Goal: Task Accomplishment & Management: Manage account settings

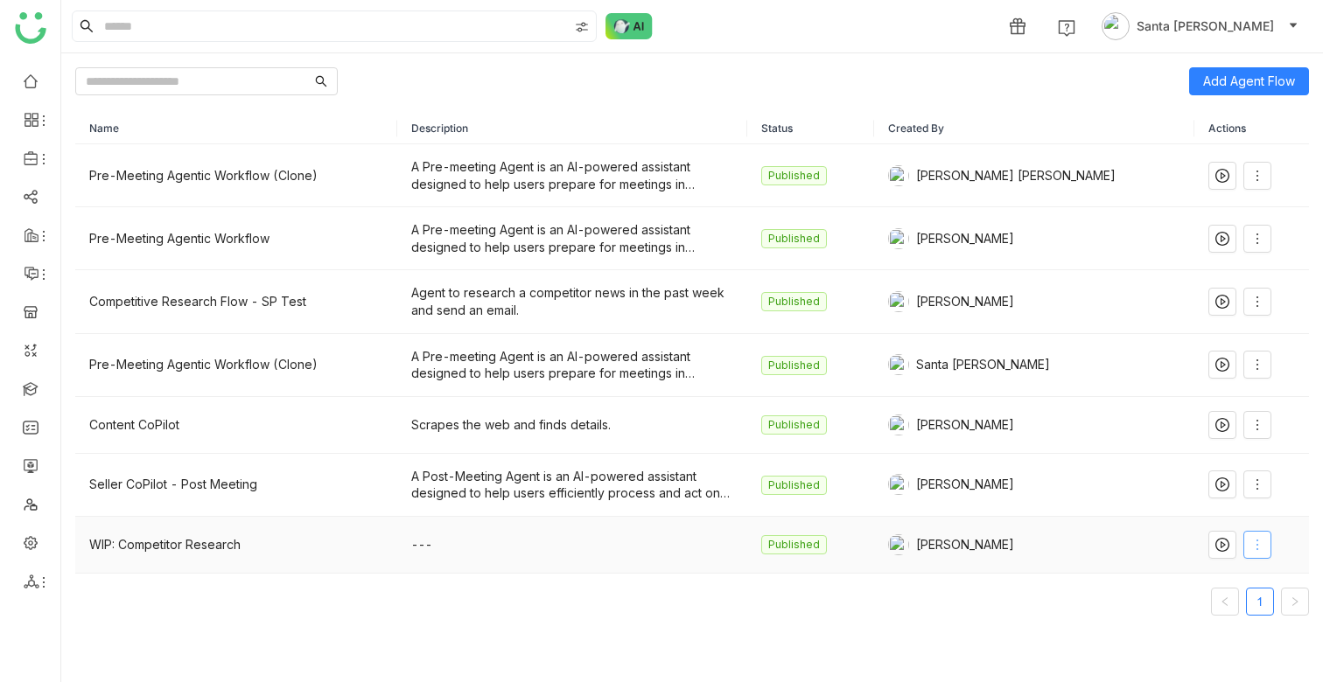
click at [1254, 543] on icon at bounding box center [1257, 545] width 14 height 14
click at [1190, 377] on span "Edit" at bounding box center [1184, 376] width 33 height 19
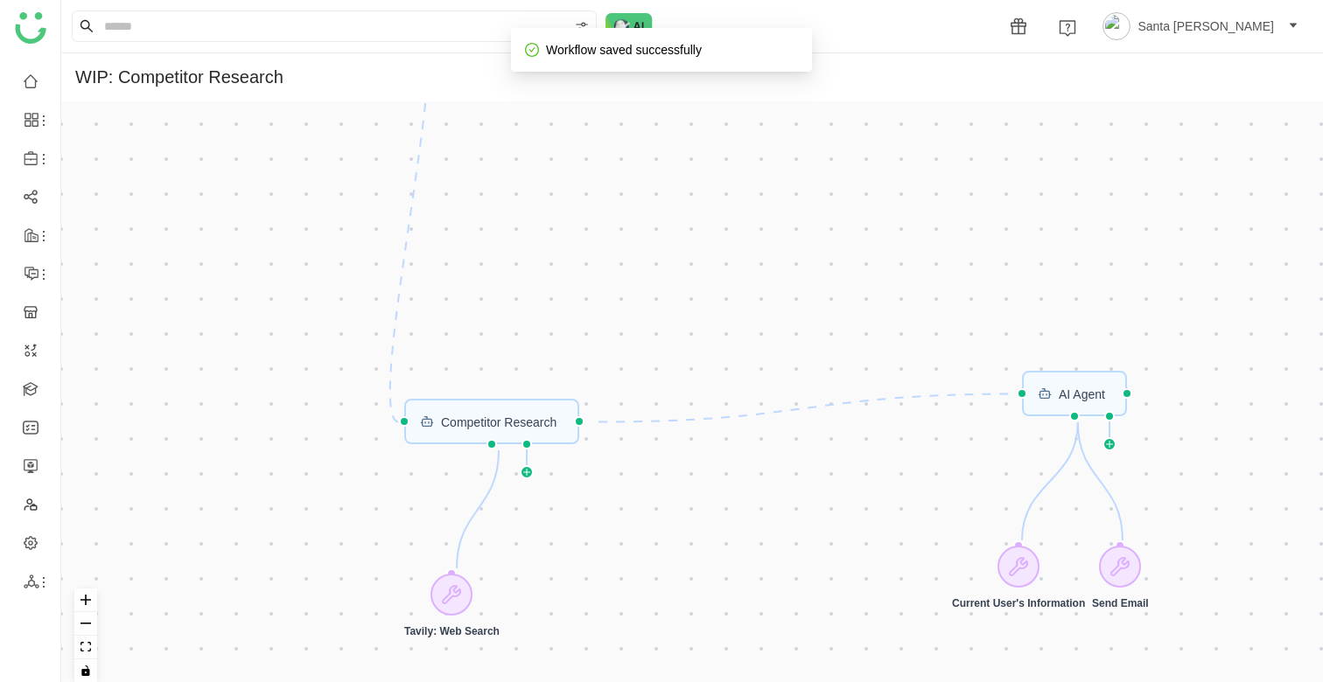
drag, startPoint x: 781, startPoint y: 218, endPoint x: 781, endPoint y: 355, distance: 137.4
click at [781, 355] on div "Competitor Research Competitor Research AI Agent Competitor Research Current Us…" at bounding box center [692, 398] width 1262 height 595
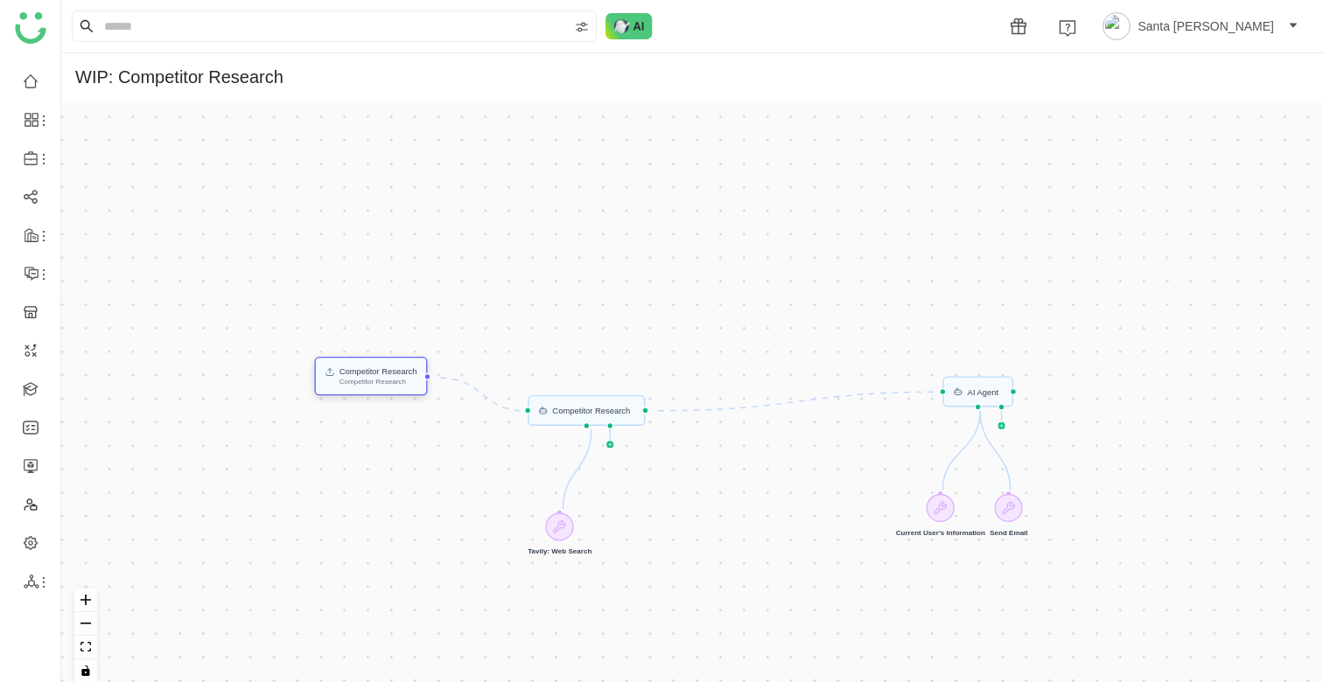
drag, startPoint x: 485, startPoint y: 131, endPoint x: 387, endPoint y: 370, distance: 258.2
click at [387, 370] on div "Competitor Research" at bounding box center [378, 371] width 78 height 8
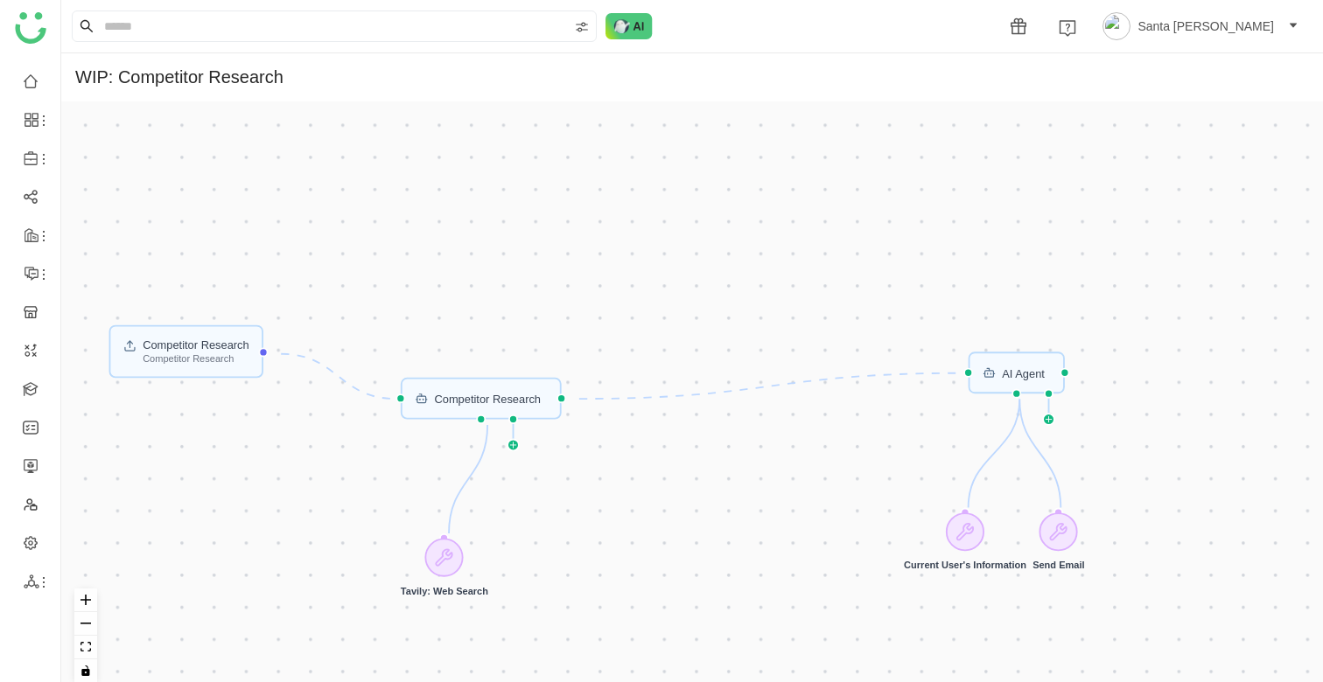
drag, startPoint x: 794, startPoint y: 305, endPoint x: 794, endPoint y: 254, distance: 51.6
click at [794, 254] on div "Competitor Research Competitor Research AI Agent Competitor Research Current Us…" at bounding box center [692, 398] width 1262 height 595
click at [190, 357] on div "Competitor Research" at bounding box center [196, 359] width 107 height 10
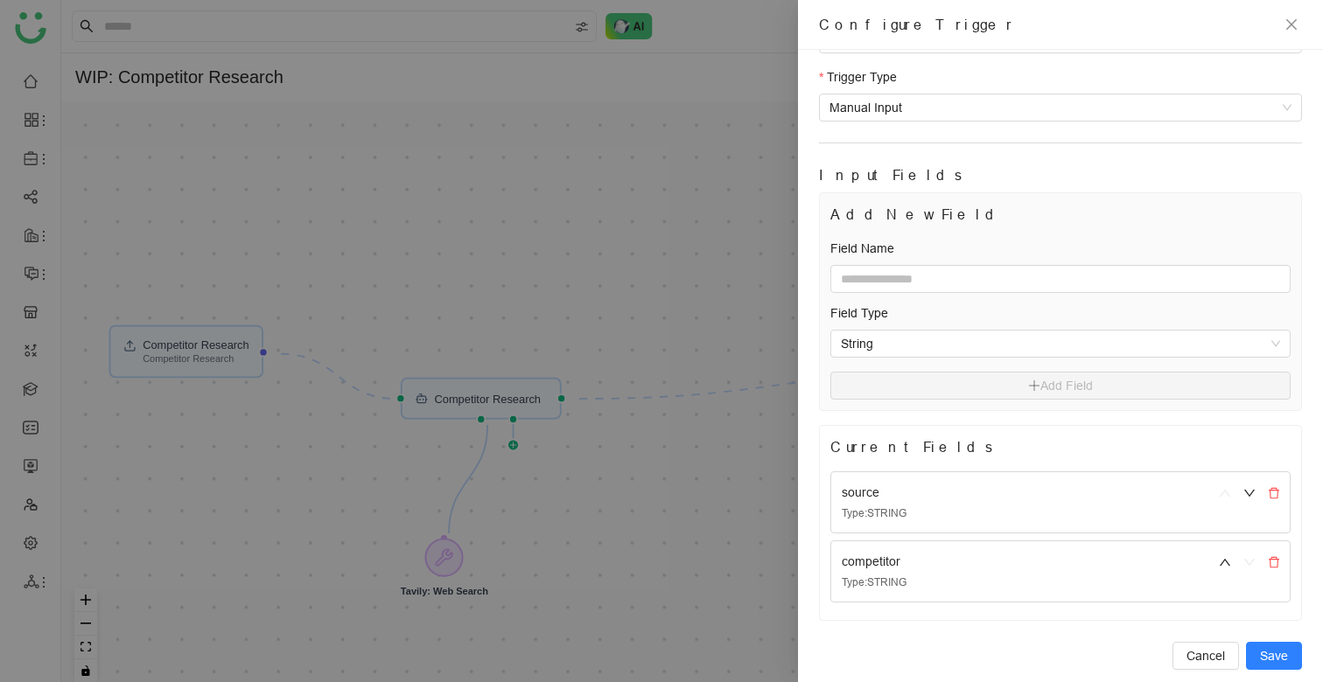
scroll to position [94, 0]
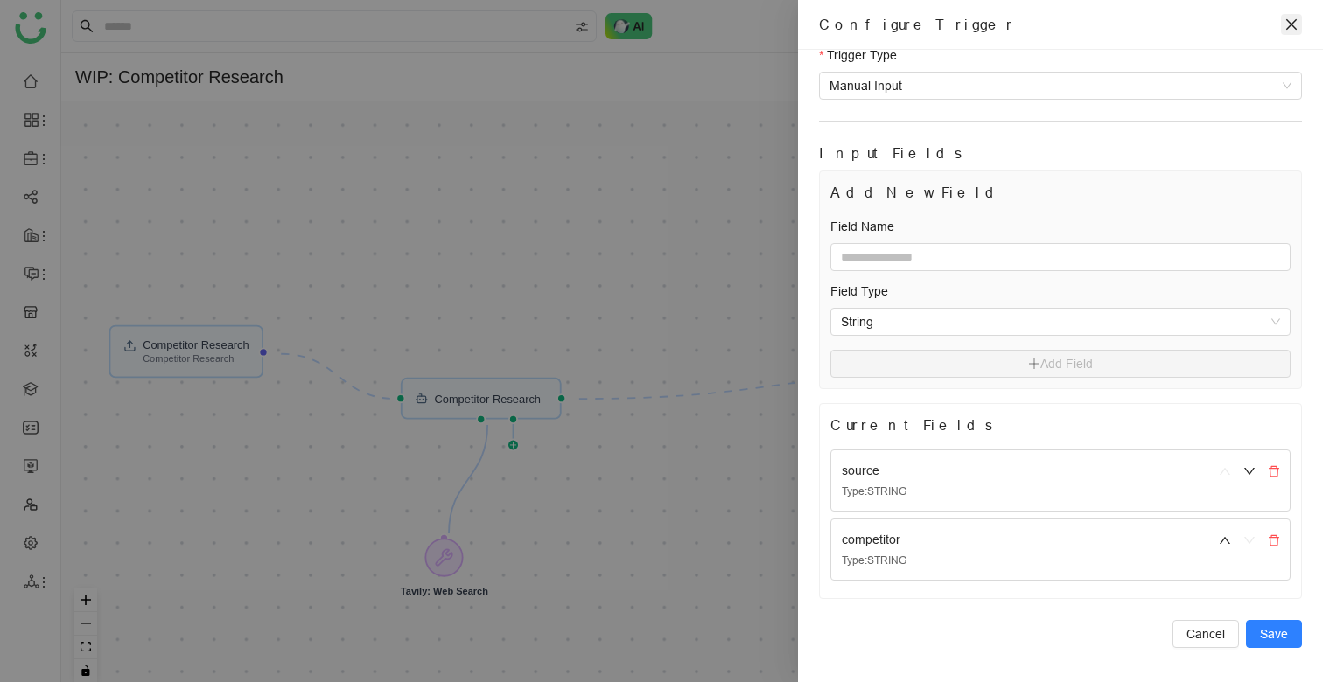
click at [1290, 20] on icon "close" at bounding box center [1291, 24] width 14 height 14
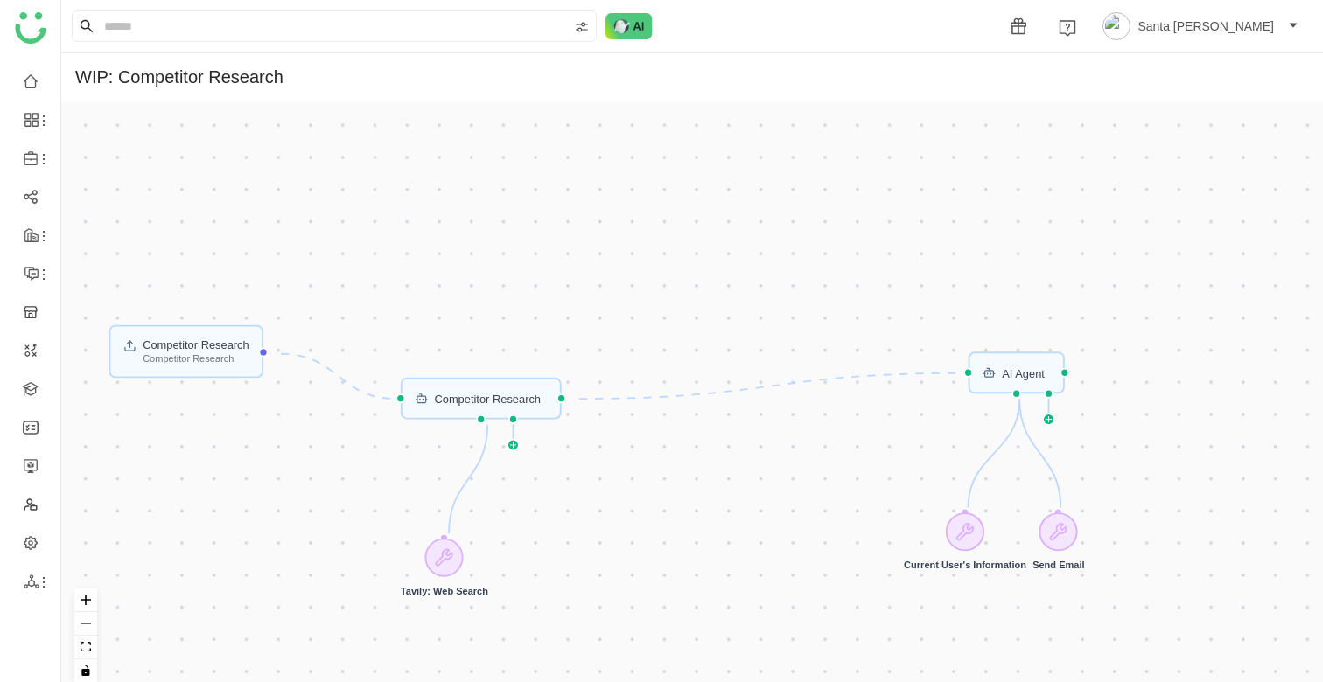
scroll to position [0, 0]
drag, startPoint x: 990, startPoint y: 375, endPoint x: 820, endPoint y: 409, distance: 173.0
click at [820, 409] on rect at bounding box center [819, 407] width 9 height 6
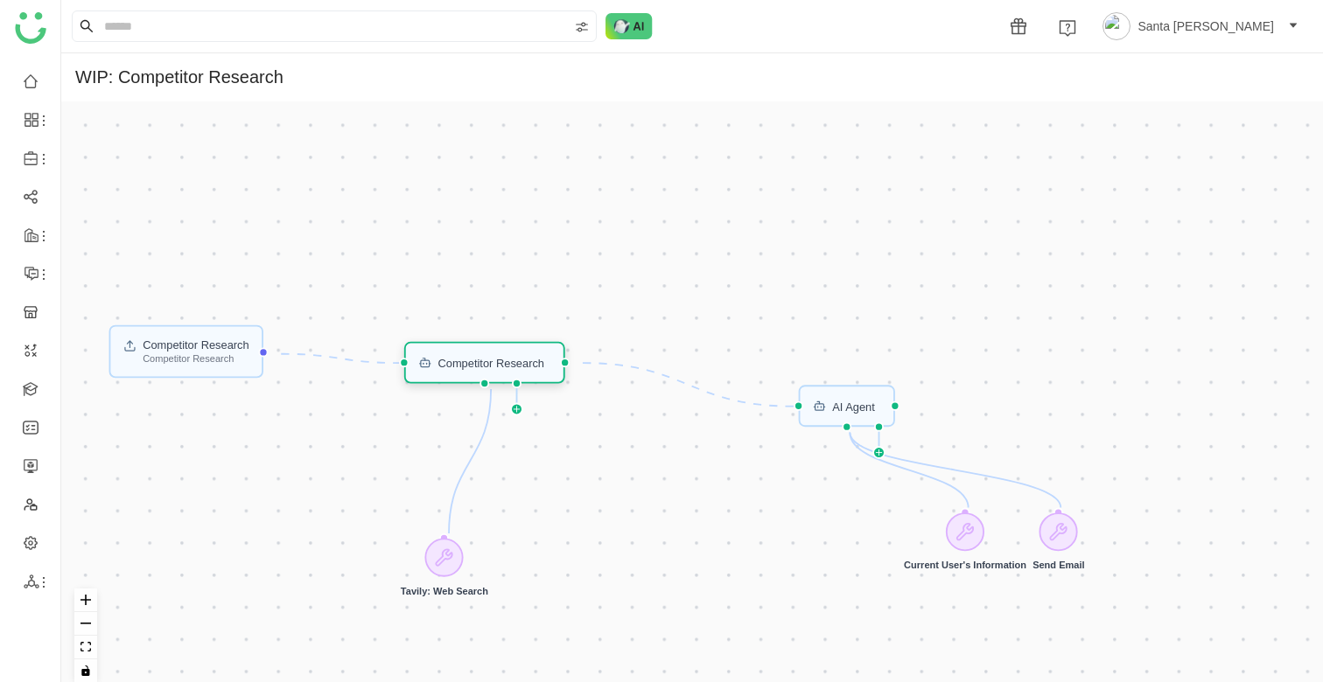
drag, startPoint x: 478, startPoint y: 408, endPoint x: 480, endPoint y: 372, distance: 36.0
click at [481, 372] on div "Competitor Research" at bounding box center [484, 363] width 161 height 42
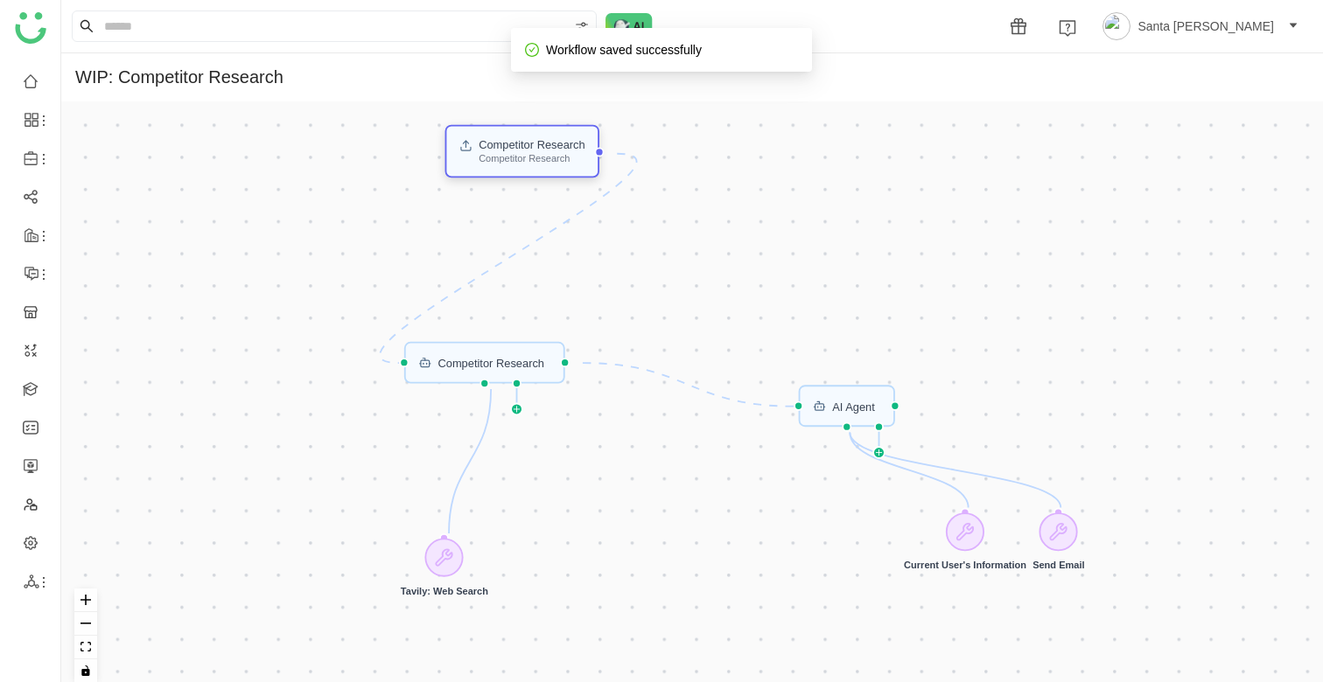
drag, startPoint x: 195, startPoint y: 340, endPoint x: 532, endPoint y: 141, distance: 391.5
click at [532, 141] on div "Competitor Research" at bounding box center [532, 144] width 107 height 11
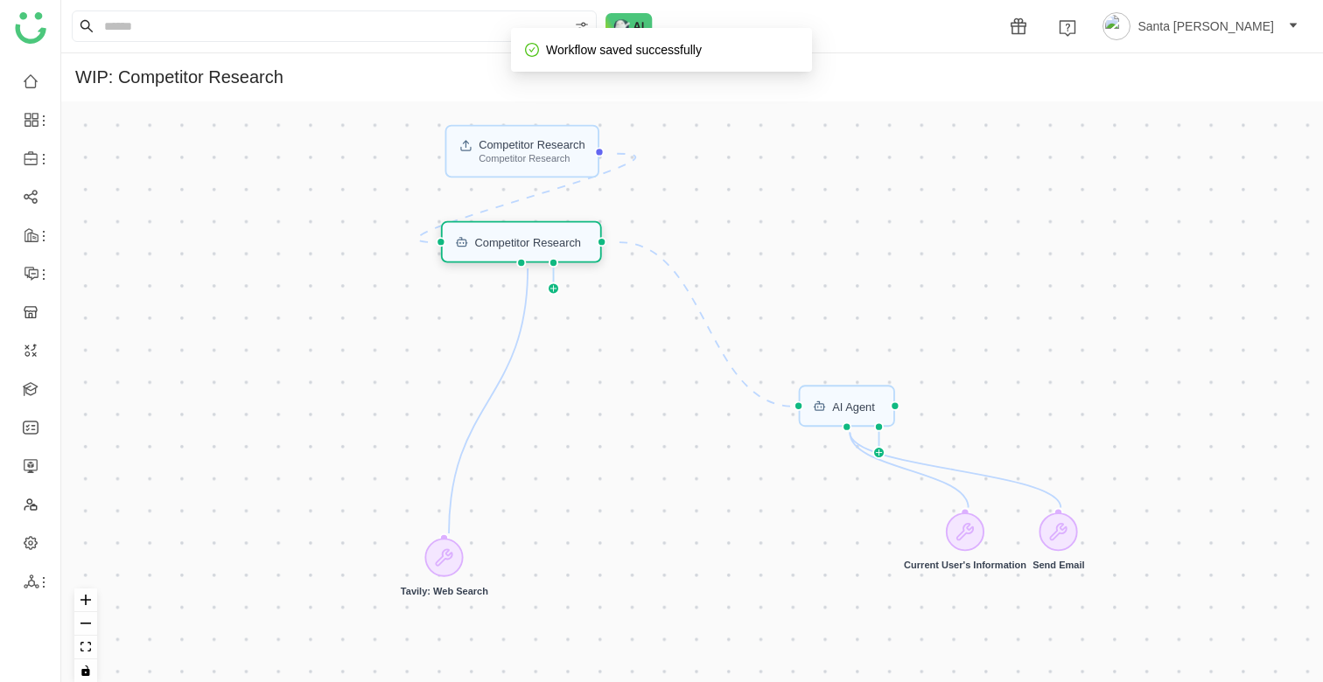
drag, startPoint x: 507, startPoint y: 364, endPoint x: 544, endPoint y: 242, distance: 127.1
click at [544, 241] on div "Competitor Research" at bounding box center [527, 241] width 107 height 11
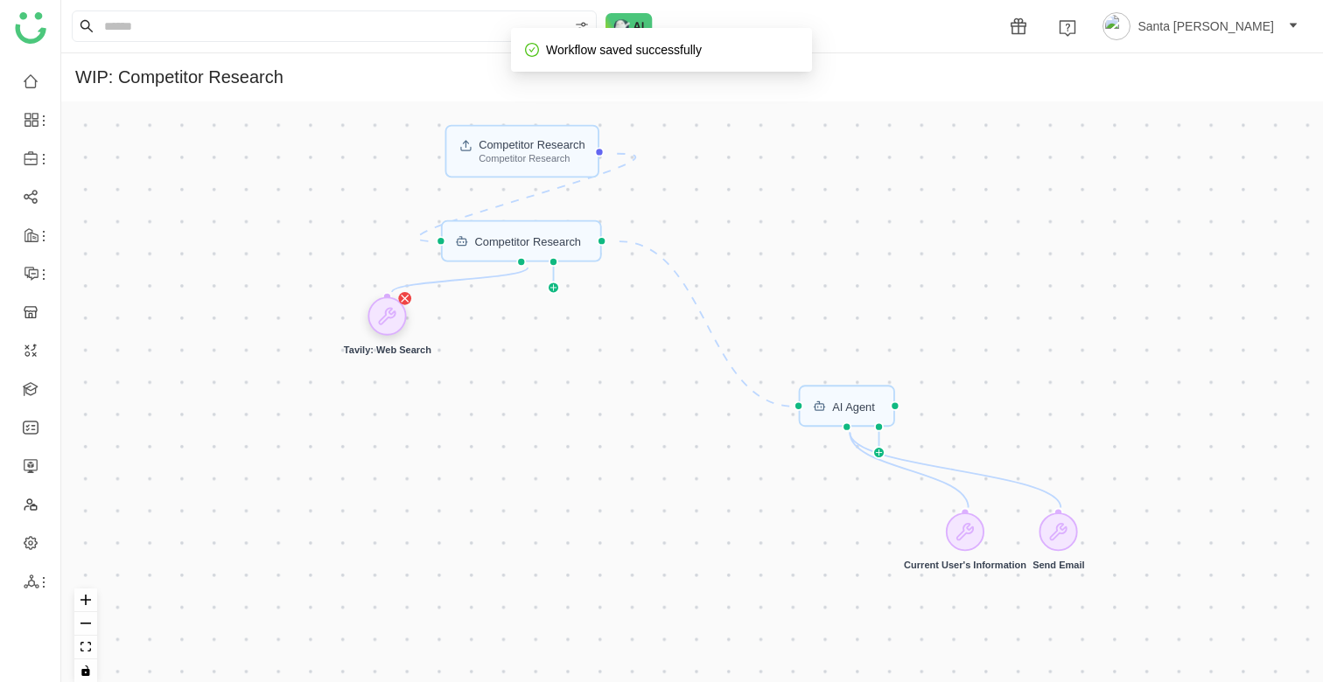
drag, startPoint x: 439, startPoint y: 569, endPoint x: 386, endPoint y: 328, distance: 246.5
click at [385, 328] on div at bounding box center [387, 316] width 38 height 38
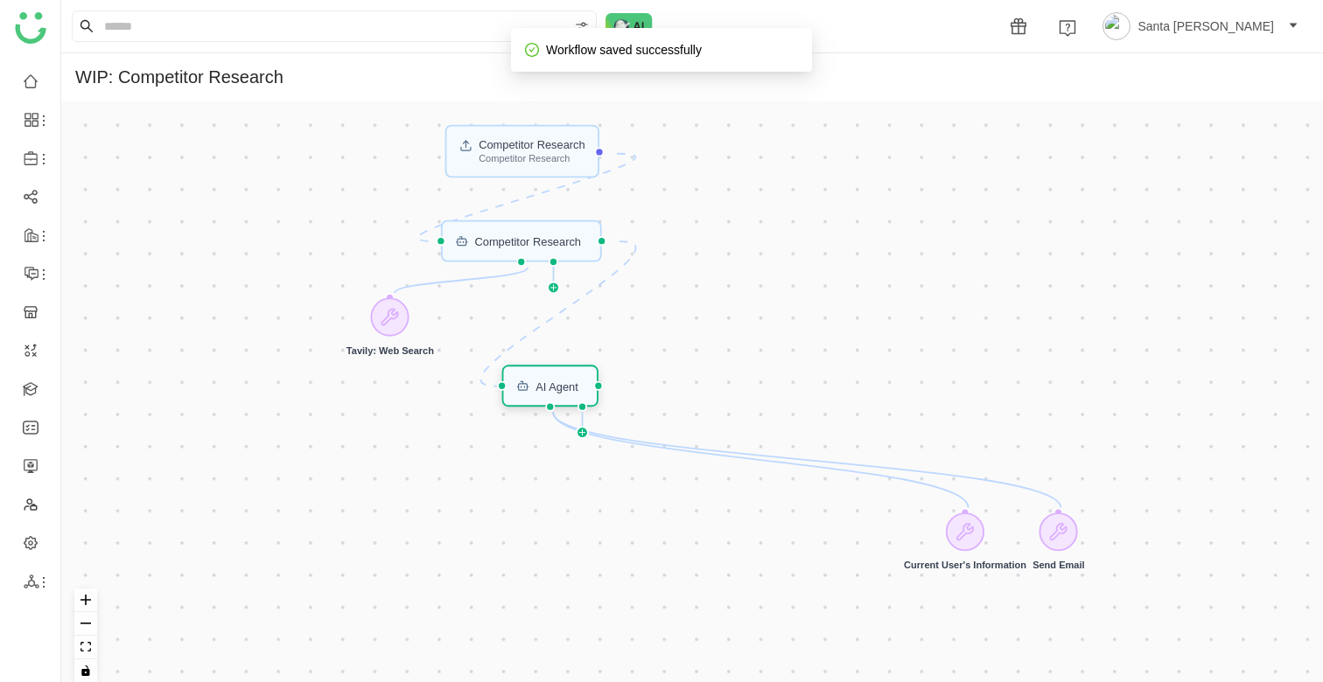
drag, startPoint x: 878, startPoint y: 410, endPoint x: 584, endPoint y: 391, distance: 295.5
click at [578, 390] on div "AI Agent" at bounding box center [556, 386] width 43 height 11
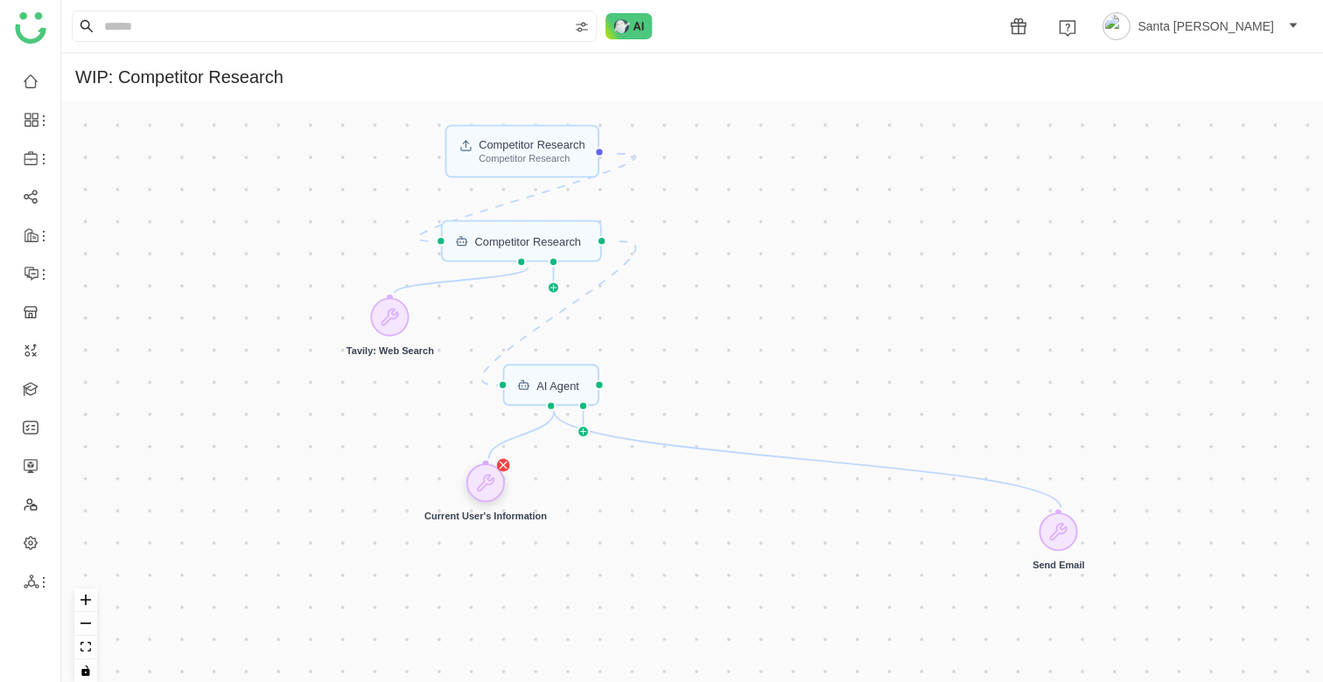
drag, startPoint x: 974, startPoint y: 533, endPoint x: 496, endPoint y: 484, distance: 480.2
click at [495, 484] on icon at bounding box center [485, 482] width 19 height 19
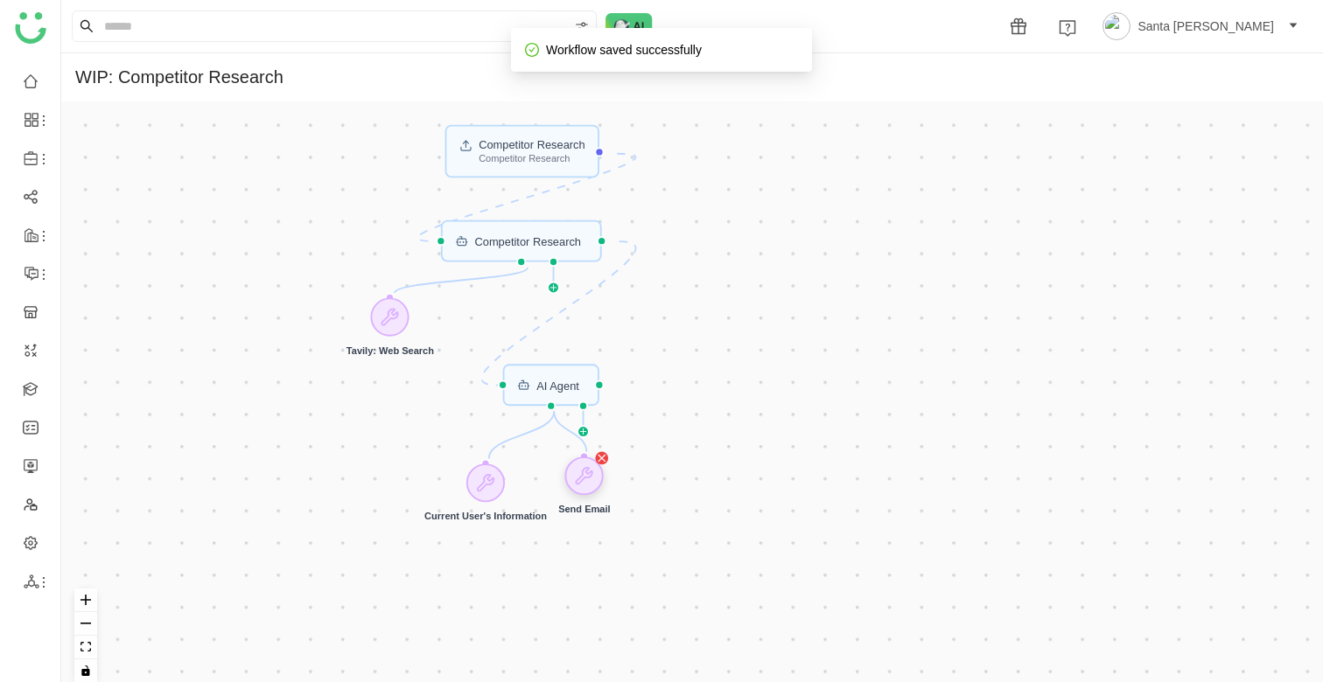
drag, startPoint x: 1064, startPoint y: 525, endPoint x: 591, endPoint y: 470, distance: 476.6
click at [590, 470] on icon at bounding box center [585, 476] width 16 height 16
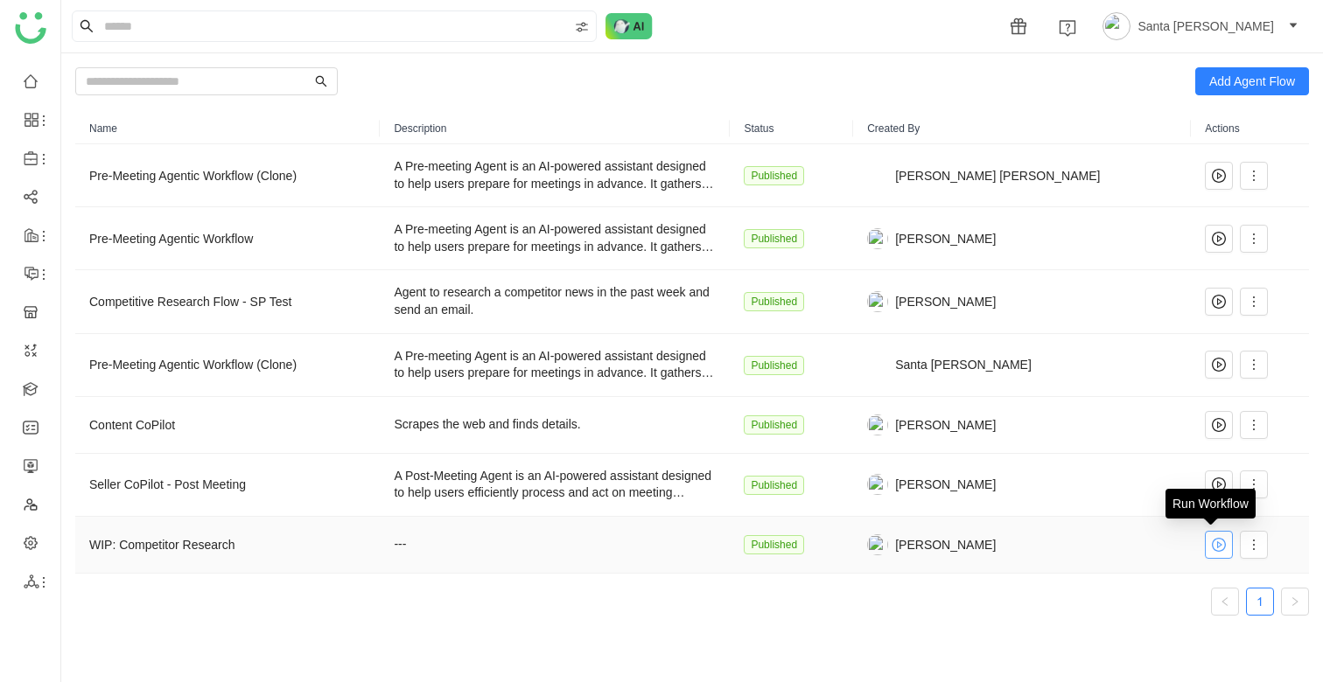
click at [1212, 550] on icon at bounding box center [1219, 545] width 14 height 14
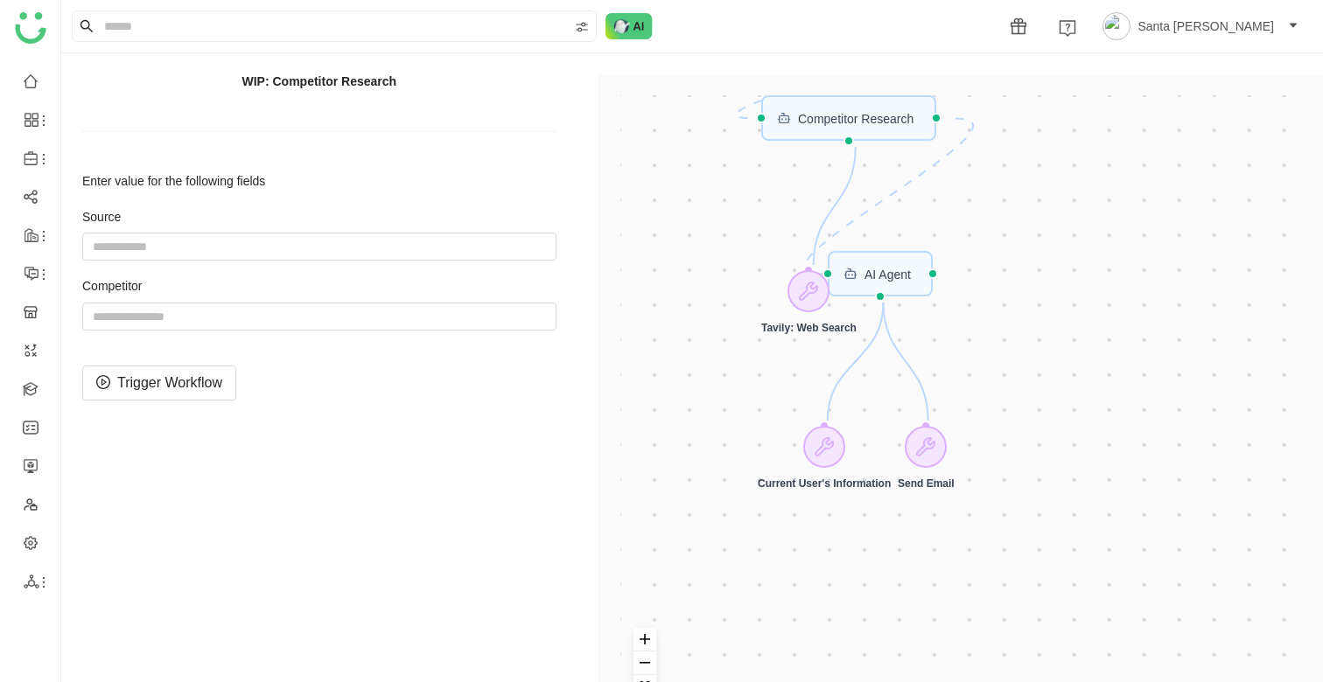
drag, startPoint x: 890, startPoint y: 277, endPoint x: 908, endPoint y: 277, distance: 18.4
click at [908, 277] on div "Competitor Research Competitor Research AI Agent Competitor Research Current Us…" at bounding box center [964, 415] width 689 height 640
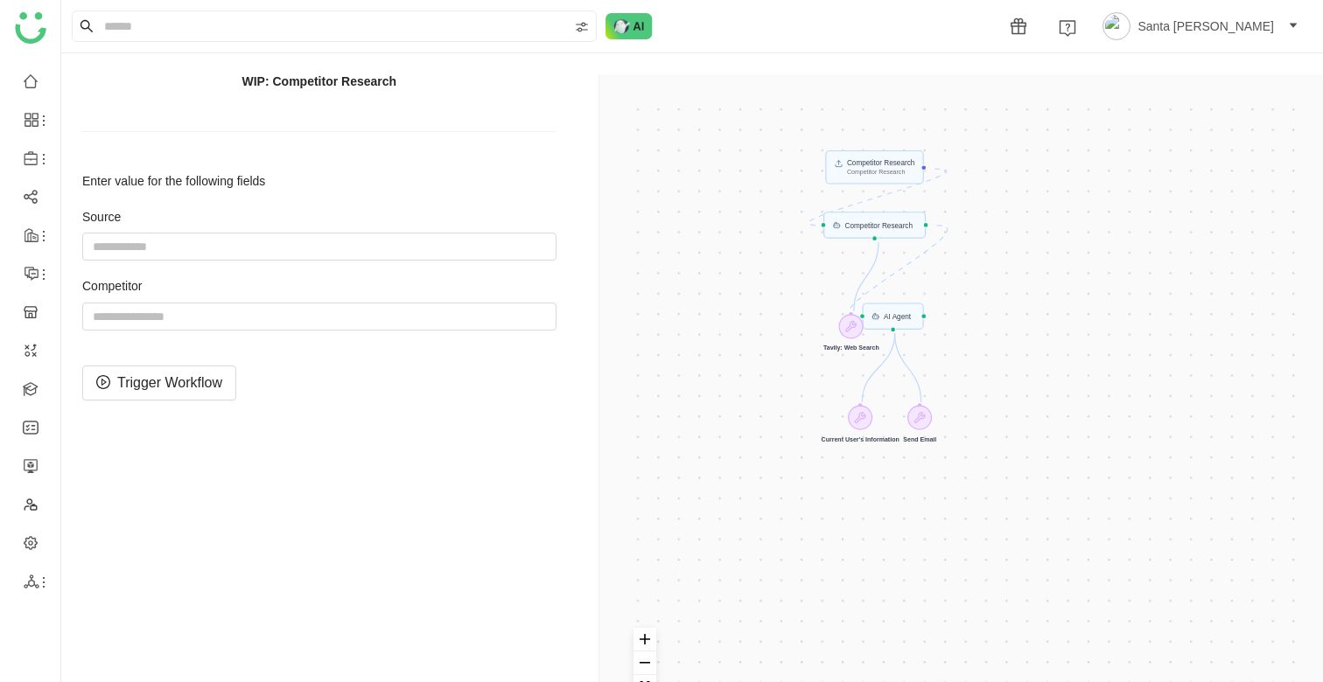
drag, startPoint x: 999, startPoint y: 281, endPoint x: 999, endPoint y: 322, distance: 41.1
click at [999, 322] on div "Competitor Research Competitor Research AI Agent Competitor Research Current Us…" at bounding box center [964, 415] width 689 height 640
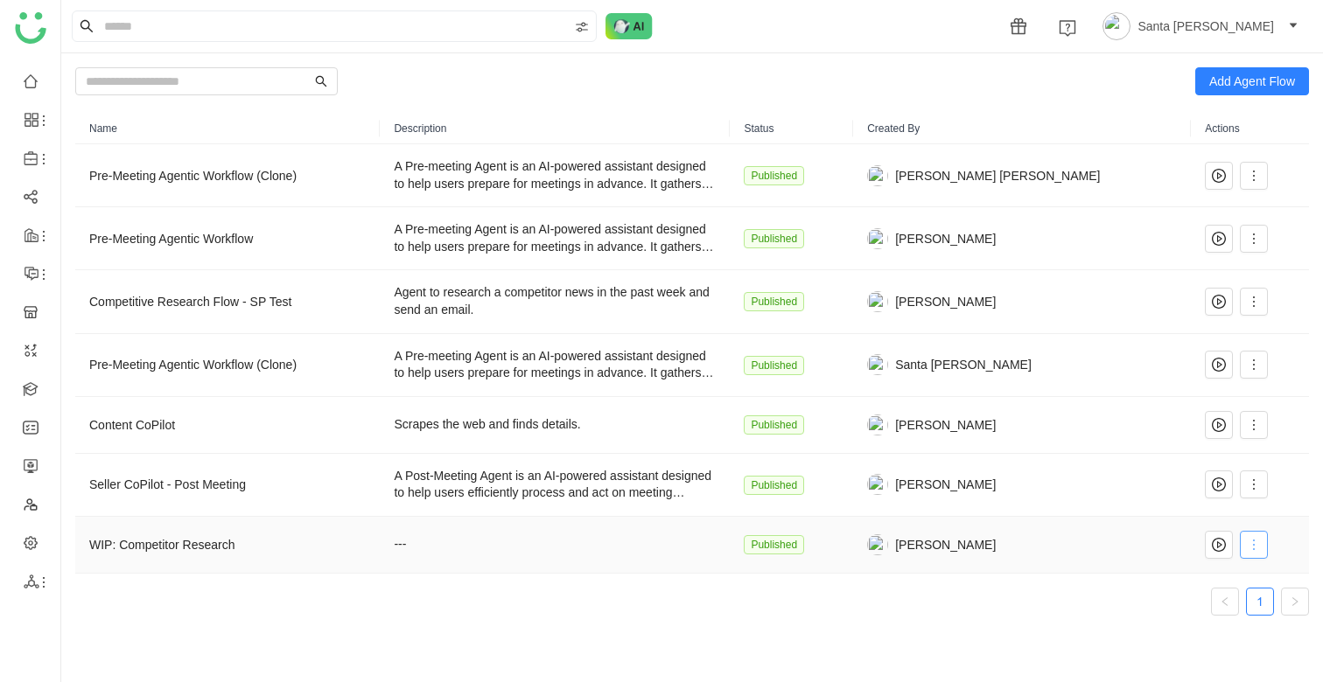
click at [1247, 556] on button at bounding box center [1254, 545] width 28 height 28
click at [1193, 374] on span "Edit" at bounding box center [1182, 376] width 33 height 19
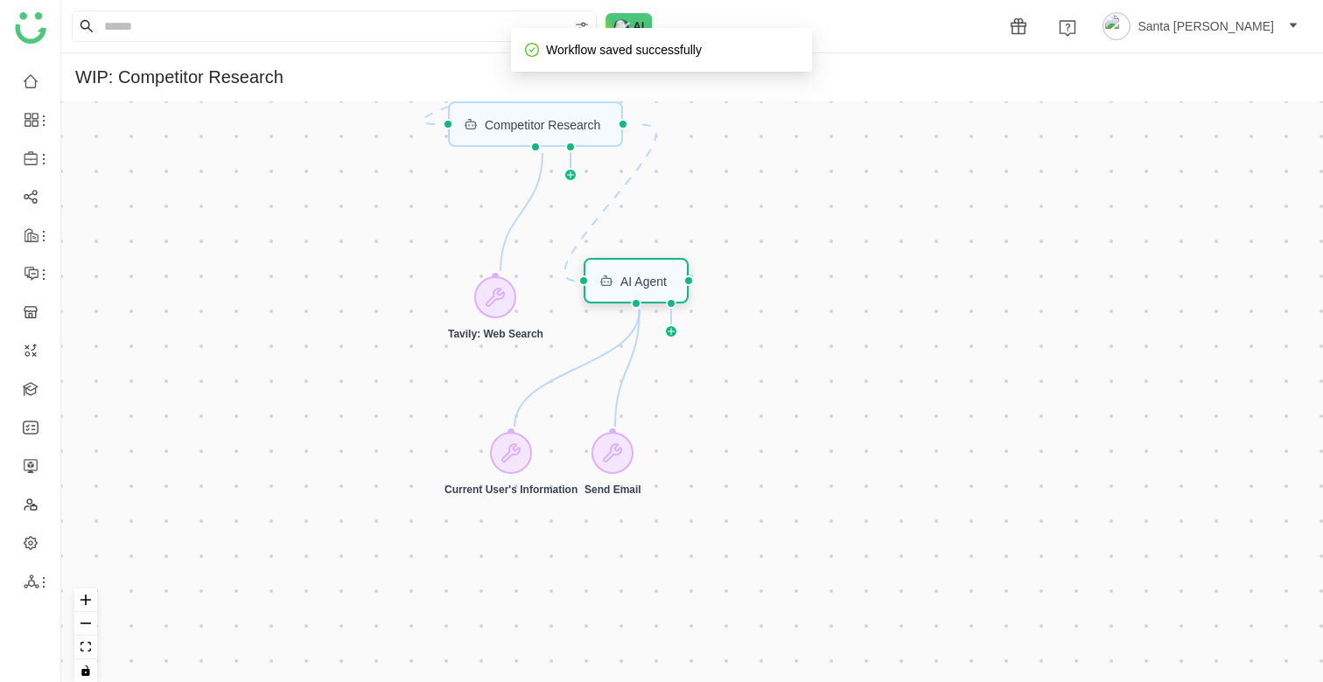
drag, startPoint x: 553, startPoint y: 277, endPoint x: 619, endPoint y: 279, distance: 65.6
click at [620, 279] on div "AI Agent" at bounding box center [643, 281] width 46 height 12
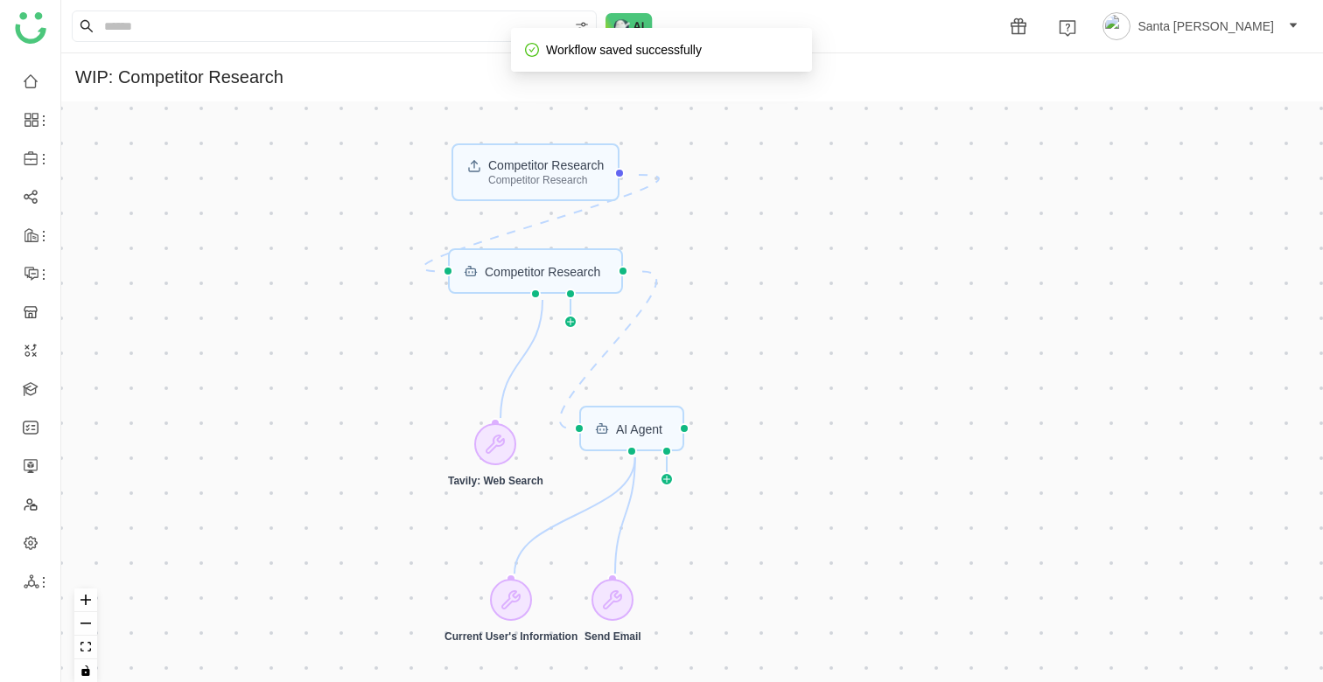
drag, startPoint x: 839, startPoint y: 245, endPoint x: 839, endPoint y: 392, distance: 147.0
click at [839, 392] on div "Competitor Research Competitor Research AI Agent Competitor Research Current Us…" at bounding box center [692, 398] width 1262 height 595
drag, startPoint x: 500, startPoint y: 440, endPoint x: 401, endPoint y: 375, distance: 118.2
click at [400, 374] on icon at bounding box center [394, 376] width 17 height 17
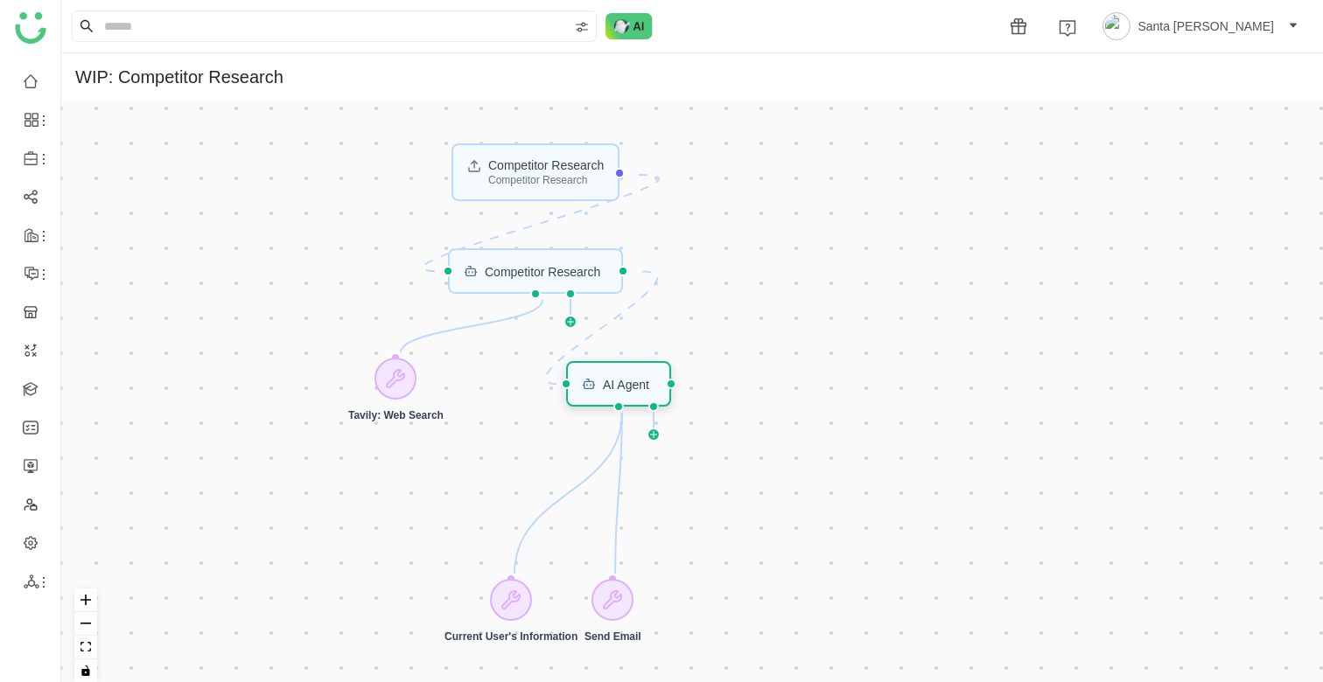
drag, startPoint x: 599, startPoint y: 429, endPoint x: 586, endPoint y: 384, distance: 46.5
click at [586, 384] on rect at bounding box center [589, 384] width 10 height 7
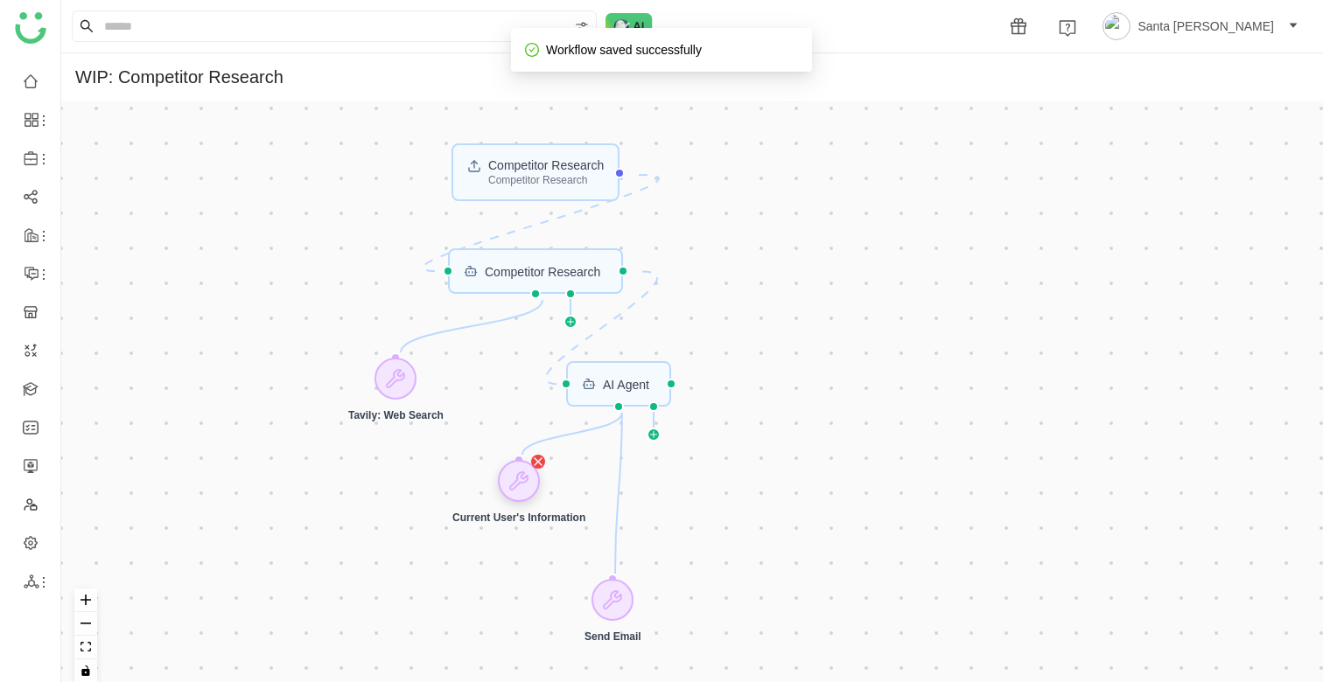
drag, startPoint x: 520, startPoint y: 603, endPoint x: 527, endPoint y: 484, distance: 119.2
click at [527, 484] on icon at bounding box center [518, 481] width 21 height 21
drag, startPoint x: 616, startPoint y: 594, endPoint x: 658, endPoint y: 472, distance: 128.7
click at [658, 472] on icon at bounding box center [654, 478] width 17 height 17
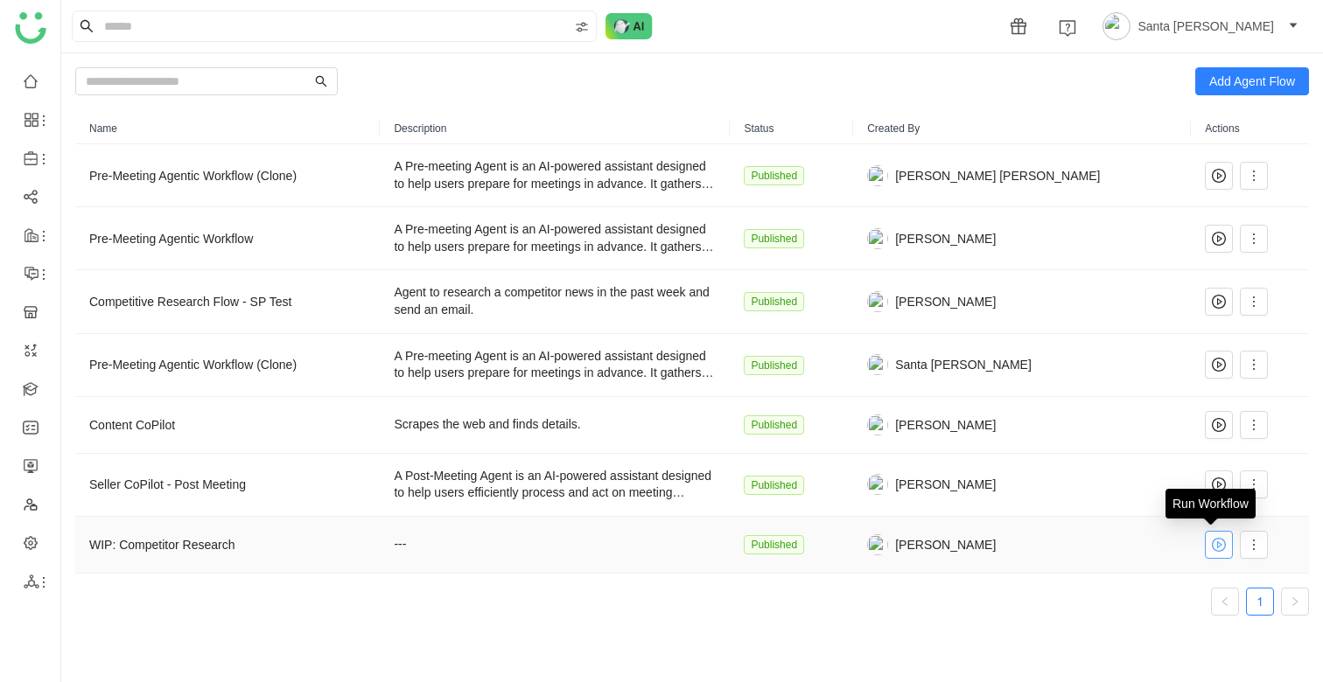
click at [1205, 553] on button at bounding box center [1219, 545] width 28 height 28
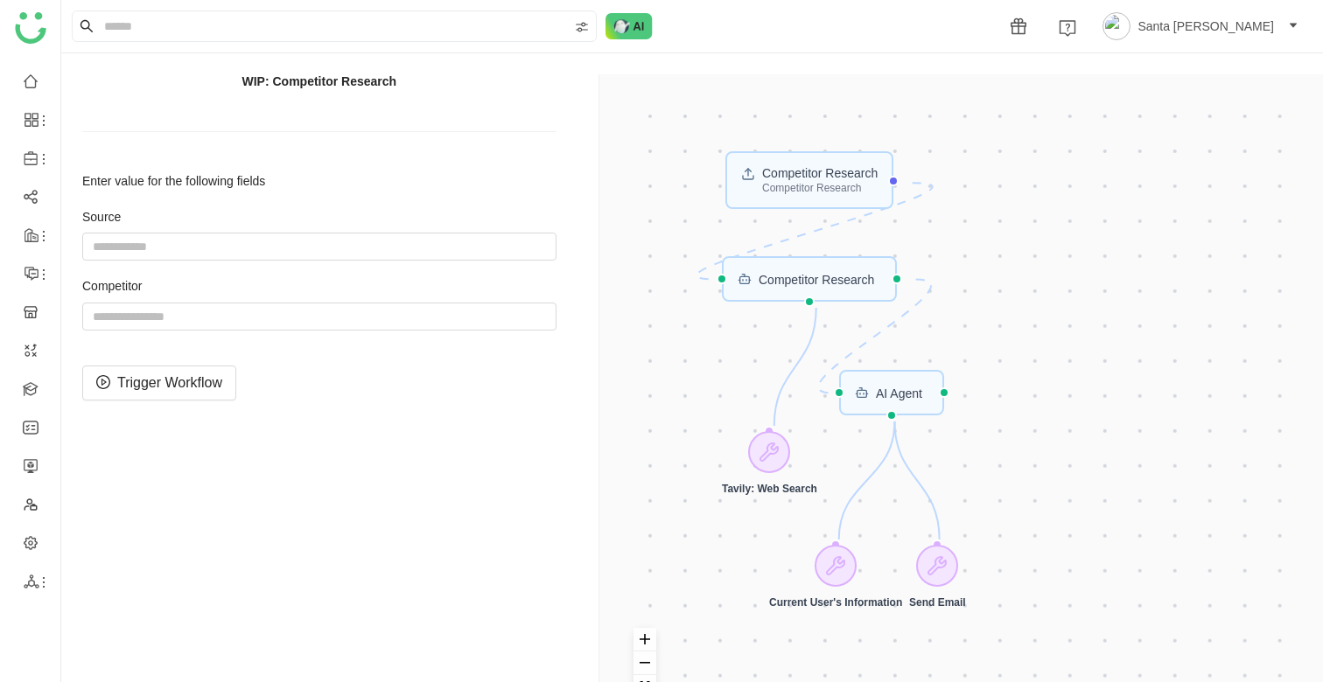
drag, startPoint x: 1187, startPoint y: 249, endPoint x: 1165, endPoint y: 410, distance: 162.6
click at [1165, 410] on div "Competitor Research Competitor Research AI Agent Competitor Research Current Us…" at bounding box center [964, 415] width 689 height 640
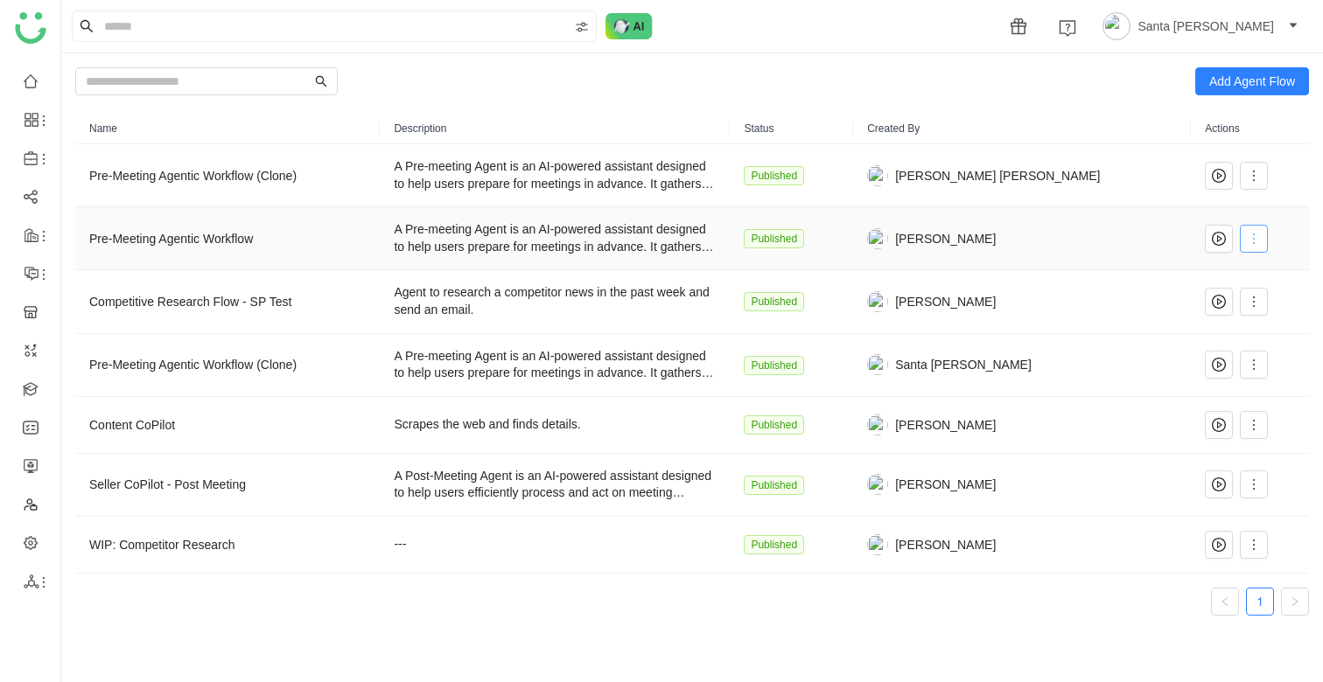
click at [1247, 243] on icon at bounding box center [1254, 239] width 14 height 14
click at [1200, 272] on span "Edit" at bounding box center [1182, 274] width 33 height 19
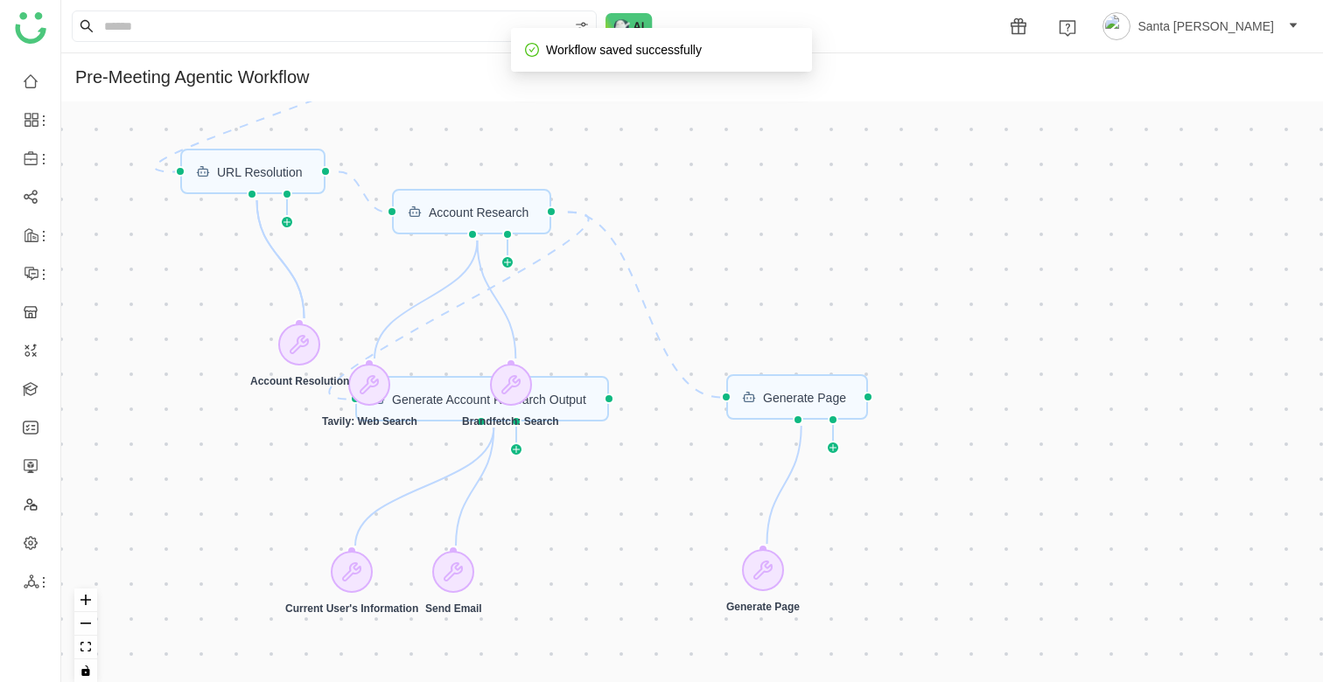
drag, startPoint x: 1002, startPoint y: 214, endPoint x: 1004, endPoint y: 432, distance: 217.9
click at [1004, 432] on div "CRM Input Start workflow Generate Account Research Output Account Research Gene…" at bounding box center [692, 398] width 1262 height 595
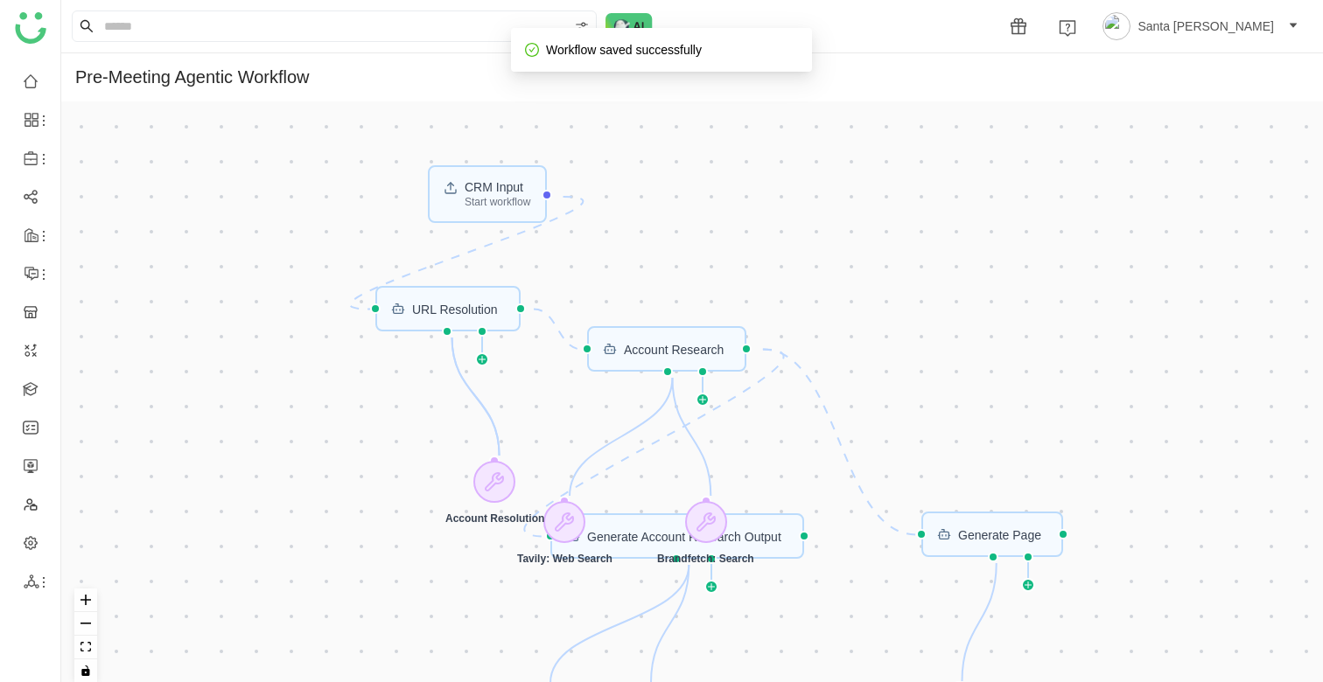
drag, startPoint x: 765, startPoint y: 241, endPoint x: 973, endPoint y: 329, distance: 225.9
click at [973, 329] on div "CRM Input Start workflow Generate Account Research Output Account Research Gene…" at bounding box center [692, 398] width 1262 height 595
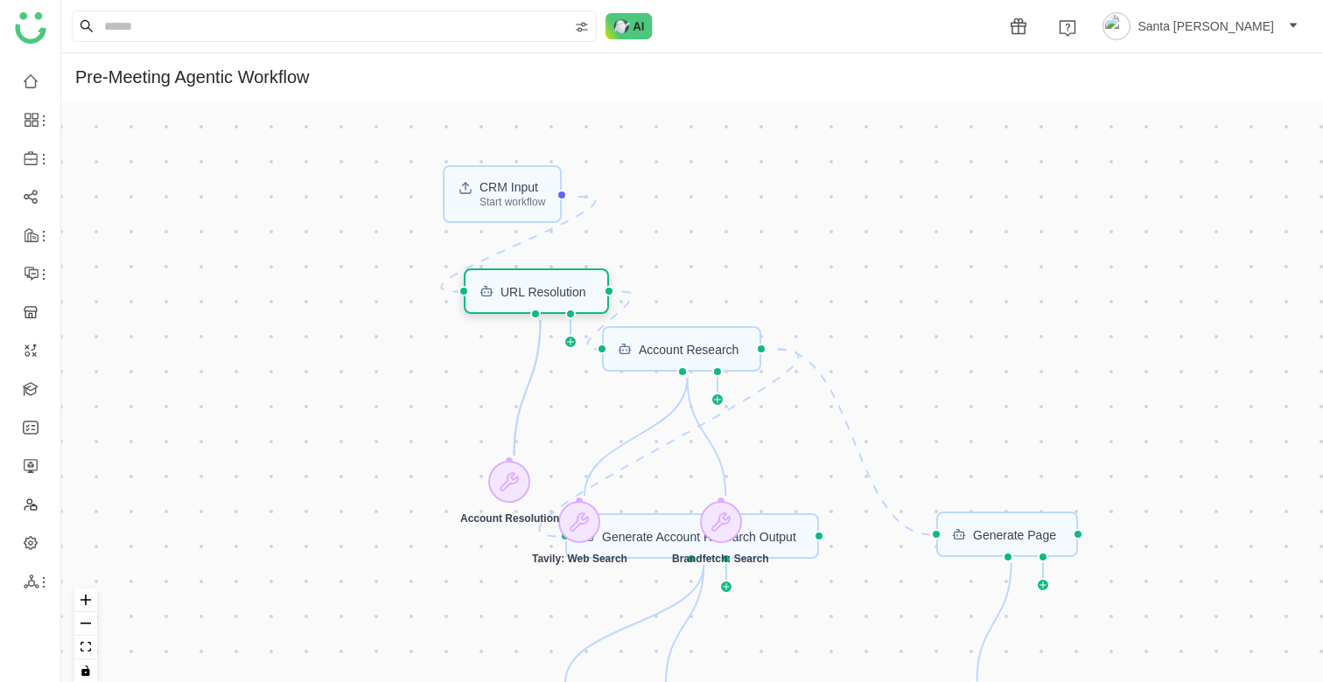
drag, startPoint x: 487, startPoint y: 313, endPoint x: 564, endPoint y: 296, distance: 79.0
click at [564, 296] on div "URL Resolution" at bounding box center [543, 291] width 86 height 12
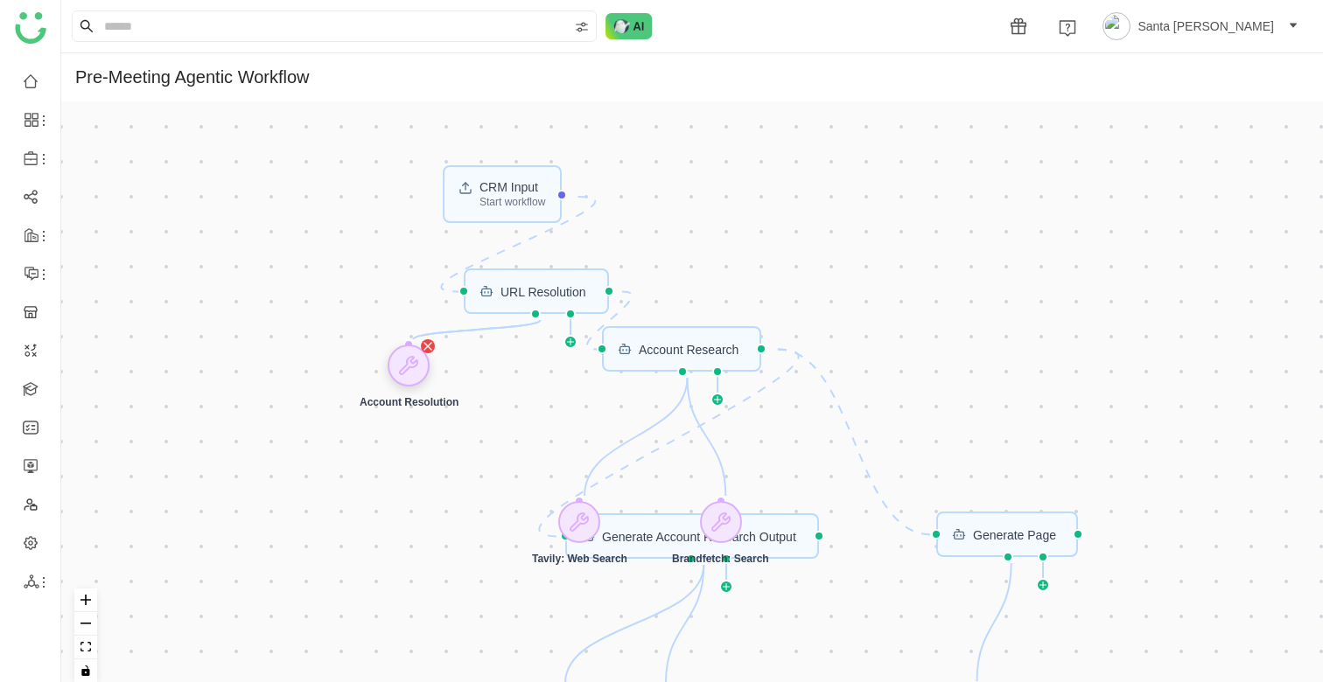
drag, startPoint x: 528, startPoint y: 477, endPoint x: 426, endPoint y: 360, distance: 154.4
click at [425, 360] on div at bounding box center [409, 366] width 42 height 42
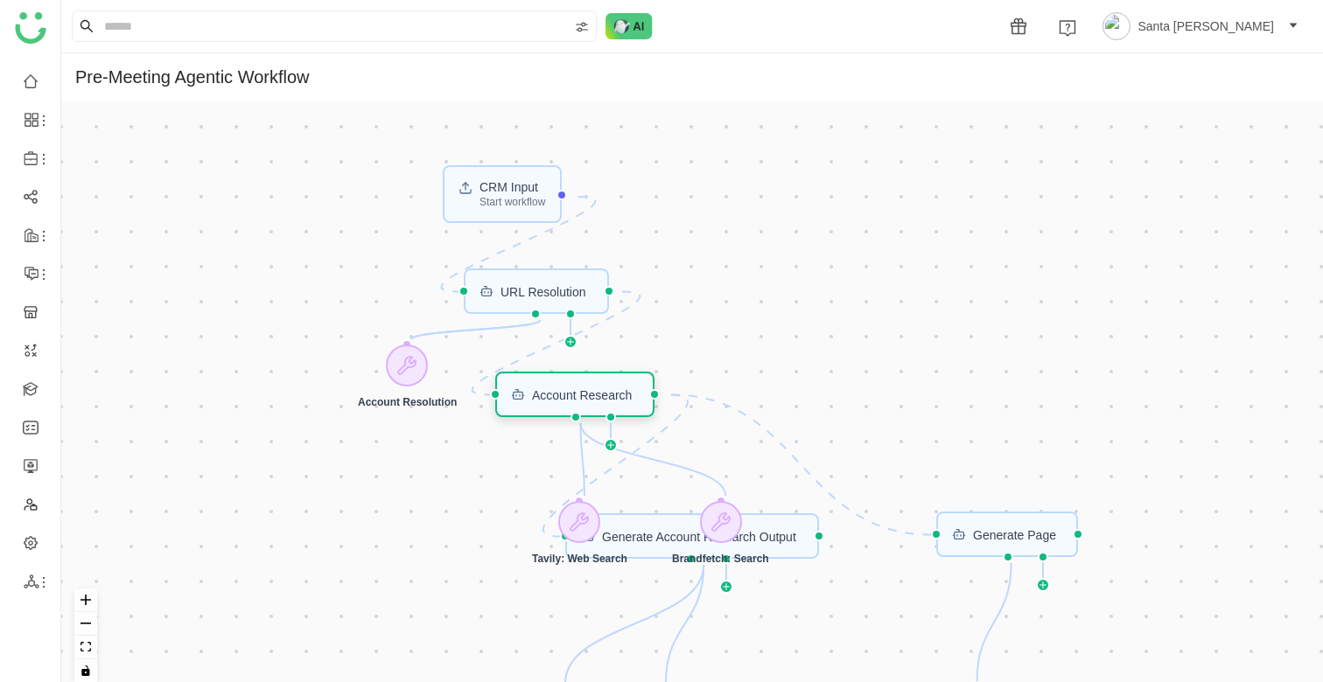
drag, startPoint x: 638, startPoint y: 351, endPoint x: 533, endPoint y: 396, distance: 114.4
click at [532, 396] on div "Account Research" at bounding box center [582, 394] width 100 height 12
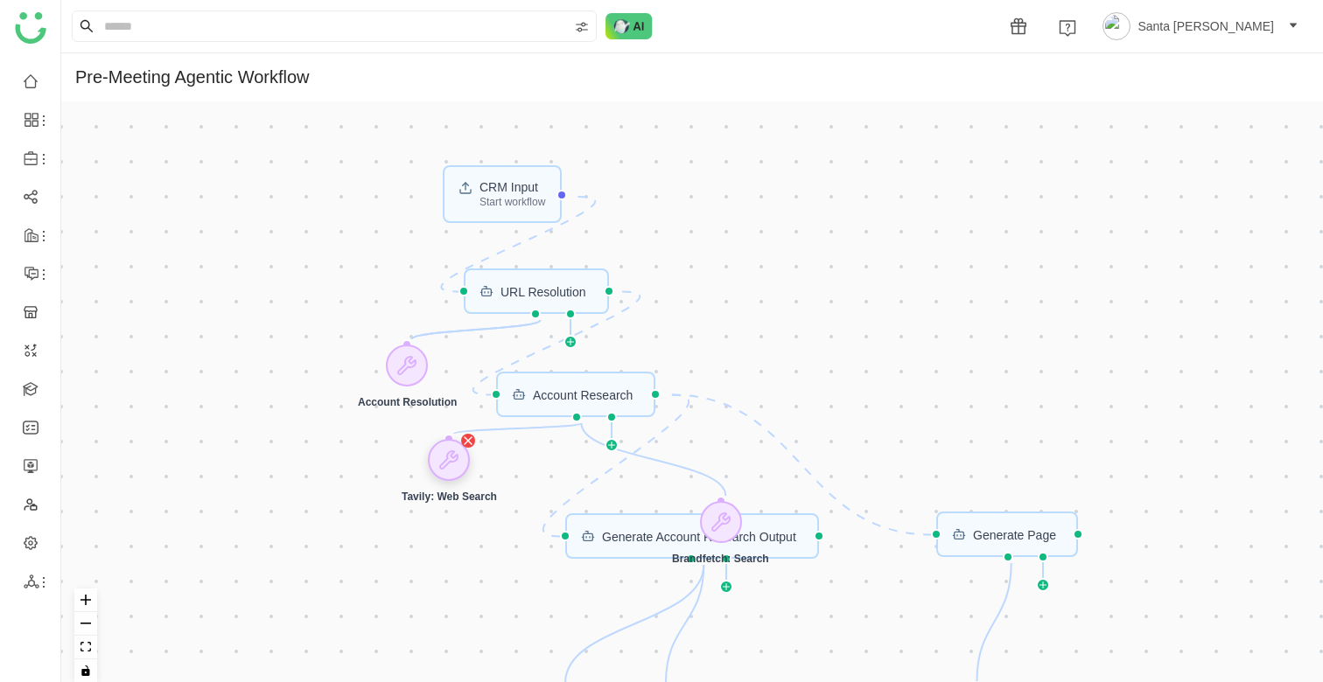
drag, startPoint x: 584, startPoint y: 513, endPoint x: 454, endPoint y: 451, distance: 144.4
click at [454, 451] on icon at bounding box center [448, 460] width 21 height 21
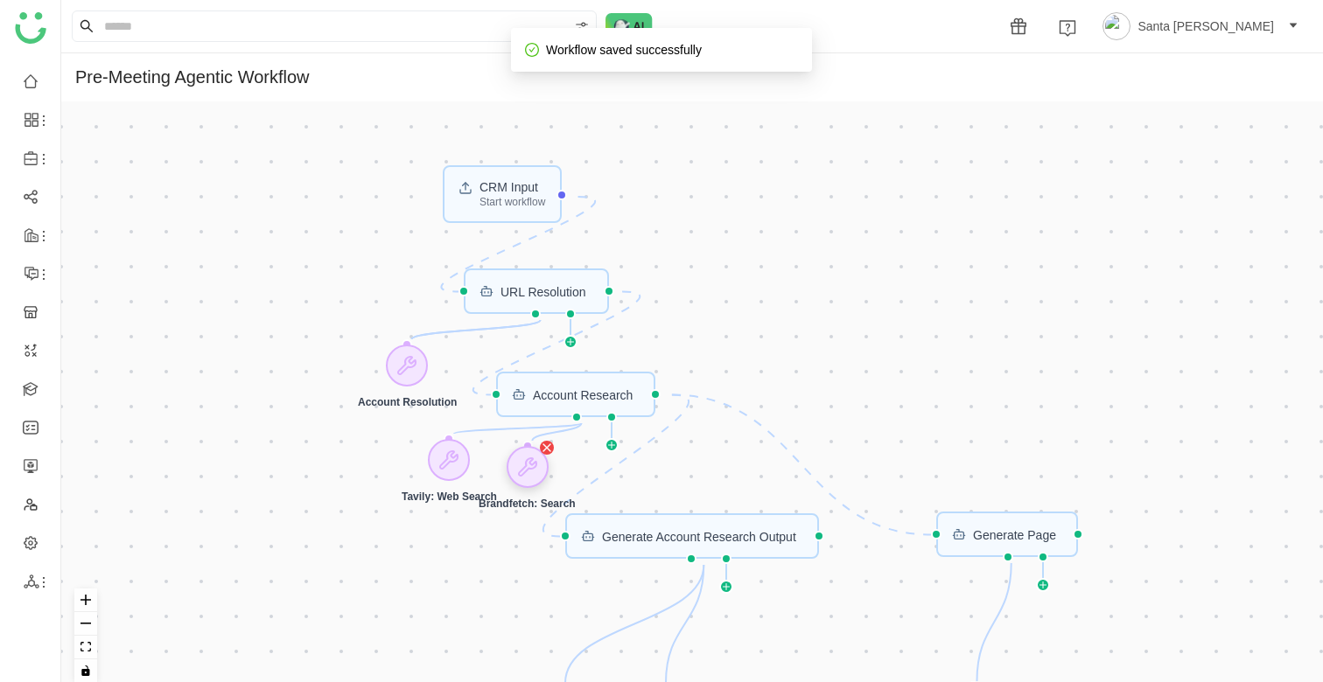
drag, startPoint x: 716, startPoint y: 520, endPoint x: 532, endPoint y: 465, distance: 191.8
click at [532, 465] on icon at bounding box center [526, 466] width 17 height 17
click at [913, 404] on div "CRM Input Start workflow Generate Account Research Output Account Research Gene…" at bounding box center [692, 398] width 1262 height 595
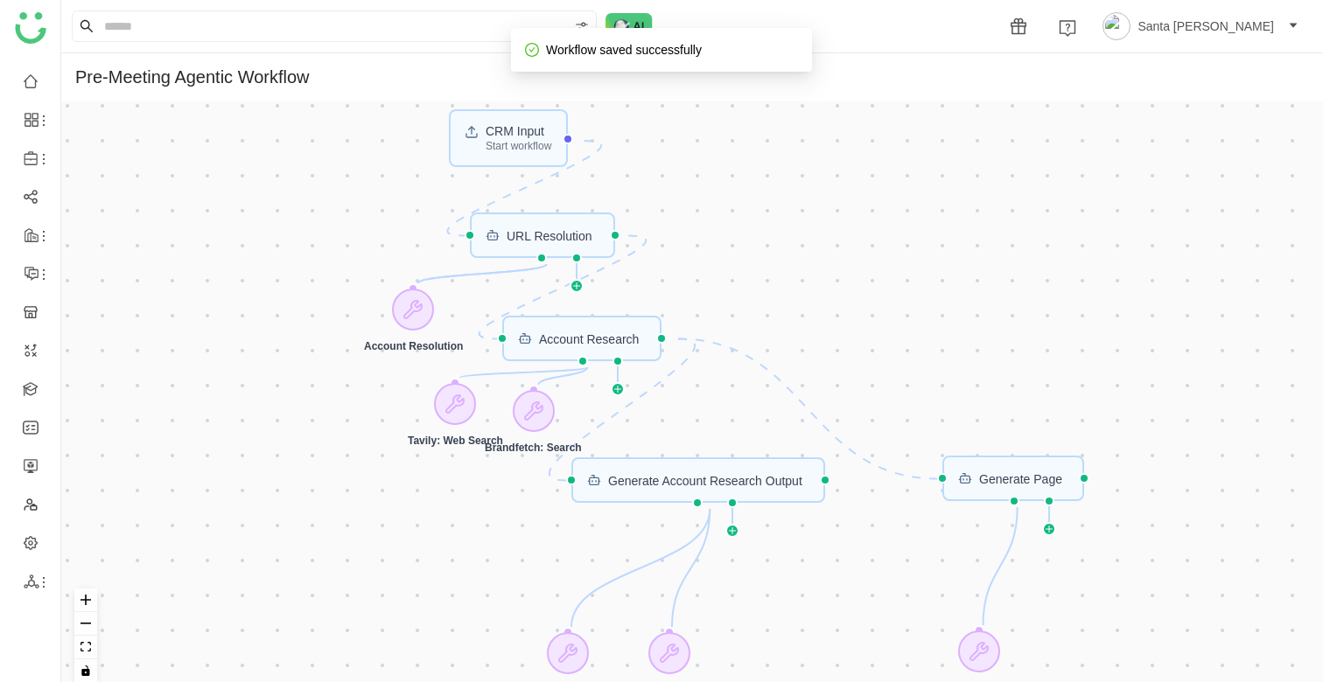
drag, startPoint x: 904, startPoint y: 367, endPoint x: 926, endPoint y: 304, distance: 66.7
click at [926, 304] on div "CRM Input Start workflow Generate Account Research Output Account Research Gene…" at bounding box center [692, 398] width 1262 height 595
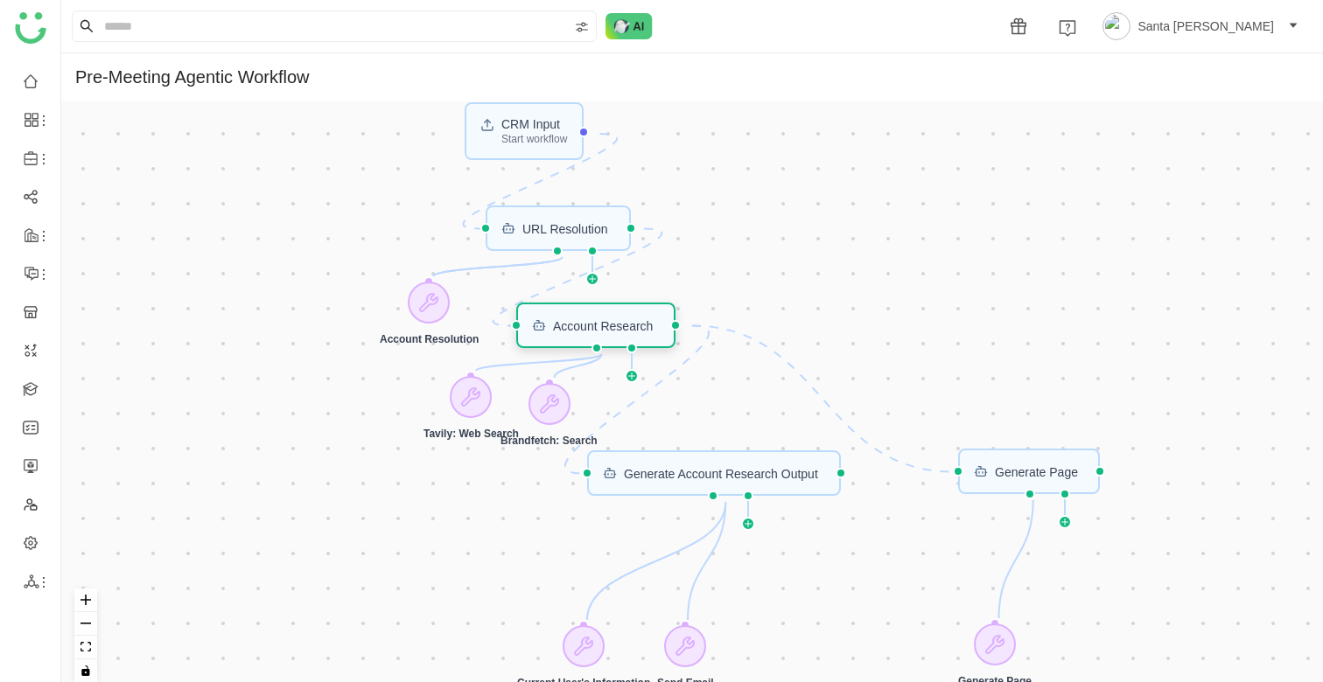
click at [643, 316] on div "Account Research" at bounding box center [595, 325] width 159 height 45
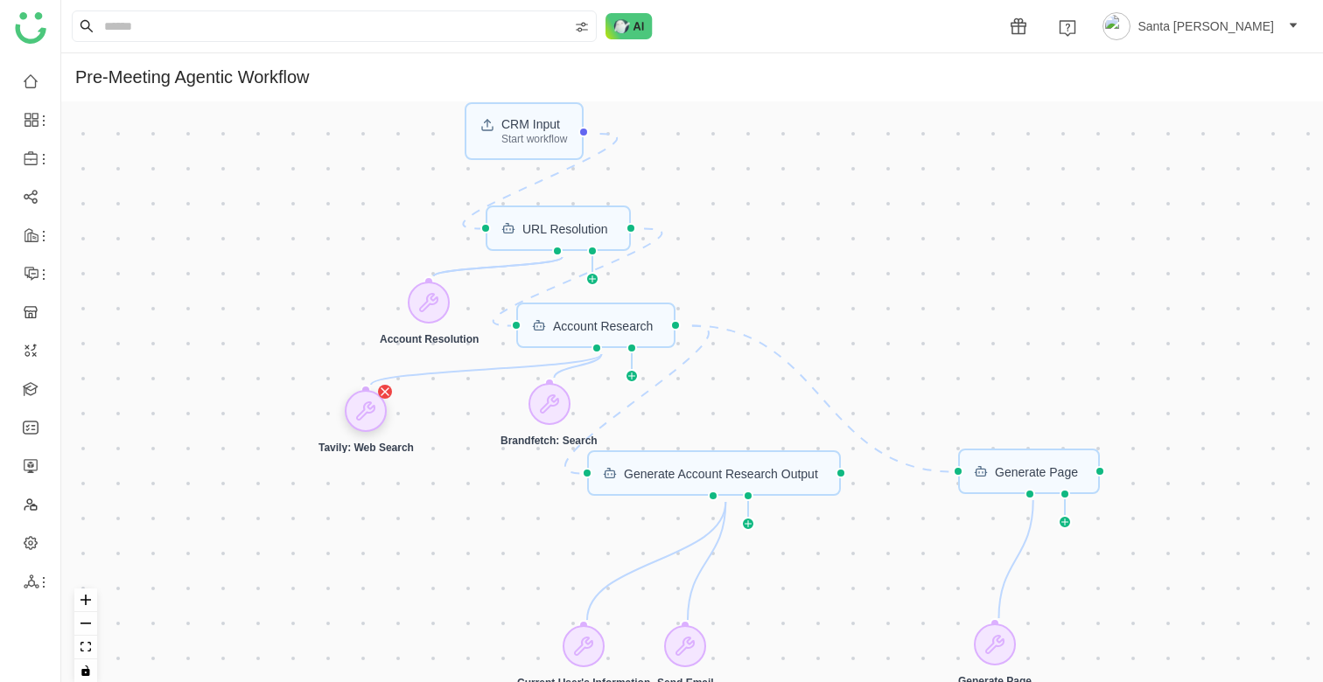
drag, startPoint x: 479, startPoint y: 398, endPoint x: 374, endPoint y: 413, distance: 106.0
click at [374, 413] on icon at bounding box center [365, 410] width 17 height 17
drag, startPoint x: 543, startPoint y: 407, endPoint x: 479, endPoint y: 414, distance: 64.3
click at [479, 414] on icon at bounding box center [484, 411] width 21 height 21
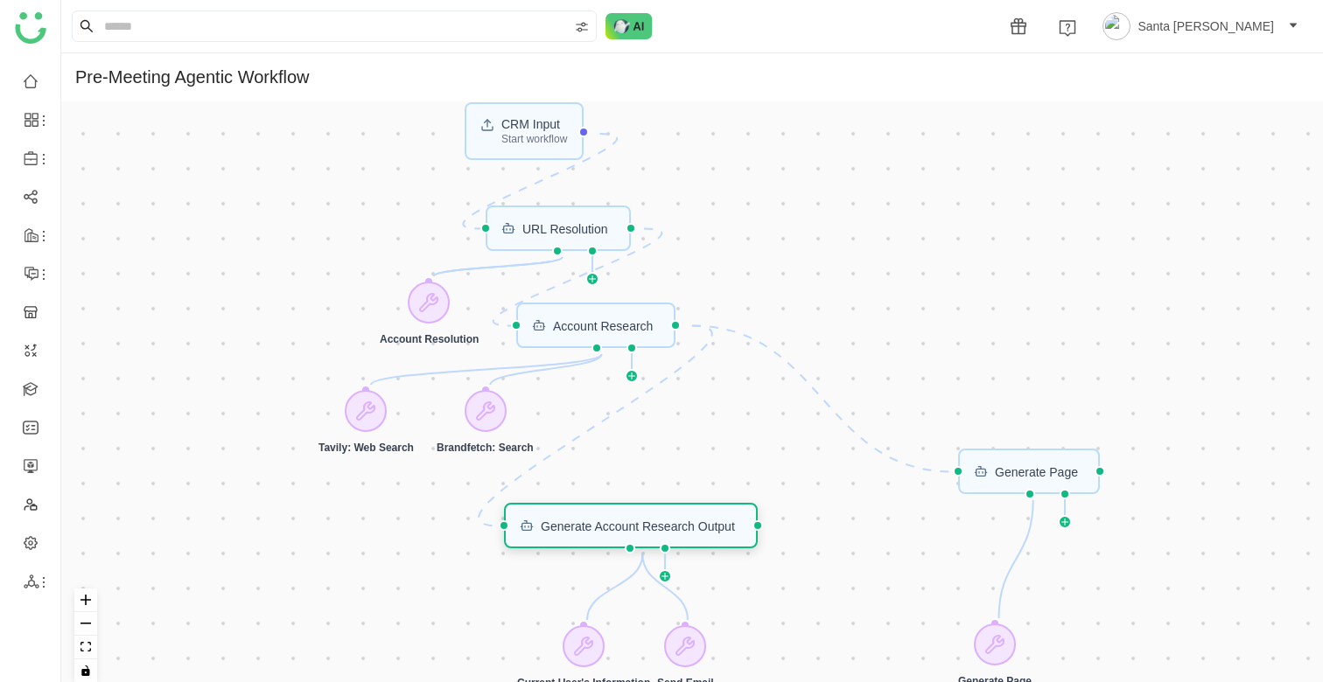
drag, startPoint x: 619, startPoint y: 468, endPoint x: 536, endPoint y: 520, distance: 97.8
click at [536, 520] on div "Generate Account Research Output" at bounding box center [631, 526] width 222 height 14
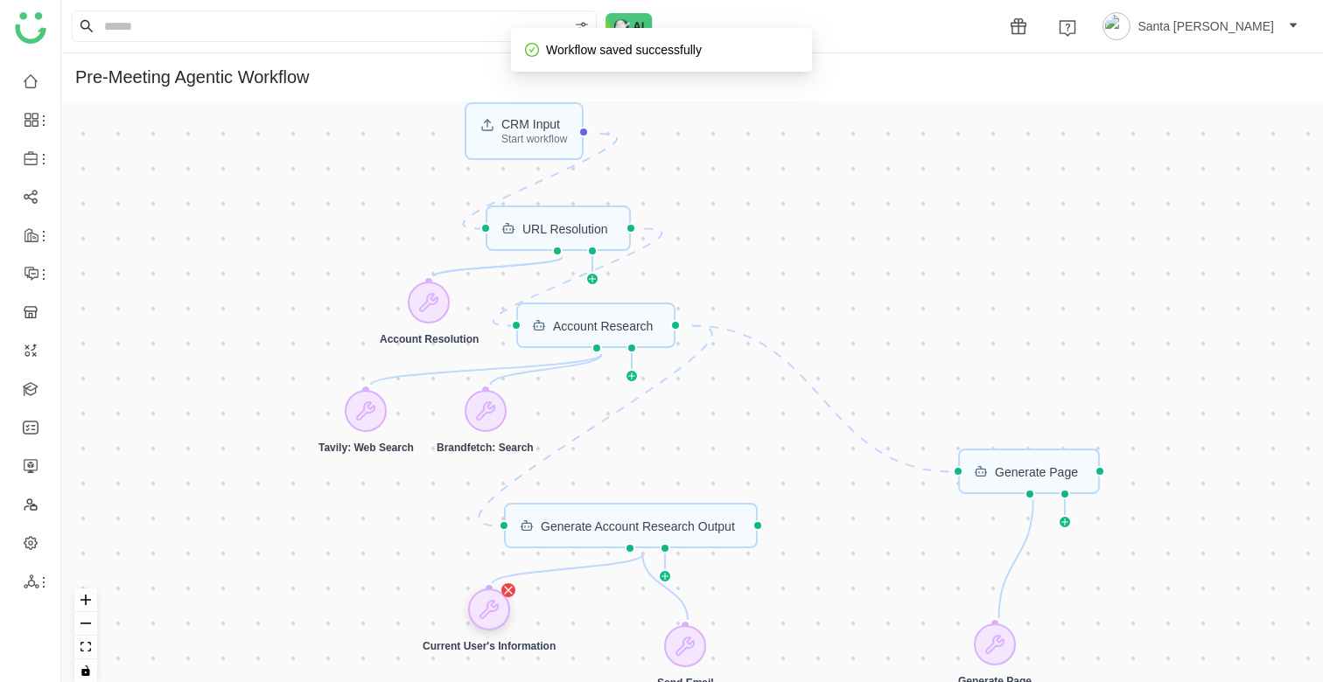
drag, startPoint x: 584, startPoint y: 651, endPoint x: 489, endPoint y: 615, distance: 101.1
click at [489, 615] on icon at bounding box center [488, 609] width 17 height 17
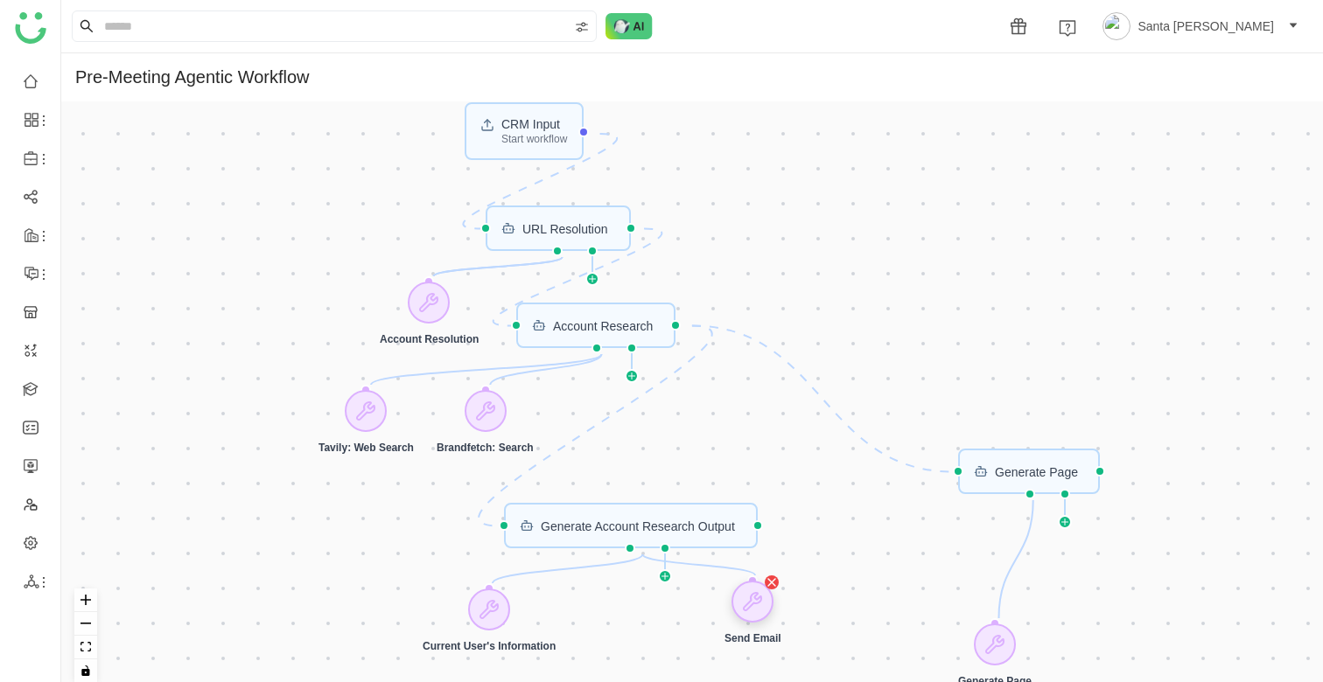
drag, startPoint x: 690, startPoint y: 640, endPoint x: 756, endPoint y: 596, distance: 79.4
click at [757, 596] on icon at bounding box center [752, 601] width 17 height 17
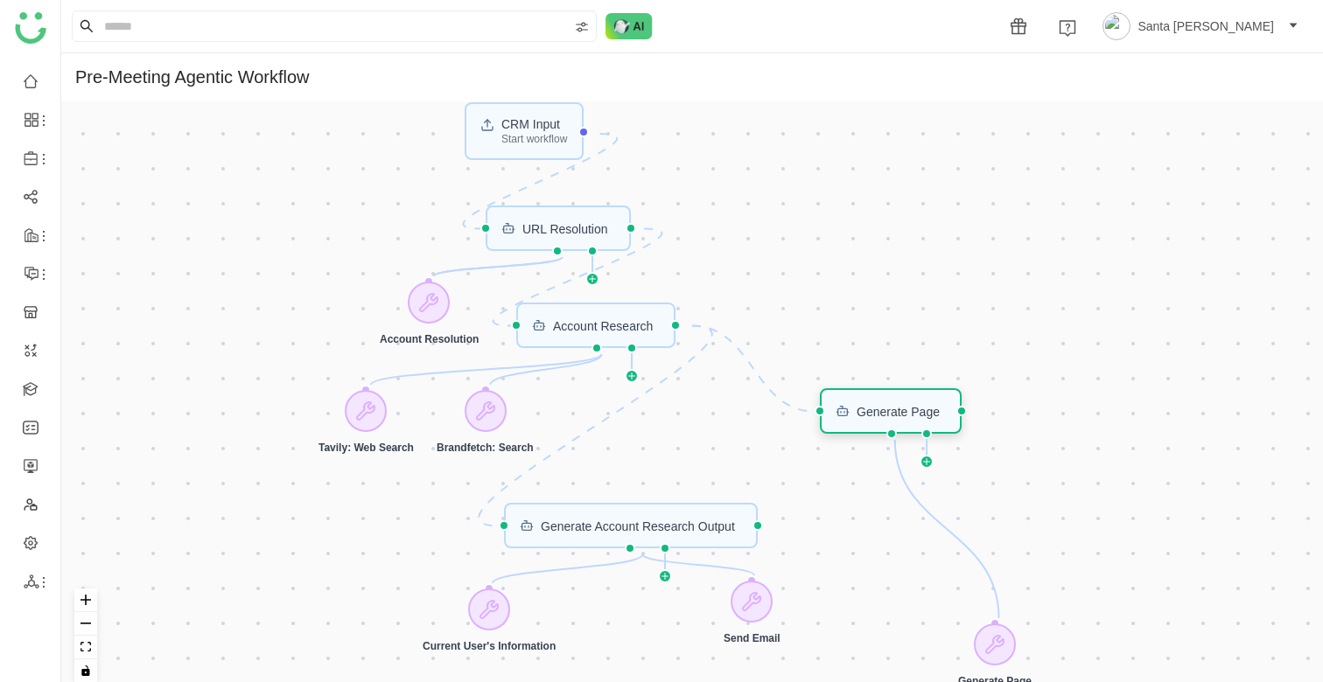
drag, startPoint x: 1023, startPoint y: 477, endPoint x: 885, endPoint y: 416, distance: 151.2
click at [885, 416] on div "Generate Page" at bounding box center [898, 411] width 83 height 12
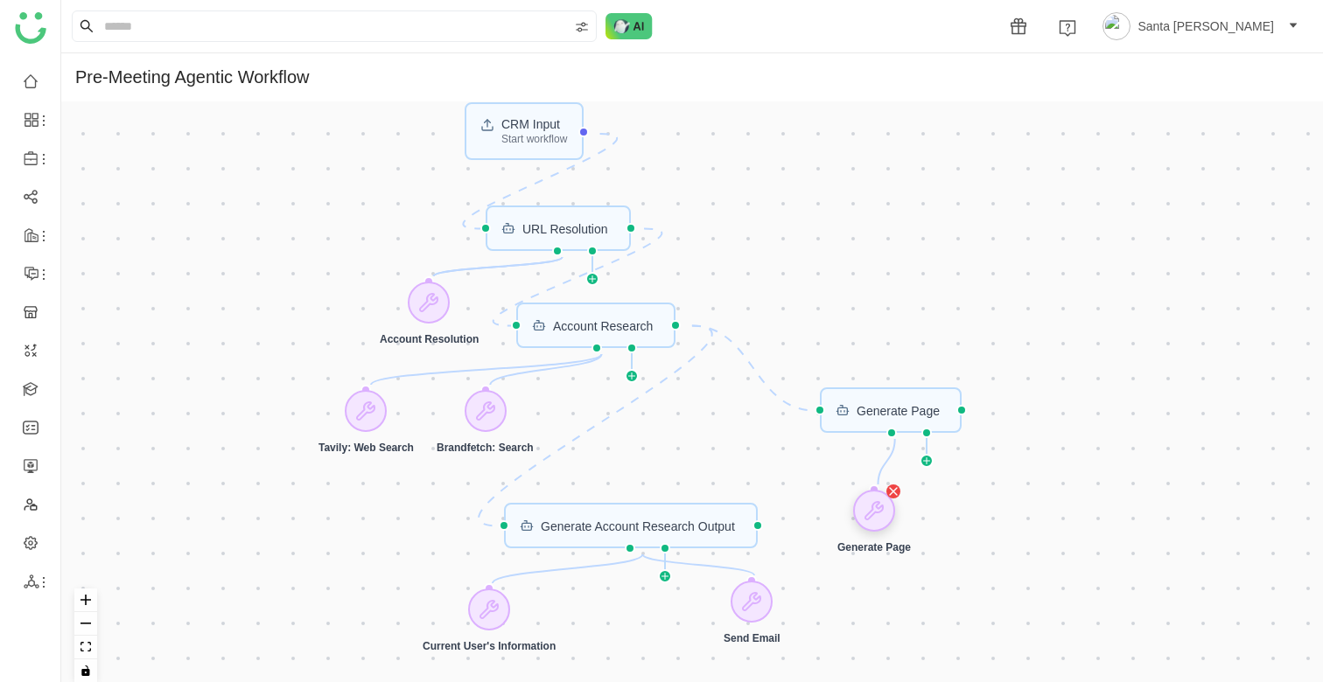
drag, startPoint x: 1002, startPoint y: 642, endPoint x: 881, endPoint y: 509, distance: 179.6
click at [881, 509] on icon at bounding box center [873, 510] width 17 height 17
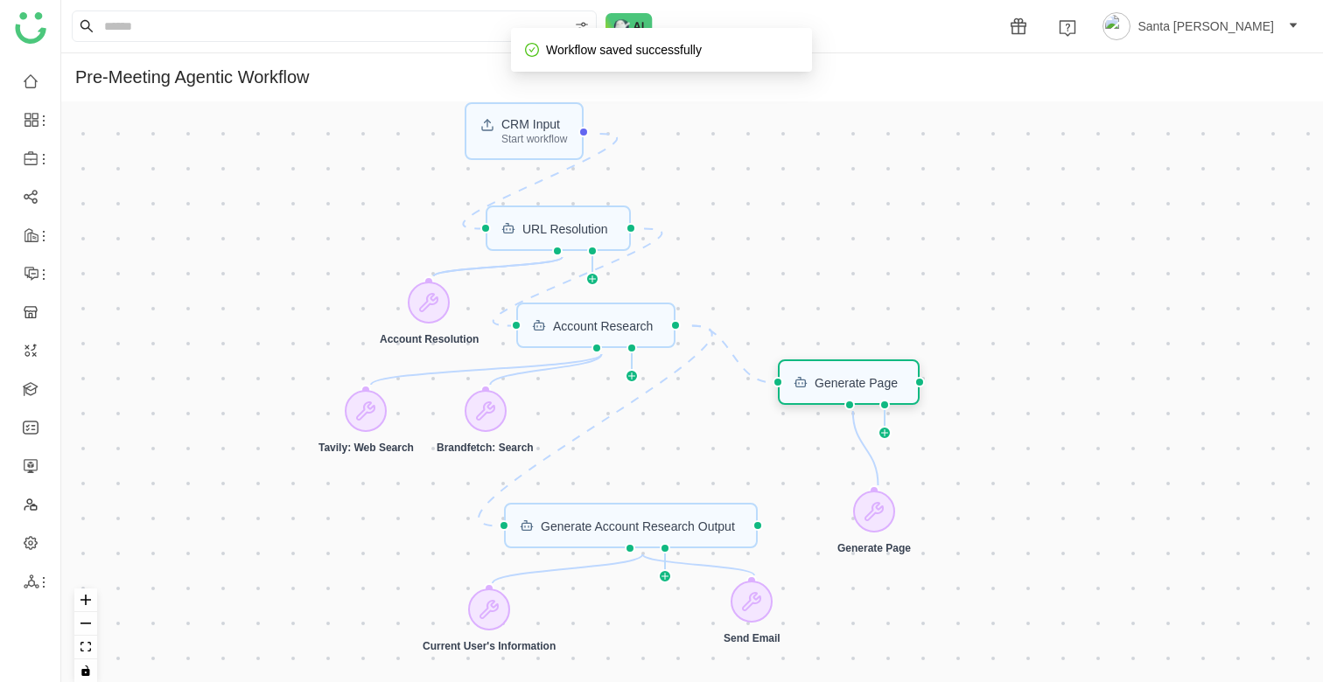
drag, startPoint x: 920, startPoint y: 408, endPoint x: 879, endPoint y: 380, distance: 49.7
click at [879, 380] on div "Generate Page" at bounding box center [856, 382] width 83 height 12
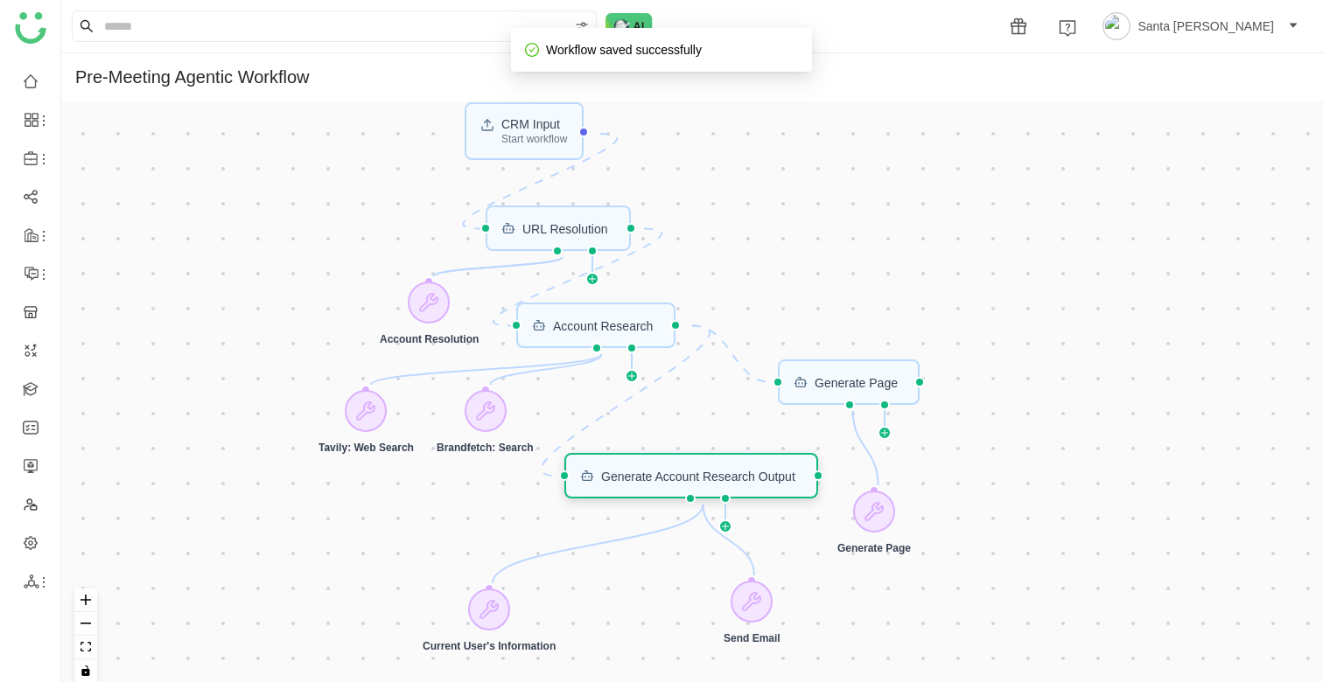
drag, startPoint x: 683, startPoint y: 533, endPoint x: 744, endPoint y: 483, distance: 78.3
click at [744, 482] on div "Generate Account Research Output" at bounding box center [698, 476] width 194 height 12
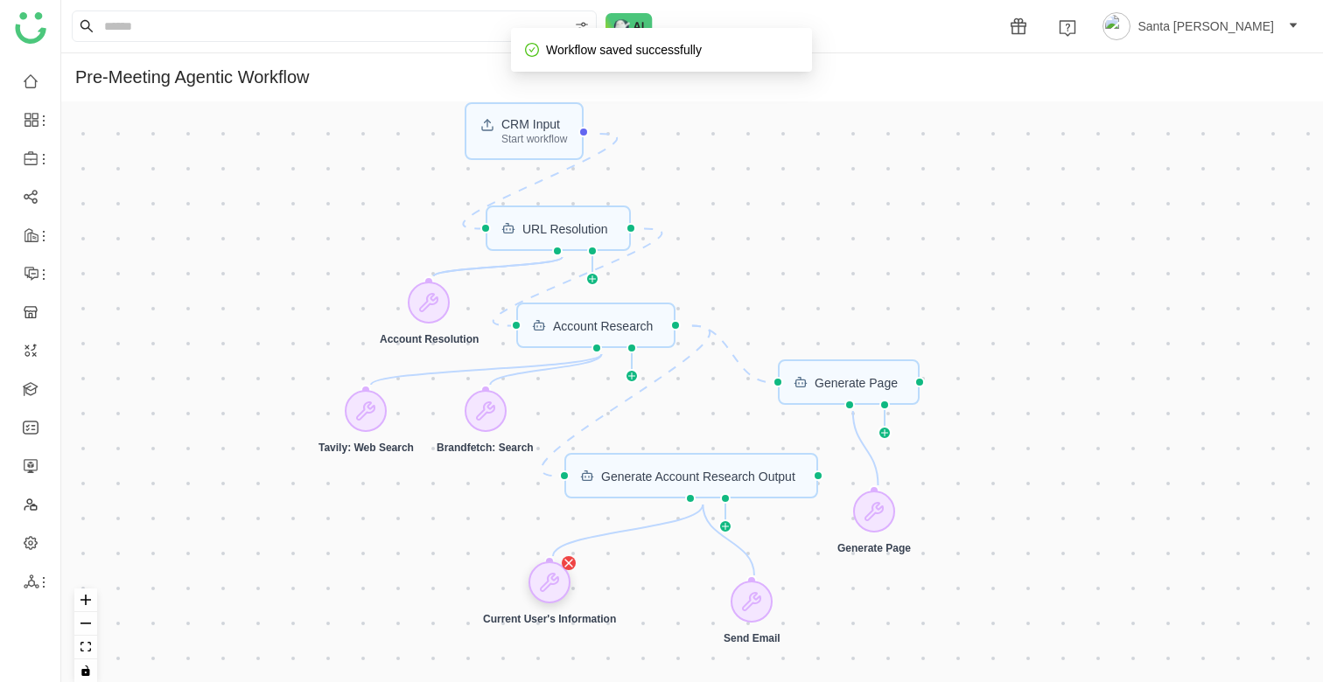
drag, startPoint x: 499, startPoint y: 605, endPoint x: 559, endPoint y: 578, distance: 66.2
click at [558, 578] on icon at bounding box center [549, 582] width 17 height 17
drag, startPoint x: 746, startPoint y: 613, endPoint x: 737, endPoint y: 595, distance: 20.7
click at [737, 595] on div at bounding box center [742, 584] width 42 height 42
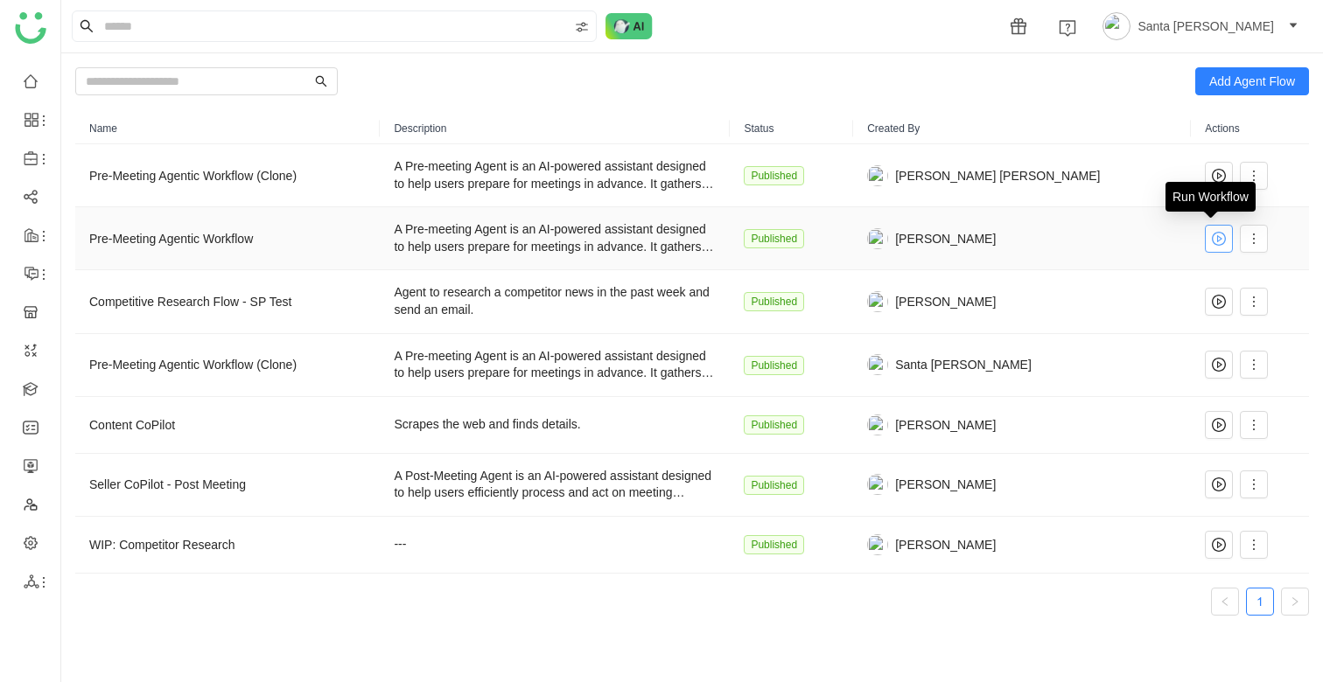
click at [1212, 242] on icon at bounding box center [1219, 239] width 14 height 14
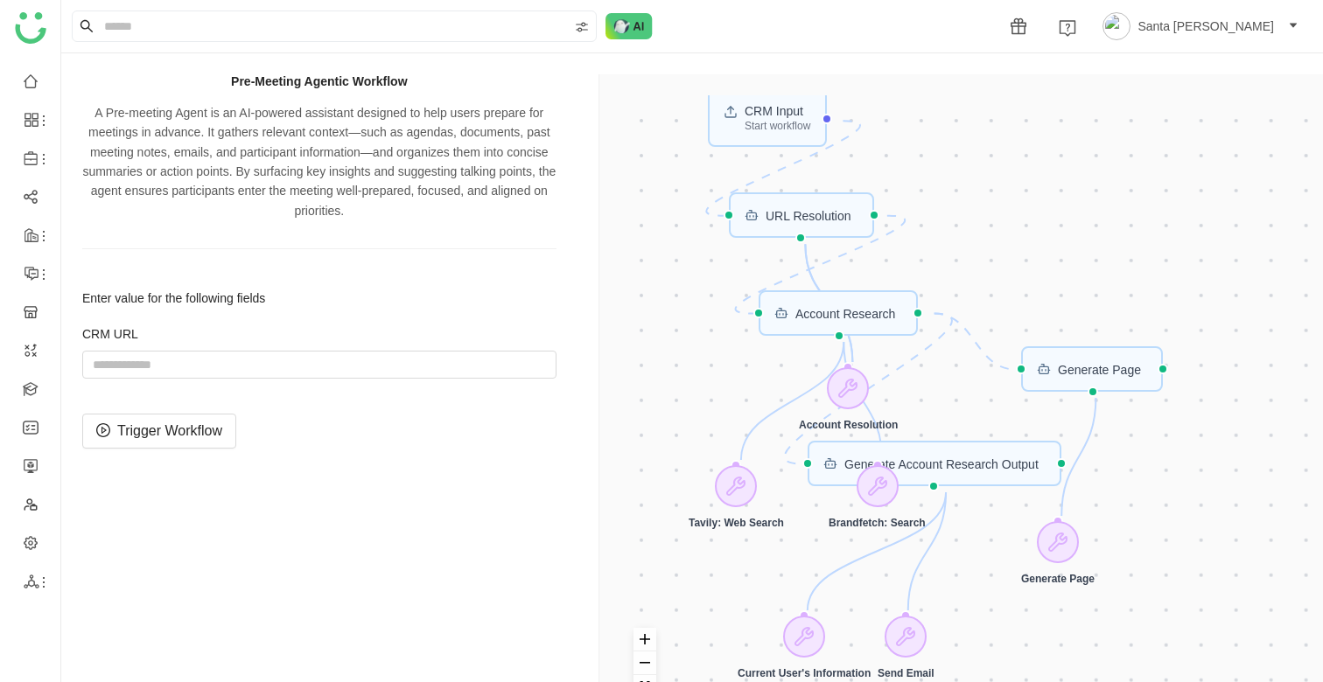
drag, startPoint x: 1113, startPoint y: 233, endPoint x: 1291, endPoint y: 468, distance: 295.4
click at [1291, 468] on div "CRM Input Start workflow URL Resolution Generate Page Generate Account Research…" at bounding box center [964, 415] width 689 height 640
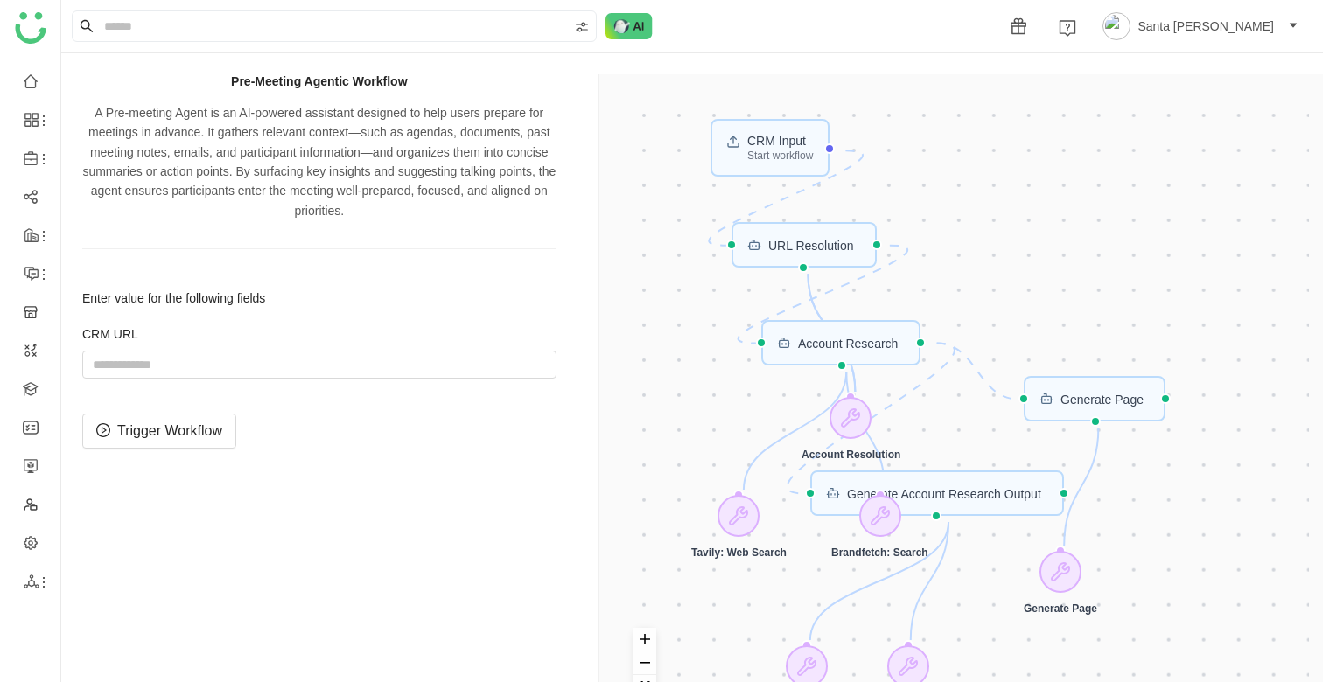
drag, startPoint x: 1179, startPoint y: 245, endPoint x: 1182, endPoint y: 272, distance: 27.3
click at [1182, 273] on div "CRM Input Start workflow URL Resolution Generate Page Generate Account Research…" at bounding box center [964, 415] width 689 height 640
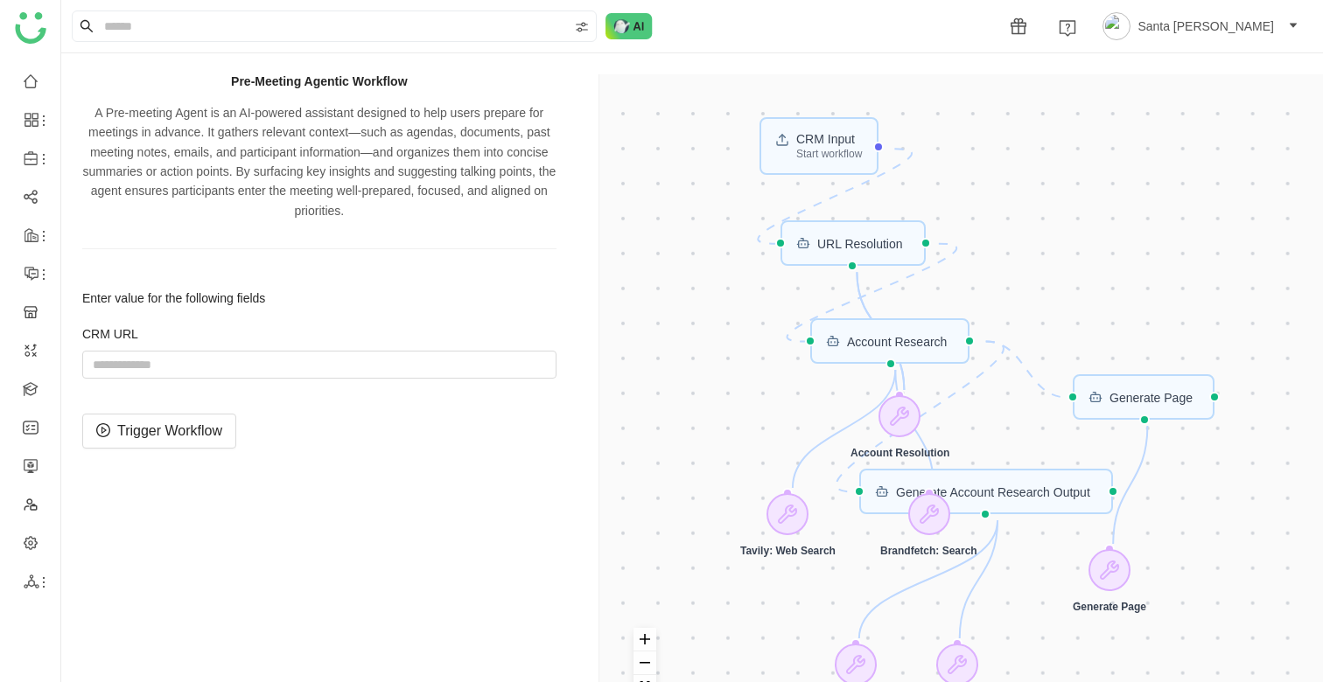
drag, startPoint x: 858, startPoint y: 419, endPoint x: 907, endPoint y: 418, distance: 49.0
click at [907, 418] on div "CRM Input Start workflow URL Resolution Generate Page Generate Account Research…" at bounding box center [964, 415] width 689 height 640
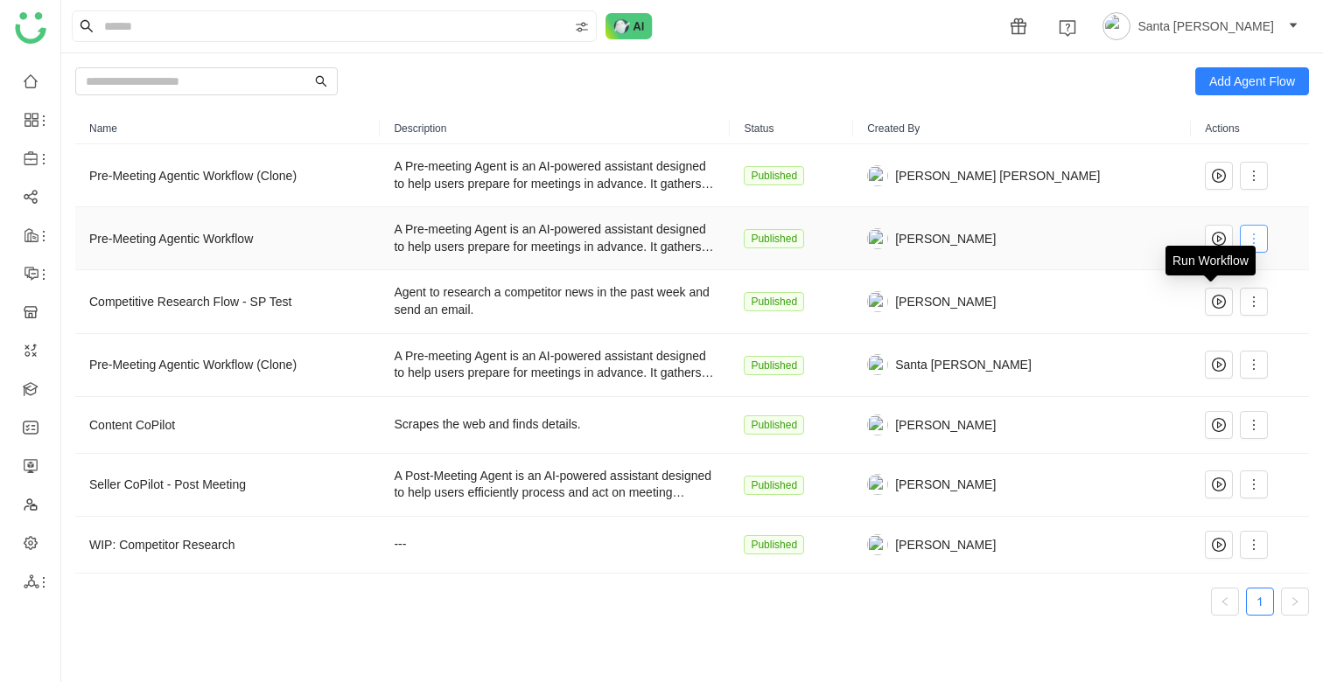
click at [1244, 246] on button at bounding box center [1254, 239] width 28 height 28
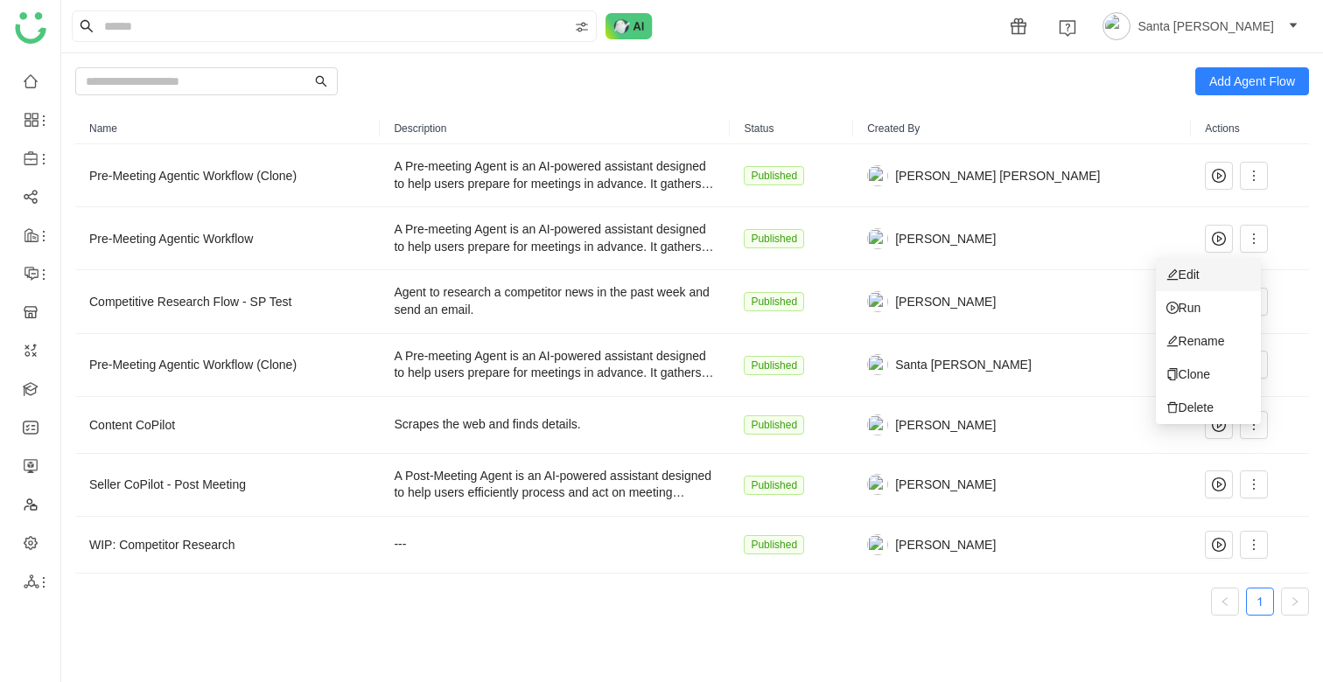
click at [1202, 264] on li "Edit" at bounding box center [1208, 274] width 105 height 33
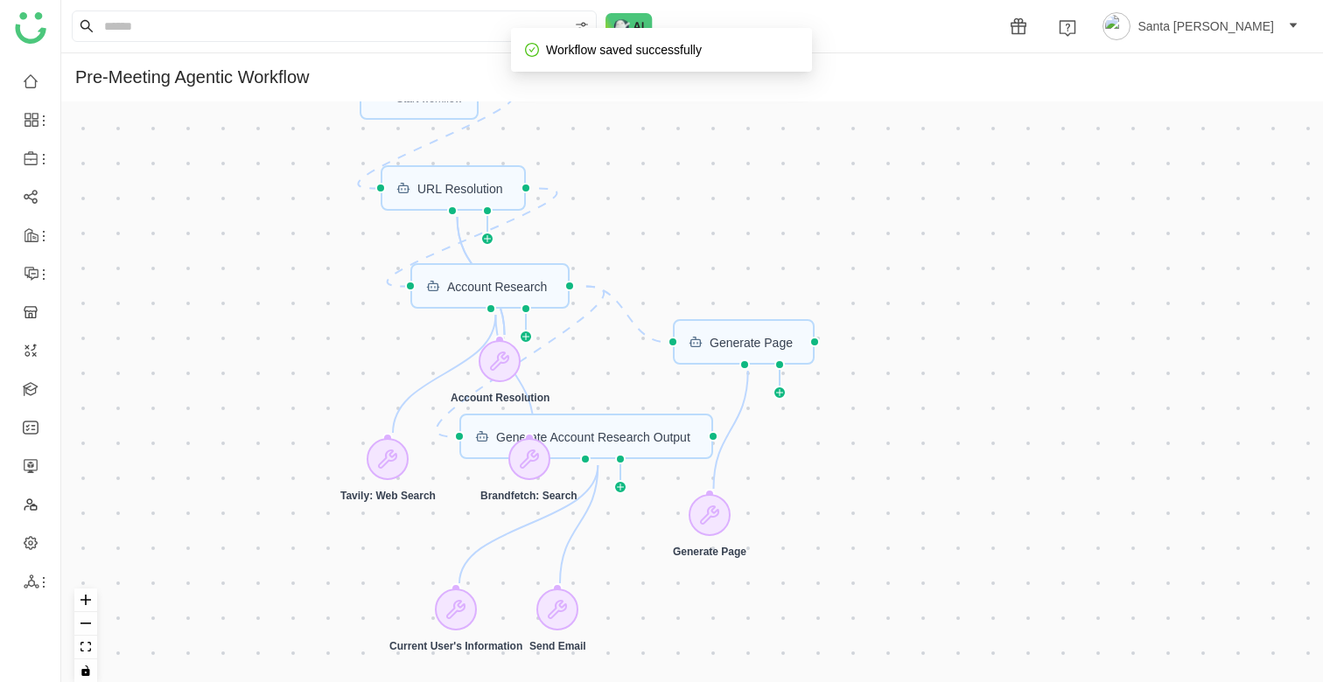
drag, startPoint x: 857, startPoint y: 245, endPoint x: 974, endPoint y: 437, distance: 225.4
click at [975, 437] on div "CRM Input Start workflow URL Resolution Generate Page Generate Account Research…" at bounding box center [692, 398] width 1262 height 595
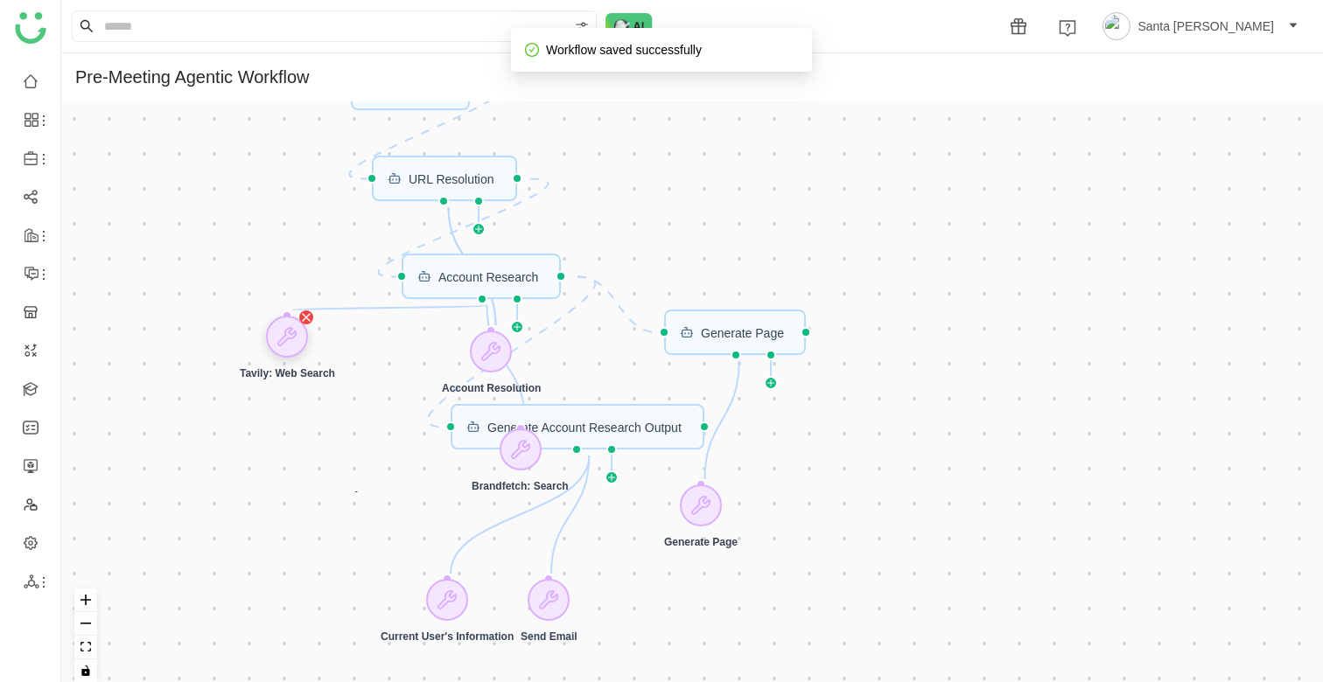
drag, startPoint x: 375, startPoint y: 450, endPoint x: 288, endPoint y: 340, distance: 140.1
click at [284, 337] on icon at bounding box center [286, 336] width 21 height 21
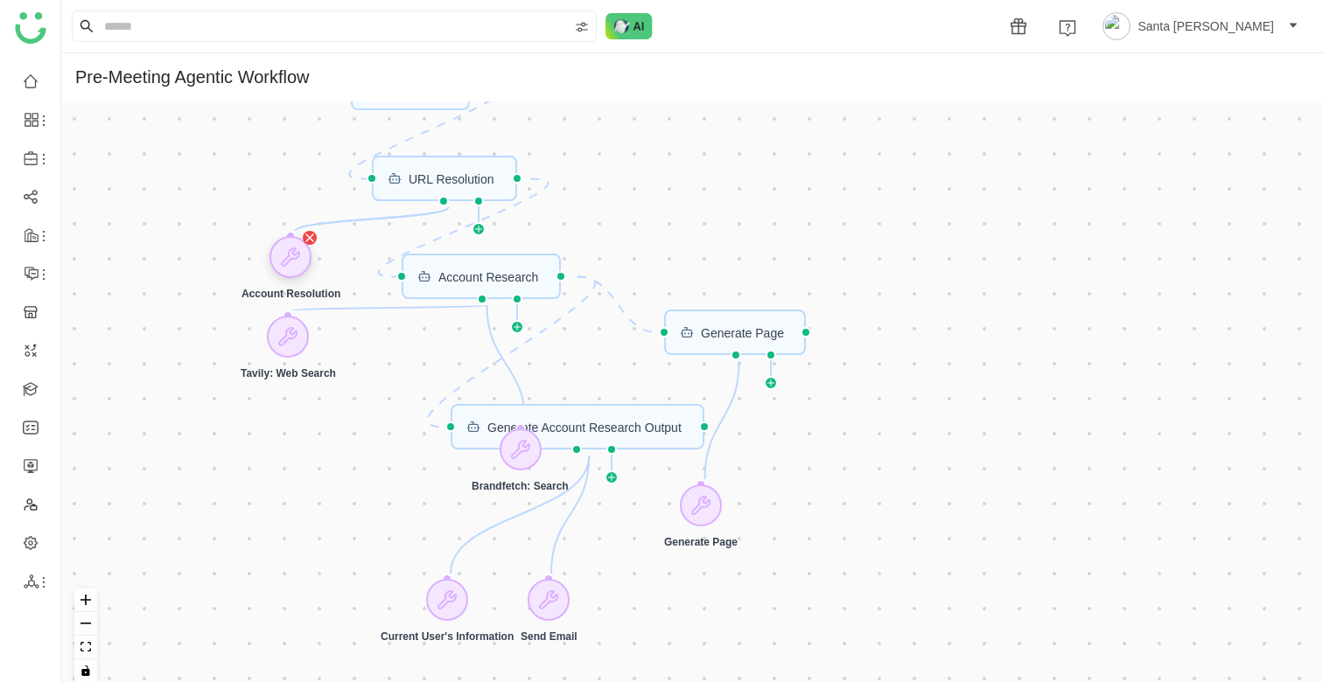
drag, startPoint x: 479, startPoint y: 347, endPoint x: 281, endPoint y: 255, distance: 218.8
click at [280, 255] on div at bounding box center [291, 257] width 42 height 42
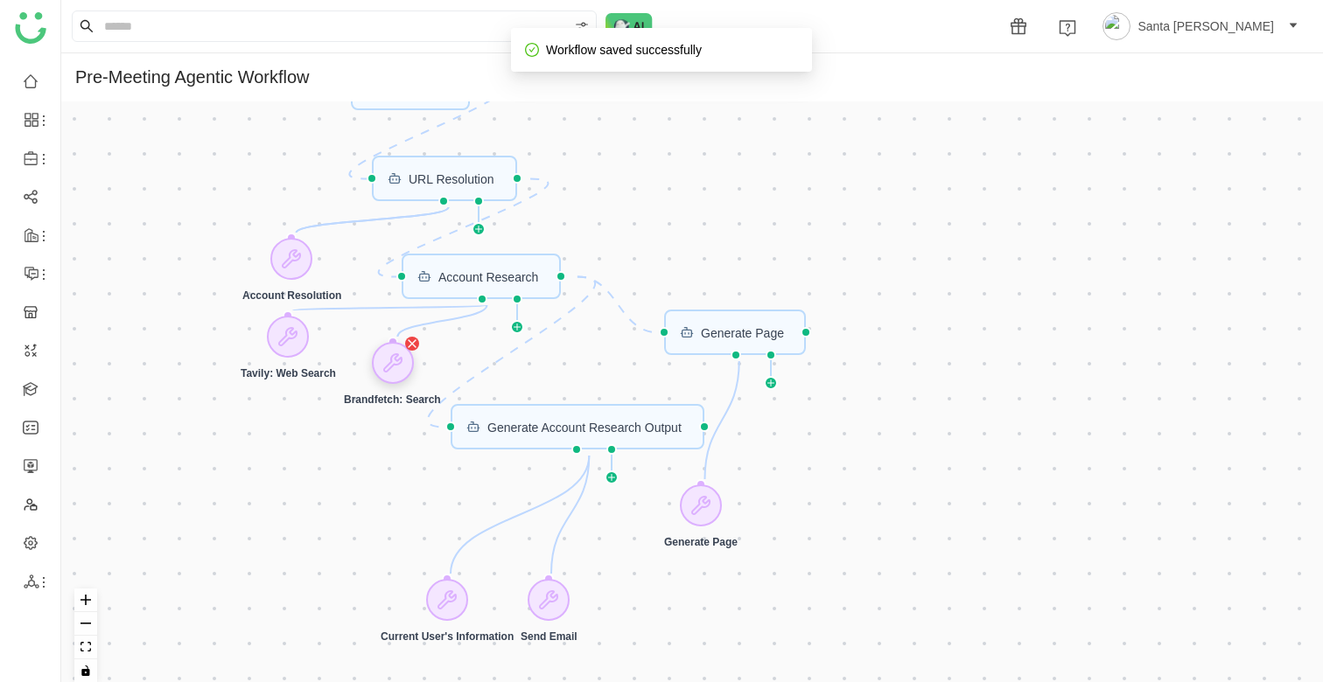
drag, startPoint x: 527, startPoint y: 451, endPoint x: 399, endPoint y: 365, distance: 153.9
click at [399, 365] on icon at bounding box center [391, 362] width 17 height 17
click at [542, 415] on div "Generate Account Research Output" at bounding box center [578, 426] width 254 height 45
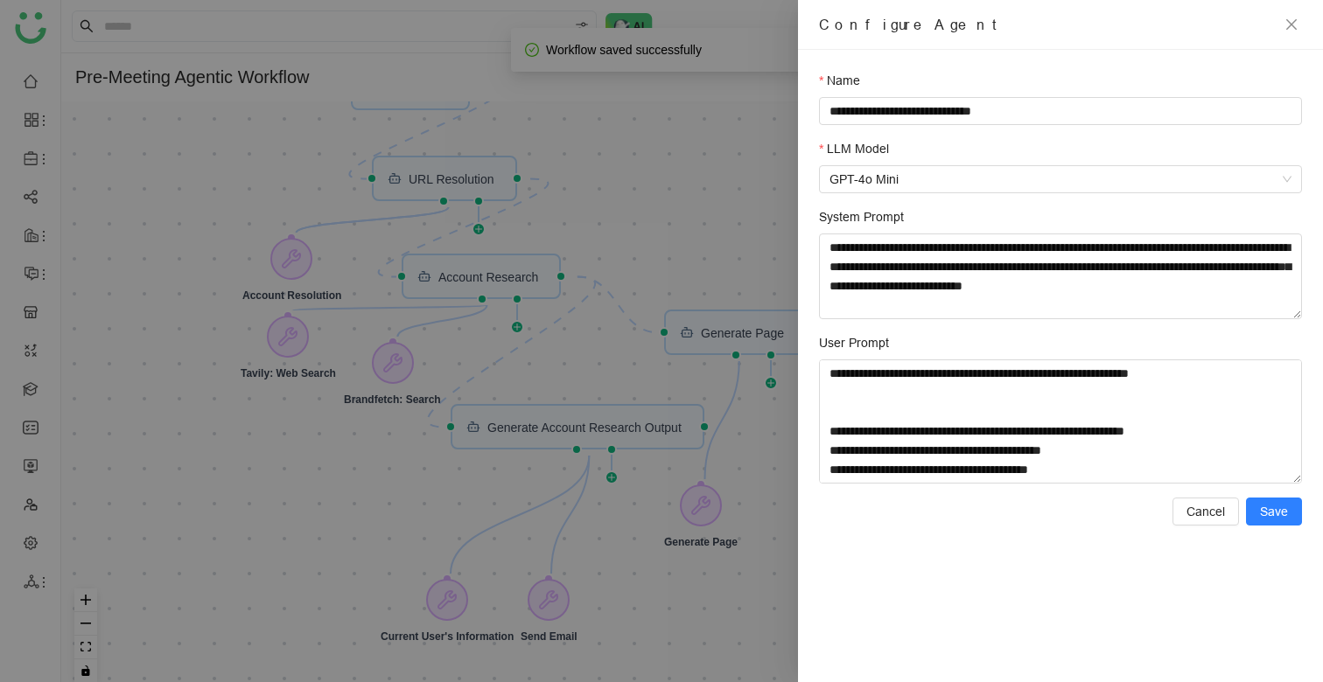
click at [664, 248] on div at bounding box center [661, 341] width 1323 height 682
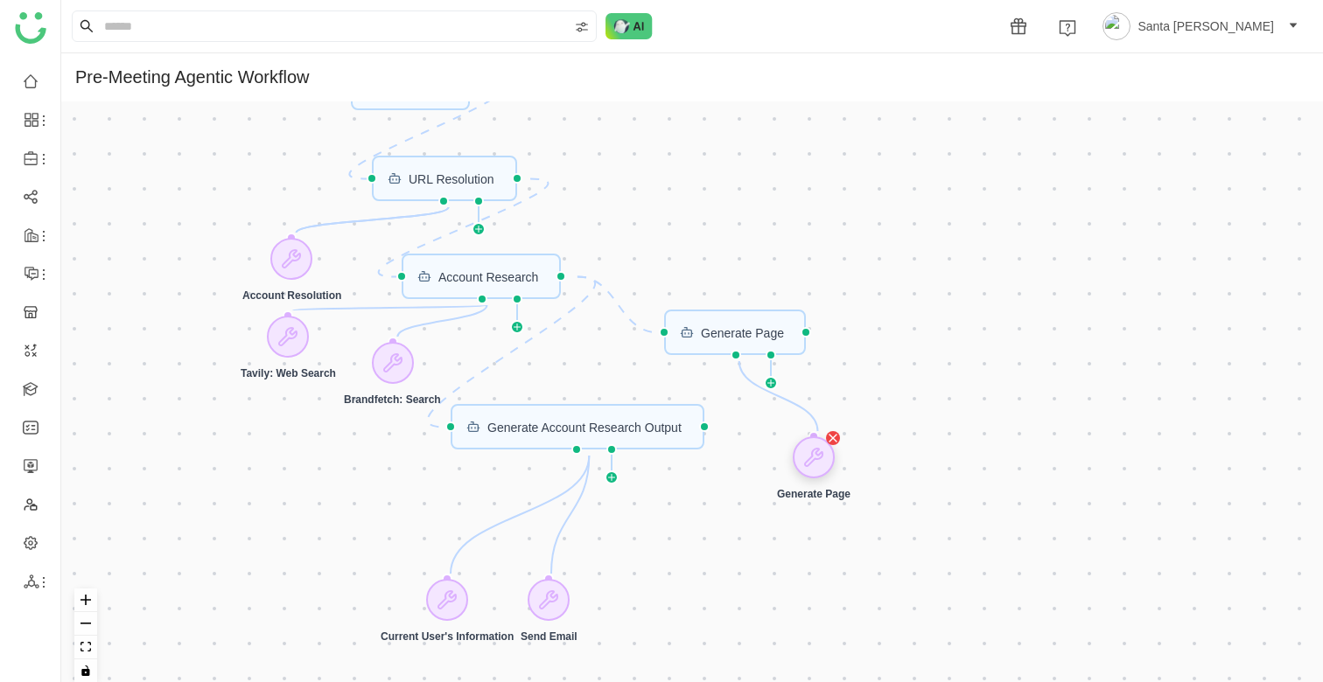
drag, startPoint x: 712, startPoint y: 503, endPoint x: 825, endPoint y: 454, distance: 123.0
click at [822, 454] on icon at bounding box center [813, 457] width 17 height 17
drag, startPoint x: 738, startPoint y: 345, endPoint x: 769, endPoint y: 345, distance: 31.5
click at [769, 345] on div "Generate Page" at bounding box center [767, 332] width 143 height 45
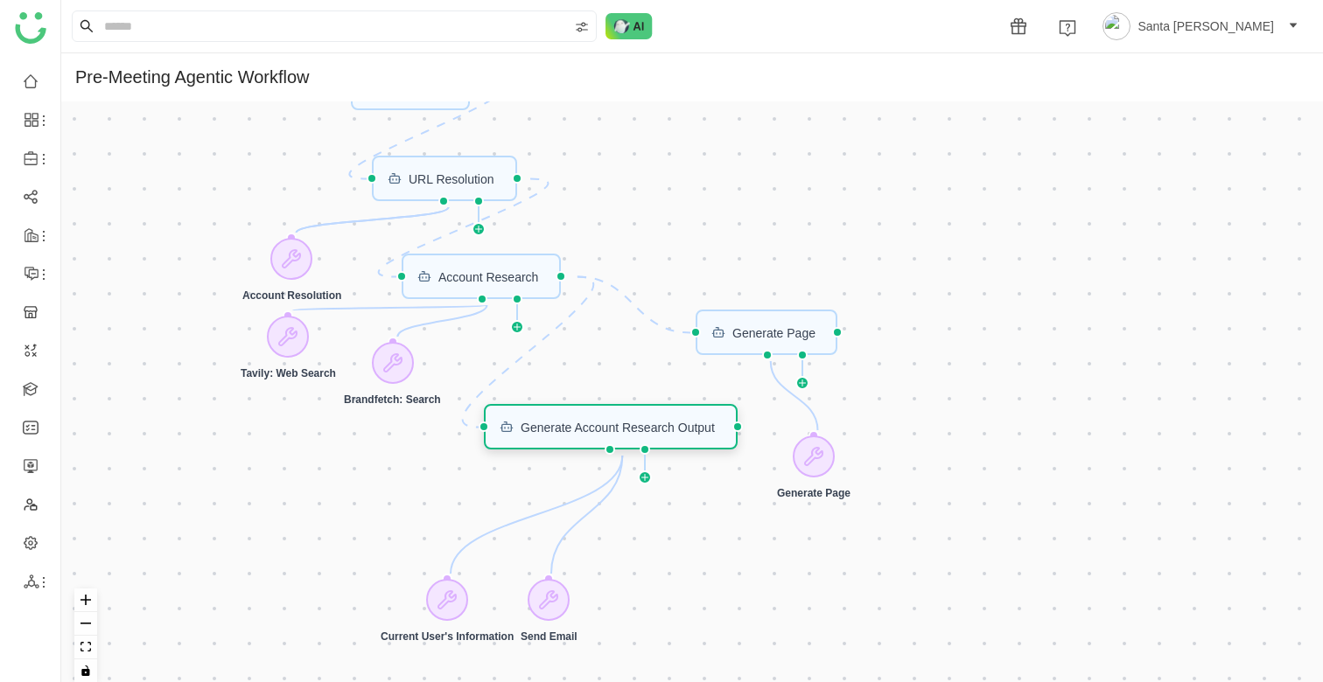
drag, startPoint x: 636, startPoint y: 423, endPoint x: 669, endPoint y: 423, distance: 33.2
click at [669, 423] on div "Generate Account Research Output" at bounding box center [618, 427] width 194 height 12
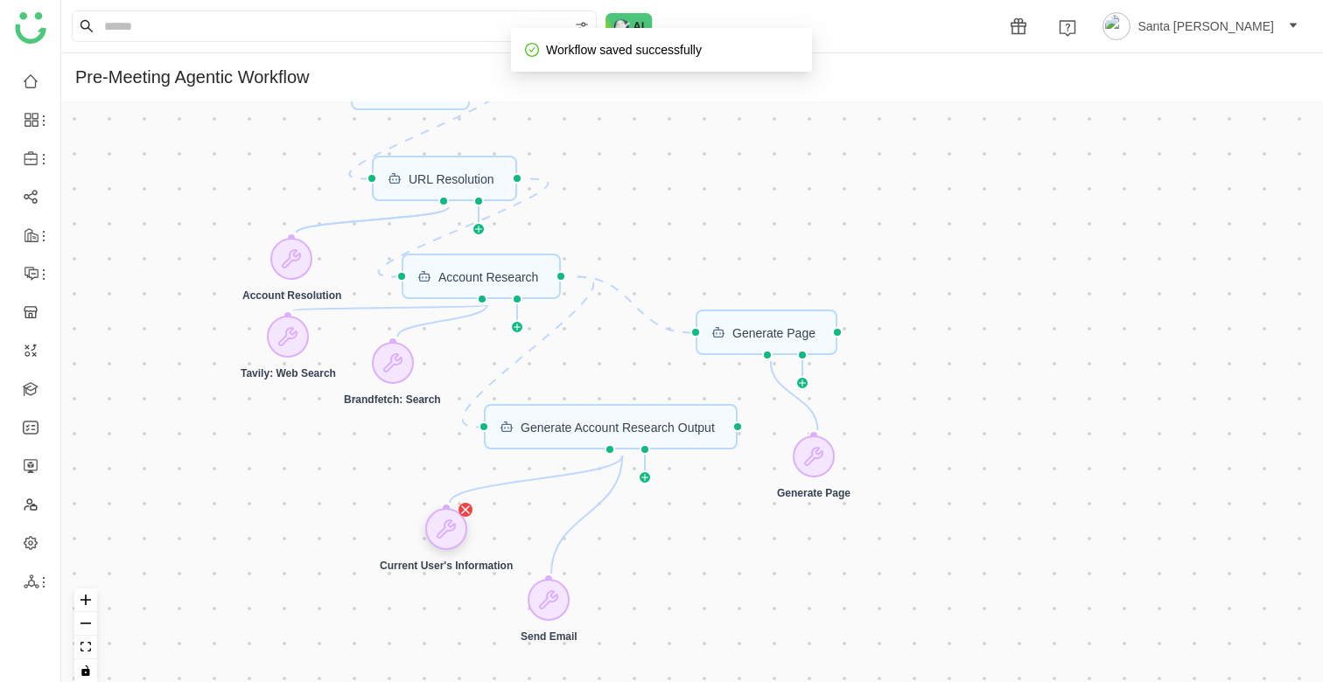
drag, startPoint x: 458, startPoint y: 603, endPoint x: 458, endPoint y: 534, distance: 69.1
click at [457, 534] on icon at bounding box center [446, 529] width 21 height 21
drag, startPoint x: 546, startPoint y: 607, endPoint x: 570, endPoint y: 557, distance: 55.2
click at [570, 557] on icon at bounding box center [574, 550] width 17 height 17
drag, startPoint x: 292, startPoint y: 341, endPoint x: 281, endPoint y: 364, distance: 25.4
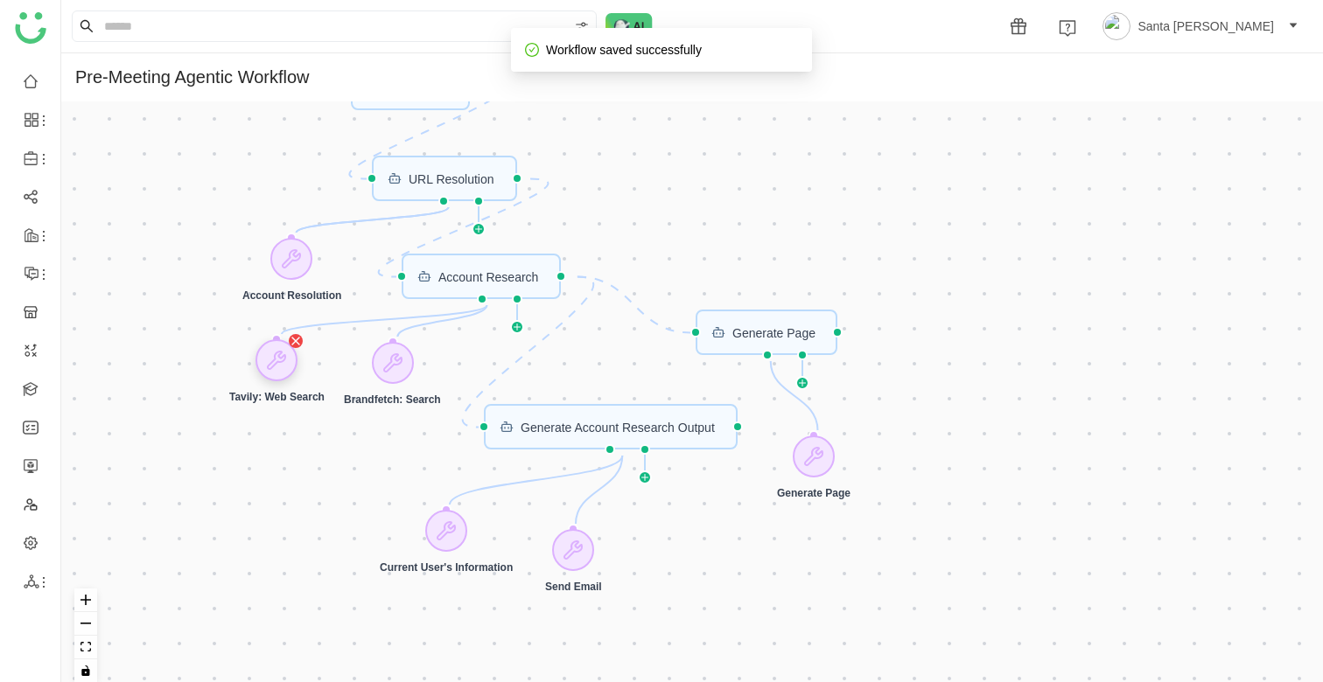
click at [281, 364] on icon at bounding box center [276, 360] width 21 height 21
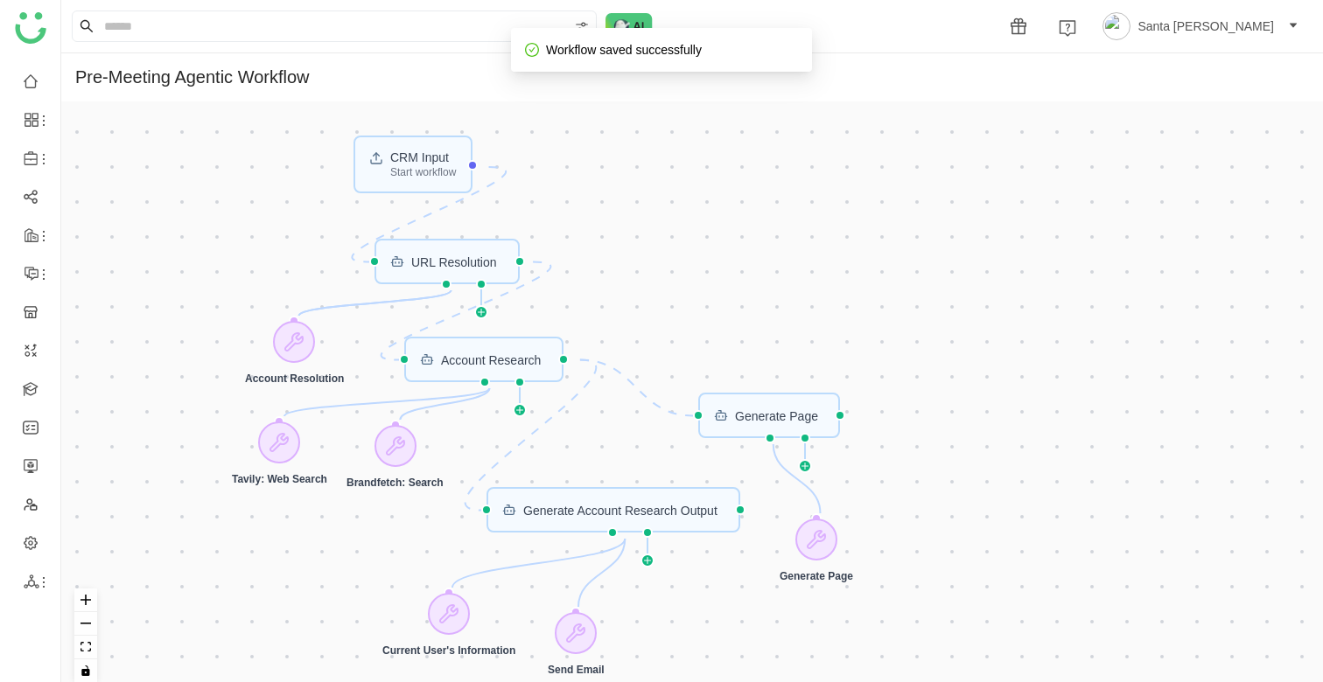
drag, startPoint x: 890, startPoint y: 184, endPoint x: 892, endPoint y: 267, distance: 83.2
click at [892, 267] on div "CRM Input Start workflow URL Resolution Generate Page Generate Account Research…" at bounding box center [692, 398] width 1262 height 595
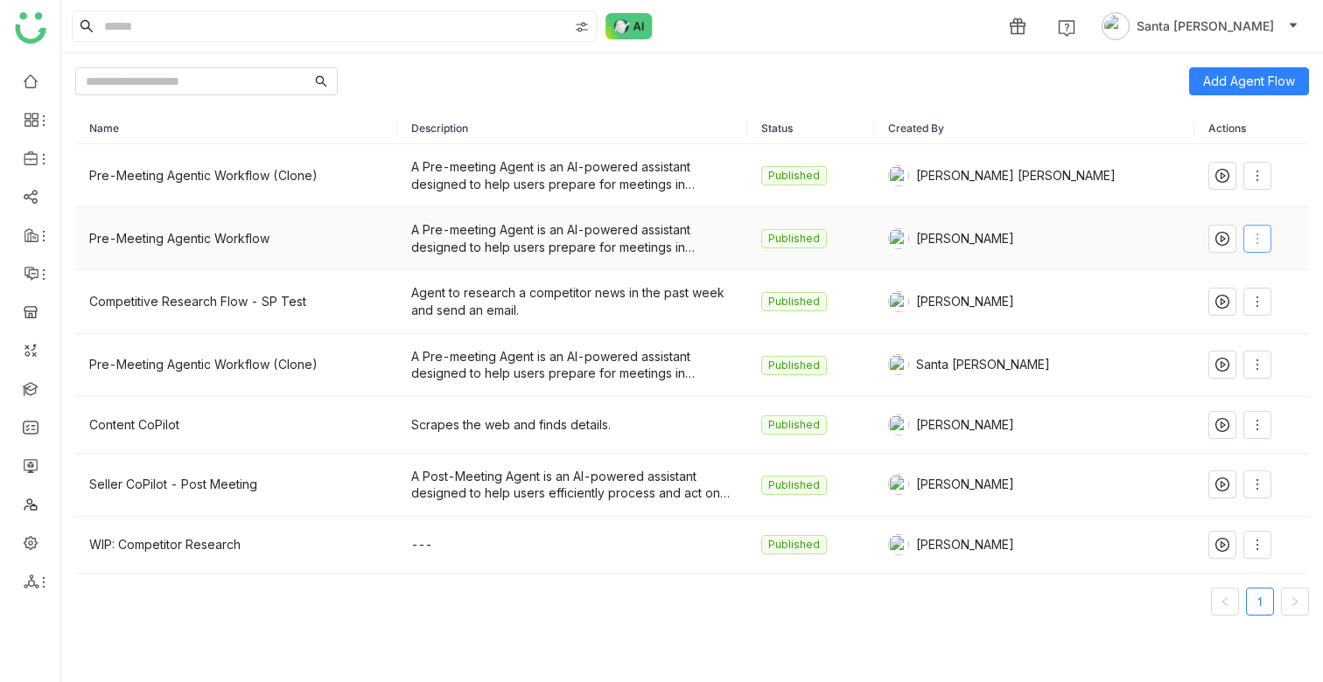
click at [1253, 239] on icon at bounding box center [1257, 239] width 14 height 14
click at [1201, 272] on span "Edit" at bounding box center [1184, 274] width 33 height 19
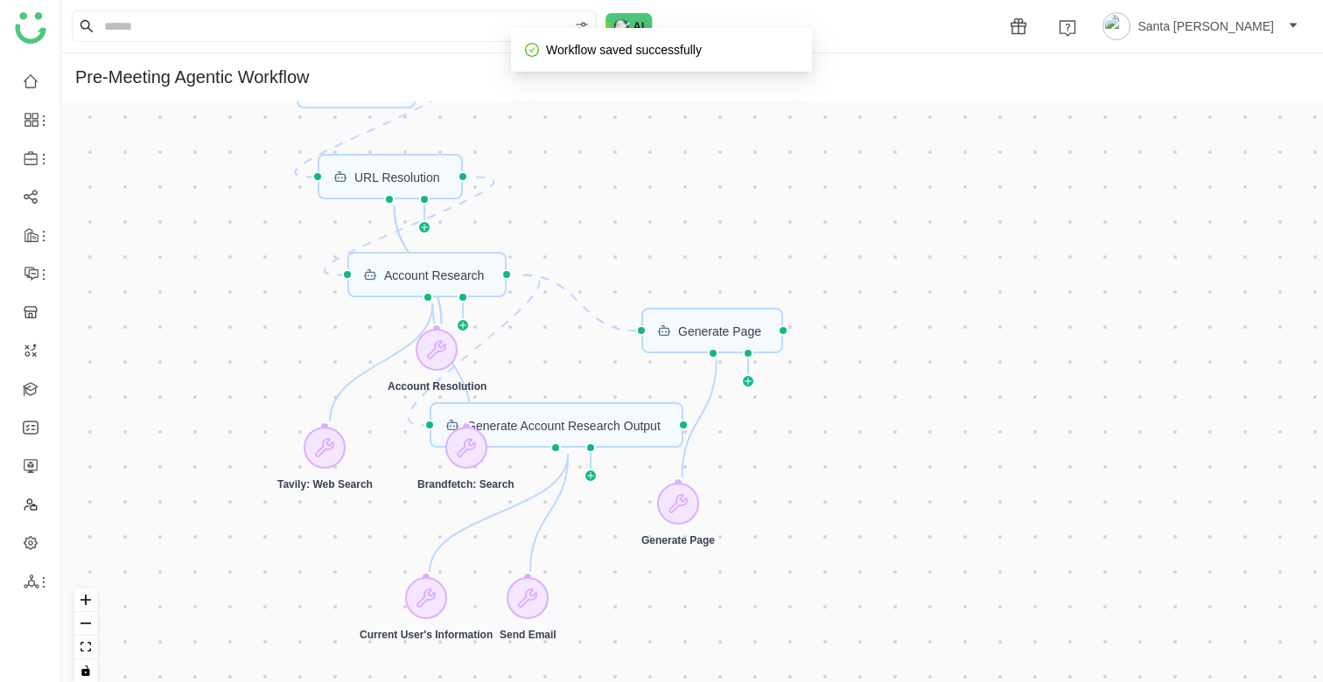
drag, startPoint x: 1072, startPoint y: 259, endPoint x: 1137, endPoint y: 453, distance: 204.7
click at [1137, 453] on div "CRM Input Start workflow Generate Account Research Output URL Resolution Accoun…" at bounding box center [692, 398] width 1262 height 595
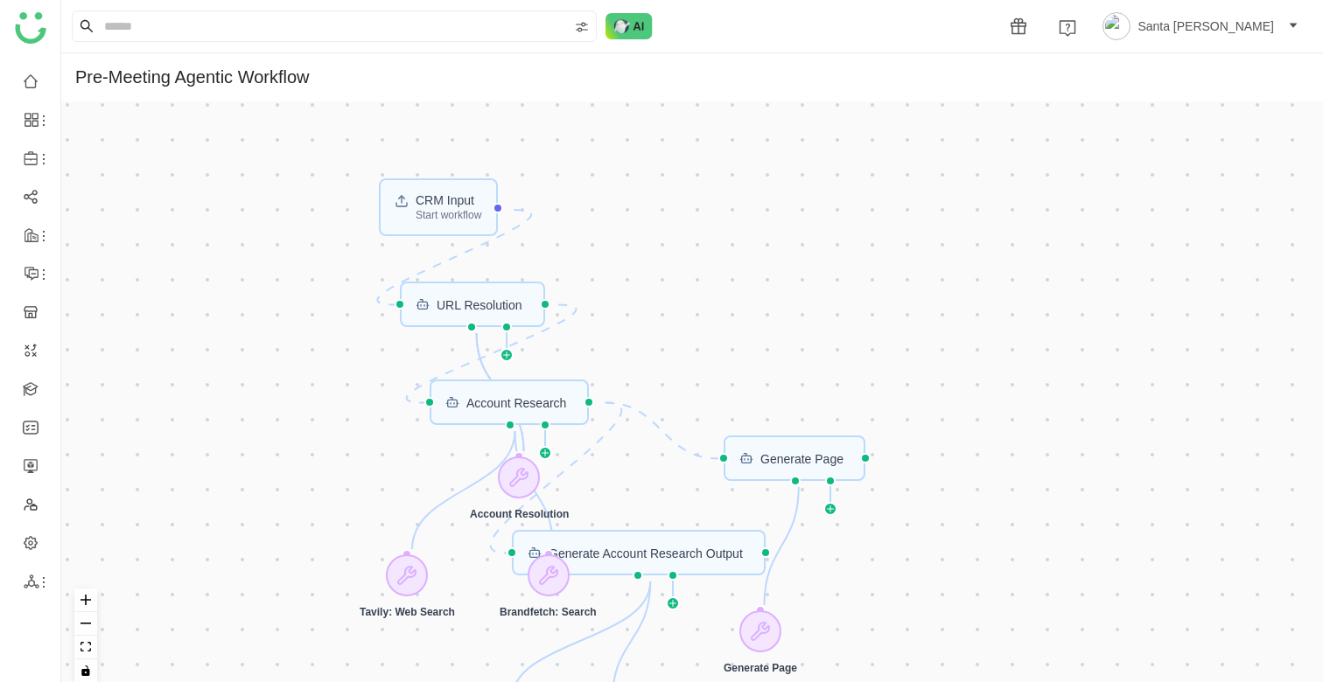
drag, startPoint x: 996, startPoint y: 356, endPoint x: 1077, endPoint y: 480, distance: 148.5
click at [1077, 480] on div "CRM Input Start workflow Generate Account Research Output URL Resolution Accoun…" at bounding box center [692, 398] width 1262 height 595
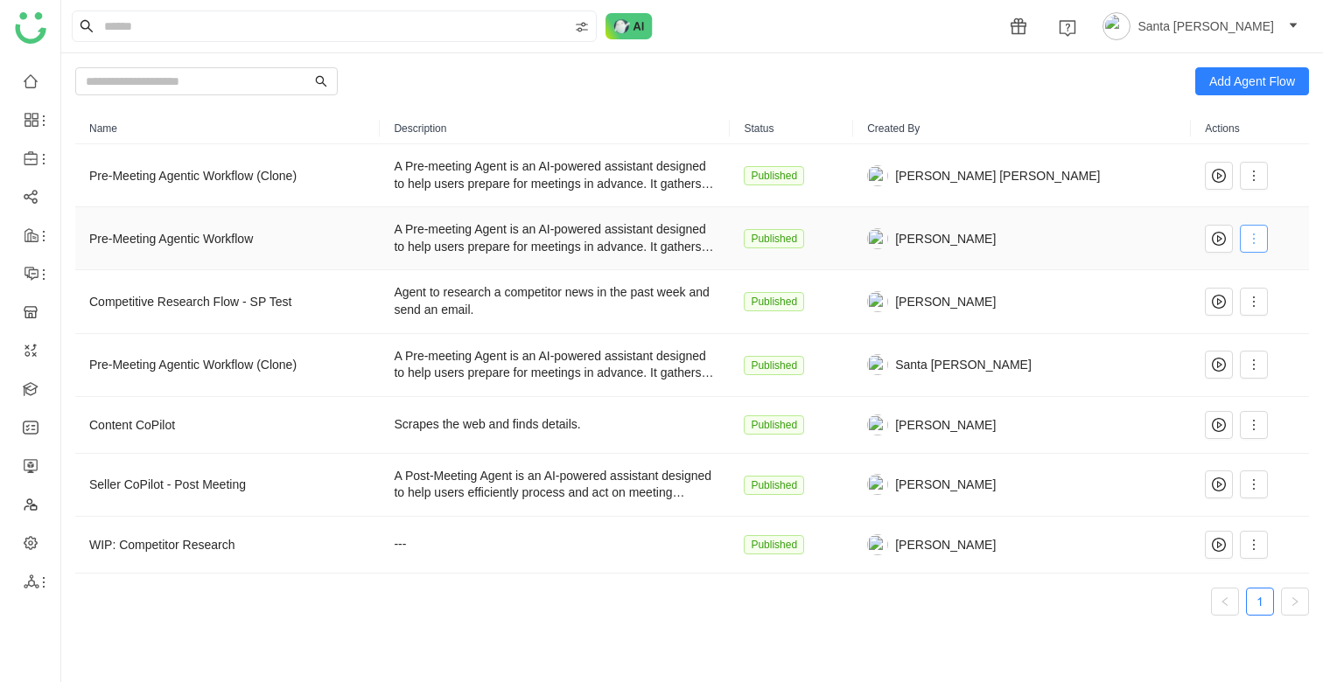
click at [1247, 236] on icon at bounding box center [1254, 239] width 14 height 14
click at [1196, 276] on span "Edit" at bounding box center [1182, 274] width 33 height 19
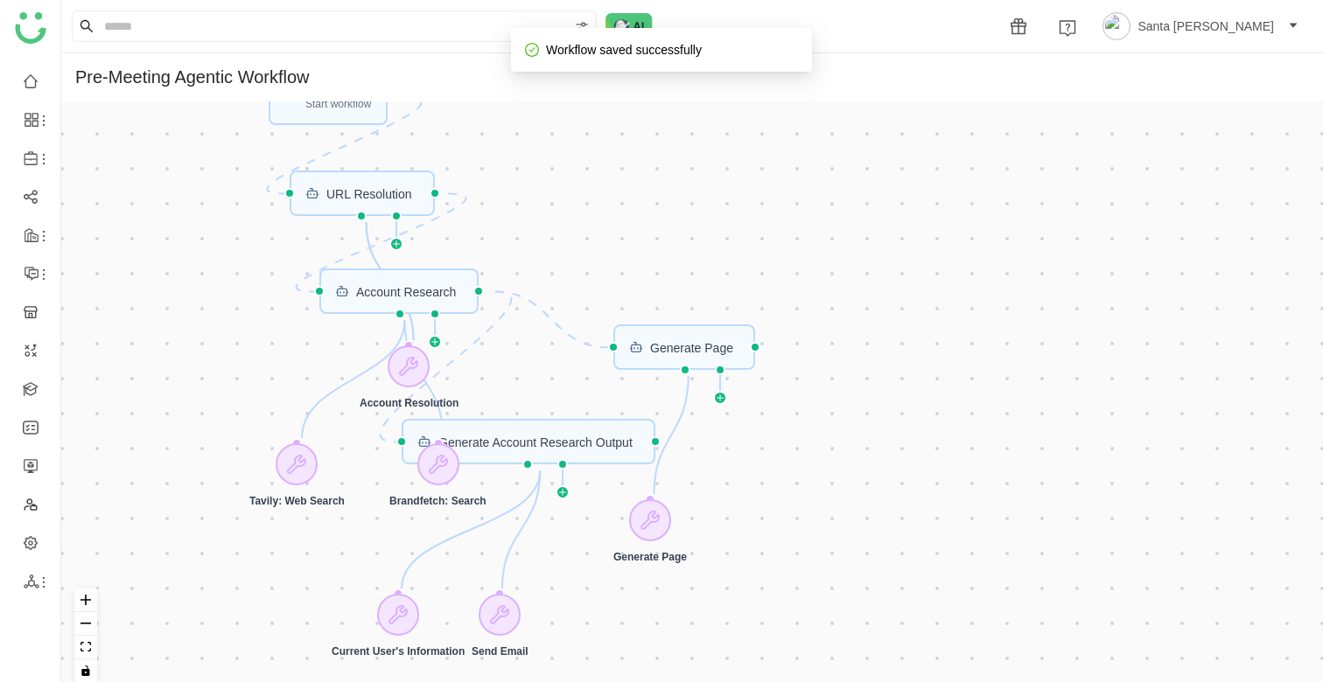
drag, startPoint x: 1042, startPoint y: 292, endPoint x: 1074, endPoint y: 502, distance: 212.5
click at [1074, 502] on div "CRM Input Start workflow Generate Account Research Output URL Resolution Accoun…" at bounding box center [692, 398] width 1262 height 595
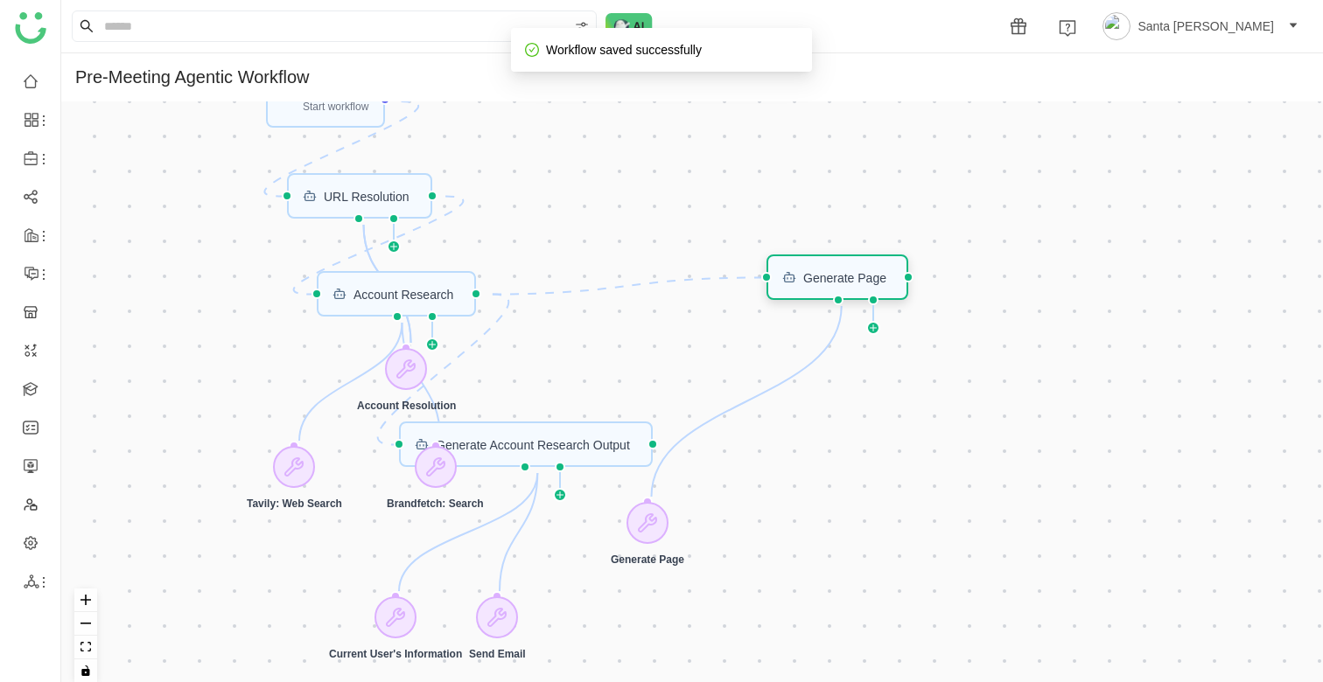
drag, startPoint x: 694, startPoint y: 357, endPoint x: 847, endPoint y: 284, distance: 169.5
click at [847, 283] on div "Generate Page" at bounding box center [844, 277] width 83 height 12
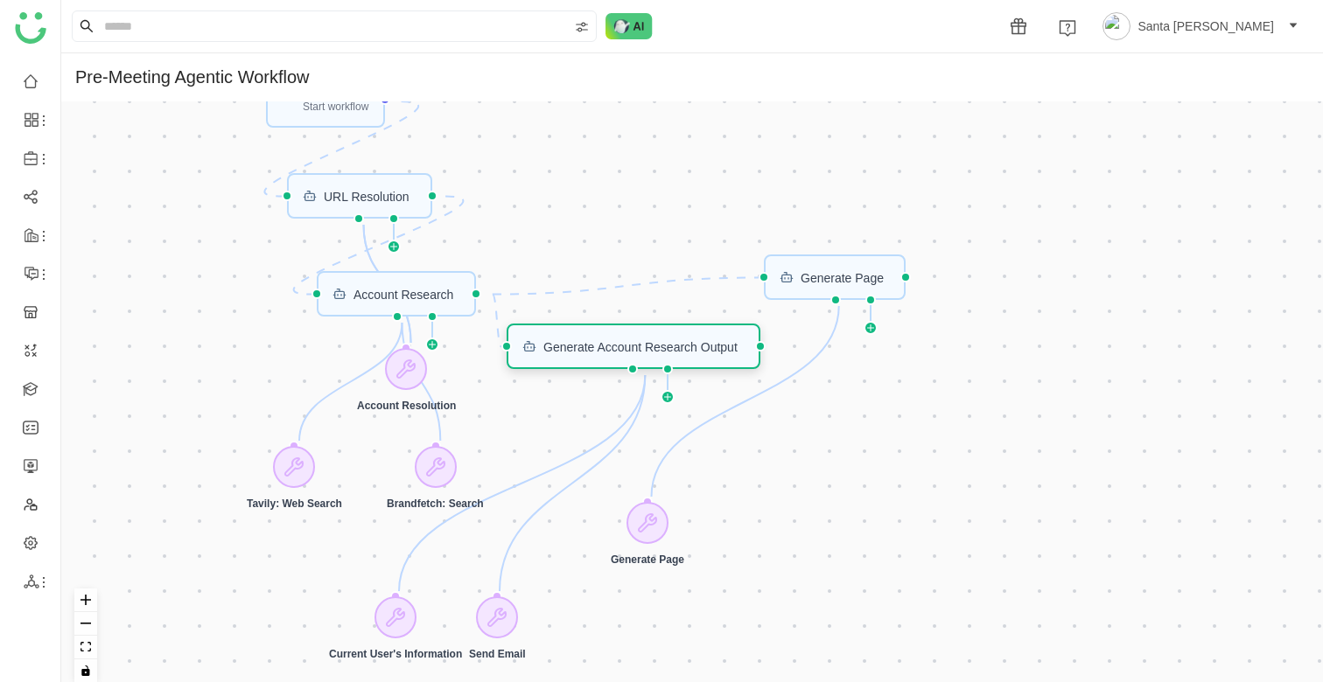
drag, startPoint x: 563, startPoint y: 435, endPoint x: 671, endPoint y: 337, distance: 145.6
click at [671, 337] on div "Generate Account Research Output" at bounding box center [634, 346] width 254 height 45
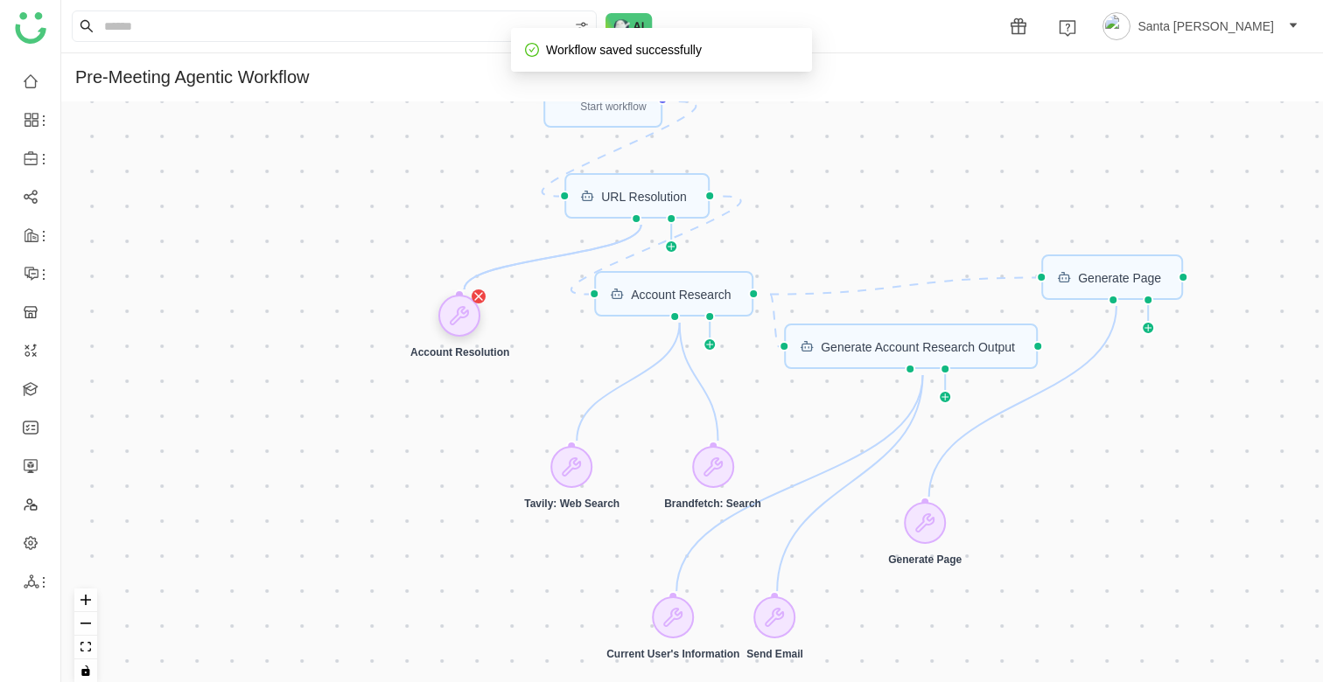
drag, startPoint x: 399, startPoint y: 374, endPoint x: 452, endPoint y: 321, distance: 75.5
click at [452, 321] on div at bounding box center [460, 316] width 42 height 42
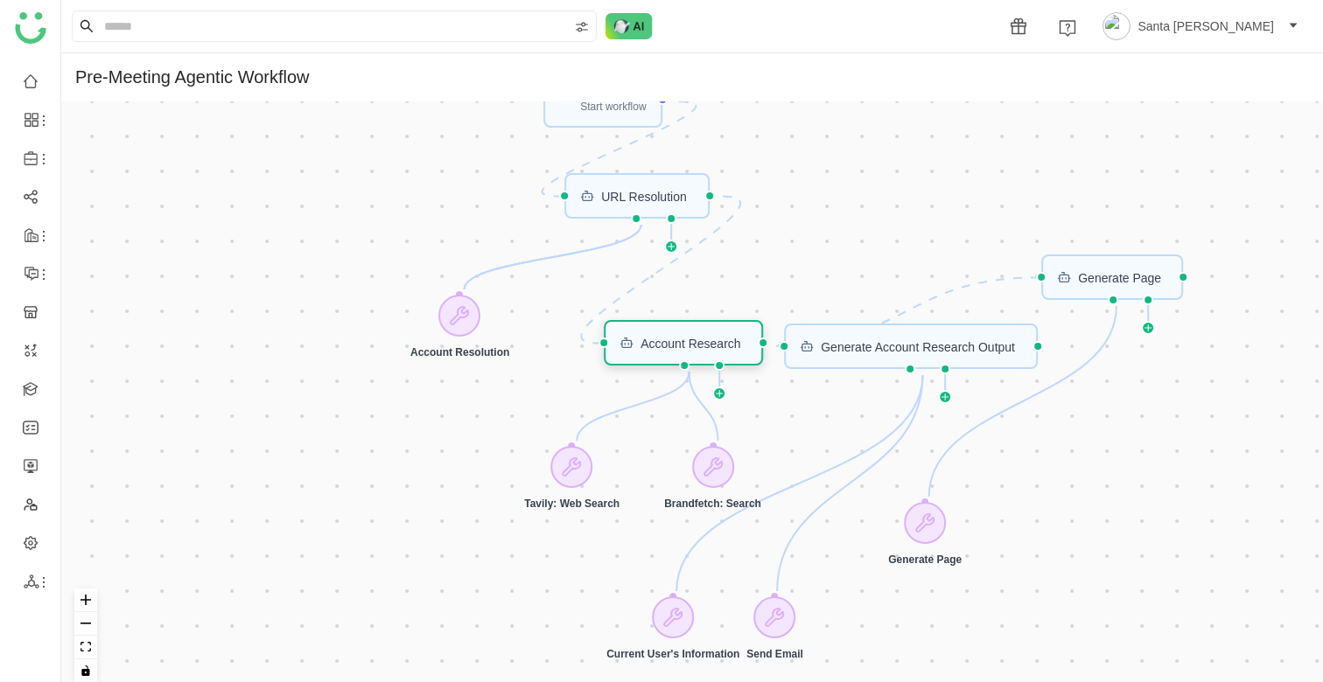
drag, startPoint x: 719, startPoint y: 297, endPoint x: 730, endPoint y: 353, distance: 57.0
click at [730, 349] on div "Account Research" at bounding box center [690, 343] width 100 height 12
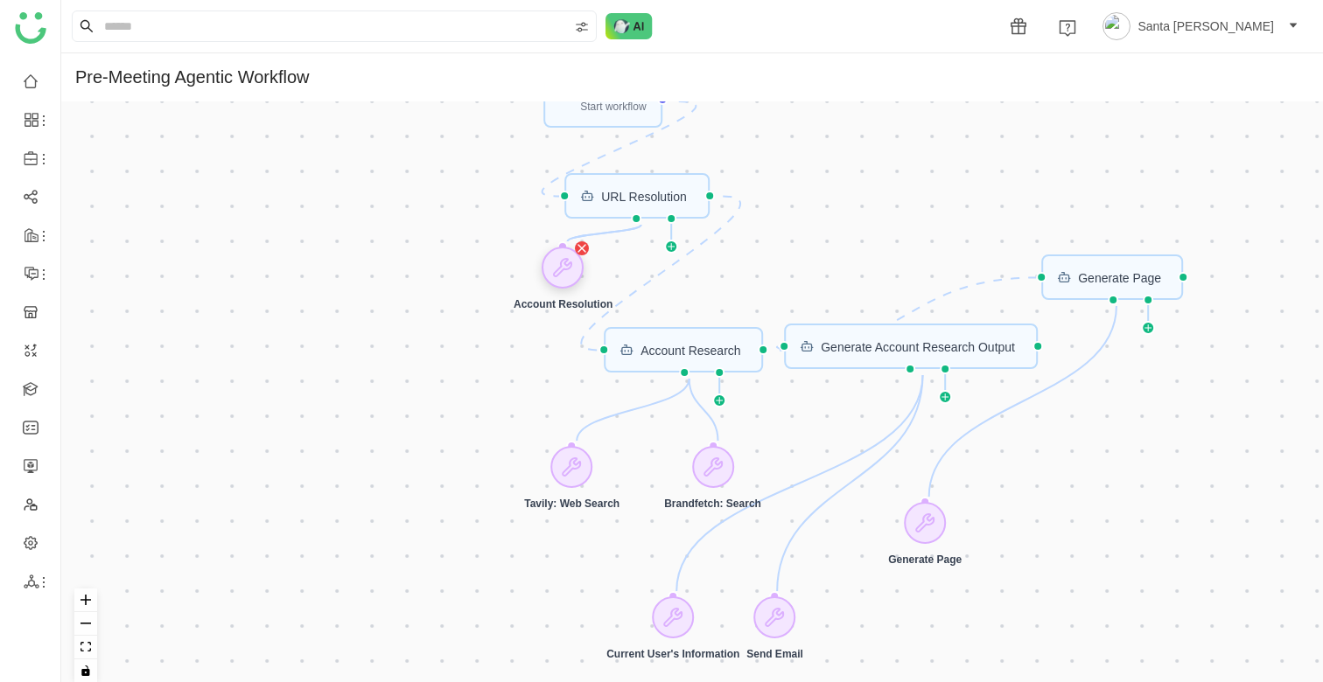
drag, startPoint x: 472, startPoint y: 323, endPoint x: 575, endPoint y: 275, distance: 113.1
click at [574, 275] on icon at bounding box center [563, 267] width 21 height 21
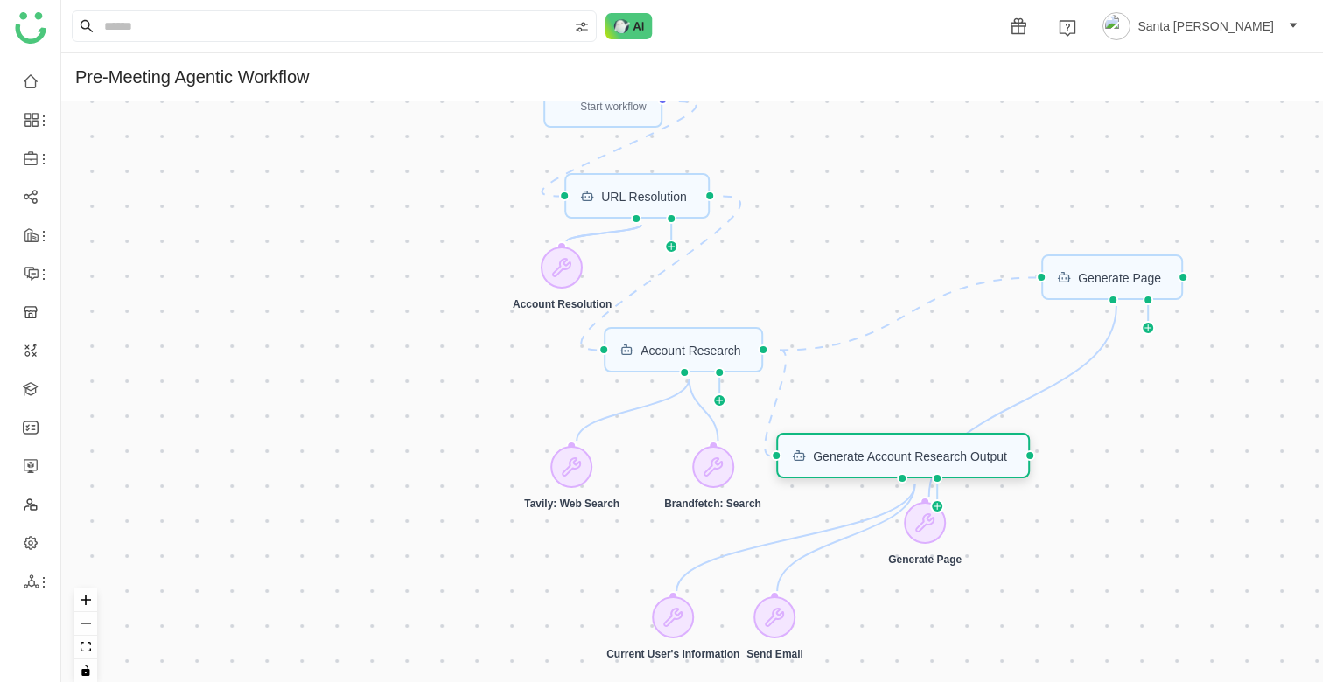
drag, startPoint x: 869, startPoint y: 359, endPoint x: 861, endPoint y: 467, distance: 108.8
click at [861, 467] on div "Generate Account Research Output" at bounding box center [903, 455] width 254 height 45
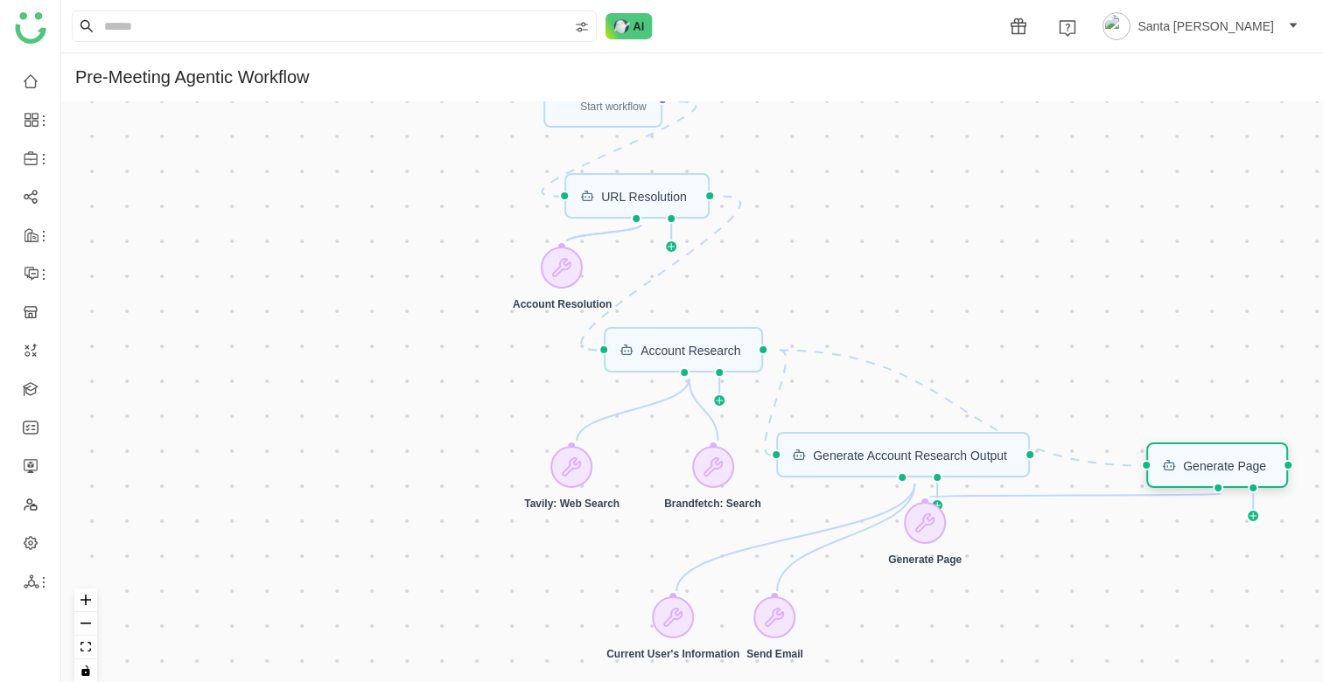
drag, startPoint x: 1089, startPoint y: 291, endPoint x: 1181, endPoint y: 468, distance: 199.2
click at [1181, 468] on div "Generate Page" at bounding box center [1217, 465] width 143 height 45
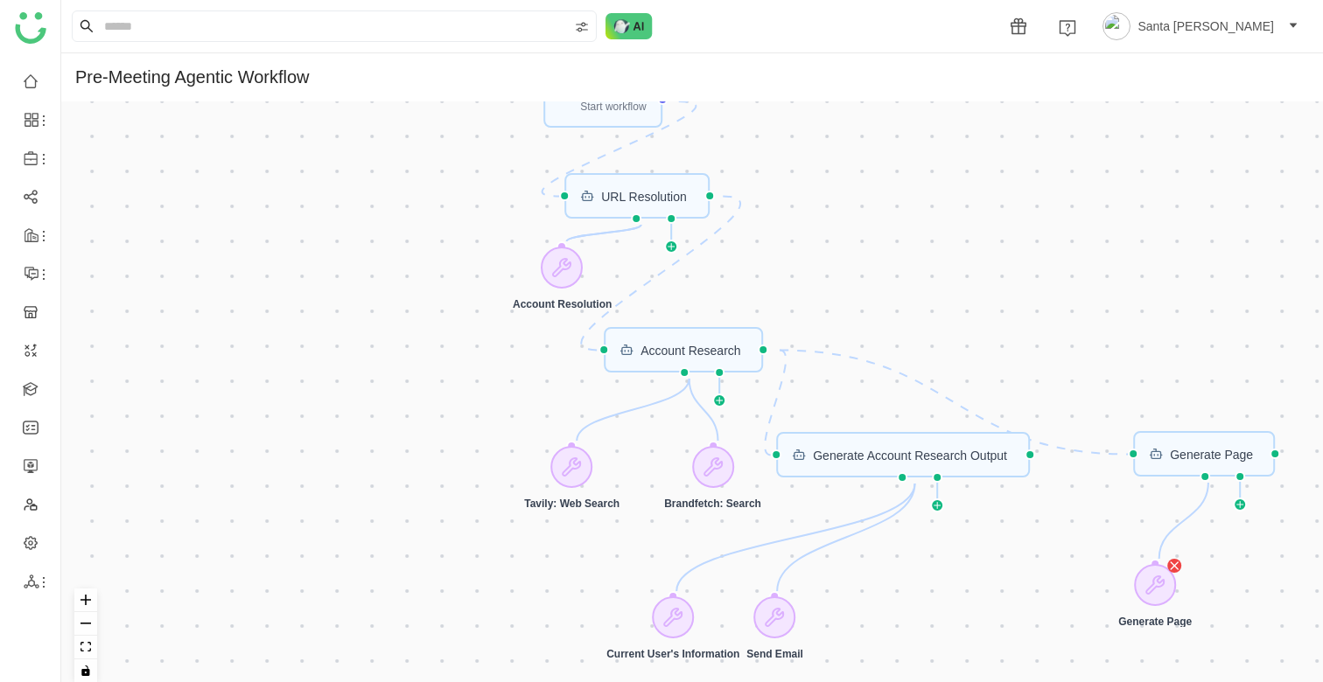
drag, startPoint x: 923, startPoint y: 521, endPoint x: 1110, endPoint y: 561, distance: 191.3
click at [1144, 575] on icon at bounding box center [1154, 585] width 21 height 21
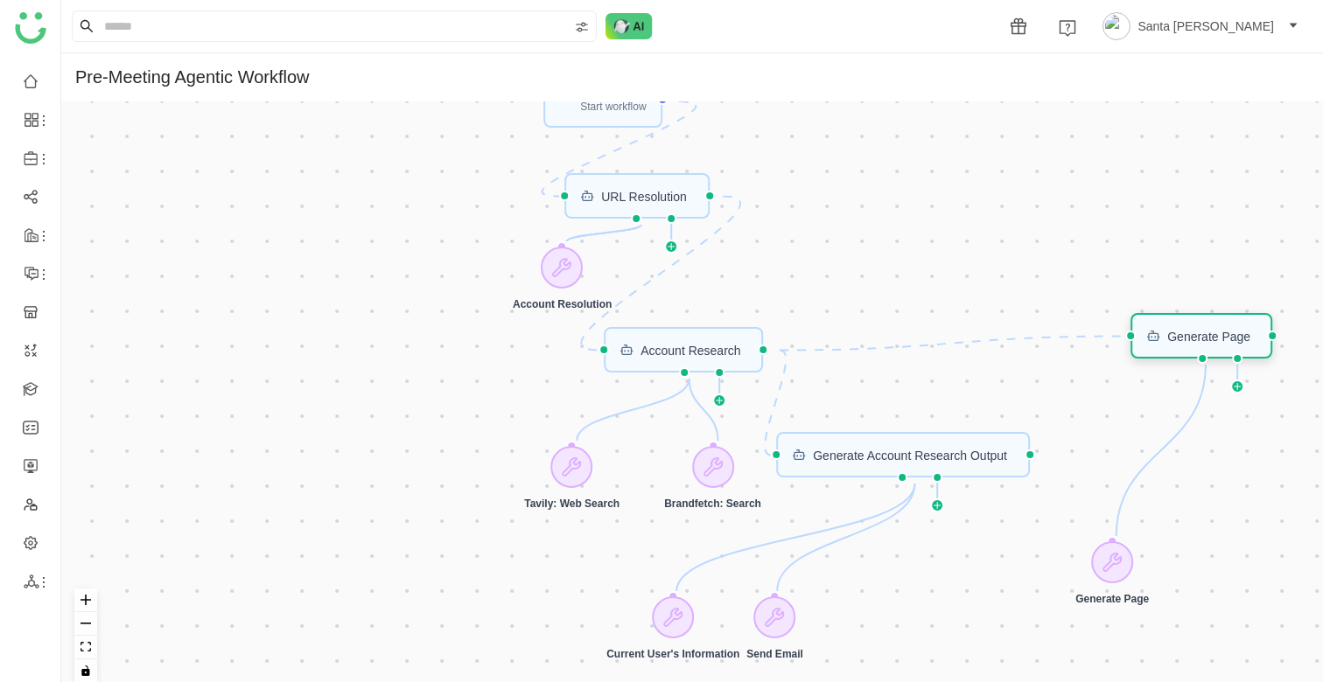
drag, startPoint x: 1187, startPoint y: 440, endPoint x: 1185, endPoint y: 321, distance: 119.0
click at [1185, 321] on div "Generate Page" at bounding box center [1201, 335] width 143 height 45
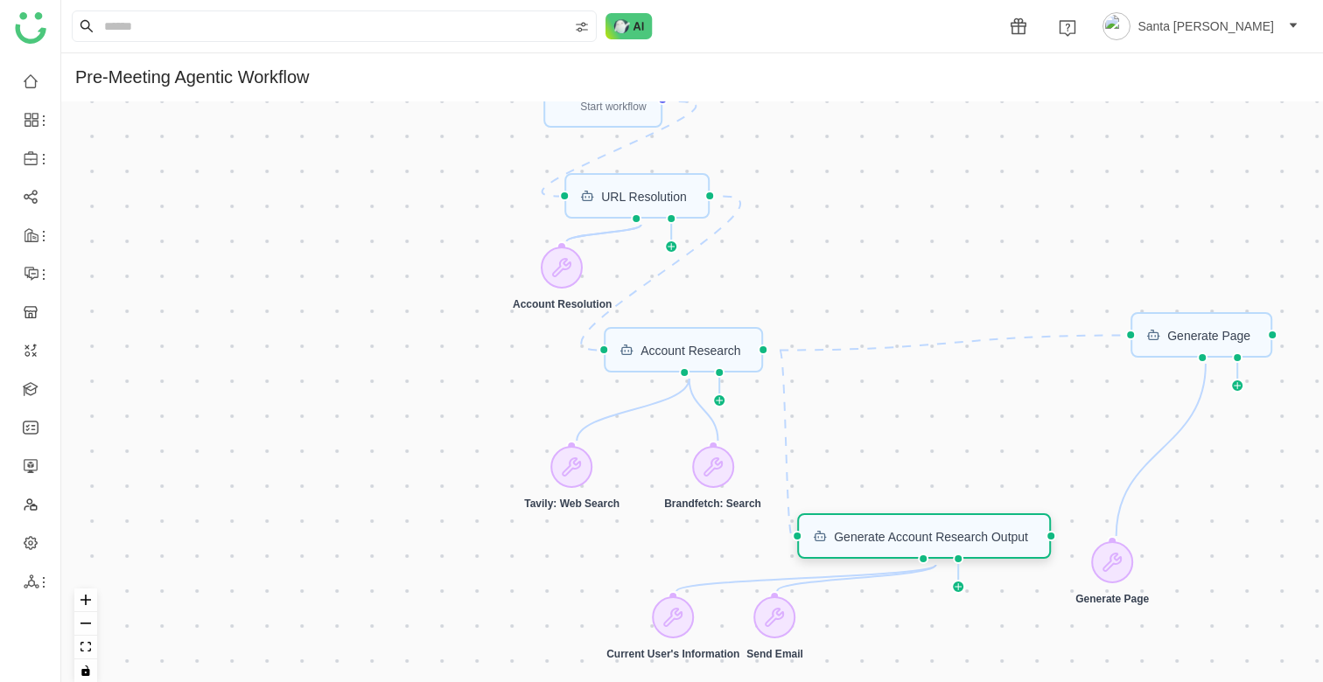
drag, startPoint x: 937, startPoint y: 462, endPoint x: 958, endPoint y: 543, distance: 84.0
click at [958, 542] on div "Generate Account Research Output" at bounding box center [931, 536] width 194 height 12
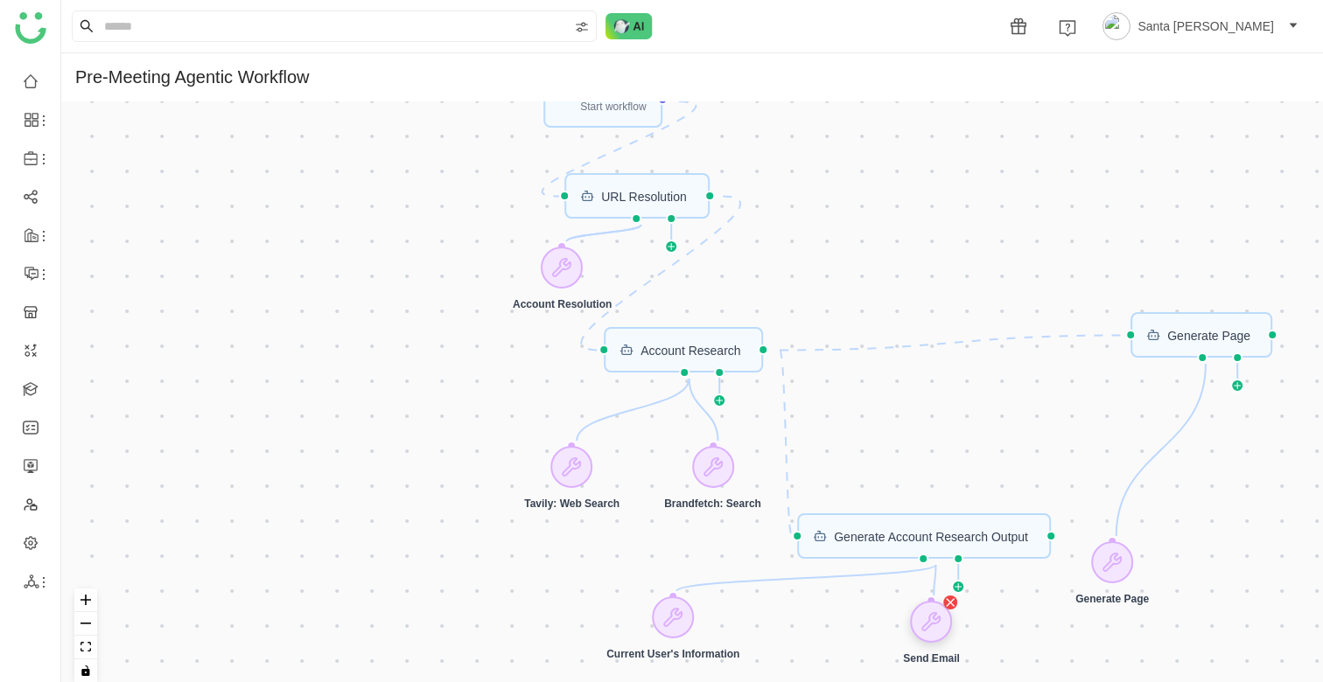
drag, startPoint x: 780, startPoint y: 609, endPoint x: 937, endPoint y: 612, distance: 157.5
click at [937, 613] on icon at bounding box center [931, 621] width 17 height 17
drag, startPoint x: 657, startPoint y: 630, endPoint x: 803, endPoint y: 634, distance: 146.2
click at [803, 634] on div "Current User's Information" at bounding box center [819, 633] width 133 height 65
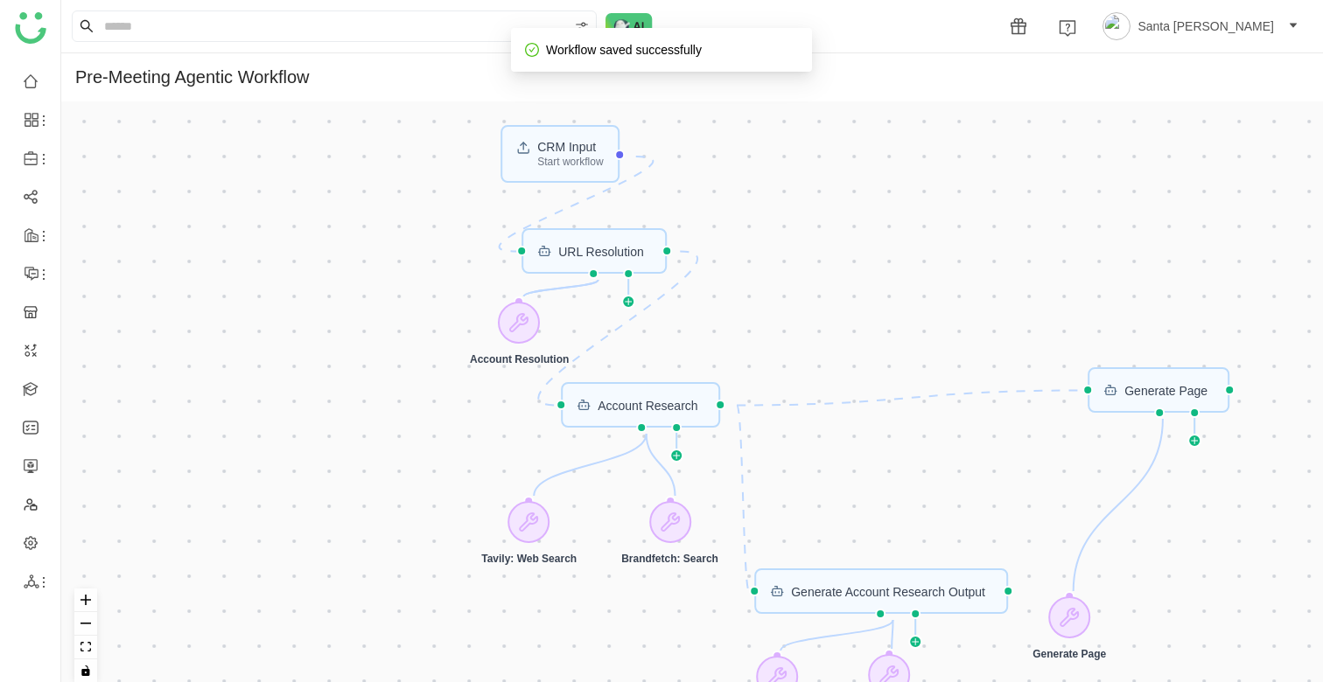
drag, startPoint x: 275, startPoint y: 416, endPoint x: 232, endPoint y: 472, distance: 69.8
click at [232, 472] on div "CRM Input Start workflow Generate Account Research Output URL Resolution Accoun…" at bounding box center [692, 398] width 1262 height 595
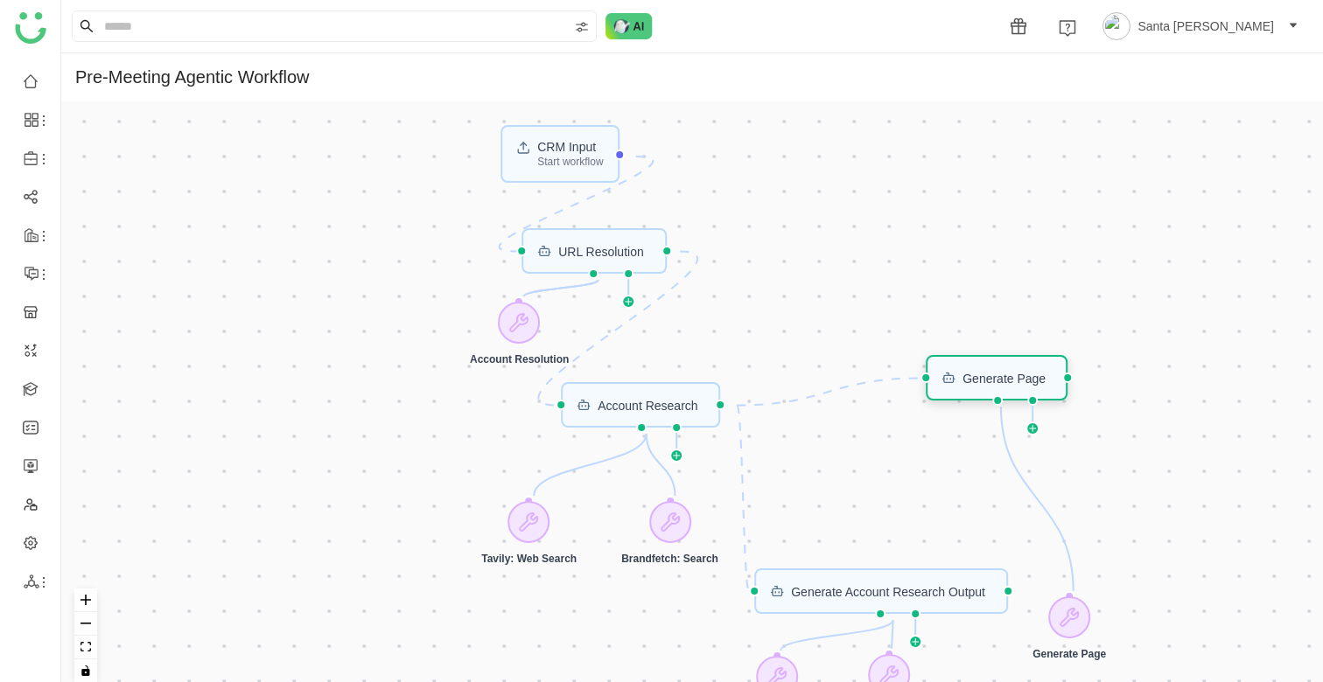
drag, startPoint x: 1134, startPoint y: 398, endPoint x: 971, endPoint y: 387, distance: 163.1
click at [971, 387] on div "Generate Page" at bounding box center [997, 377] width 143 height 45
drag, startPoint x: 1076, startPoint y: 614, endPoint x: 960, endPoint y: 472, distance: 184.1
click at [960, 472] on icon at bounding box center [952, 475] width 21 height 21
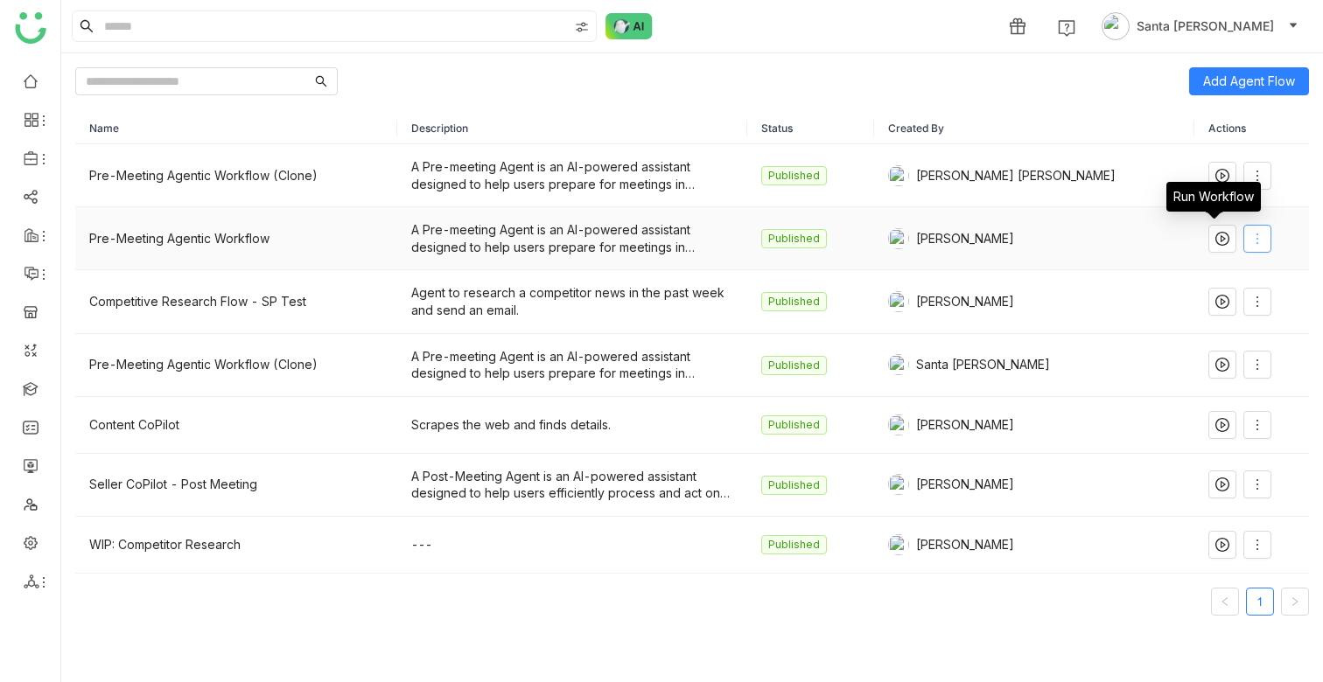
click at [1250, 240] on icon at bounding box center [1257, 239] width 14 height 14
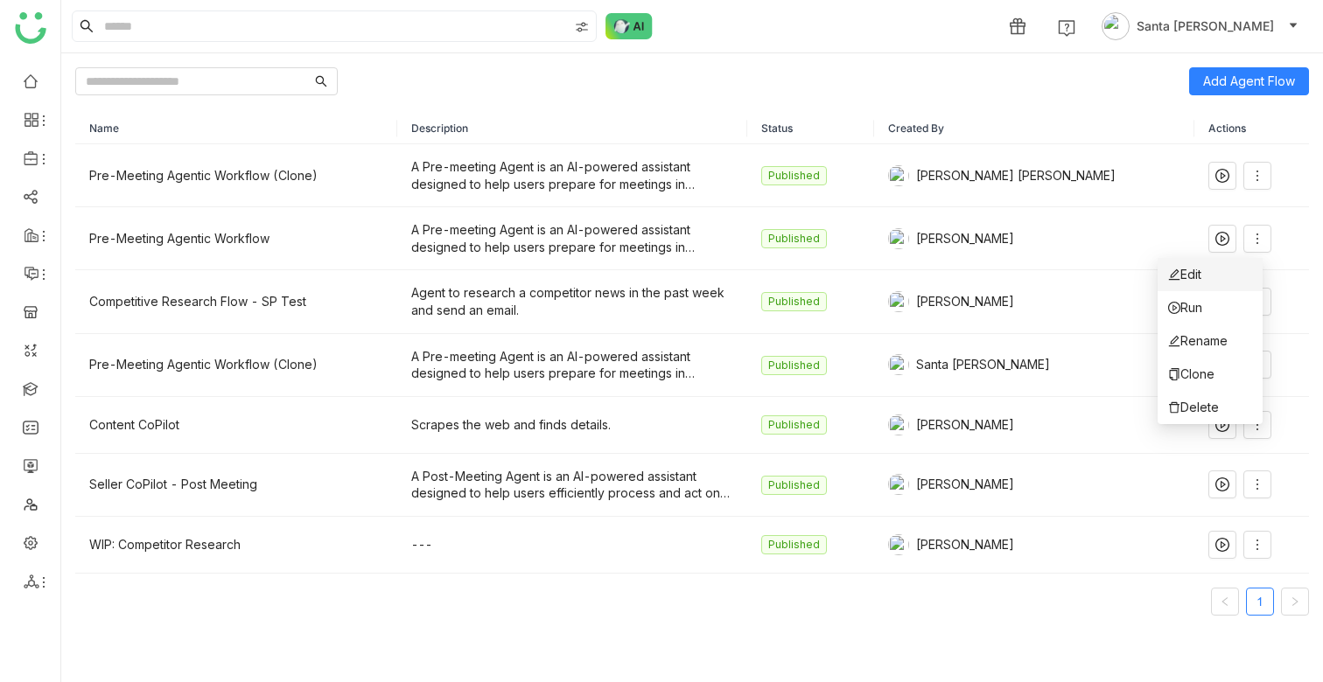
click at [1201, 272] on span "Edit" at bounding box center [1184, 274] width 33 height 19
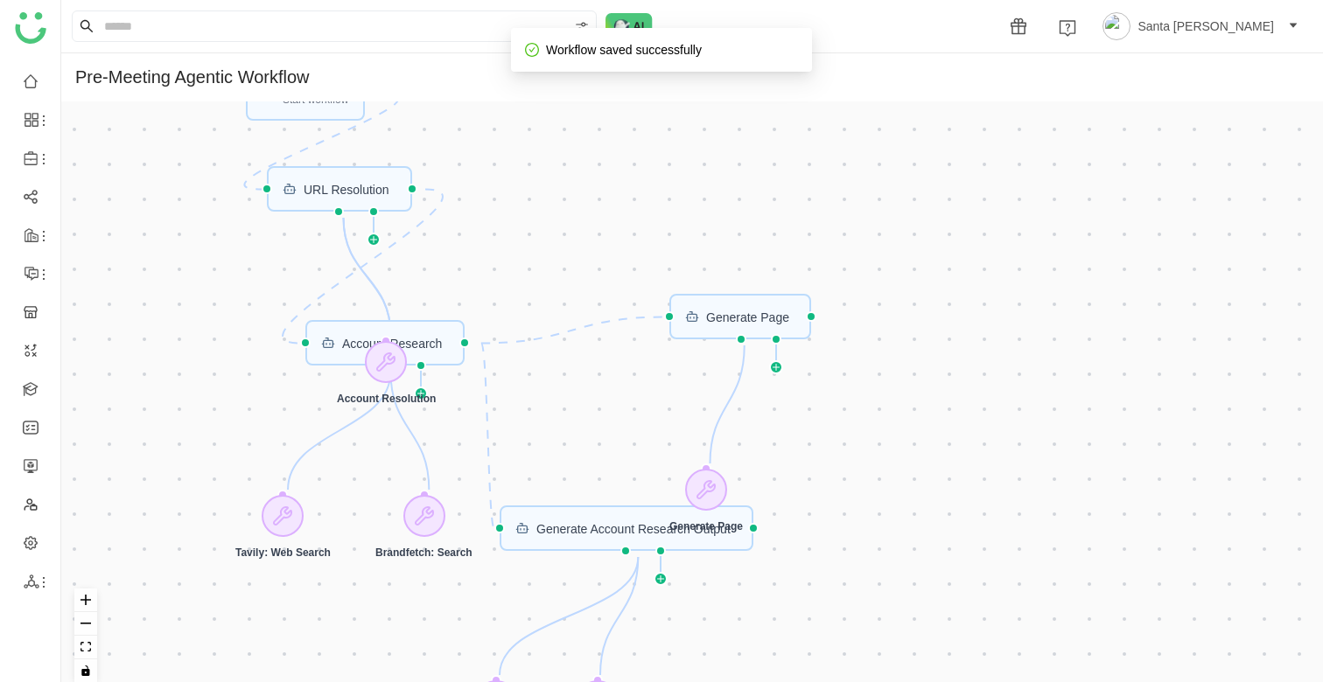
drag, startPoint x: 1123, startPoint y: 255, endPoint x: 1133, endPoint y: 460, distance: 205.8
click at [1137, 460] on div "CRM Input Start workflow URL Resolution Generate Account Research Output Accoun…" at bounding box center [692, 398] width 1262 height 595
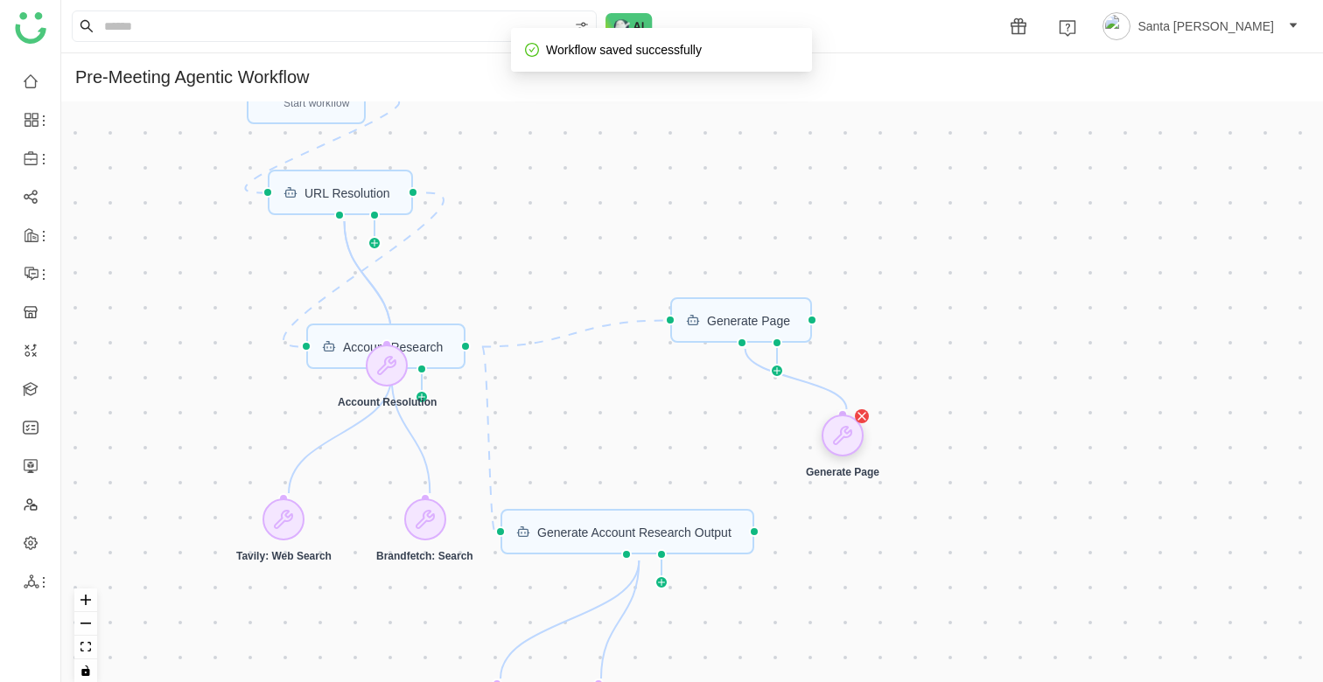
drag, startPoint x: 718, startPoint y: 501, endPoint x: 854, endPoint y: 444, distance: 147.4
click at [853, 444] on icon at bounding box center [842, 435] width 21 height 21
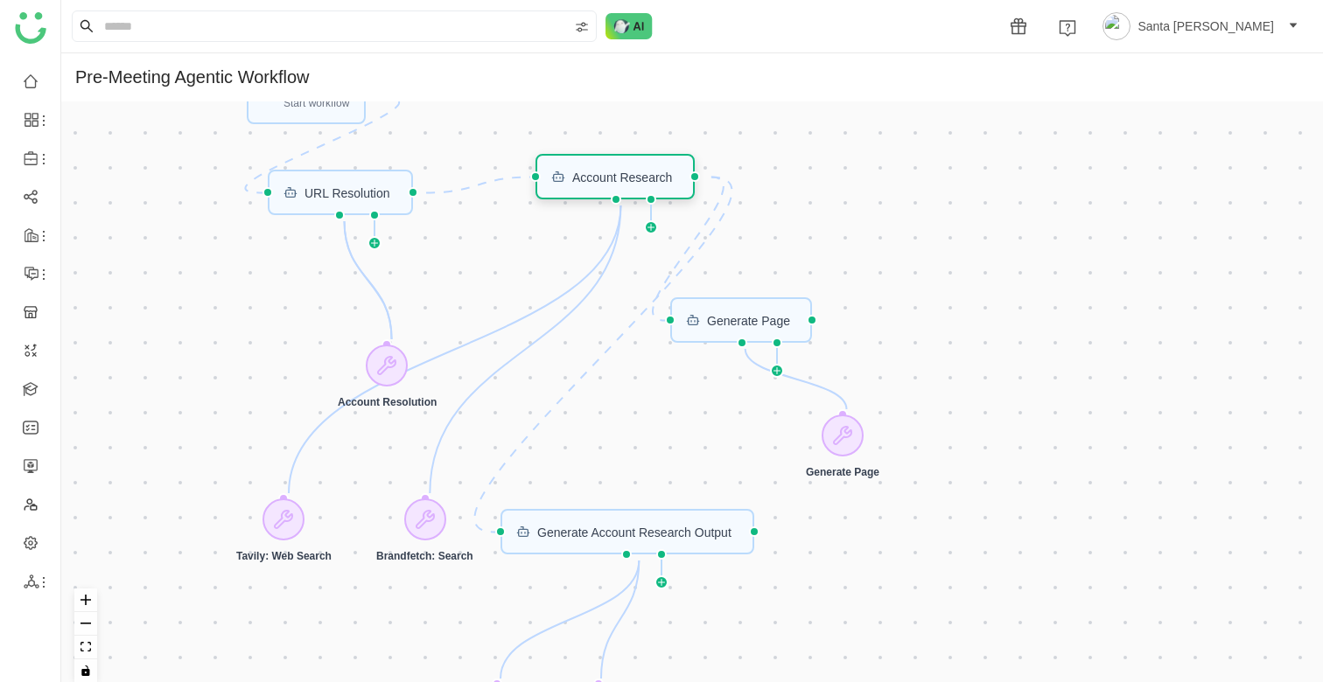
drag, startPoint x: 444, startPoint y: 337, endPoint x: 674, endPoint y: 167, distance: 285.2
click at [674, 167] on div "Account Research" at bounding box center [614, 176] width 159 height 45
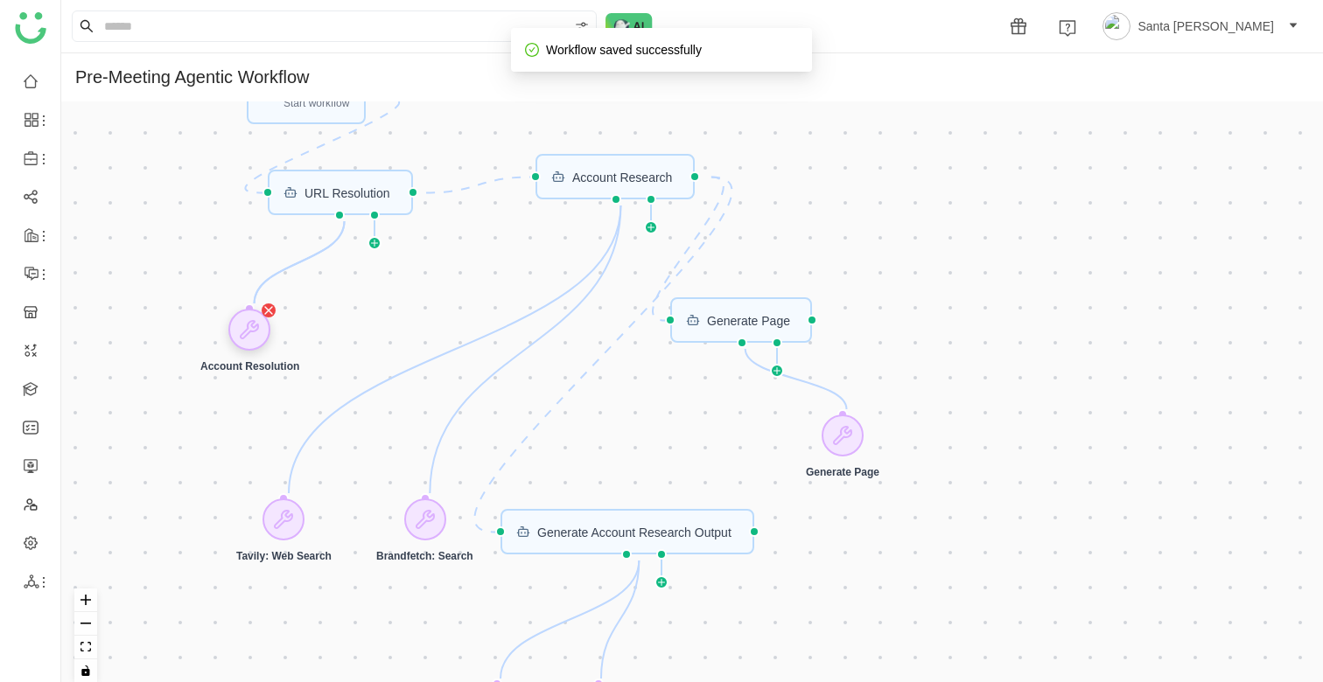
drag, startPoint x: 391, startPoint y: 359, endPoint x: 264, endPoint y: 323, distance: 131.8
click at [264, 323] on div at bounding box center [250, 330] width 42 height 42
drag, startPoint x: 302, startPoint y: 504, endPoint x: 485, endPoint y: 309, distance: 267.4
click at [485, 309] on div at bounding box center [465, 312] width 42 height 42
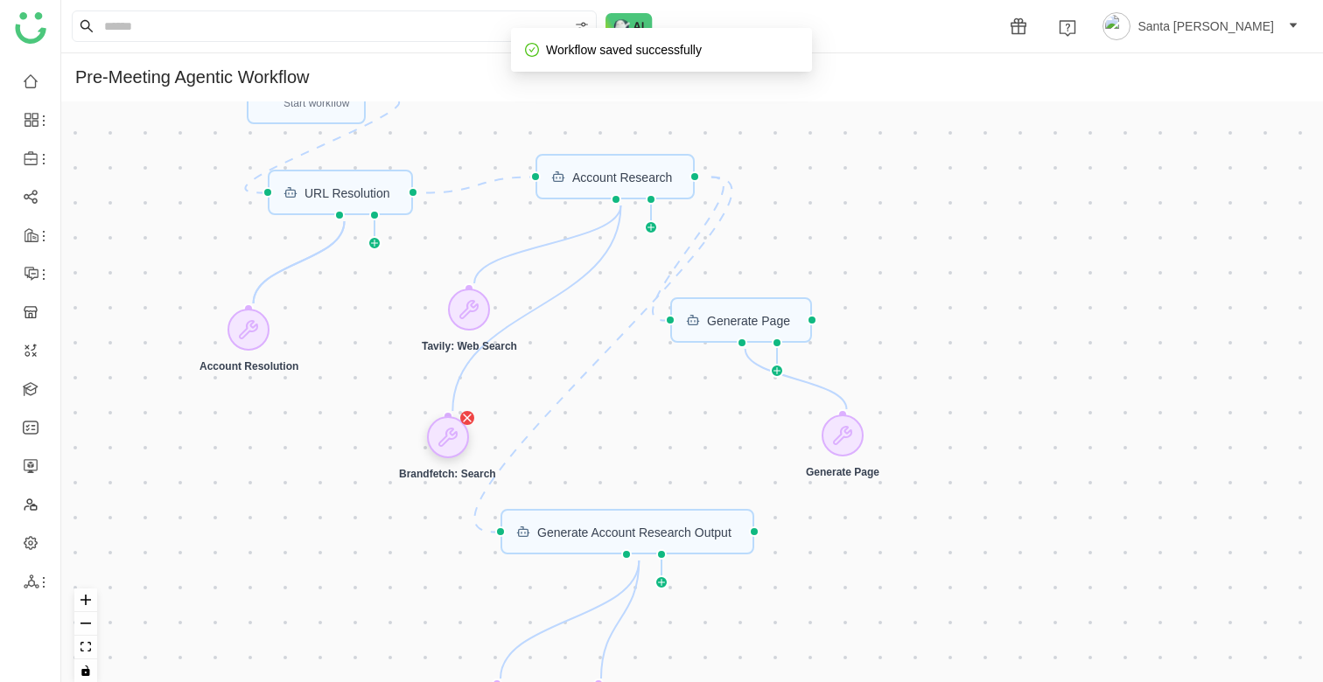
drag, startPoint x: 416, startPoint y: 510, endPoint x: 438, endPoint y: 428, distance: 85.3
click at [438, 428] on div at bounding box center [447, 437] width 42 height 42
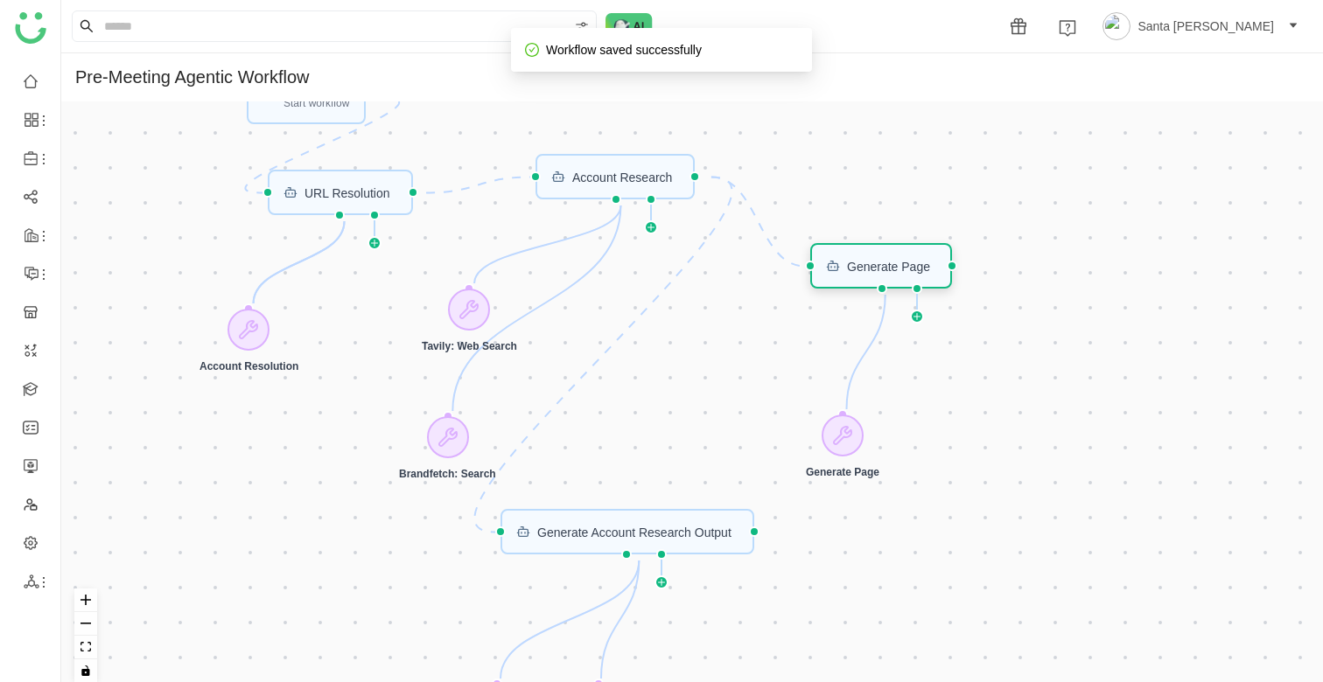
drag, startPoint x: 787, startPoint y: 322, endPoint x: 942, endPoint y: 264, distance: 165.3
click at [930, 264] on div "Generate Page" at bounding box center [888, 266] width 83 height 12
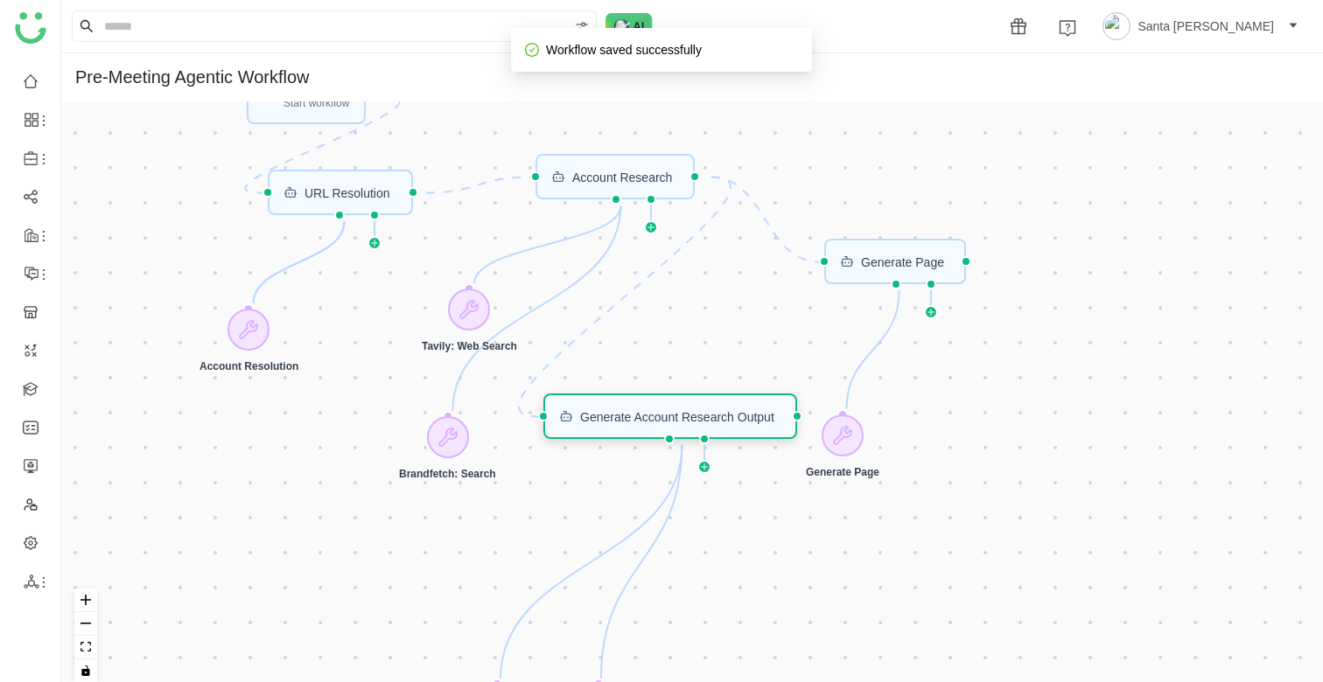
drag, startPoint x: 616, startPoint y: 542, endPoint x: 654, endPoint y: 438, distance: 110.7
click at [659, 428] on div "Generate Account Research Output" at bounding box center [670, 416] width 254 height 45
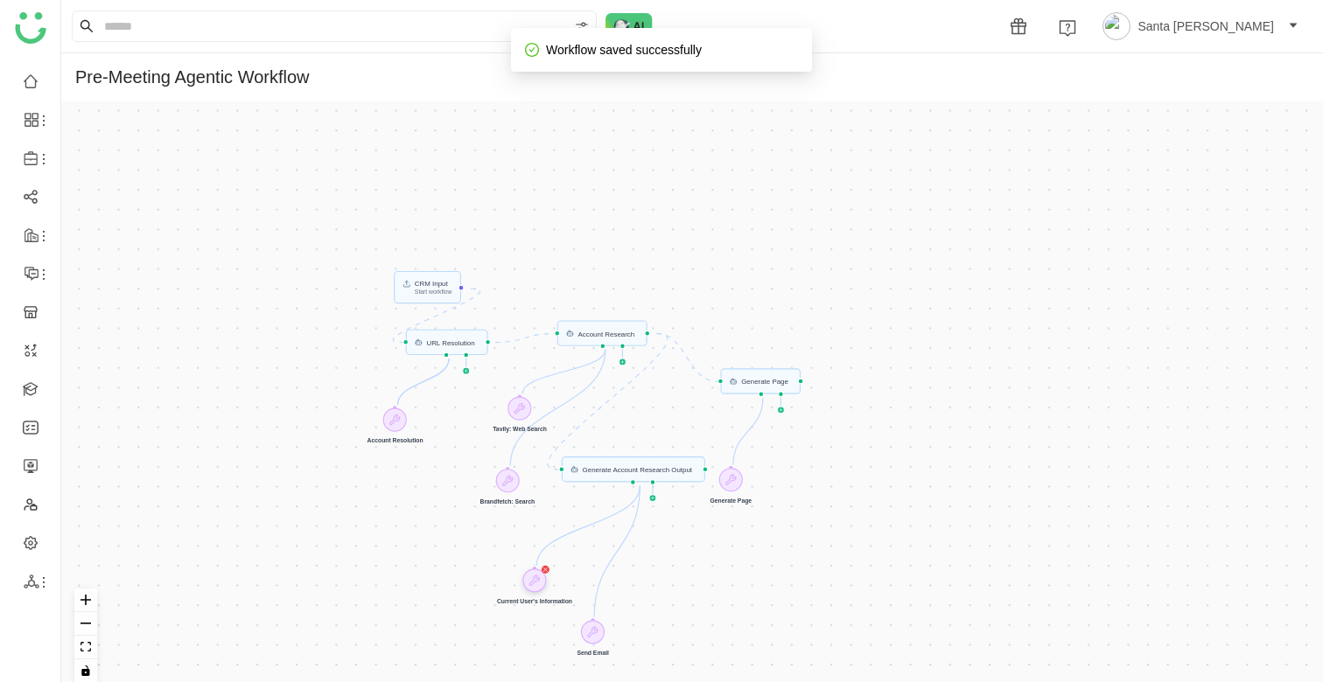
drag, startPoint x: 540, startPoint y: 635, endPoint x: 539, endPoint y: 584, distance: 51.6
click at [539, 584] on icon at bounding box center [534, 581] width 12 height 12
drag, startPoint x: 596, startPoint y: 633, endPoint x: 626, endPoint y: 604, distance: 42.7
click at [627, 604] on icon at bounding box center [625, 603] width 10 height 10
click at [883, 290] on div "CRM Input Start workflow URL Resolution Generate Account Research Output Accoun…" at bounding box center [692, 398] width 1262 height 595
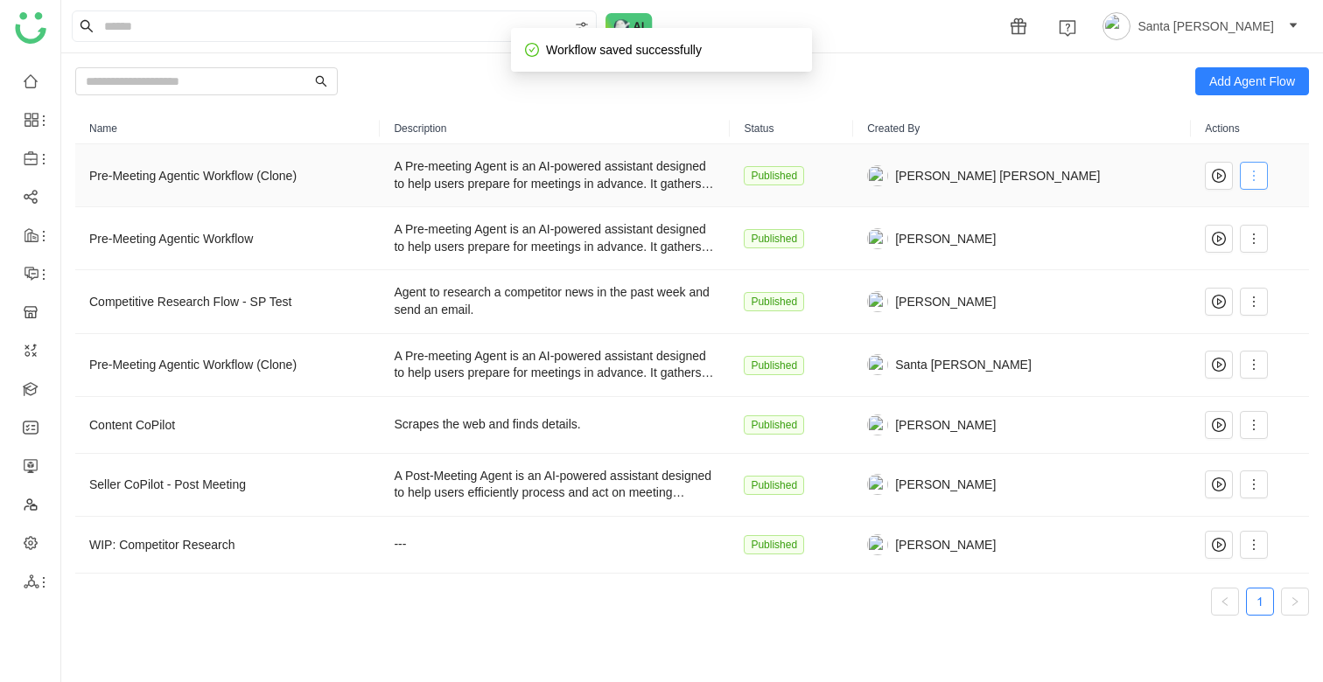
click at [1260, 166] on button at bounding box center [1254, 176] width 28 height 28
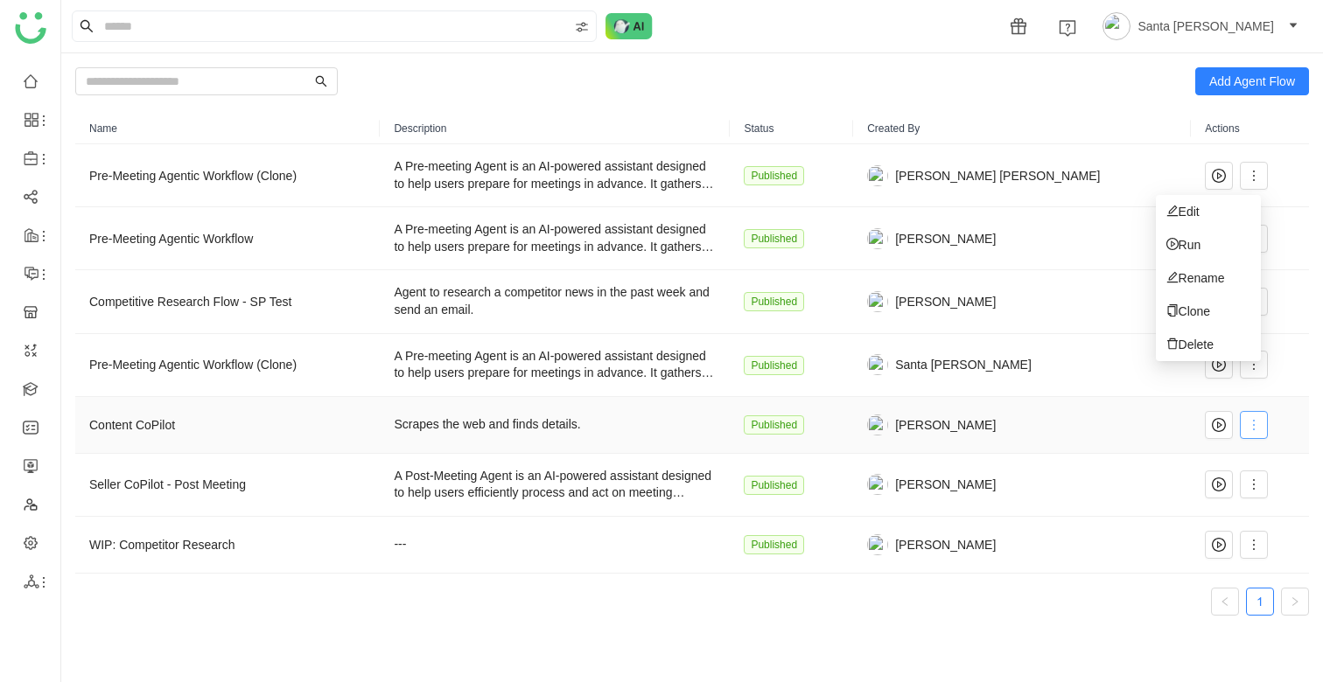
click at [1247, 428] on icon at bounding box center [1254, 425] width 14 height 14
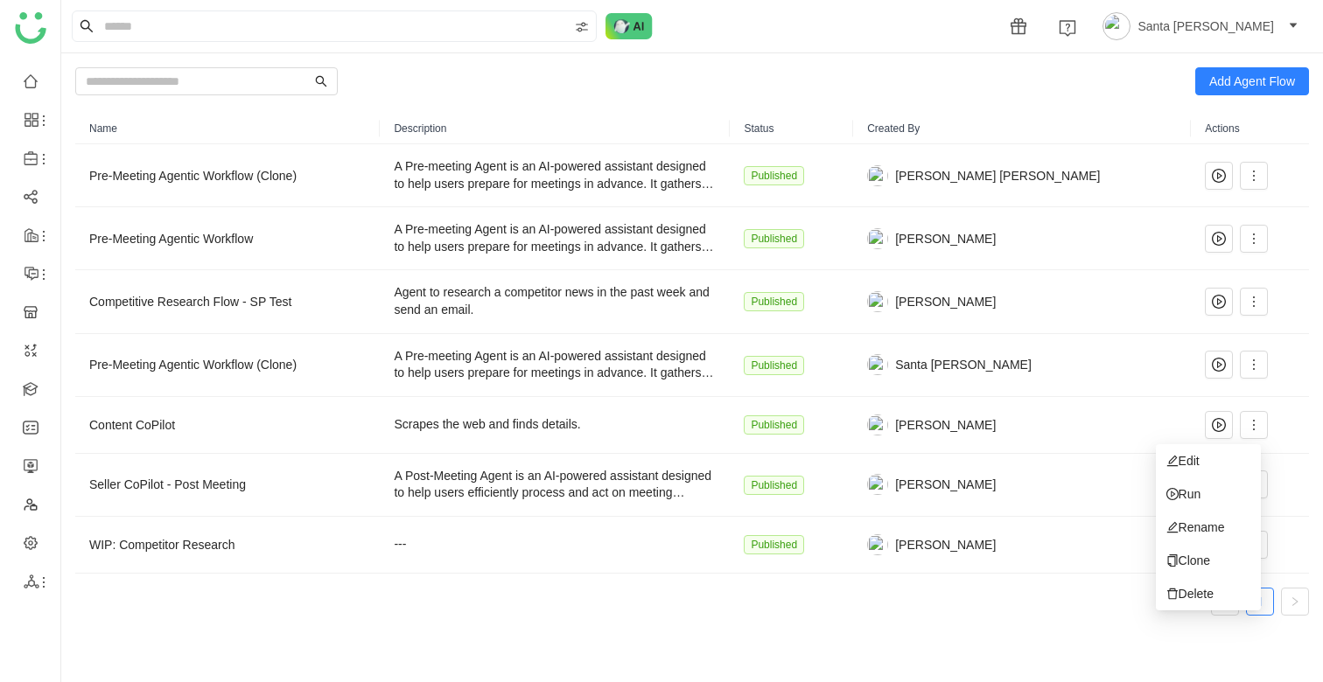
click at [1013, 602] on nz-pagination "1" at bounding box center [692, 602] width 1234 height 28
click at [1047, 633] on div "Add Agent Flow Name Description Status Created By Actions Pre-Meeting Agentic W…" at bounding box center [692, 367] width 1262 height 629
click at [1248, 543] on icon at bounding box center [1254, 545] width 14 height 14
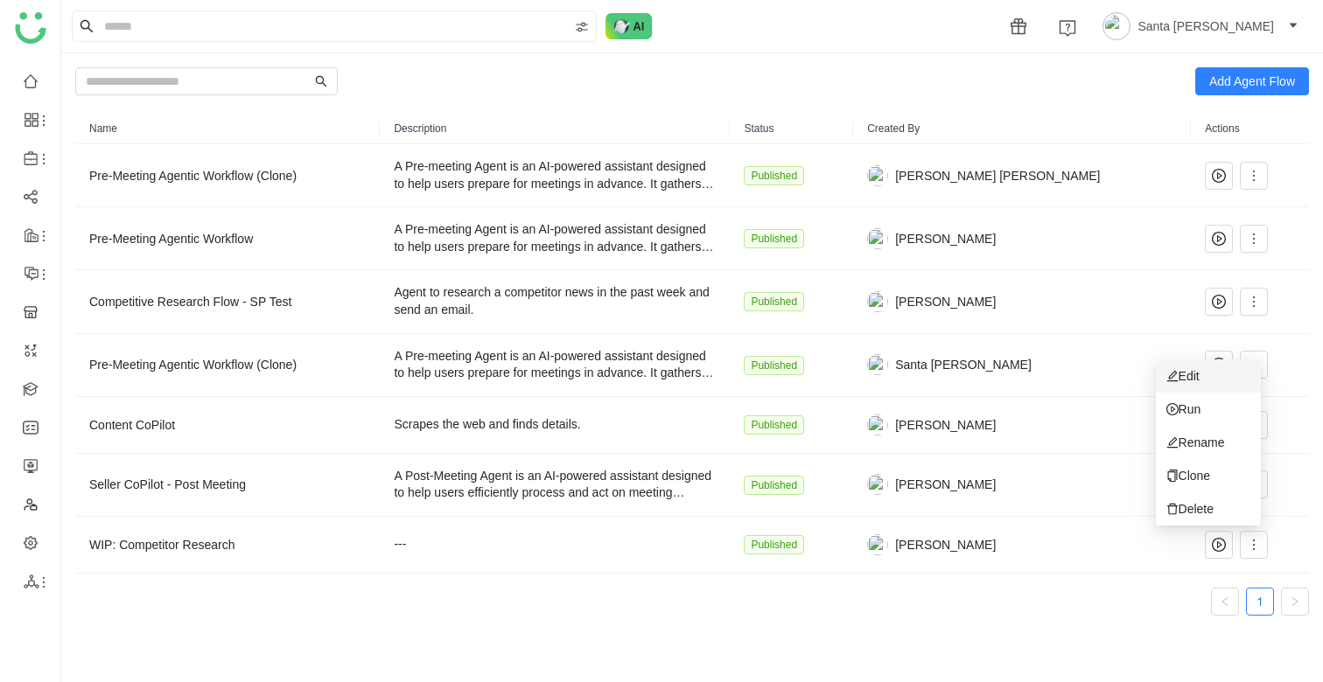
click at [1200, 381] on span "Edit" at bounding box center [1182, 376] width 33 height 19
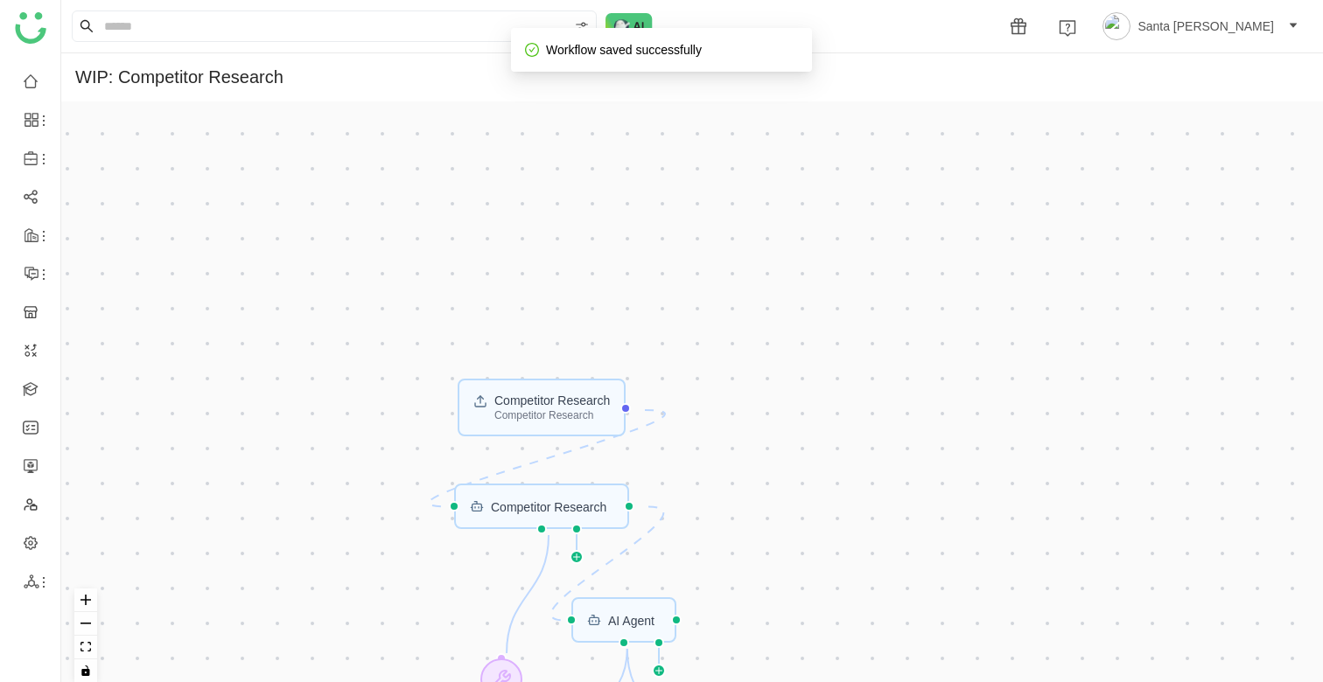
drag, startPoint x: 793, startPoint y: 220, endPoint x: 797, endPoint y: 602, distance: 382.4
click at [798, 602] on div "Competitor Research Competitor Research AI Agent Competitor Research Current Us…" at bounding box center [692, 398] width 1262 height 595
click at [543, 415] on div "Competitor Research" at bounding box center [551, 415] width 115 height 10
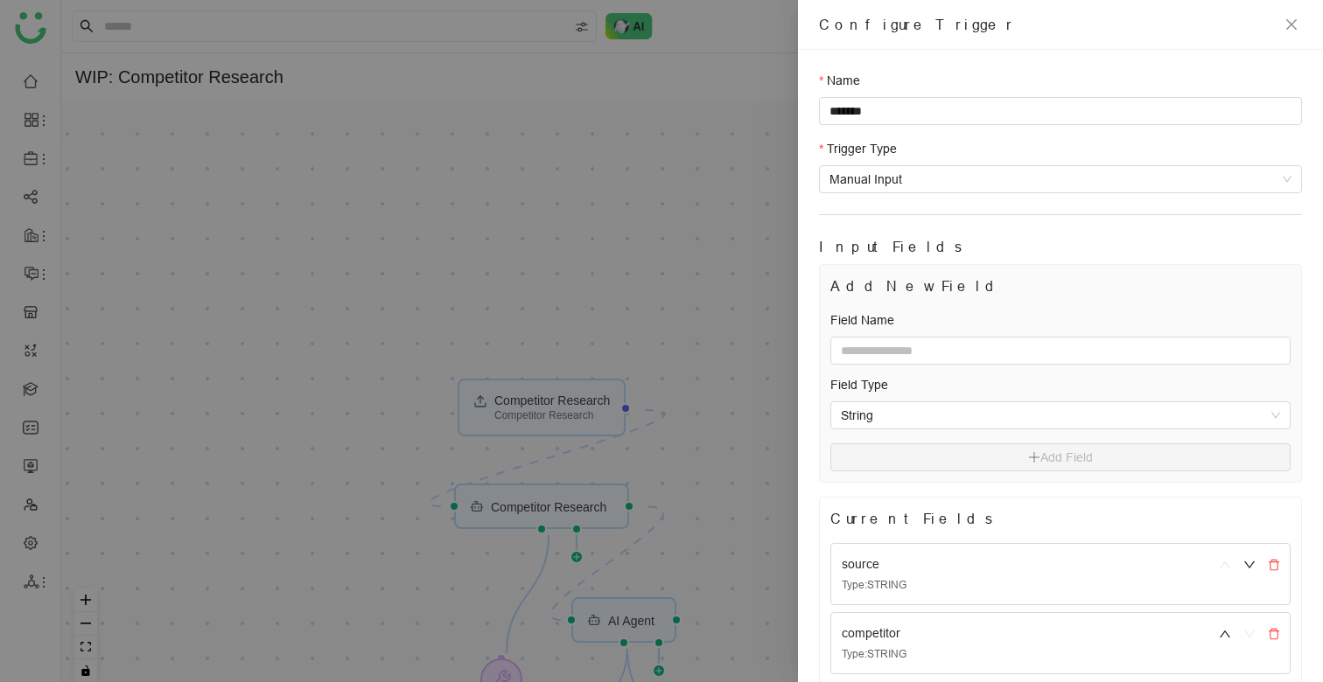
click at [875, 563] on div "source" at bounding box center [1017, 564] width 350 height 19
click at [599, 251] on div at bounding box center [661, 341] width 1323 height 682
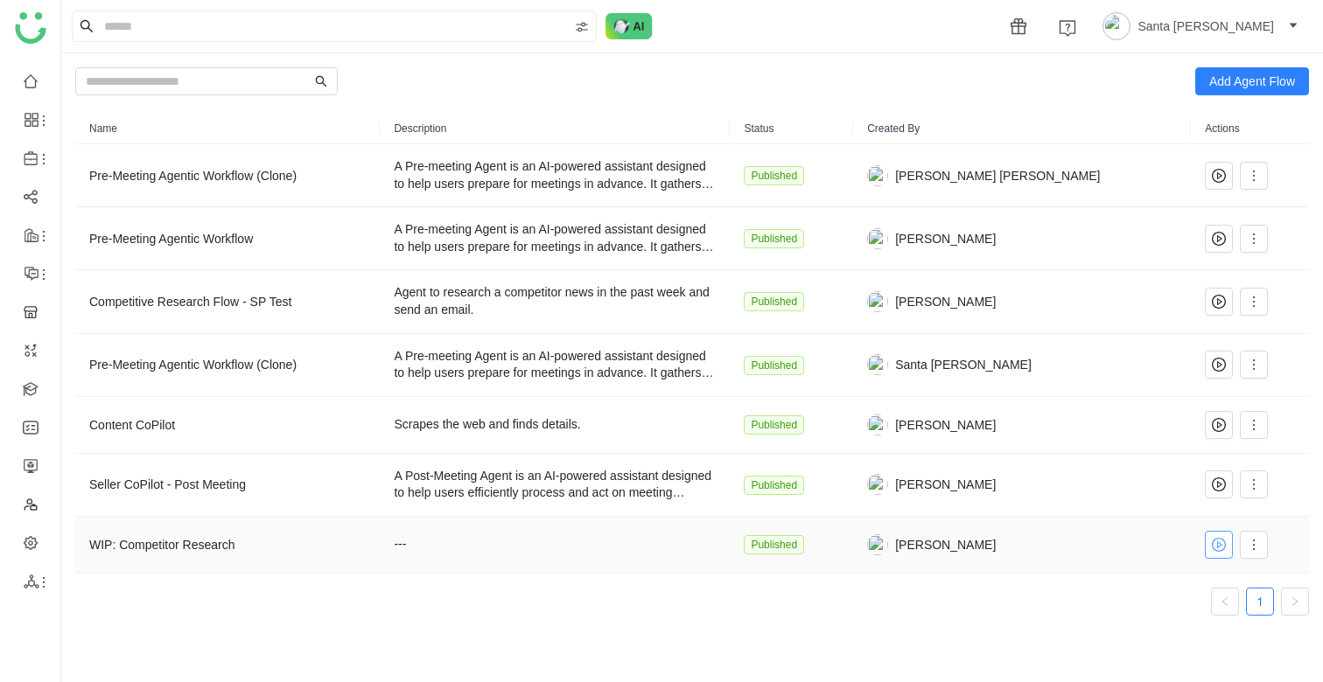
click at [1212, 544] on icon at bounding box center [1219, 545] width 14 height 14
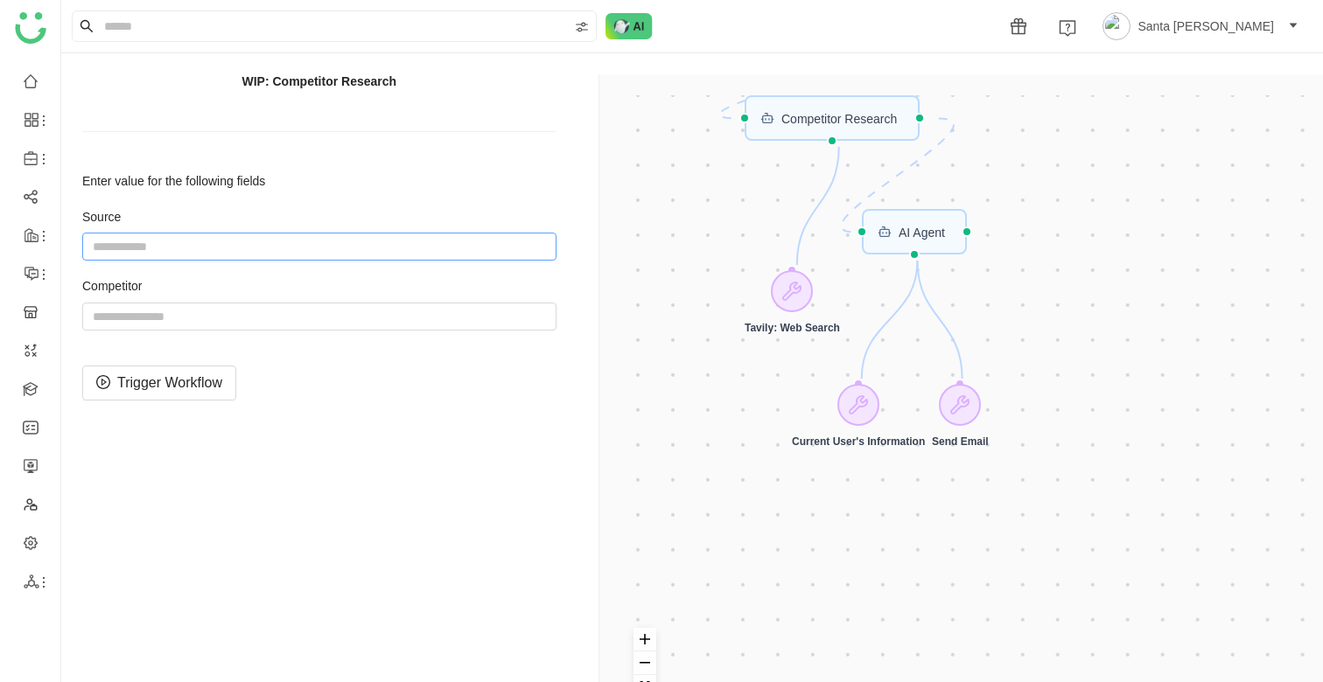
click at [244, 241] on input "string" at bounding box center [319, 247] width 474 height 28
type input "*********"
click at [226, 310] on input "string" at bounding box center [319, 317] width 474 height 28
type input "********"
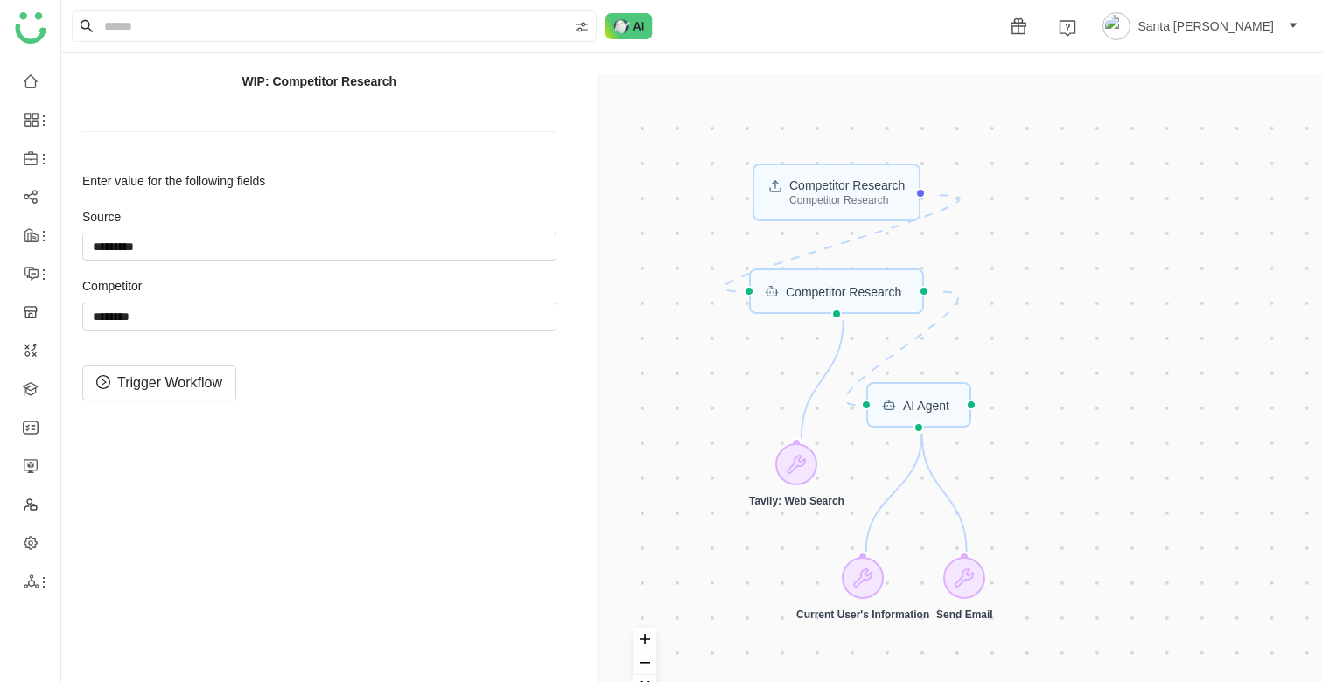
drag, startPoint x: 755, startPoint y: 263, endPoint x: 762, endPoint y: 360, distance: 97.4
click at [762, 360] on div "Competitor Research Competitor Research AI Agent Competitor Research Current Us…" at bounding box center [964, 415] width 689 height 640
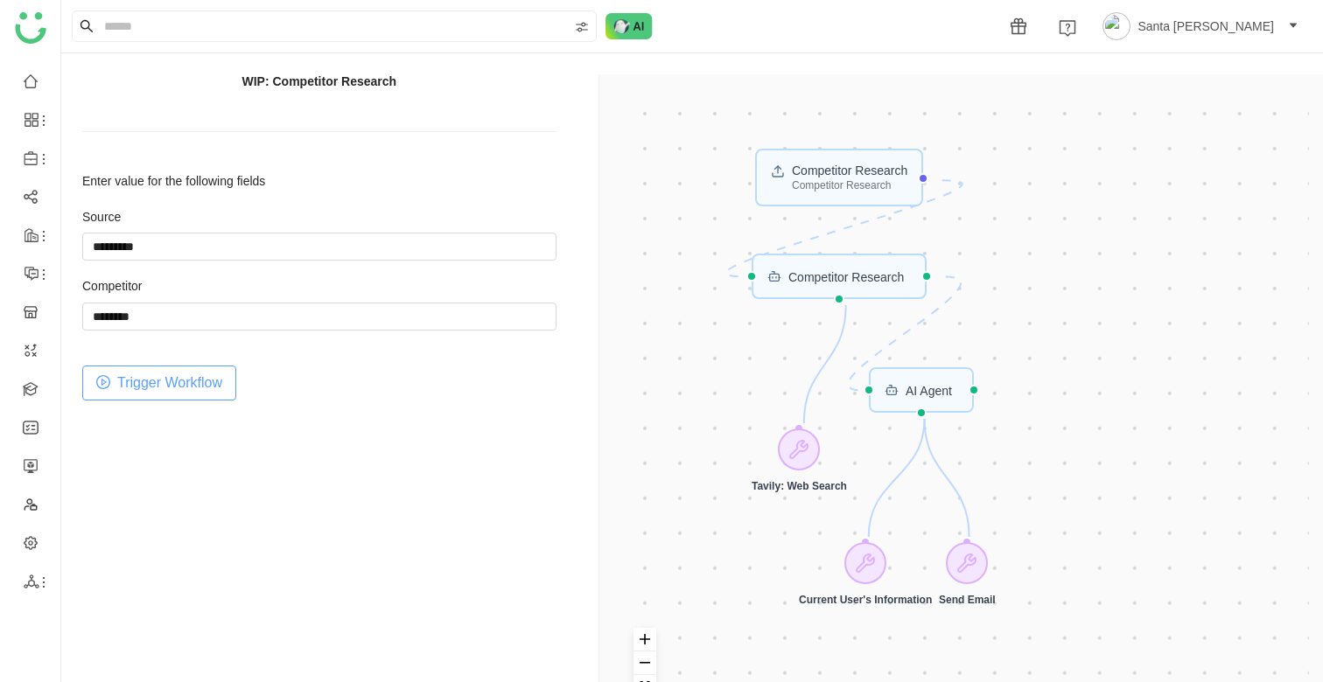
click at [191, 392] on span "Trigger Workflow" at bounding box center [169, 383] width 105 height 22
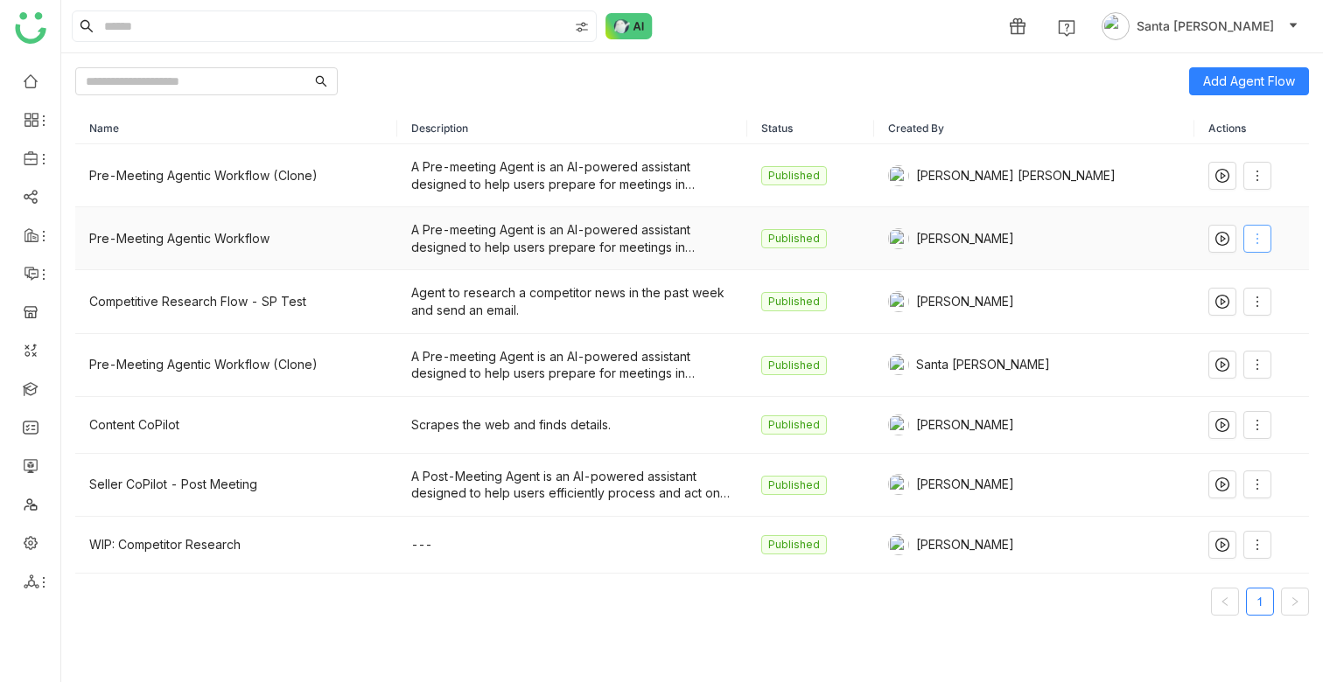
click at [1256, 234] on icon at bounding box center [1257, 239] width 2 height 10
click at [1209, 276] on li "Edit" at bounding box center [1210, 274] width 105 height 33
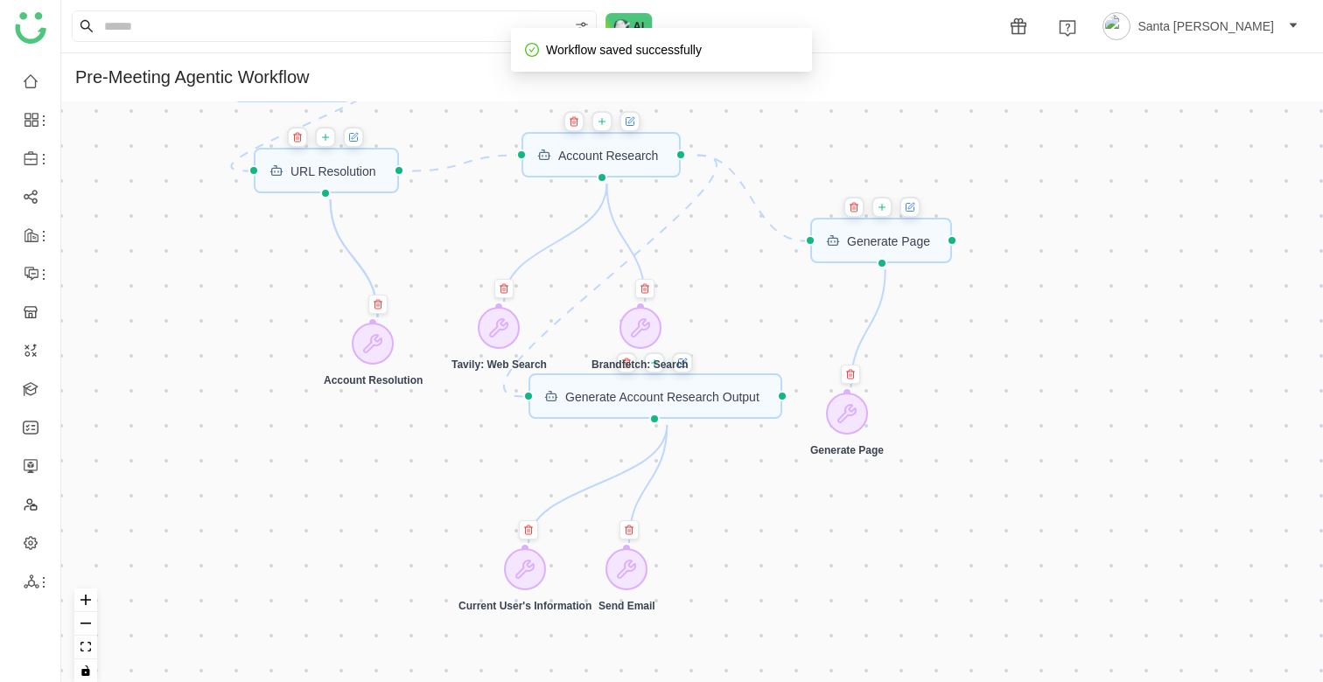
drag, startPoint x: 1057, startPoint y: 262, endPoint x: 1057, endPoint y: 619, distance: 357.0
click at [1057, 619] on div "CRM Input Start workflow URL Resolution Generate Account Research Output Accoun…" at bounding box center [692, 398] width 1262 height 595
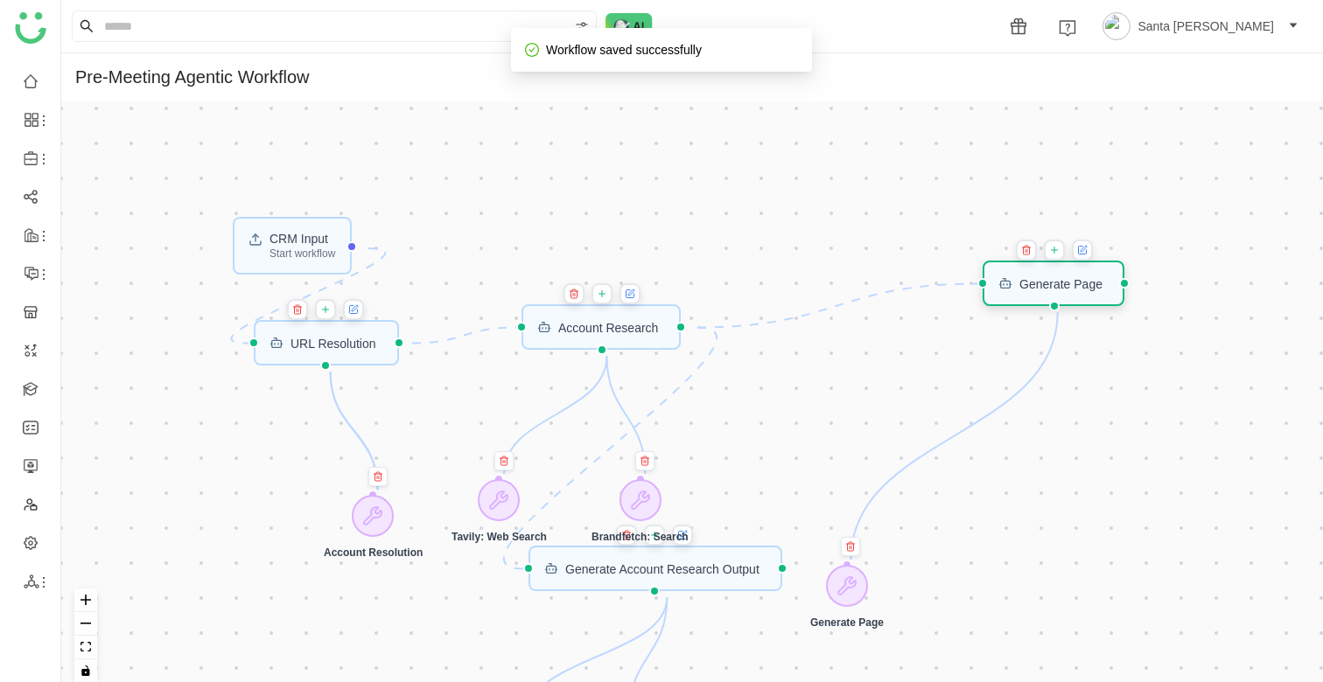
drag, startPoint x: 872, startPoint y: 421, endPoint x: 1045, endPoint y: 291, distance: 215.6
click at [1045, 291] on div "Generate Page" at bounding box center [1054, 283] width 143 height 45
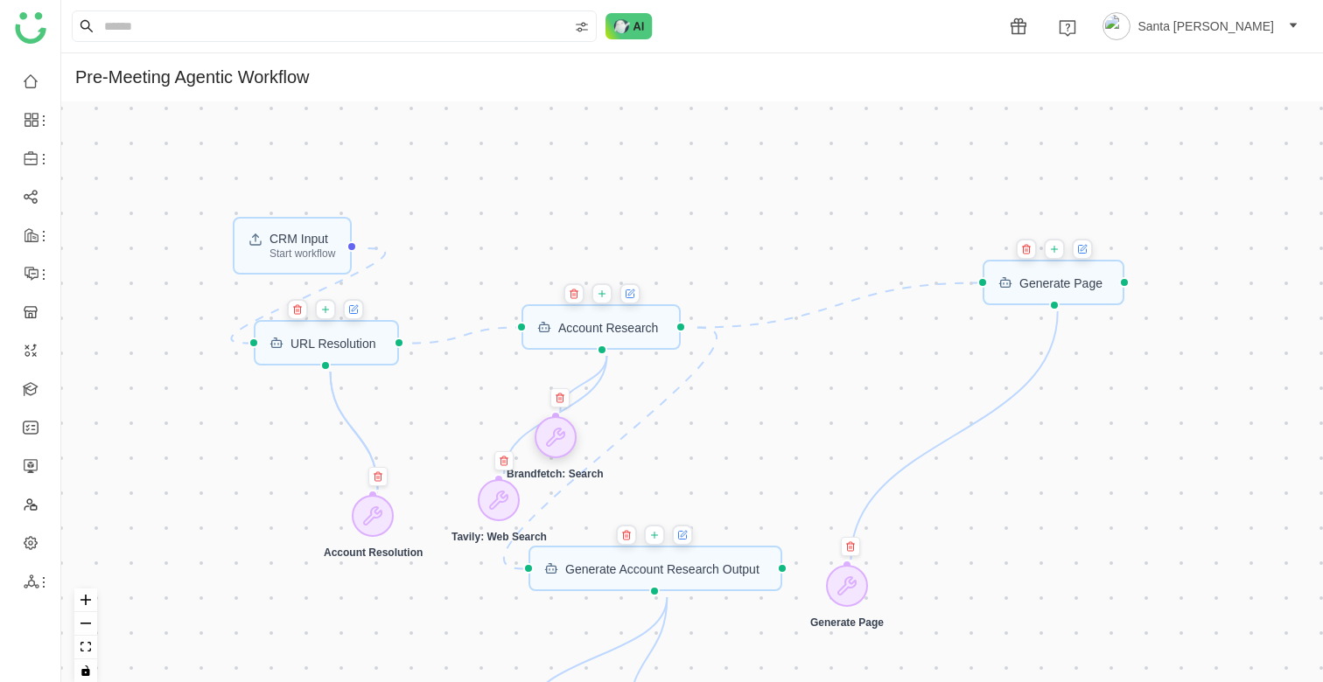
drag, startPoint x: 640, startPoint y: 515, endPoint x: 558, endPoint y: 460, distance: 98.3
click at [558, 458] on div at bounding box center [555, 437] width 42 height 42
drag, startPoint x: 498, startPoint y: 502, endPoint x: 430, endPoint y: 412, distance: 113.0
click at [430, 412] on icon at bounding box center [427, 406] width 21 height 21
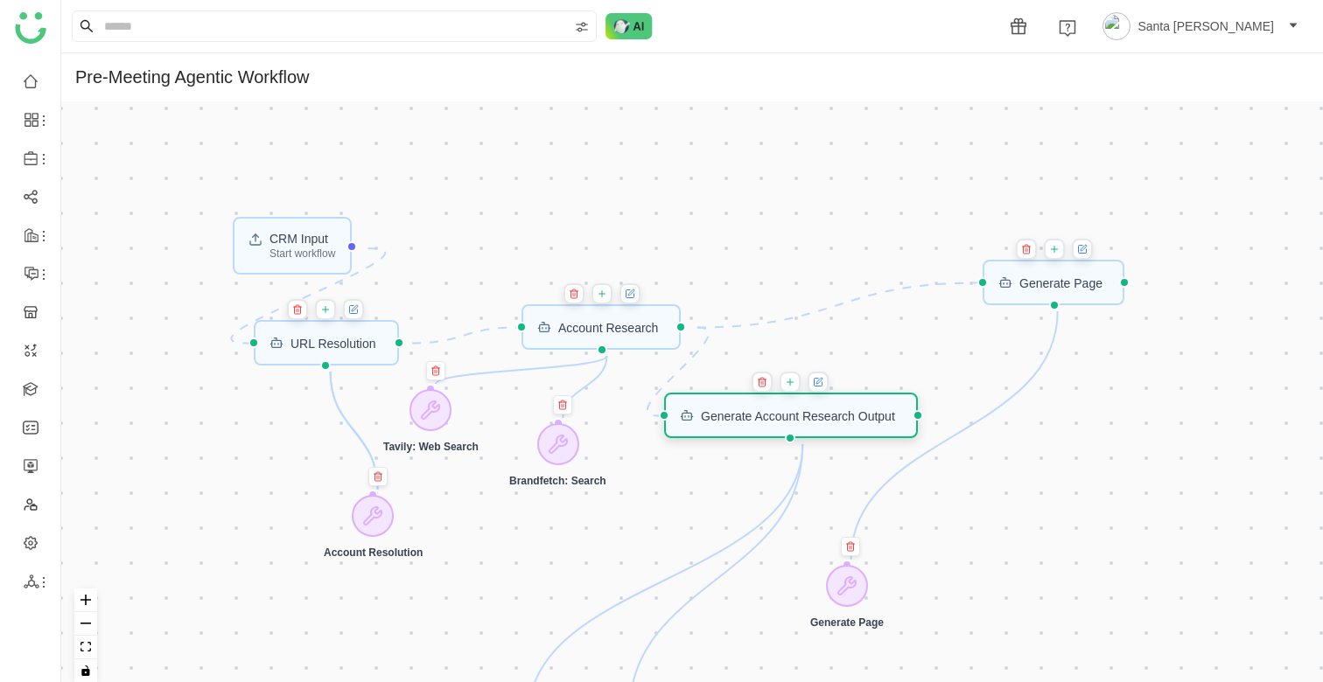
drag, startPoint x: 614, startPoint y: 573, endPoint x: 750, endPoint y: 422, distance: 203.2
click at [750, 421] on div "Generate Account Research Output" at bounding box center [798, 415] width 194 height 12
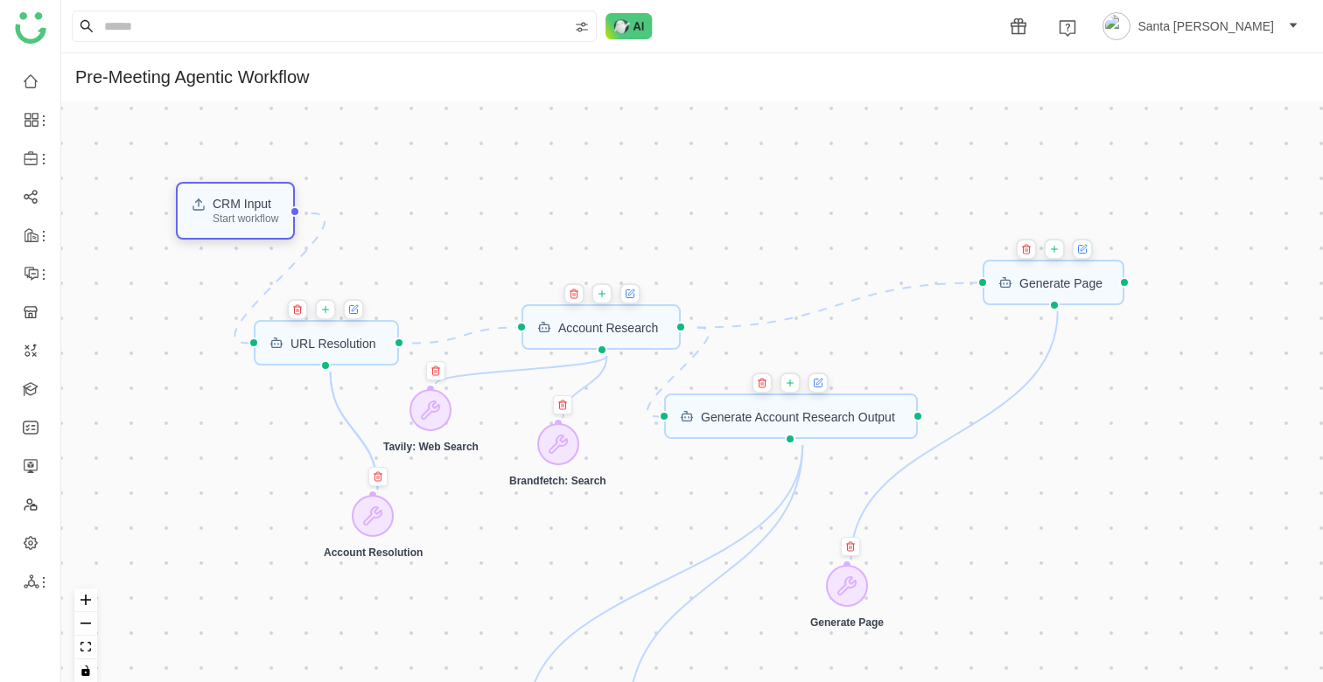
drag, startPoint x: 298, startPoint y: 268, endPoint x: 242, endPoint y: 233, distance: 66.0
click at [242, 233] on div "CRM Input Start workflow" at bounding box center [235, 211] width 118 height 58
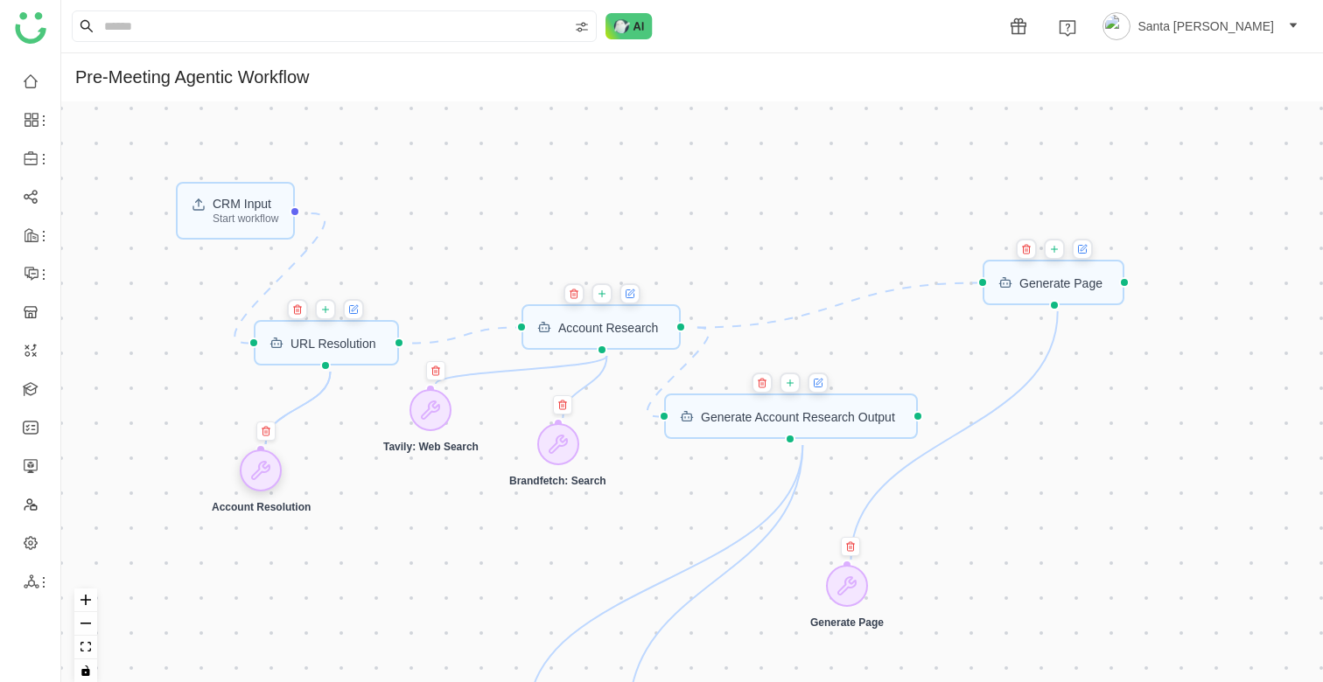
drag, startPoint x: 377, startPoint y: 506, endPoint x: 265, endPoint y: 460, distance: 120.9
click at [265, 460] on icon at bounding box center [261, 470] width 21 height 21
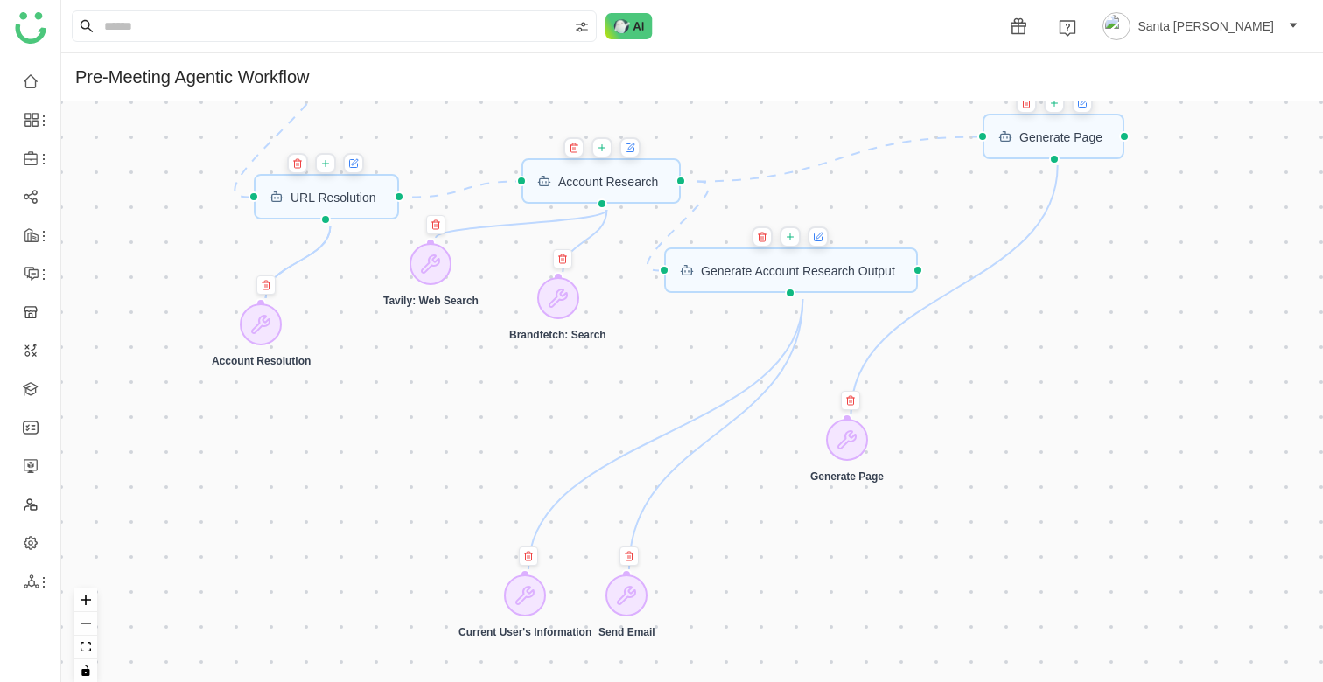
drag, startPoint x: 624, startPoint y: 550, endPoint x: 621, endPoint y: 377, distance: 173.3
click at [621, 377] on div "CRM Input Start workflow URL Resolution Generate Account Research Output Accoun…" at bounding box center [692, 398] width 1262 height 595
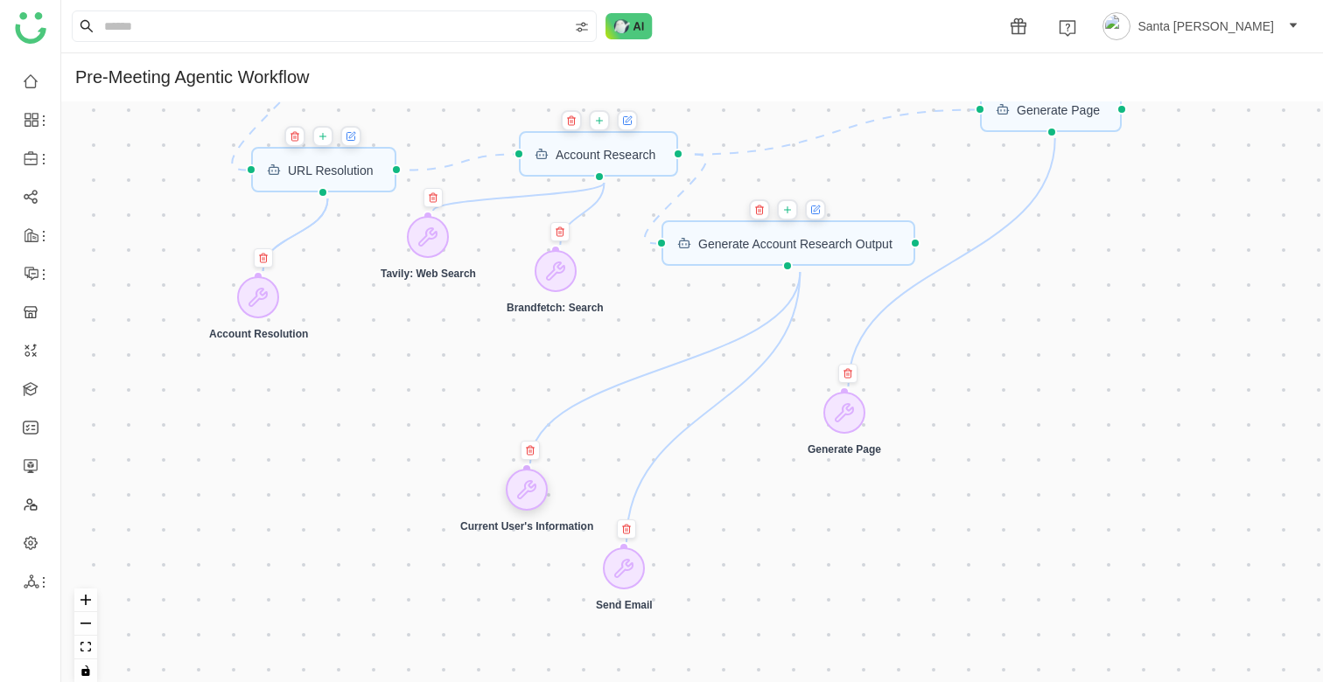
drag, startPoint x: 519, startPoint y: 571, endPoint x: 533, endPoint y: 454, distance: 118.1
click at [533, 454] on icon at bounding box center [536, 451] width 21 height 21
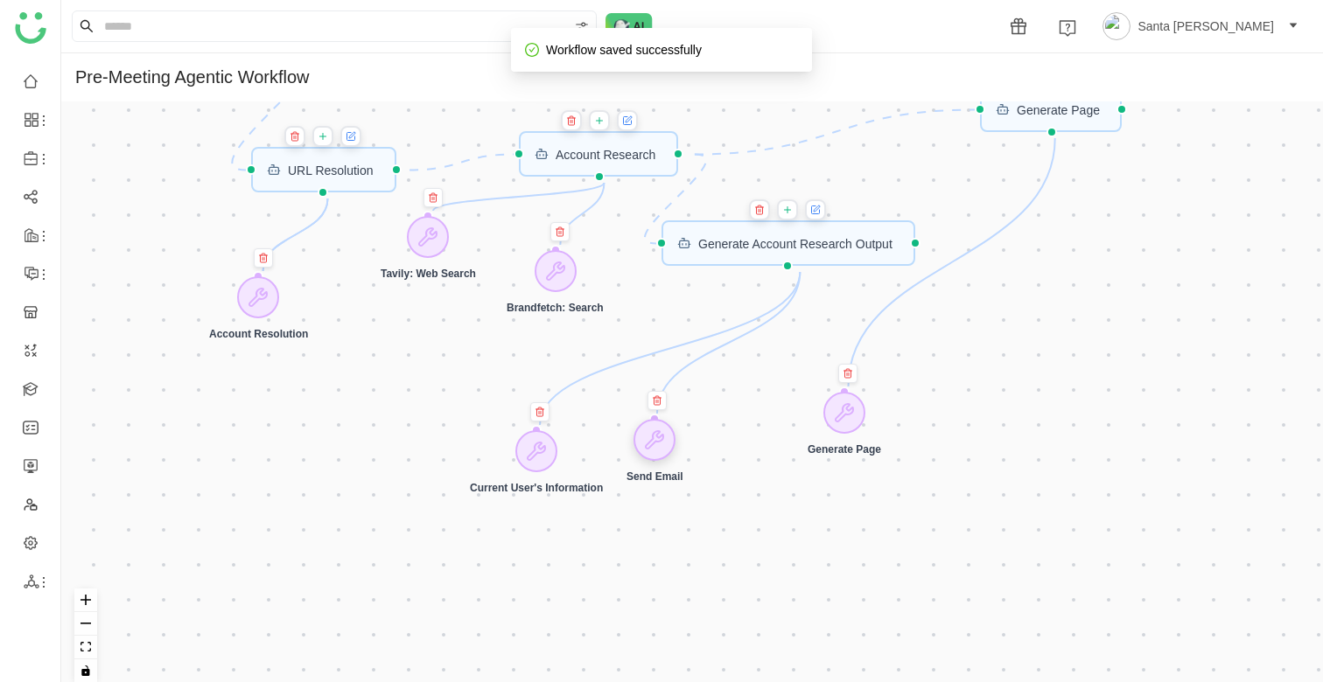
drag, startPoint x: 615, startPoint y: 579, endPoint x: 643, endPoint y: 451, distance: 131.6
click at [643, 451] on div at bounding box center [654, 440] width 42 height 42
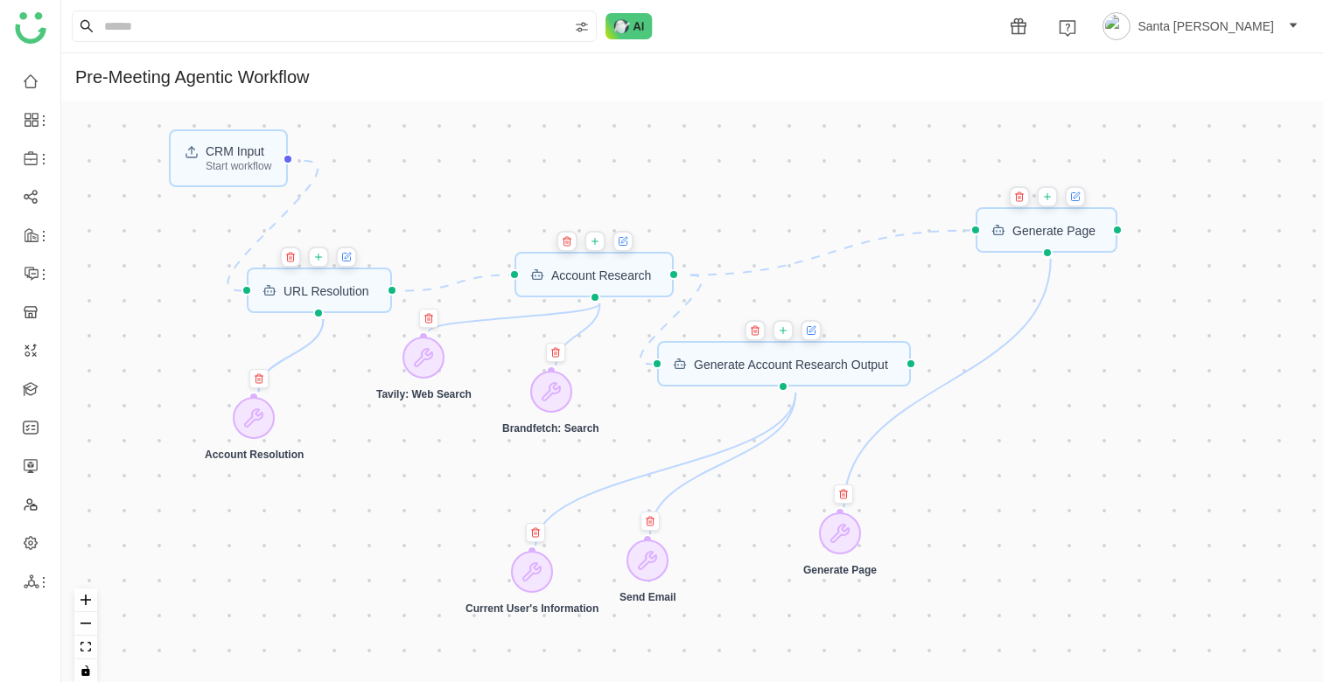
drag, startPoint x: 1106, startPoint y: 196, endPoint x: 1102, endPoint y: 312, distance: 116.5
click at [1102, 312] on div "CRM Input Start workflow URL Resolution Generate Account Research Output Accoun…" at bounding box center [692, 398] width 1262 height 595
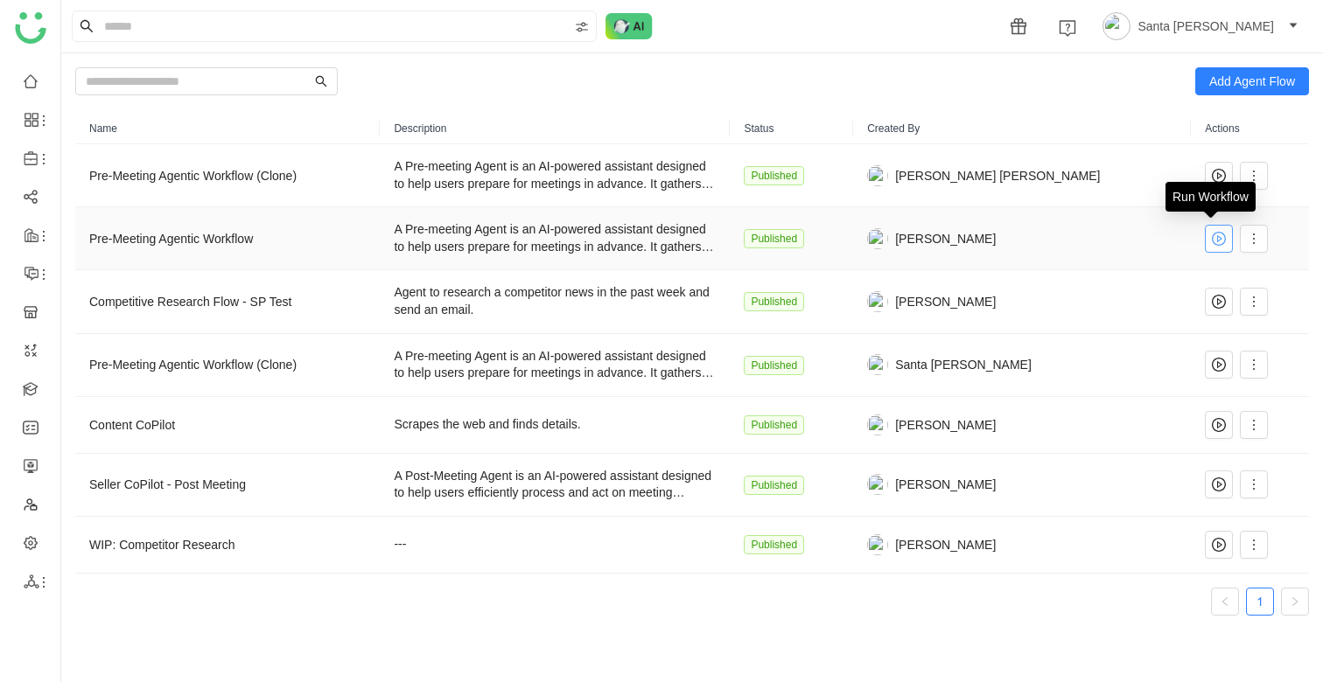
click at [1212, 244] on icon at bounding box center [1219, 239] width 14 height 14
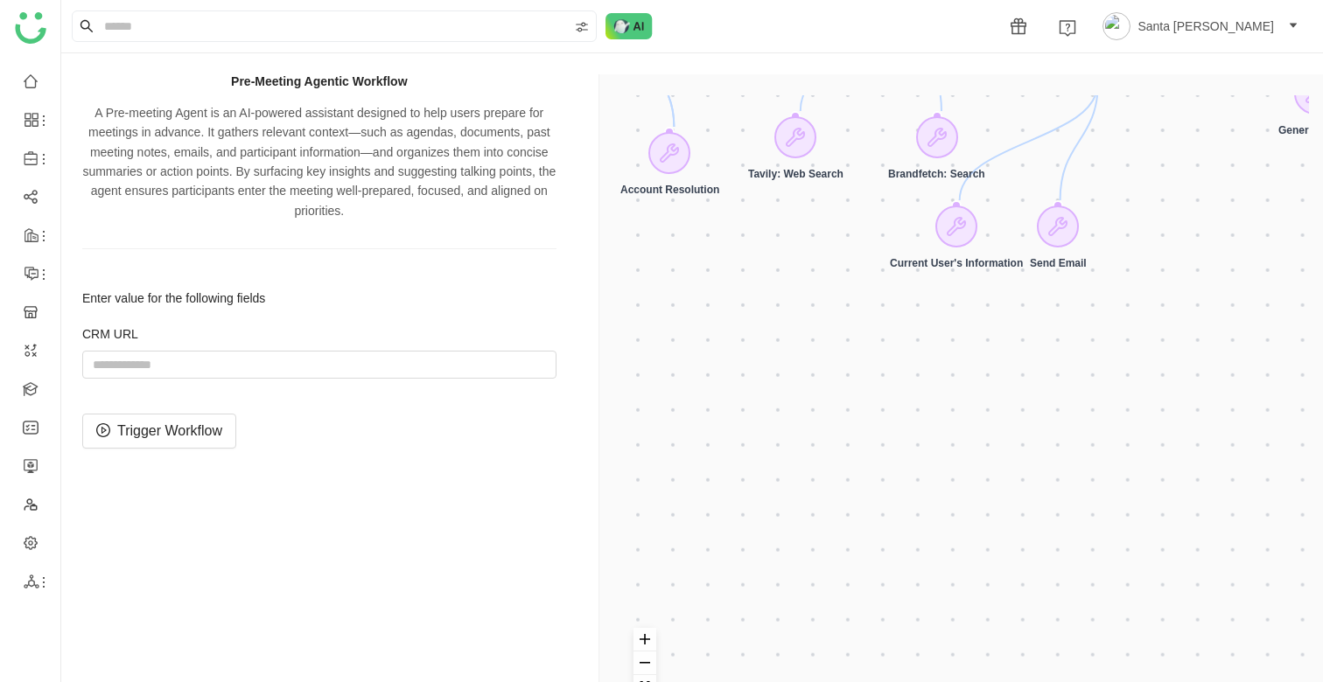
click at [964, 24] on div "1 Santa Thounaojam" at bounding box center [692, 26] width 1262 height 52
click at [152, 367] on input "string" at bounding box center [319, 365] width 474 height 28
paste input "**********"
type input "**********"
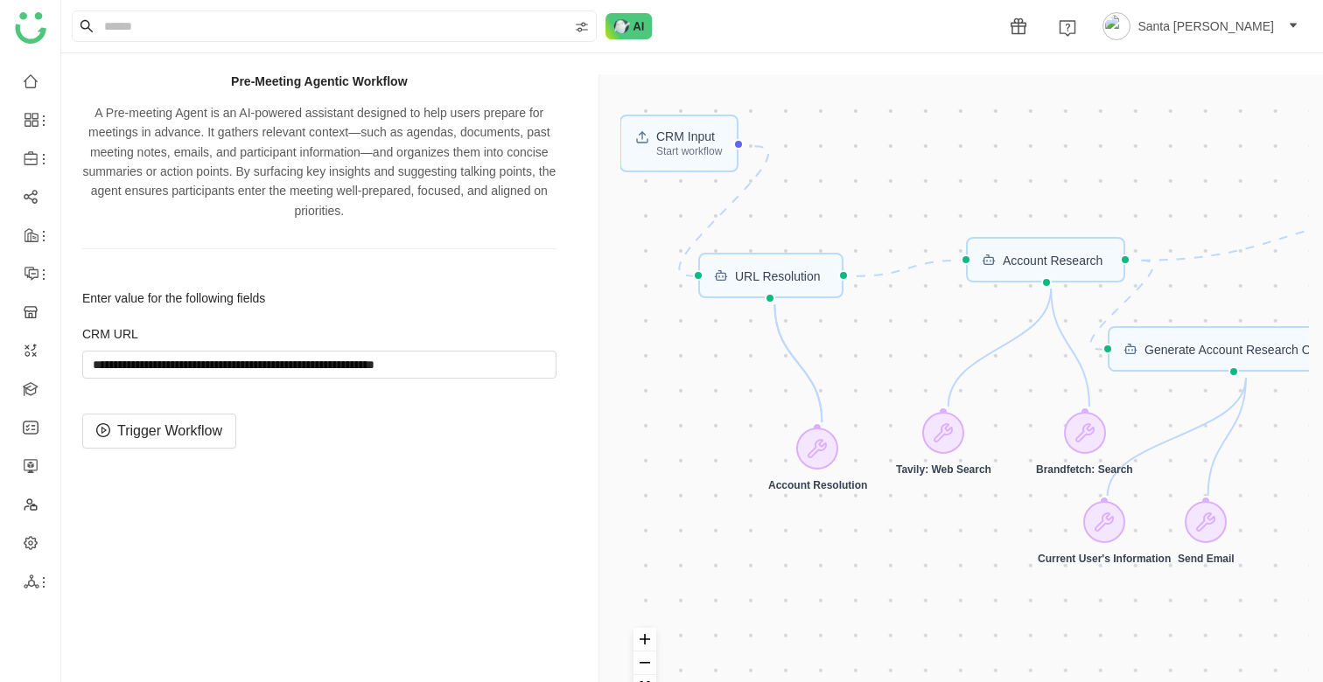
drag, startPoint x: 705, startPoint y: 295, endPoint x: 800, endPoint y: 583, distance: 303.0
click at [800, 583] on div "CRM Input Start workflow URL Resolution Generate Account Research Output Accoun…" at bounding box center [964, 415] width 689 height 640
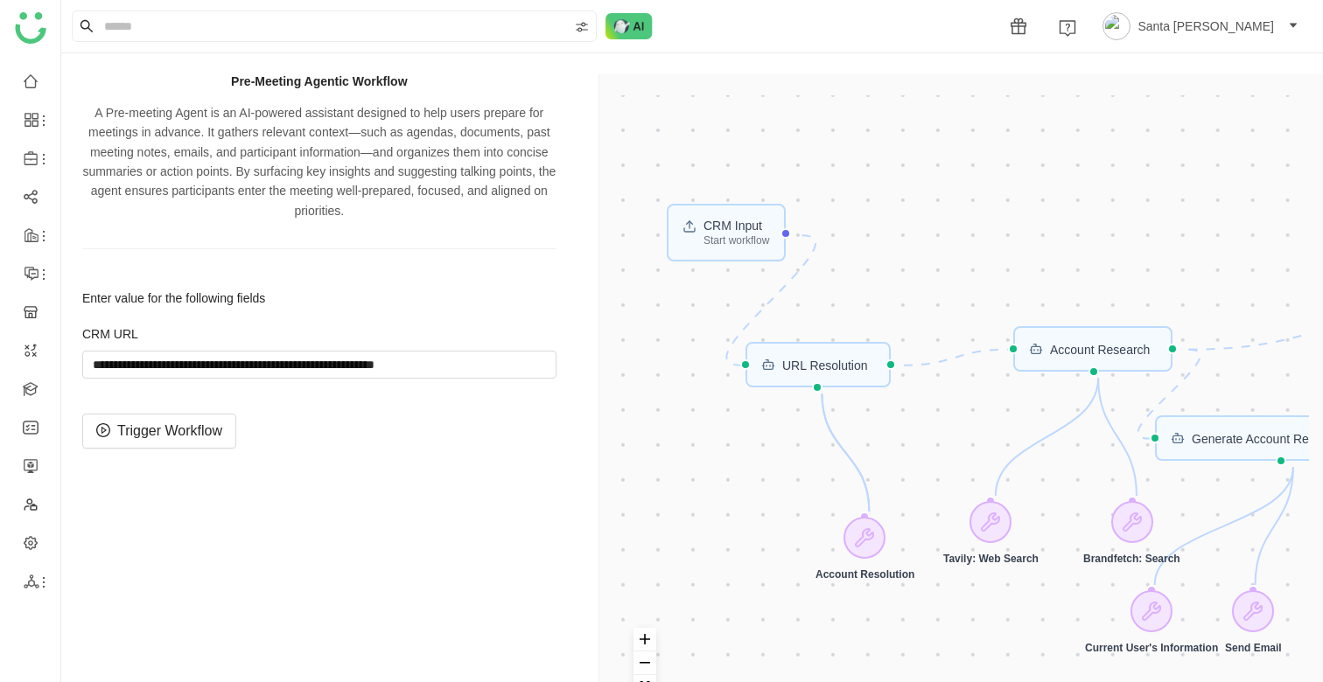
drag, startPoint x: 898, startPoint y: 382, endPoint x: 999, endPoint y: 479, distance: 140.5
click at [999, 479] on div "CRM Input Start workflow URL Resolution Generate Account Research Output Accoun…" at bounding box center [964, 415] width 689 height 640
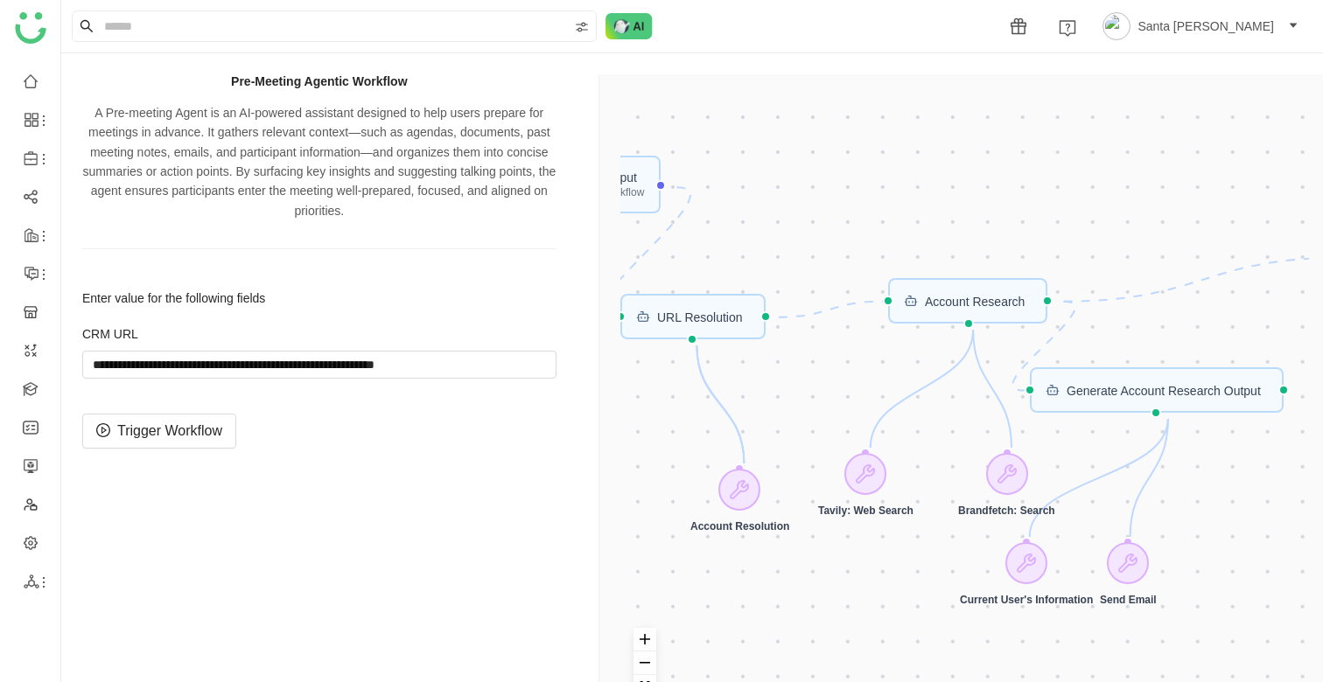
drag, startPoint x: 801, startPoint y: 467, endPoint x: 676, endPoint y: 419, distance: 134.1
click at [676, 419] on div "CRM Input Start workflow URL Resolution Generate Account Research Output Accoun…" at bounding box center [964, 415] width 689 height 640
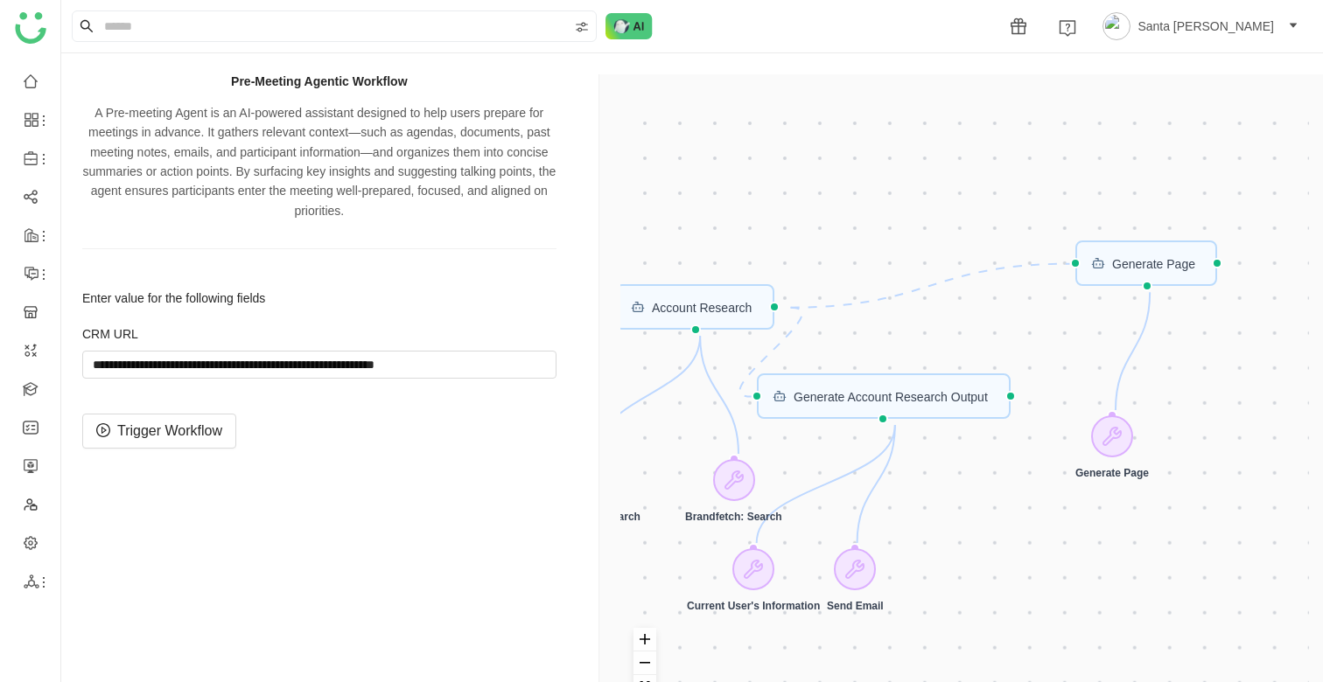
drag, startPoint x: 1221, startPoint y: 541, endPoint x: 949, endPoint y: 545, distance: 272.1
click at [949, 546] on div "CRM Input Start workflow URL Resolution Generate Account Research Output Accoun…" at bounding box center [964, 415] width 689 height 640
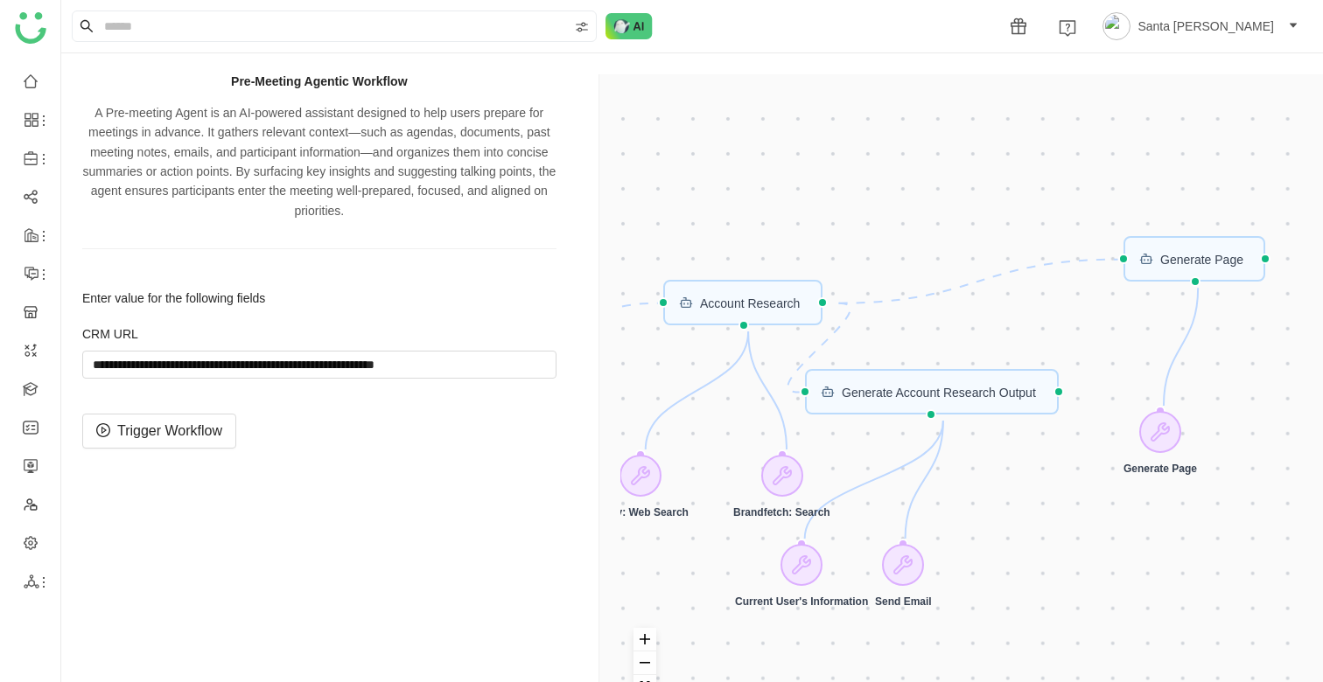
drag, startPoint x: 1031, startPoint y: 318, endPoint x: 1077, endPoint y: 315, distance: 46.5
click at [1077, 315] on div "CRM Input Start workflow URL Resolution Generate Account Research Output Accoun…" at bounding box center [964, 415] width 689 height 640
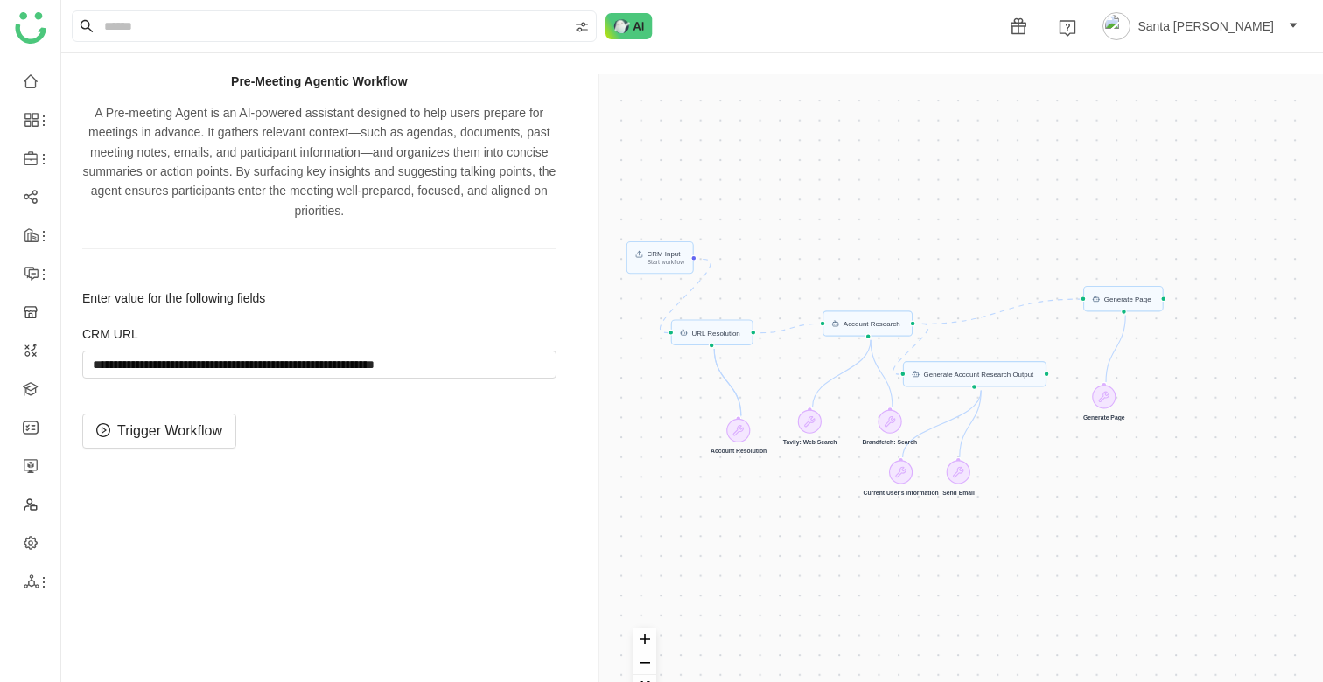
drag, startPoint x: 878, startPoint y: 258, endPoint x: 895, endPoint y: 257, distance: 16.6
click at [896, 257] on div "CRM Input Start workflow URL Resolution Generate Account Research Output Accoun…" at bounding box center [964, 415] width 689 height 640
click at [164, 434] on span "Trigger Workflow" at bounding box center [169, 431] width 105 height 22
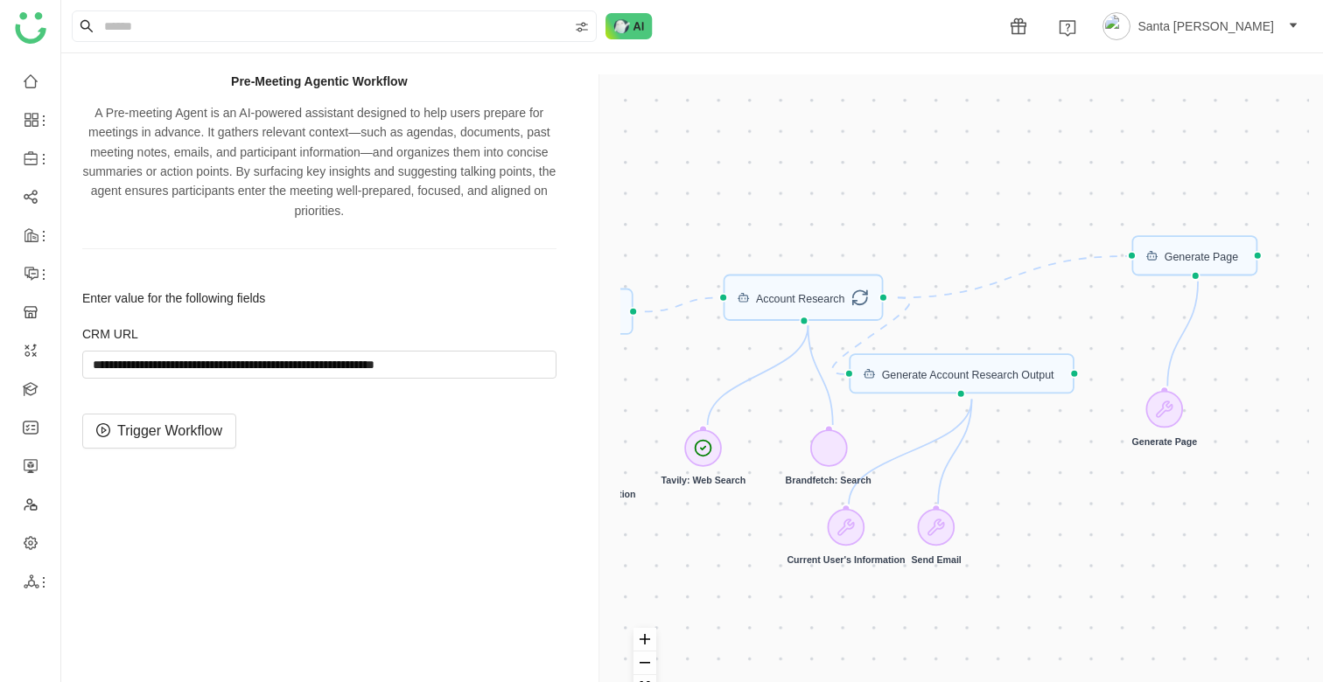
drag, startPoint x: 1060, startPoint y: 331, endPoint x: 997, endPoint y: 331, distance: 63.0
click at [997, 331] on div "CRM Input Start workflow URL Resolution Generate Account Research Output Accoun…" at bounding box center [964, 415] width 689 height 640
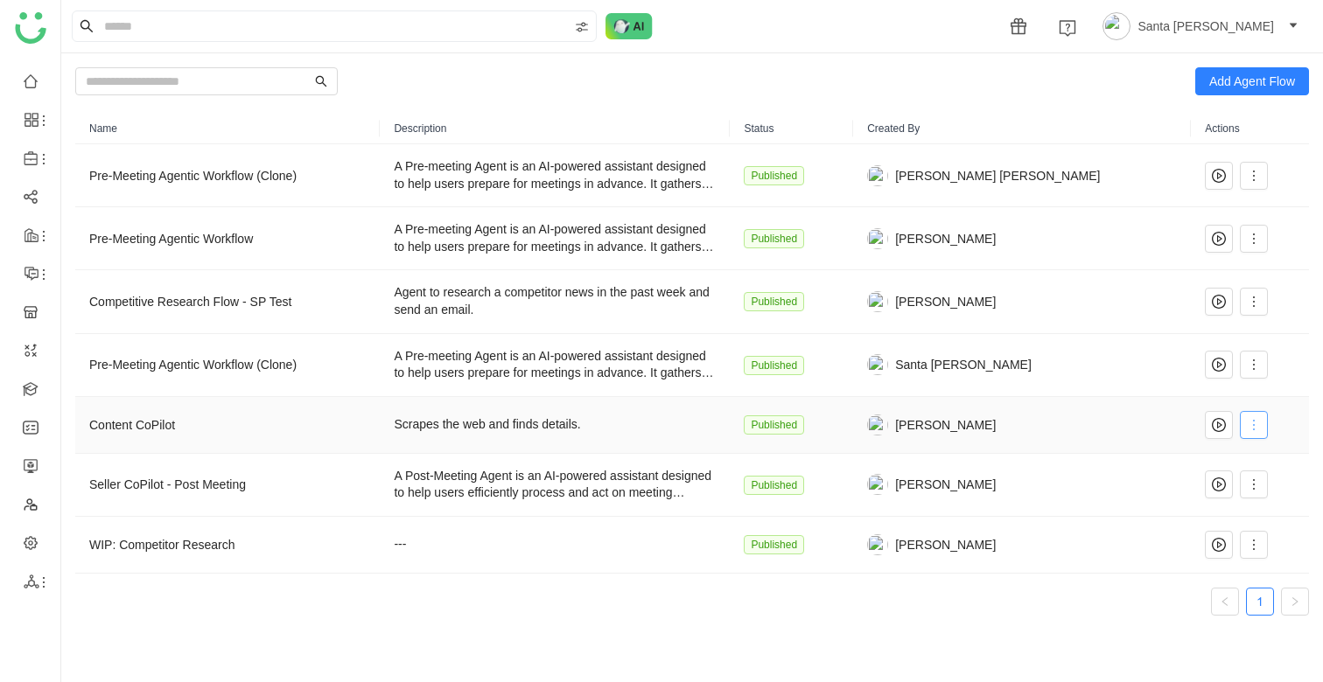
click at [1247, 429] on icon at bounding box center [1254, 425] width 14 height 14
click at [1197, 461] on span "Edit" at bounding box center [1182, 460] width 33 height 19
click at [1250, 419] on icon at bounding box center [1254, 425] width 14 height 14
click at [1210, 459] on li "Edit" at bounding box center [1208, 460] width 105 height 33
click at [194, 486] on div "Seller CoPilot - Post Meeting" at bounding box center [227, 484] width 276 height 19
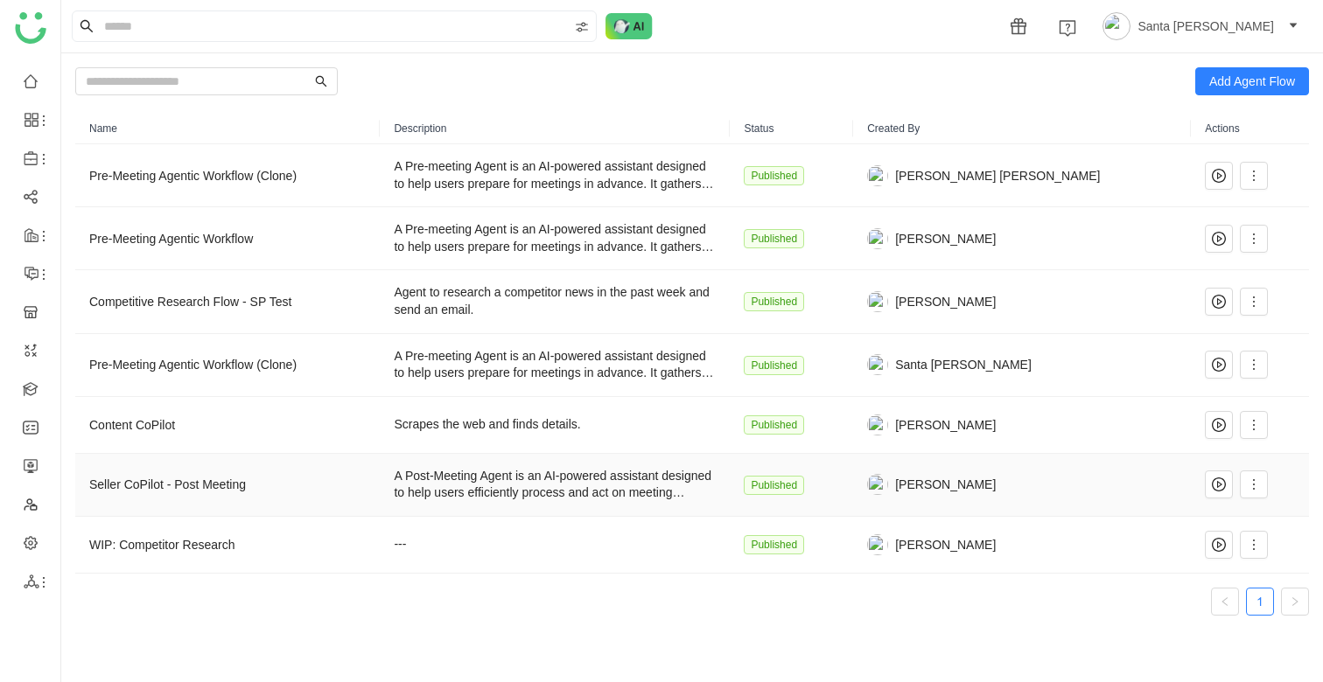
drag, startPoint x: 180, startPoint y: 488, endPoint x: 252, endPoint y: 488, distance: 71.7
click at [254, 488] on div "Seller CoPilot - Post Meeting" at bounding box center [227, 484] width 276 height 19
click at [1249, 488] on icon at bounding box center [1254, 485] width 14 height 14
click at [1205, 512] on li "Edit" at bounding box center [1208, 520] width 105 height 33
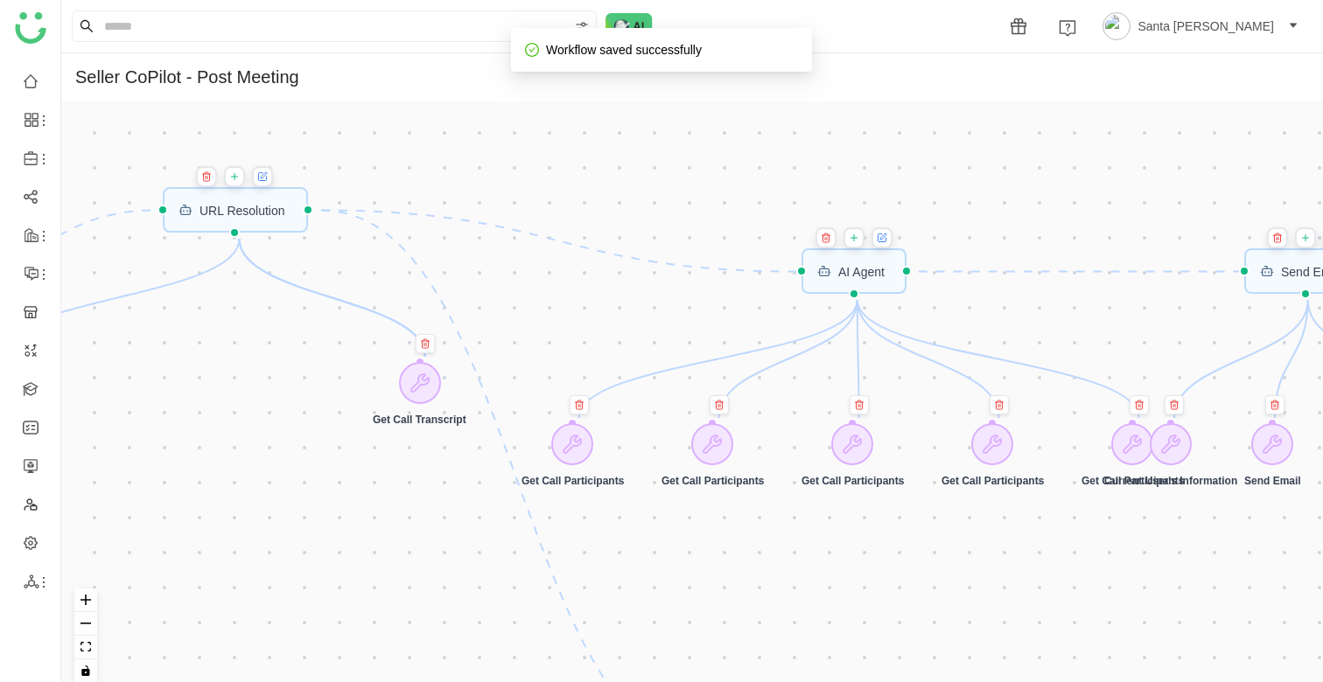
drag, startPoint x: 874, startPoint y: 353, endPoint x: 697, endPoint y: 594, distance: 299.3
click at [697, 594] on div "Trigger Start workflow AI Agent Send Email Call Scoring URL Resolution Get Call…" at bounding box center [692, 398] width 1262 height 595
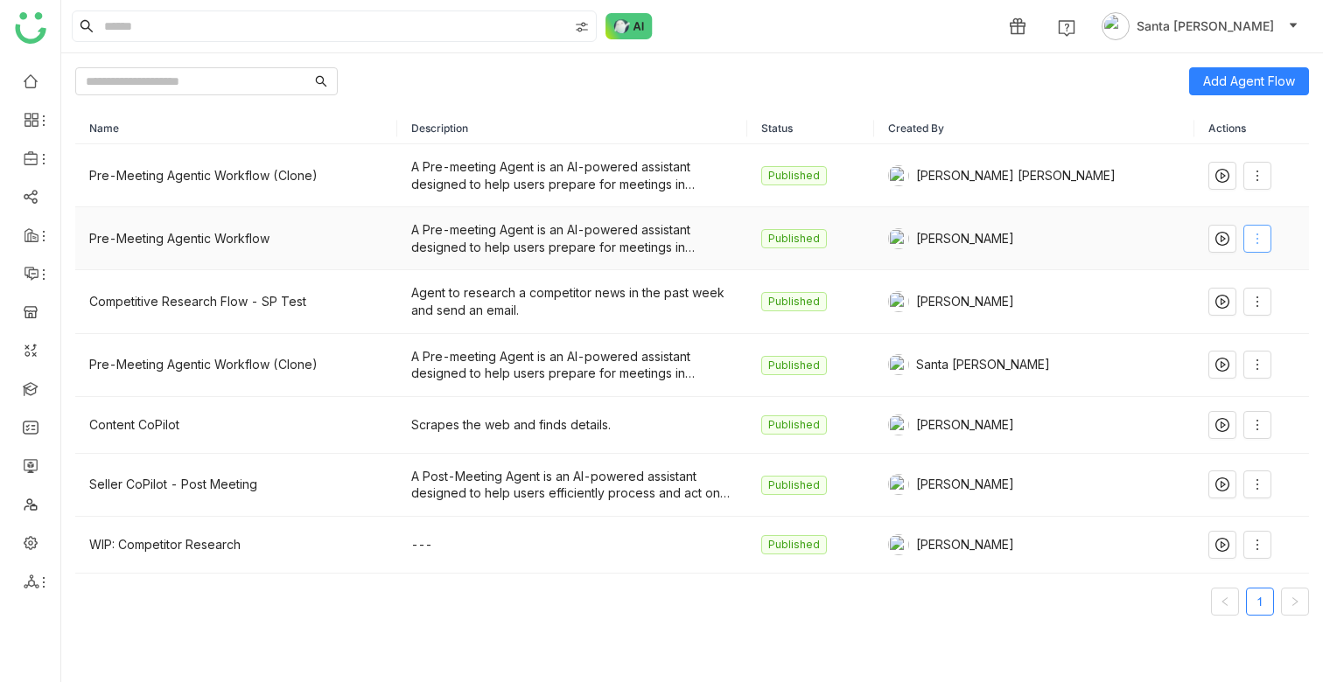
click at [1250, 244] on icon at bounding box center [1257, 239] width 14 height 14
click at [1200, 269] on span "Edit" at bounding box center [1184, 274] width 33 height 19
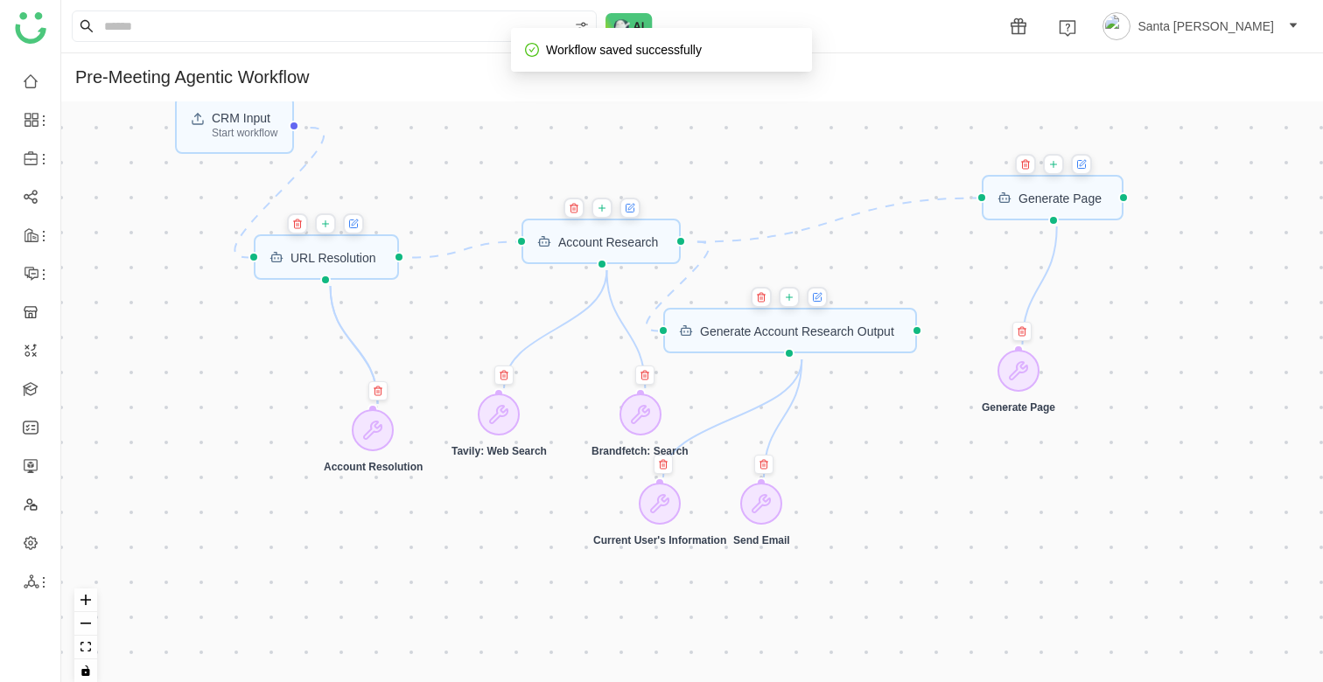
drag, startPoint x: 1017, startPoint y: 289, endPoint x: 1013, endPoint y: 569, distance: 280.0
click at [1014, 569] on div "CRM Input Start workflow URL Resolution Generate Account Research Output Accoun…" at bounding box center [692, 398] width 1262 height 595
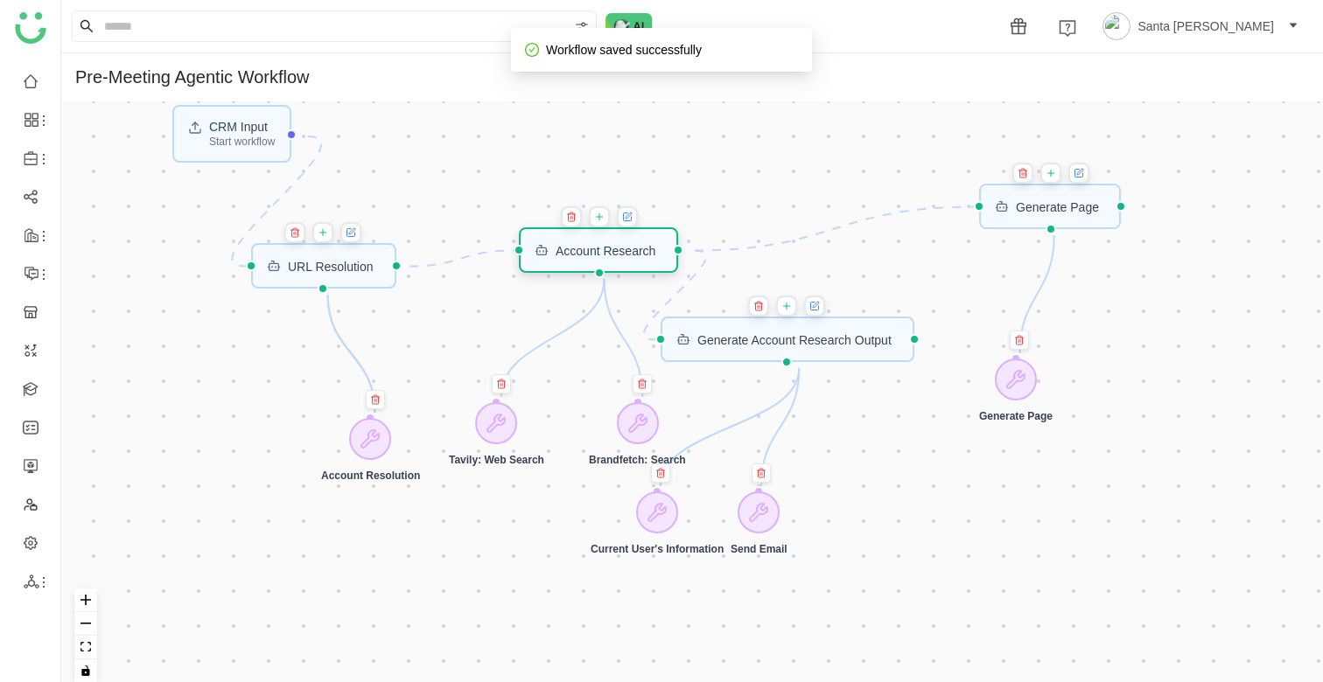
click at [577, 255] on div "Account Research" at bounding box center [606, 250] width 100 height 12
click at [577, 255] on div "Account Research" at bounding box center [606, 249] width 100 height 12
click at [610, 255] on div "Account Research" at bounding box center [606, 249] width 100 height 12
click at [630, 224] on button at bounding box center [626, 216] width 21 height 21
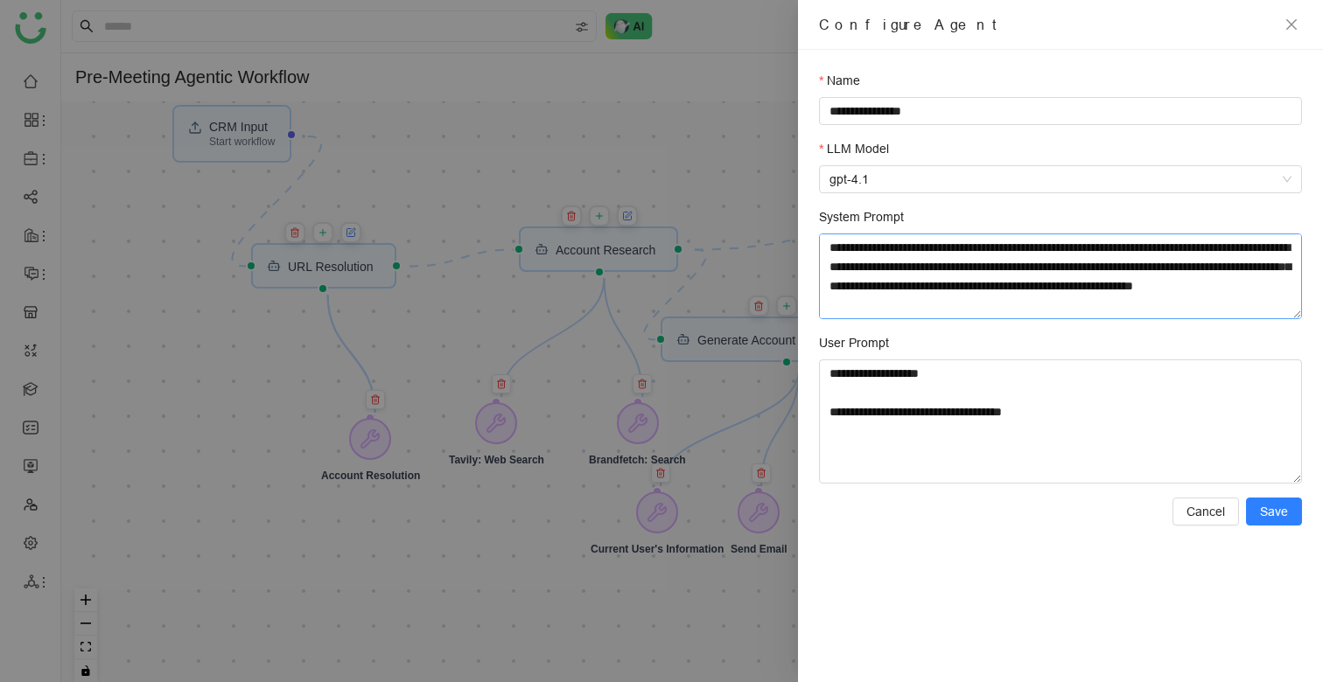
click at [863, 296] on textarea "System Prompt" at bounding box center [1060, 277] width 483 height 86
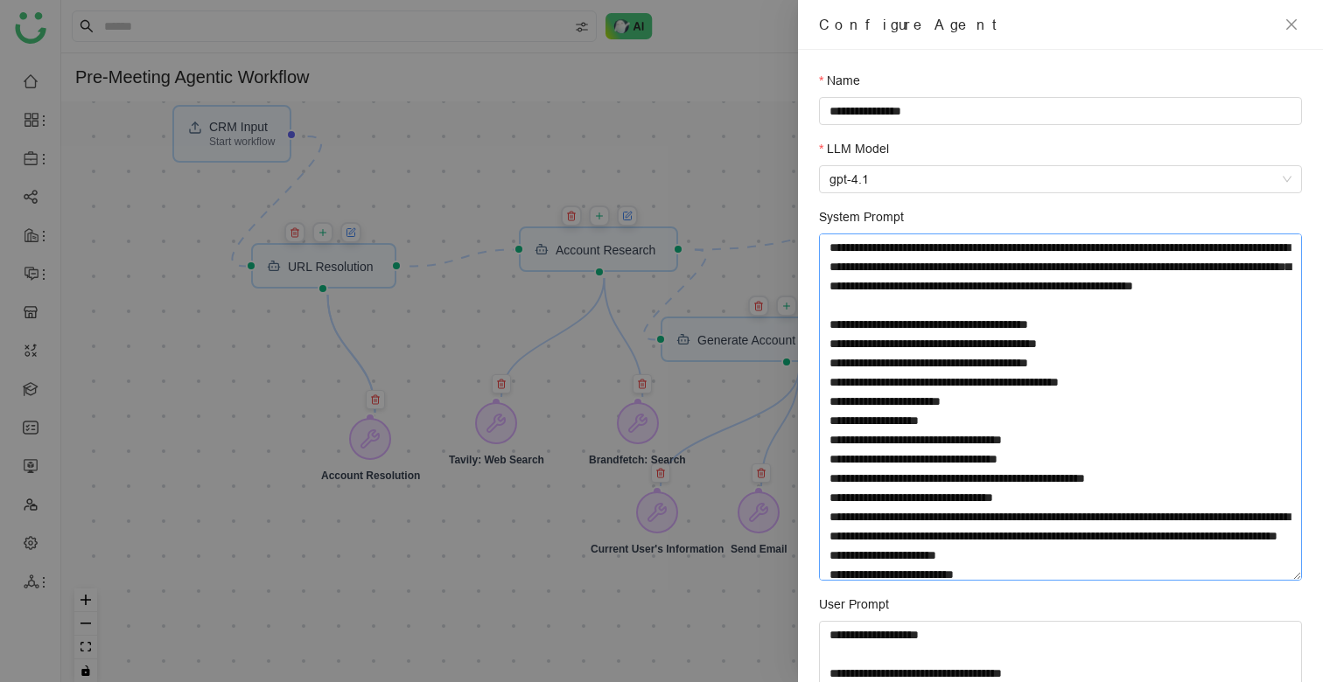
drag, startPoint x: 1296, startPoint y: 316, endPoint x: 1293, endPoint y: 633, distance: 316.7
click at [1293, 581] on textarea "System Prompt" at bounding box center [1060, 407] width 483 height 347
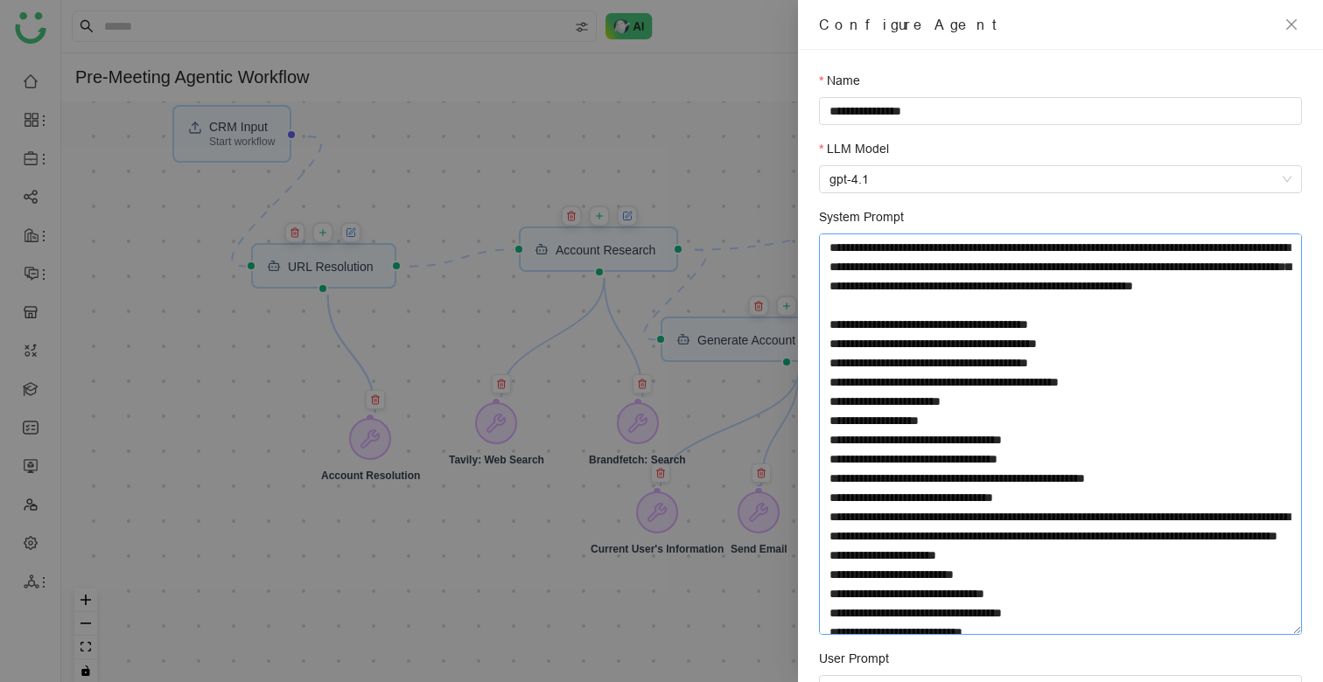
click at [1050, 514] on textarea "System Prompt" at bounding box center [1060, 435] width 483 height 402
click at [1290, 24] on icon "close" at bounding box center [1291, 24] width 10 height 10
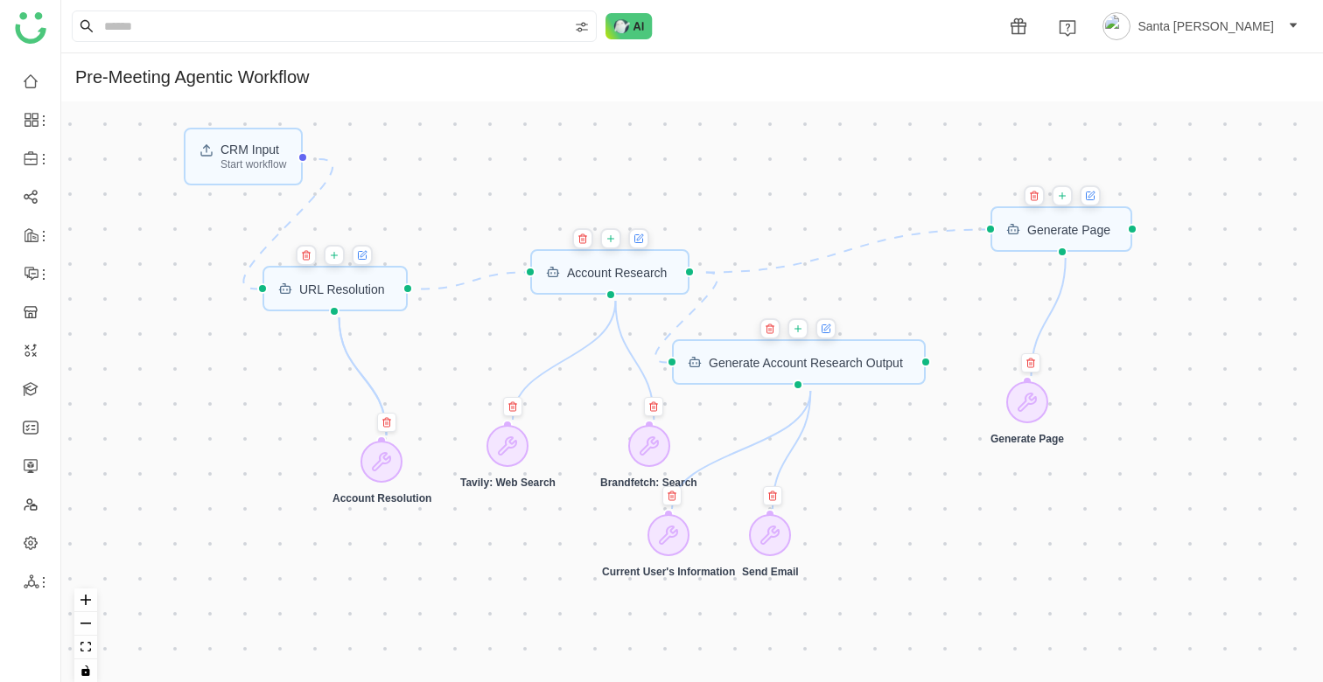
drag, startPoint x: 699, startPoint y: 120, endPoint x: 710, endPoint y: 143, distance: 25.4
click at [710, 143] on div "CRM Input Start workflow URL Resolution Generate Account Research Output Accoun…" at bounding box center [692, 398] width 1262 height 595
click at [239, 162] on div "Start workflow" at bounding box center [253, 164] width 66 height 10
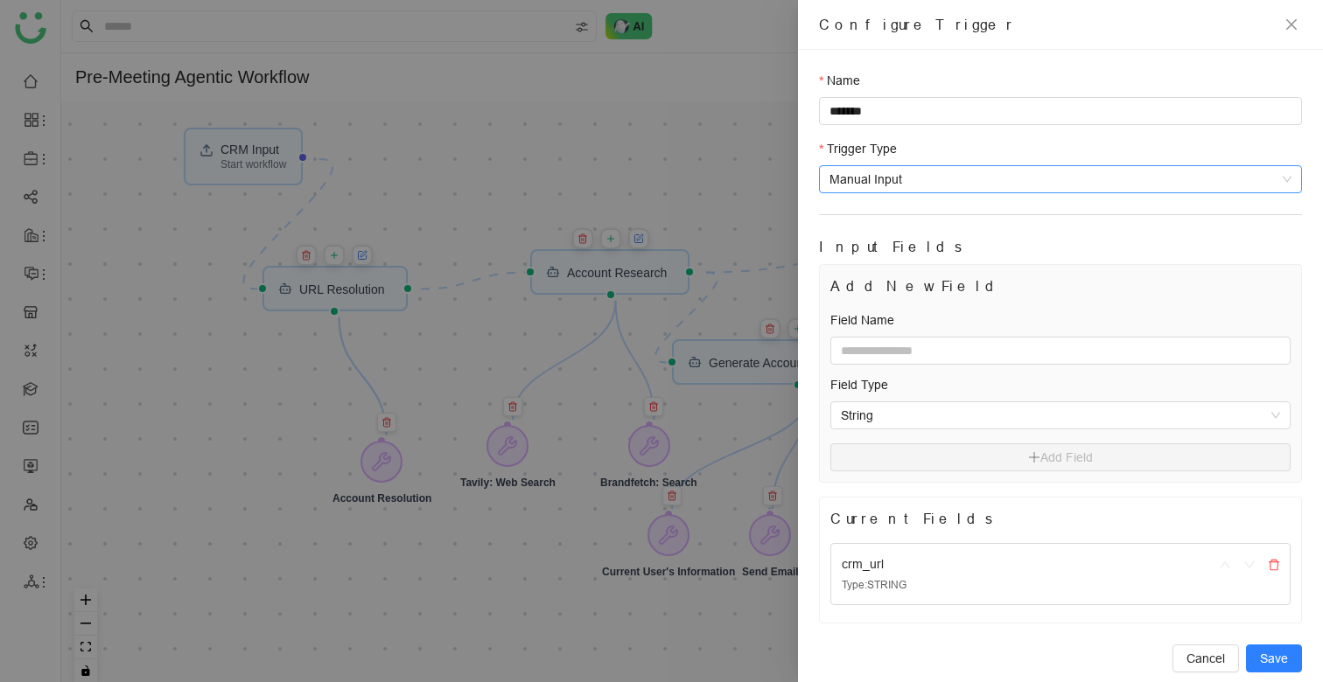
click at [934, 178] on span "Manual Input" at bounding box center [1060, 179] width 462 height 26
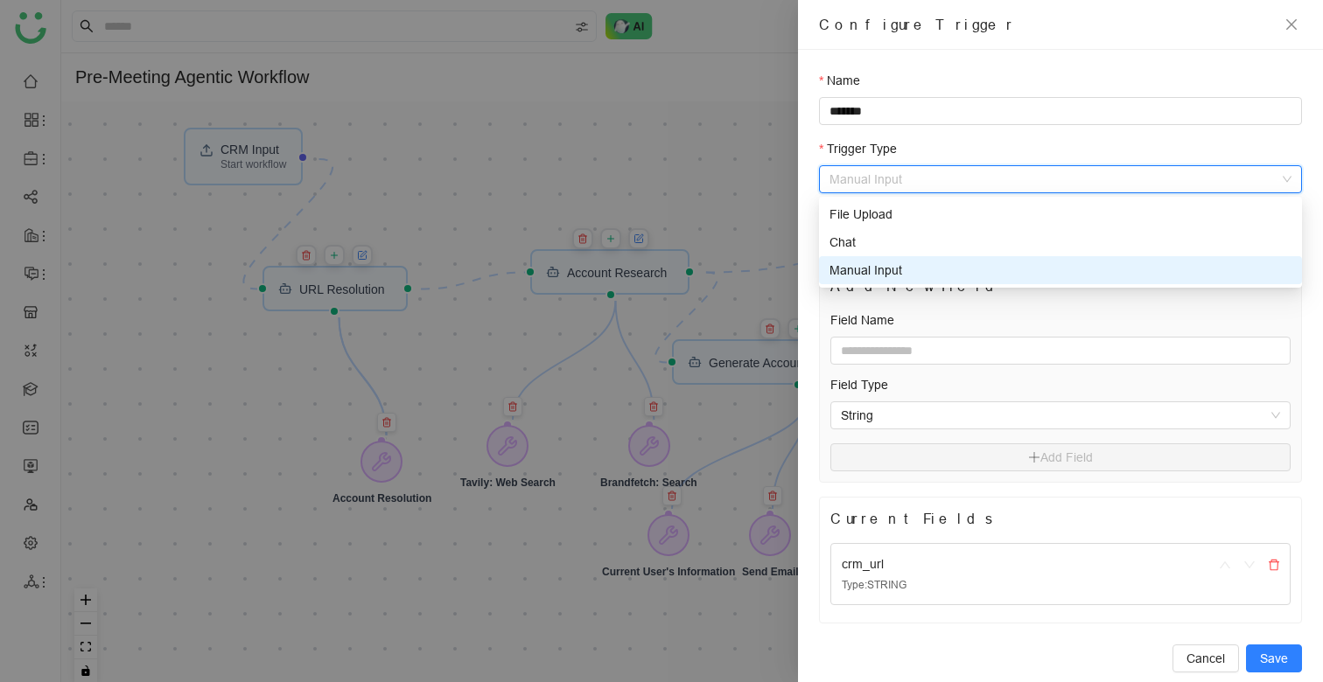
click at [860, 316] on label "Field Name" at bounding box center [862, 320] width 64 height 19
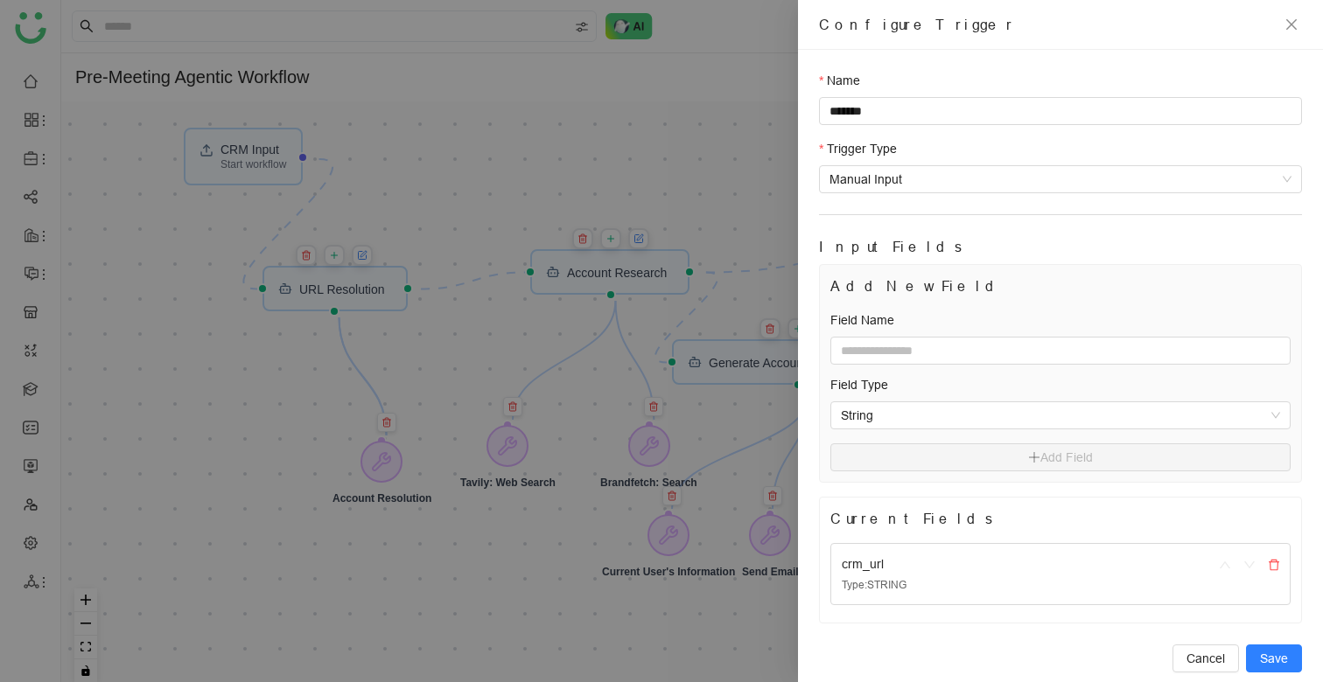
click at [709, 85] on div at bounding box center [661, 341] width 1323 height 682
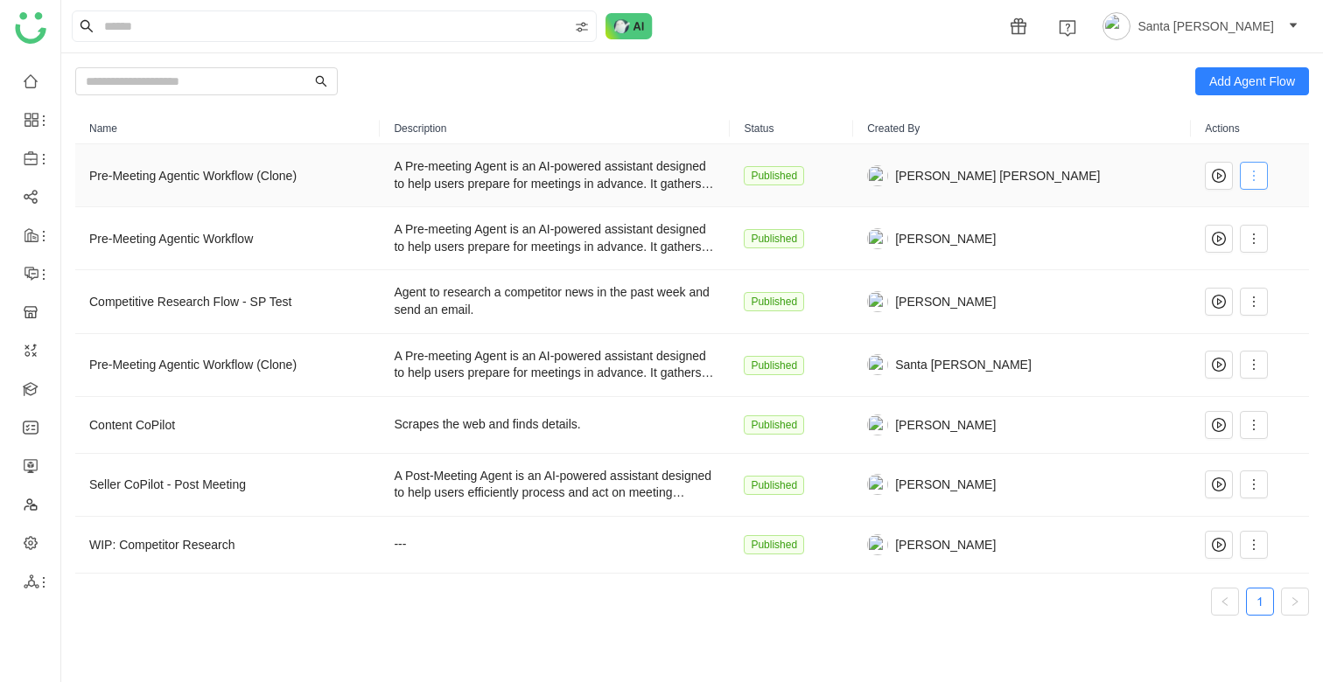
click at [1251, 173] on icon at bounding box center [1254, 176] width 14 height 14
click at [1200, 213] on span "Edit" at bounding box center [1182, 211] width 33 height 19
click at [1250, 241] on icon at bounding box center [1254, 239] width 14 height 14
click at [1197, 273] on span "Edit" at bounding box center [1182, 274] width 33 height 19
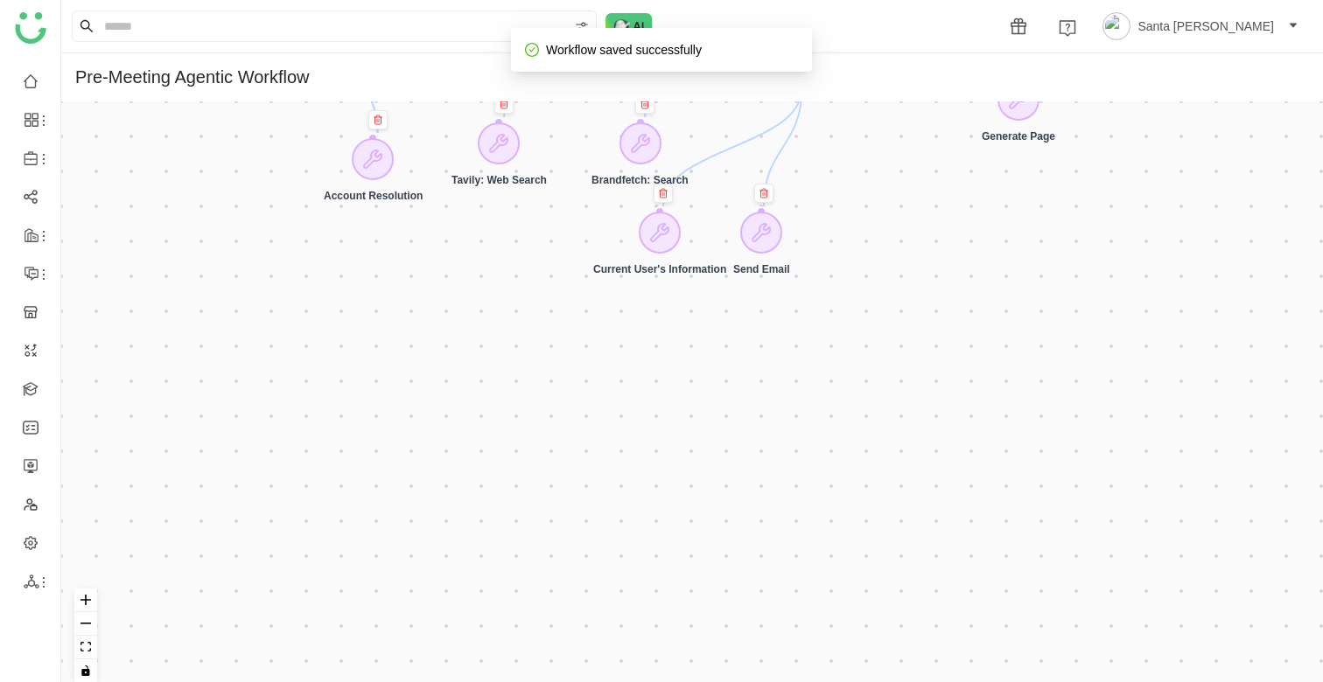
drag, startPoint x: 936, startPoint y: 273, endPoint x: 969, endPoint y: 659, distance: 387.3
click at [969, 659] on div "CRM Input Start workflow URL Resolution Generate Account Research Output Accoun…" at bounding box center [692, 398] width 1262 height 595
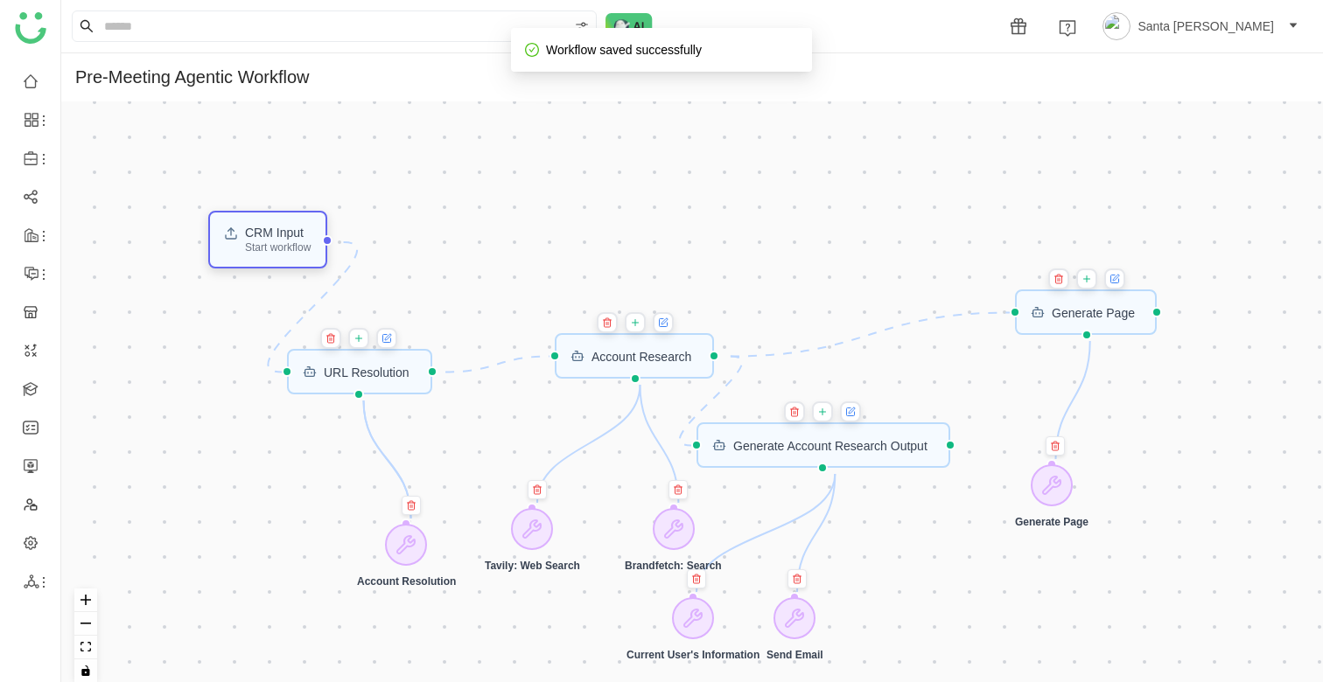
click at [274, 253] on div "Start workflow" at bounding box center [278, 247] width 66 height 10
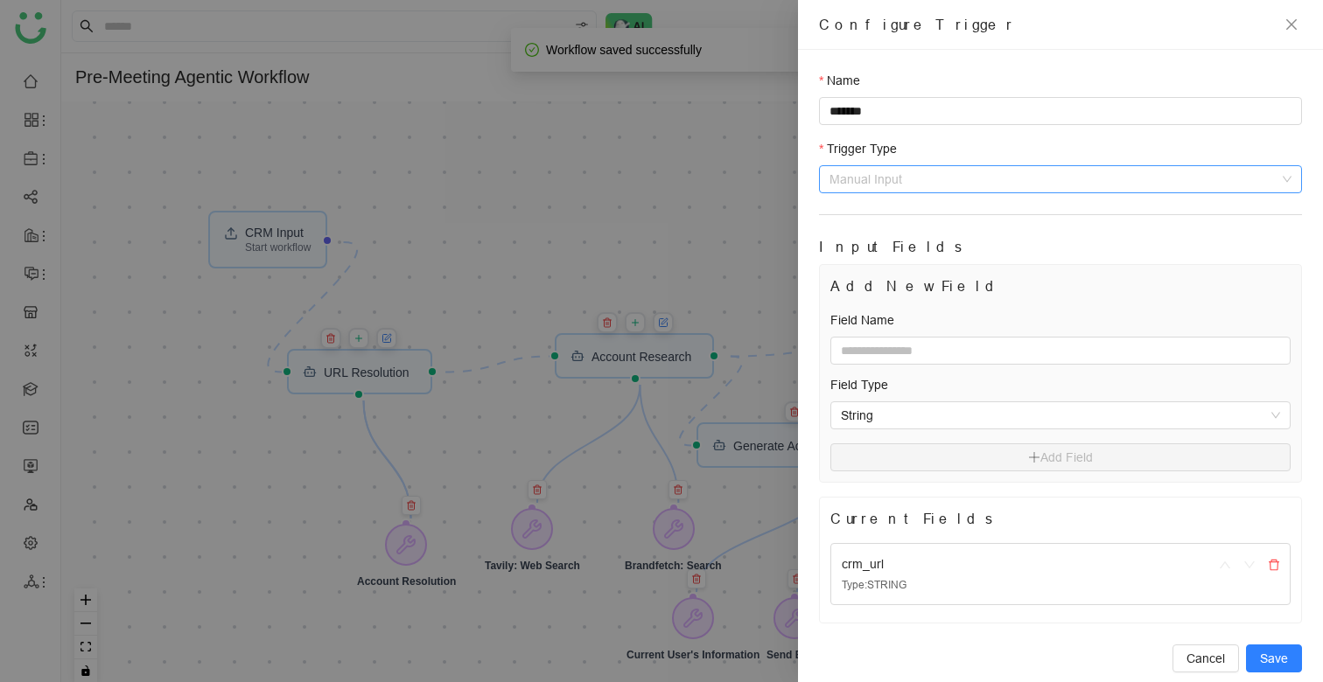
click at [960, 178] on span "Manual Input" at bounding box center [1060, 179] width 462 height 26
click at [1293, 24] on icon "close" at bounding box center [1291, 24] width 14 height 14
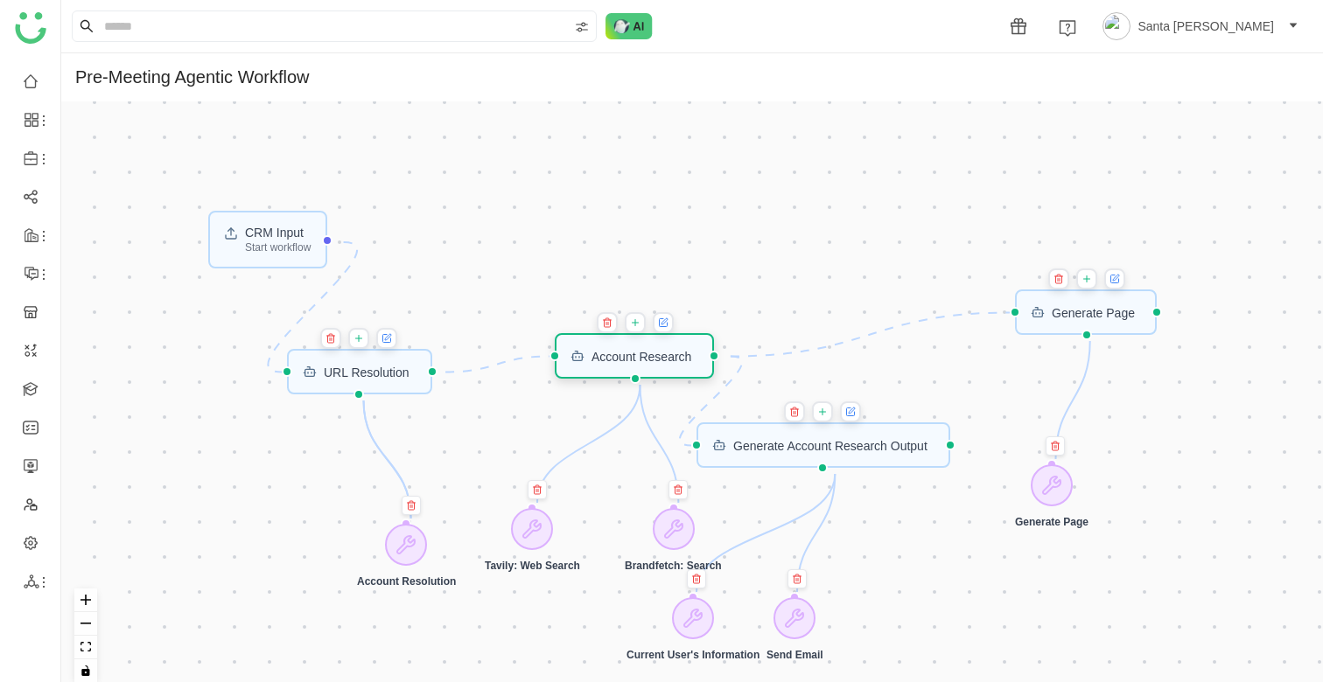
click at [655, 366] on div "Account Research" at bounding box center [634, 355] width 159 height 45
click at [676, 372] on div "Account Research" at bounding box center [634, 355] width 159 height 45
click at [667, 325] on icon at bounding box center [663, 323] width 8 height 8
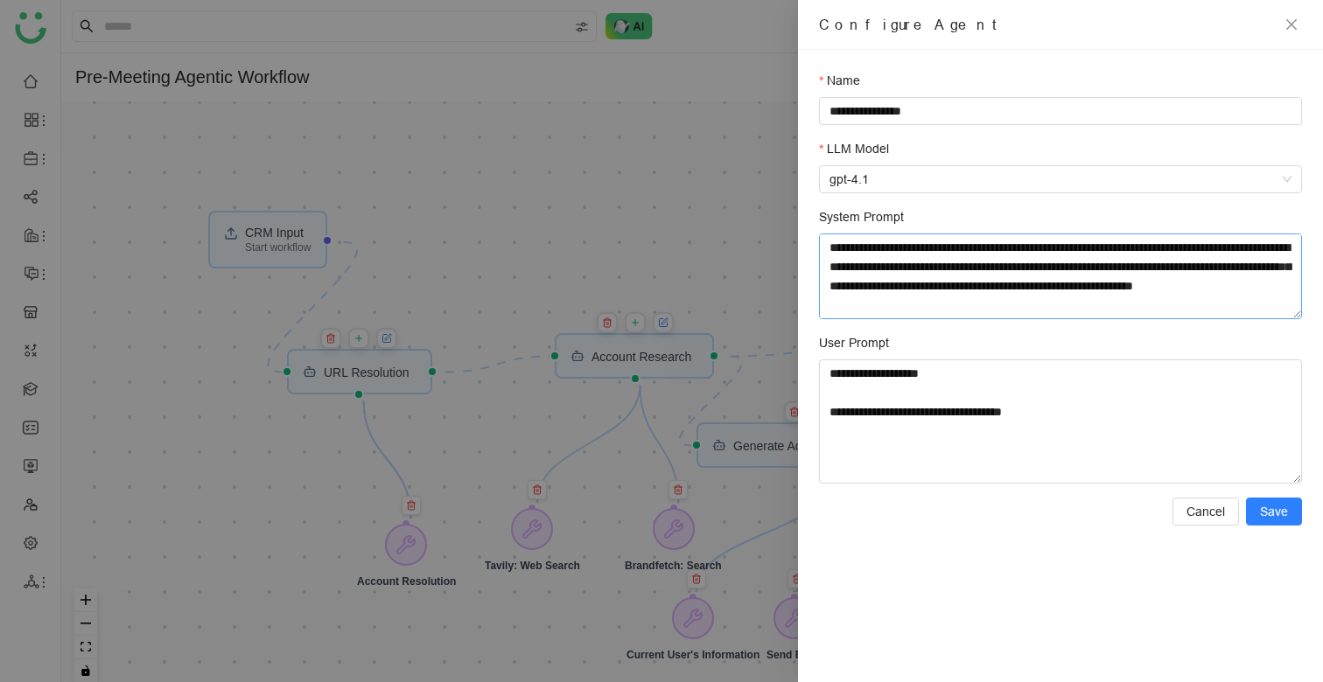
click at [915, 292] on textarea "System Prompt" at bounding box center [1060, 277] width 483 height 86
click at [1291, 24] on icon "close" at bounding box center [1291, 24] width 10 height 10
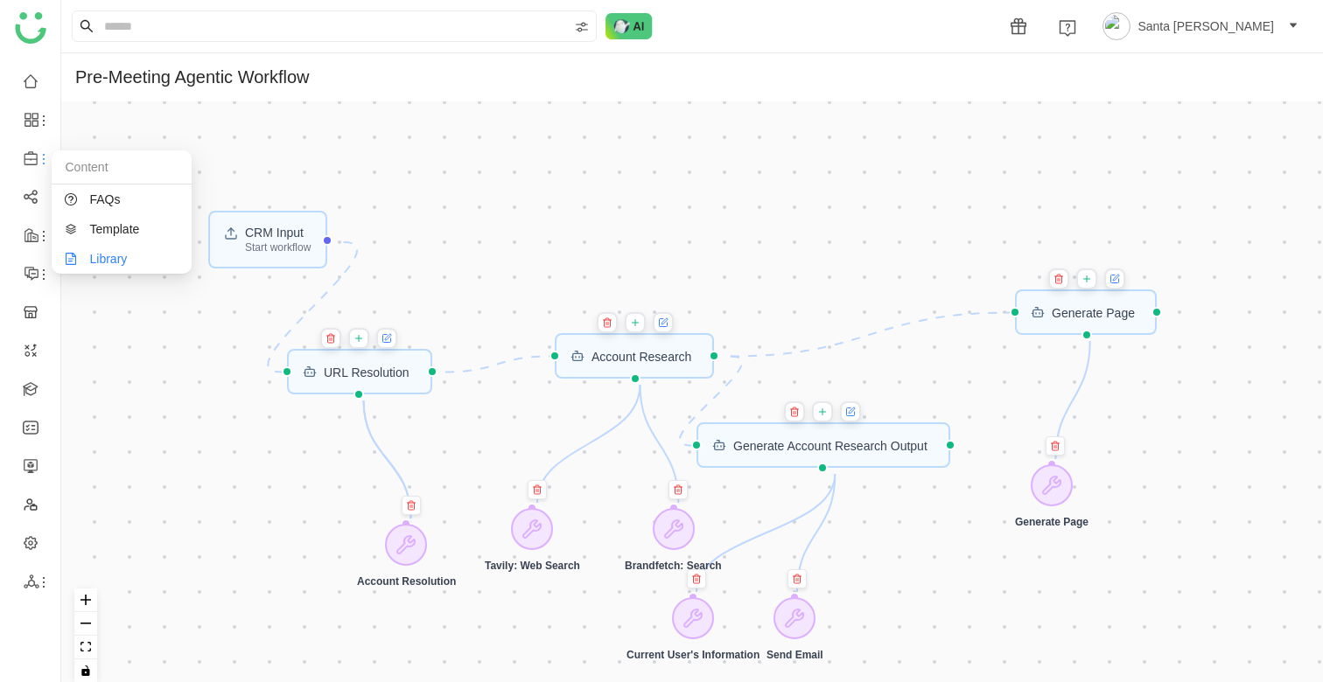
click at [123, 254] on link "Library" at bounding box center [122, 259] width 114 height 12
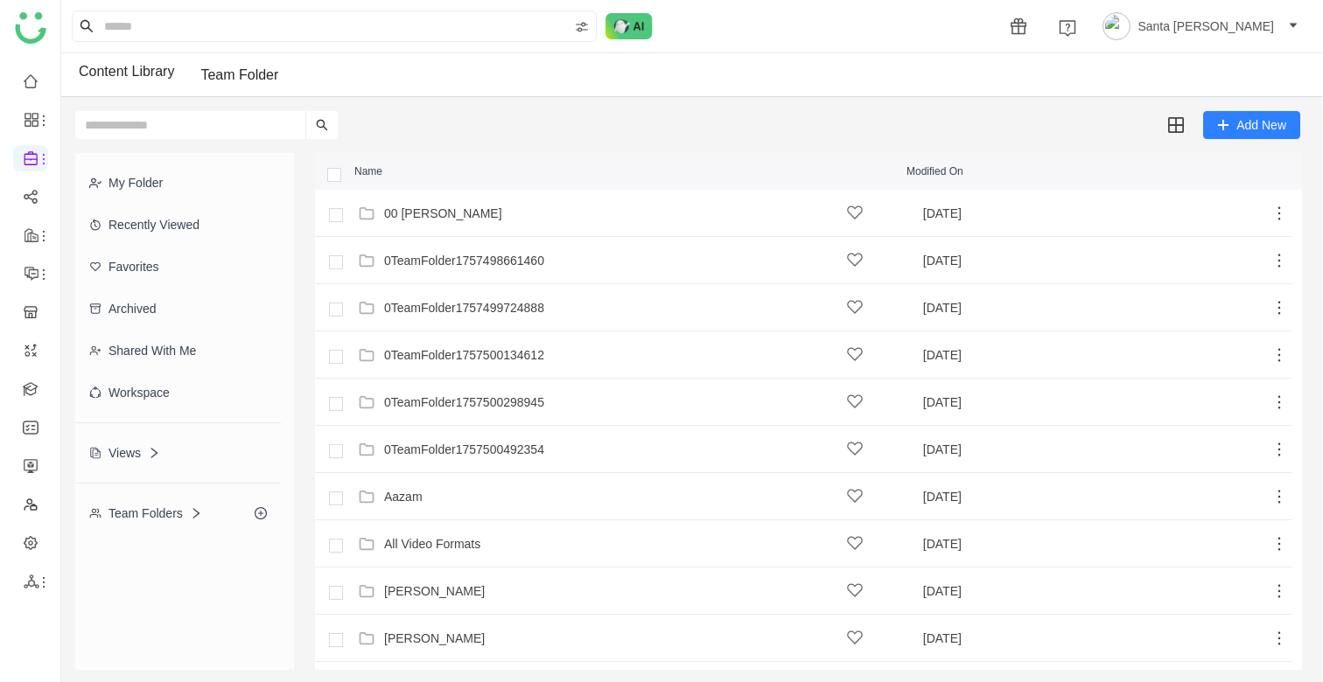
click at [152, 392] on div "Workspace" at bounding box center [178, 393] width 206 height 42
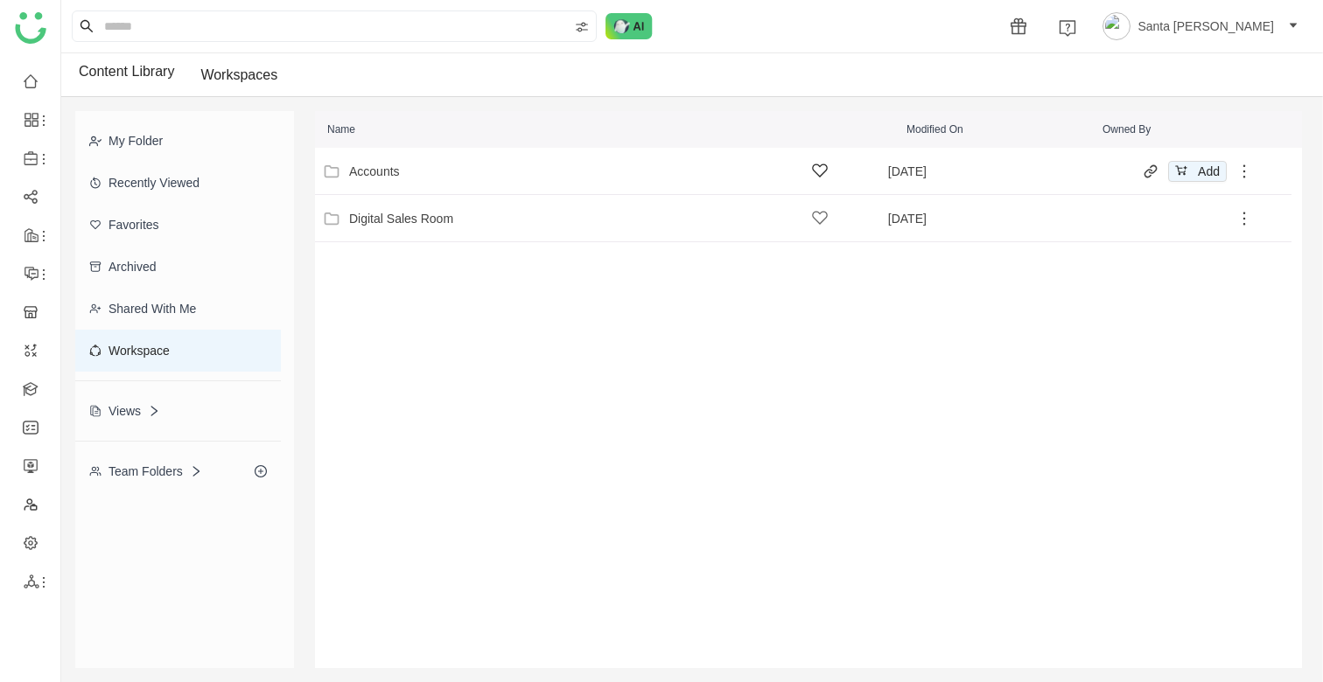
click at [382, 176] on div "Accounts" at bounding box center [374, 171] width 51 height 14
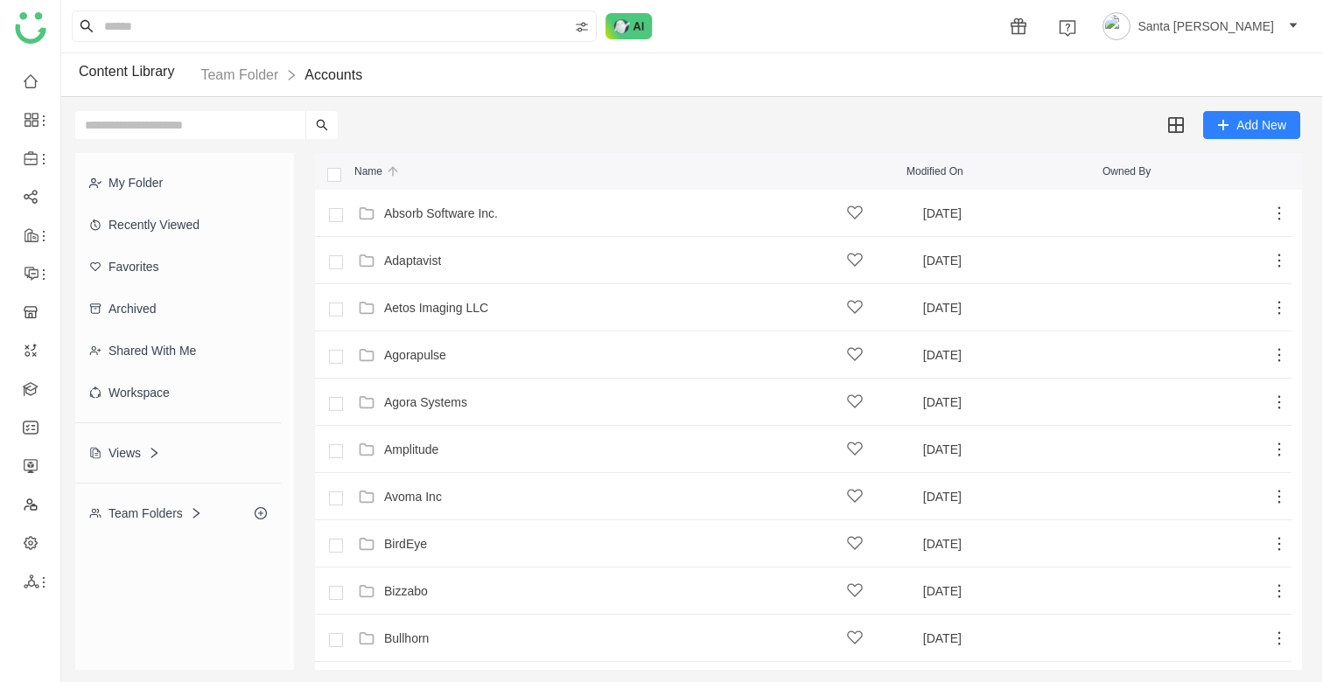
click at [161, 129] on input "text" at bounding box center [190, 125] width 230 height 28
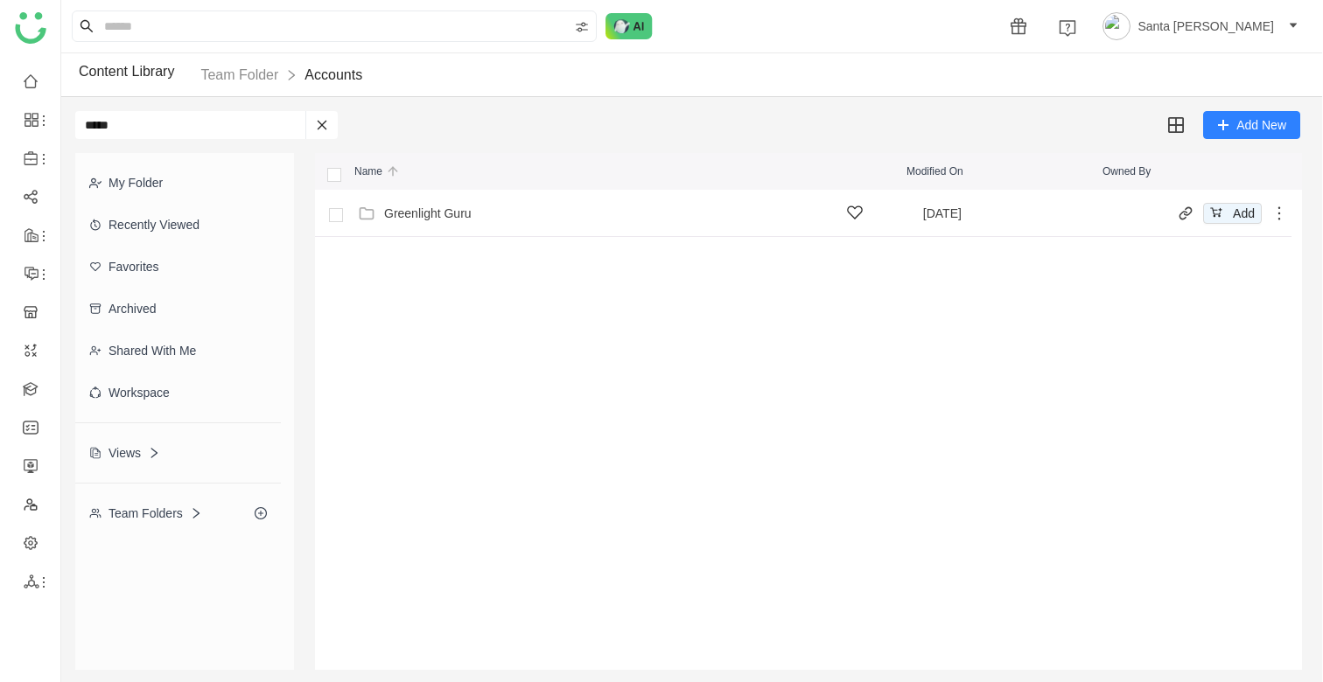
type input "*****"
click at [462, 207] on div "Greenlight Guru" at bounding box center [427, 213] width 87 height 14
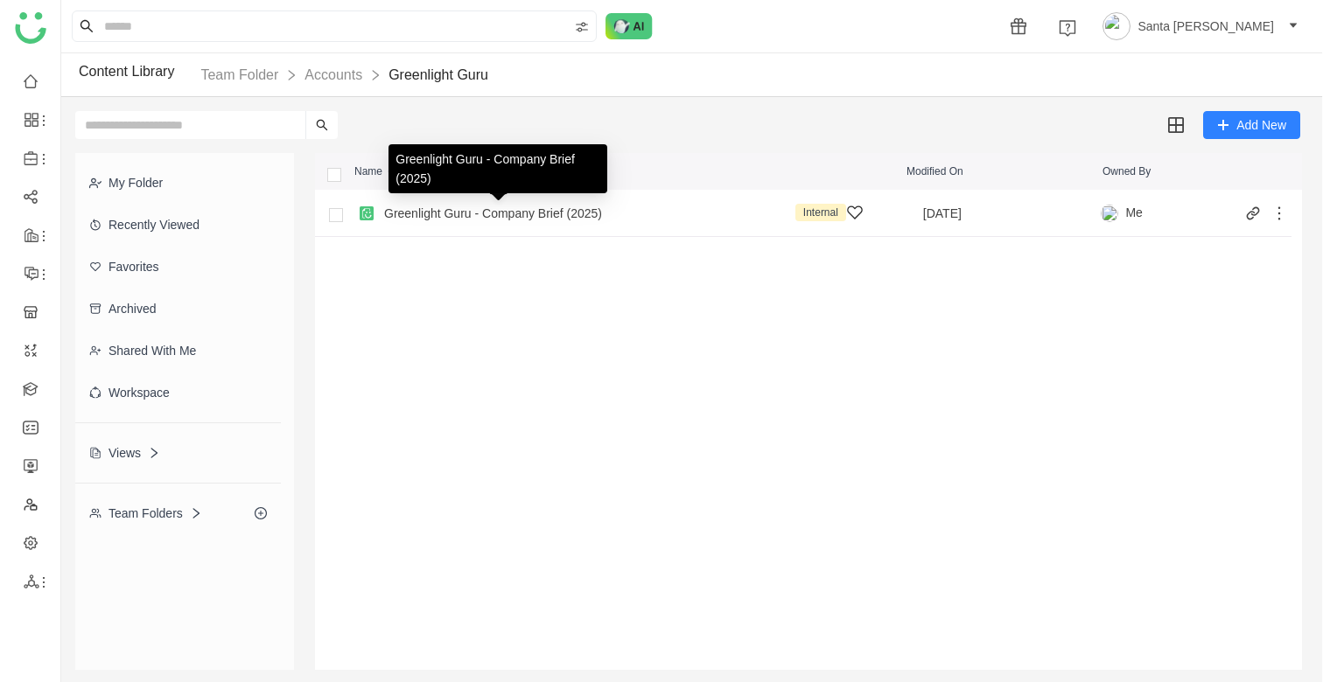
click at [562, 217] on div "Greenlight Guru - Company Brief (2025)" at bounding box center [493, 213] width 218 height 14
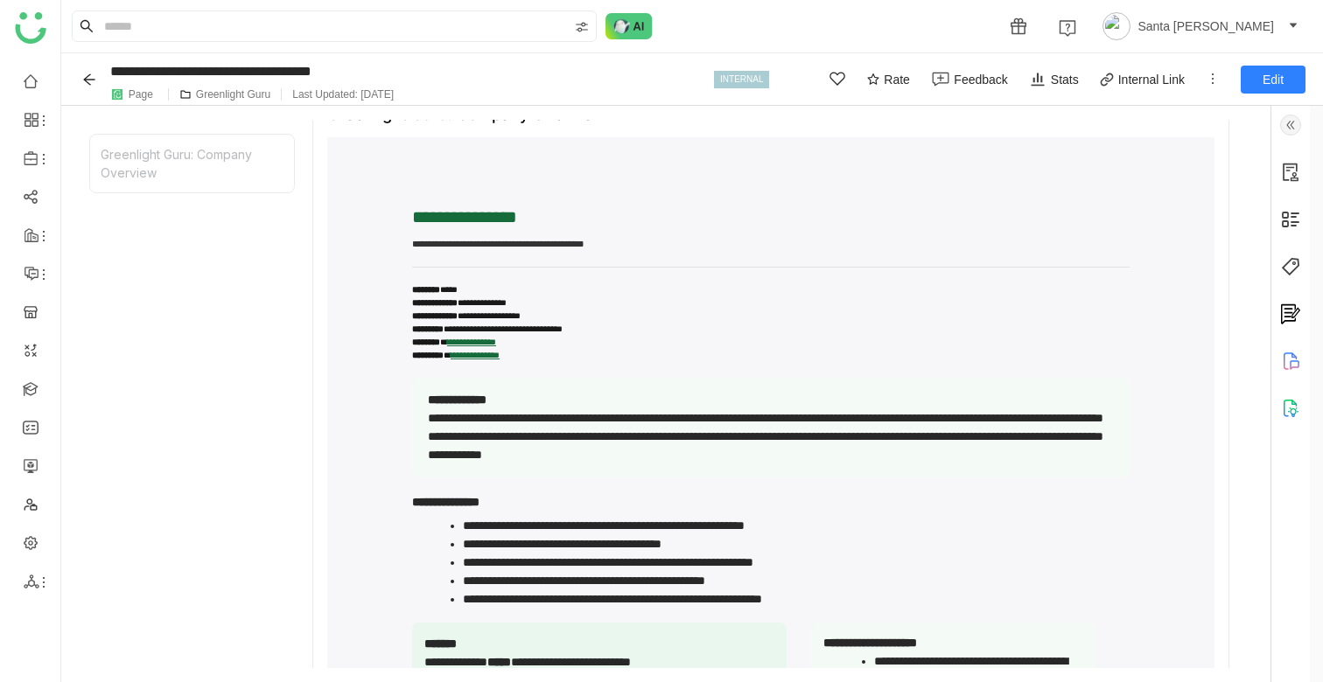
scroll to position [43, 0]
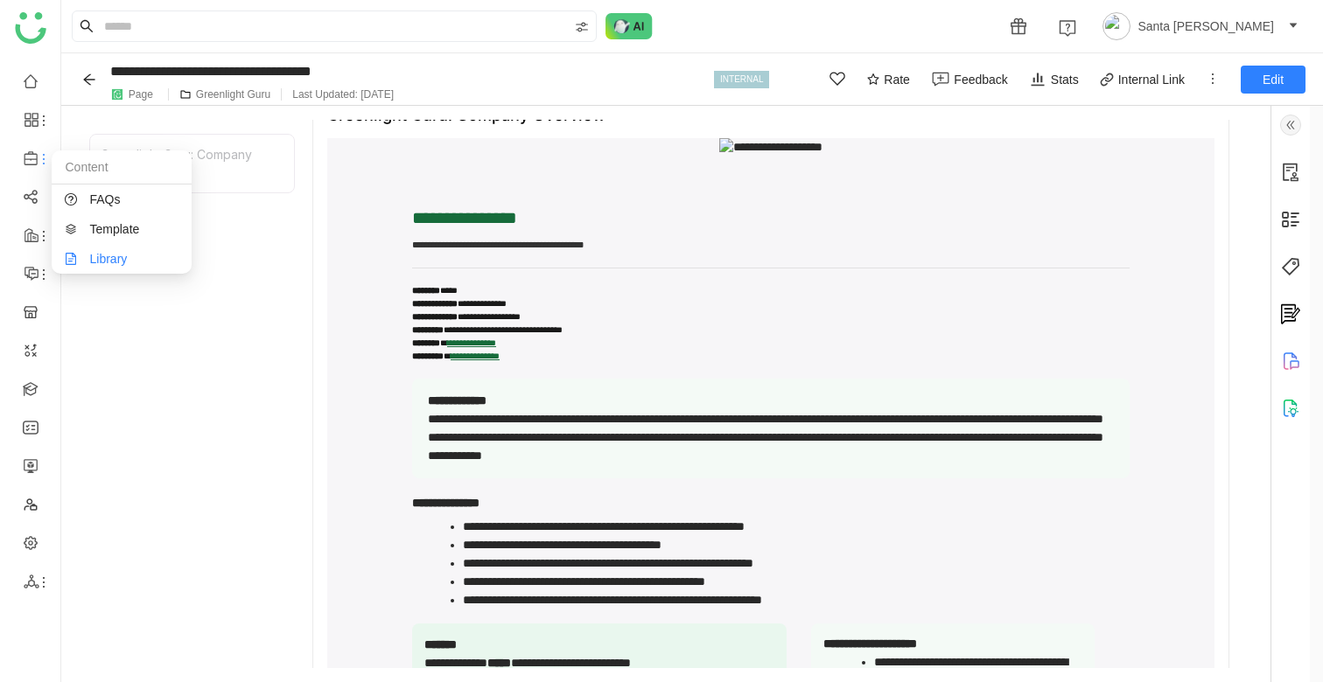
click at [119, 259] on link "Library" at bounding box center [122, 259] width 114 height 12
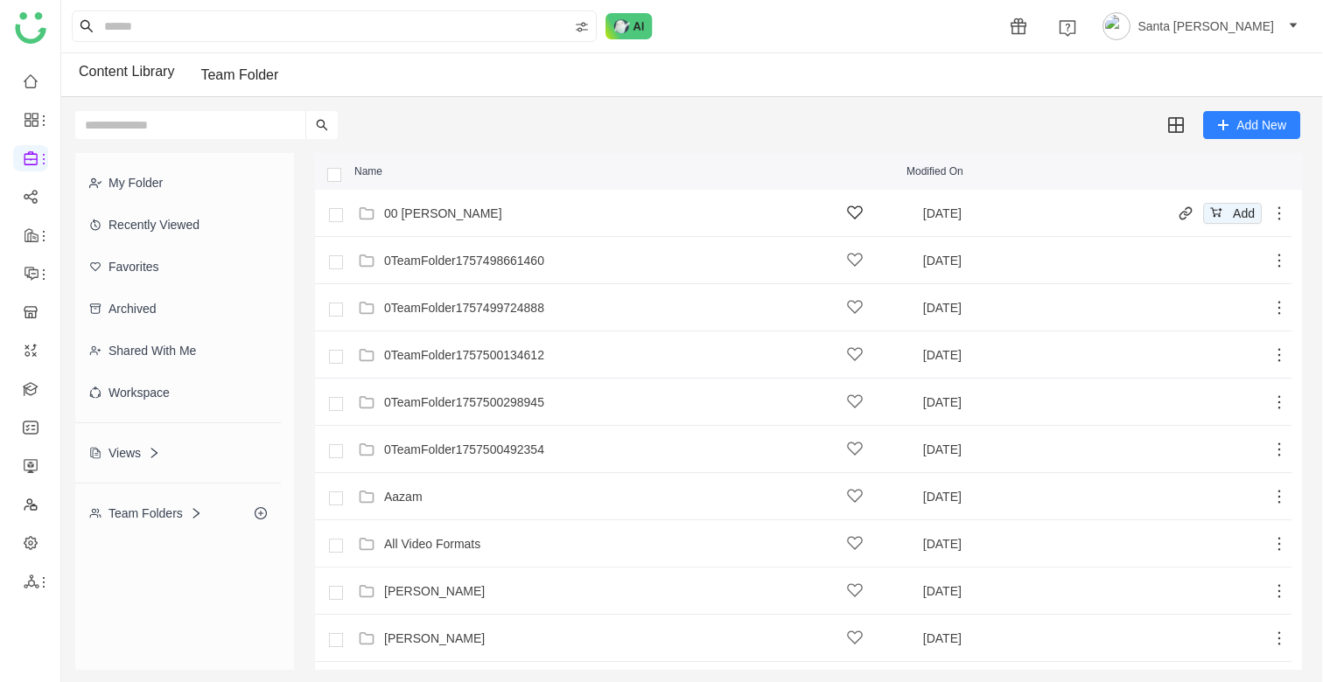
click at [439, 212] on div "00 Arif Folder" at bounding box center [443, 213] width 118 height 14
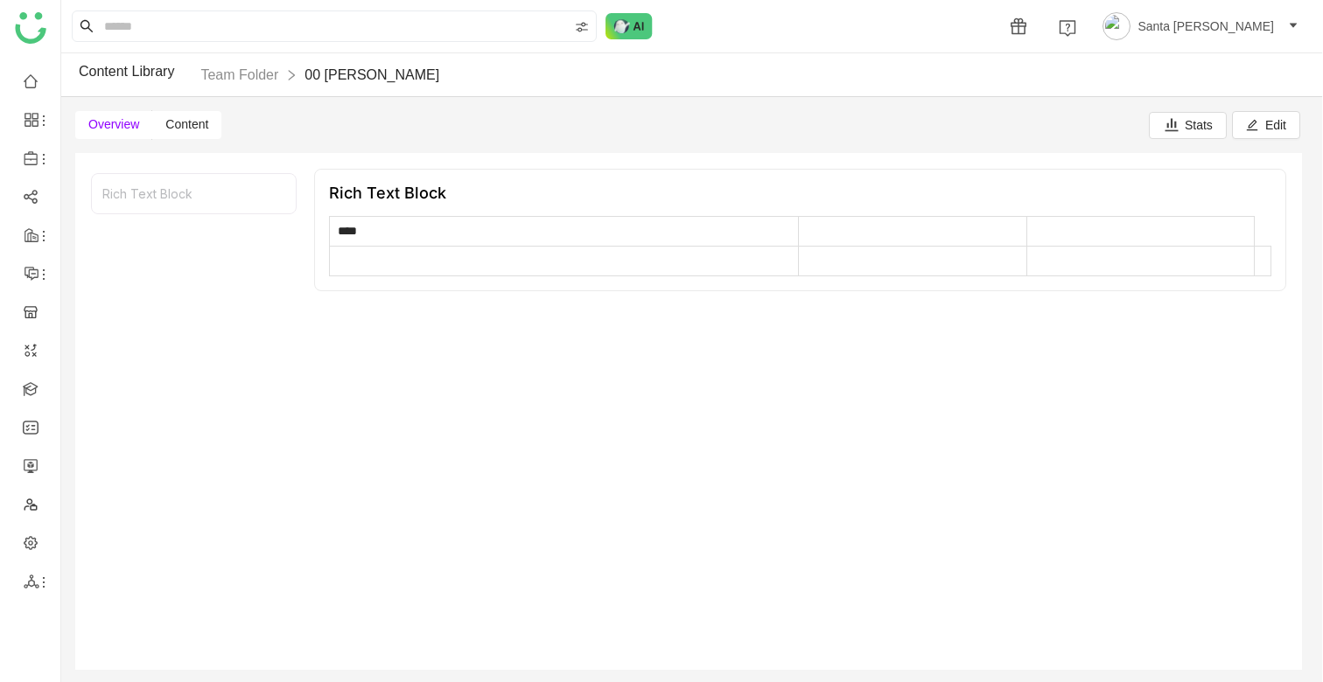
click at [195, 121] on span "Content" at bounding box center [186, 124] width 43 height 14
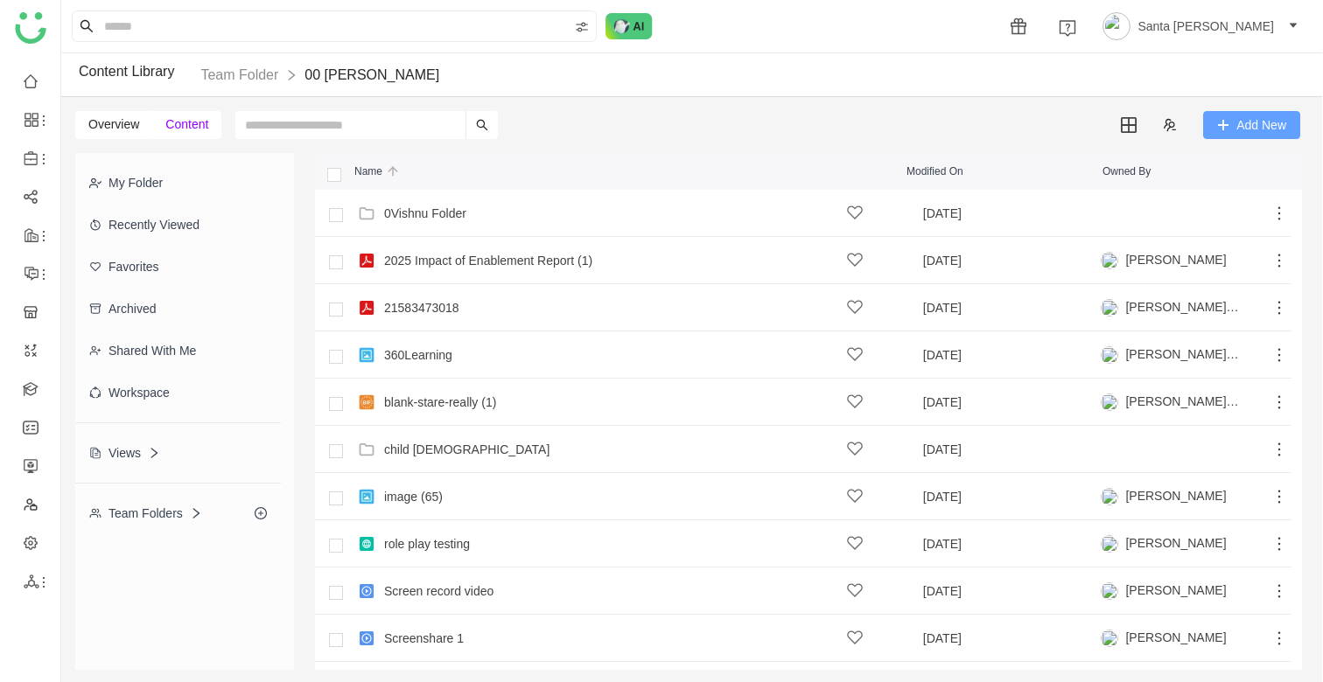
click at [1255, 130] on span "Add New" at bounding box center [1261, 124] width 50 height 19
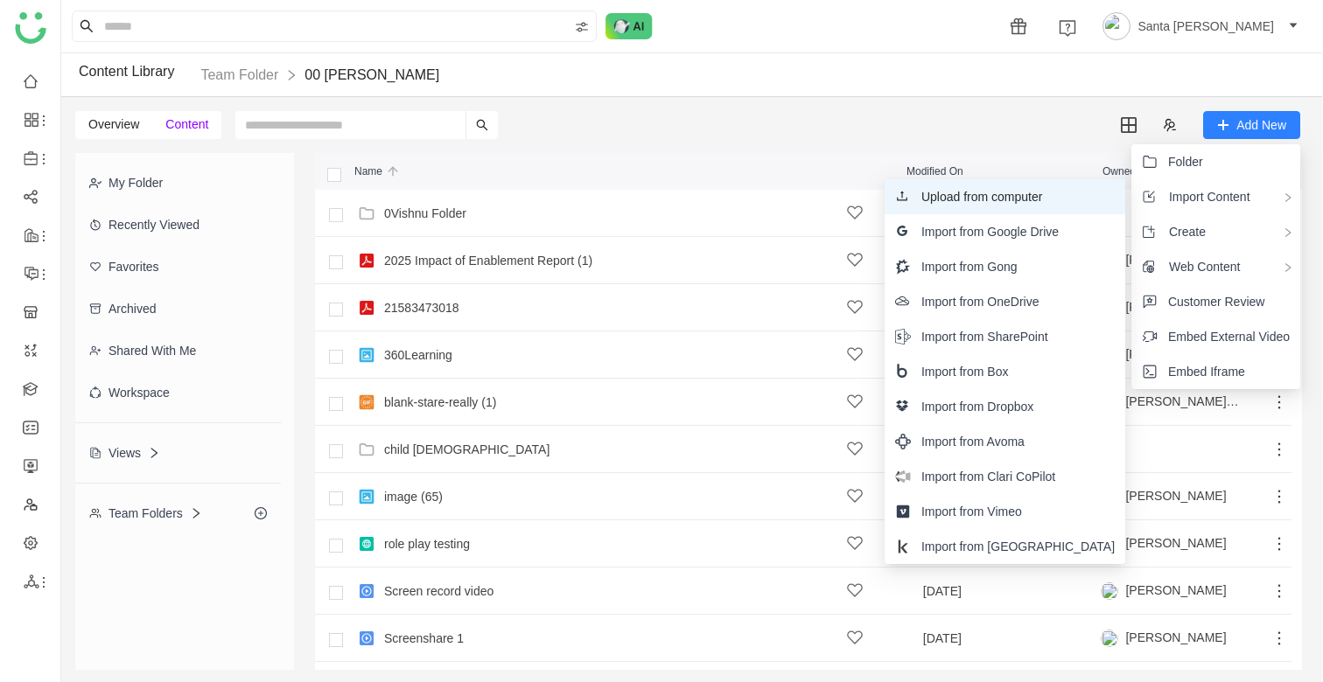
click at [1030, 203] on span "Upload from computer" at bounding box center [982, 196] width 122 height 19
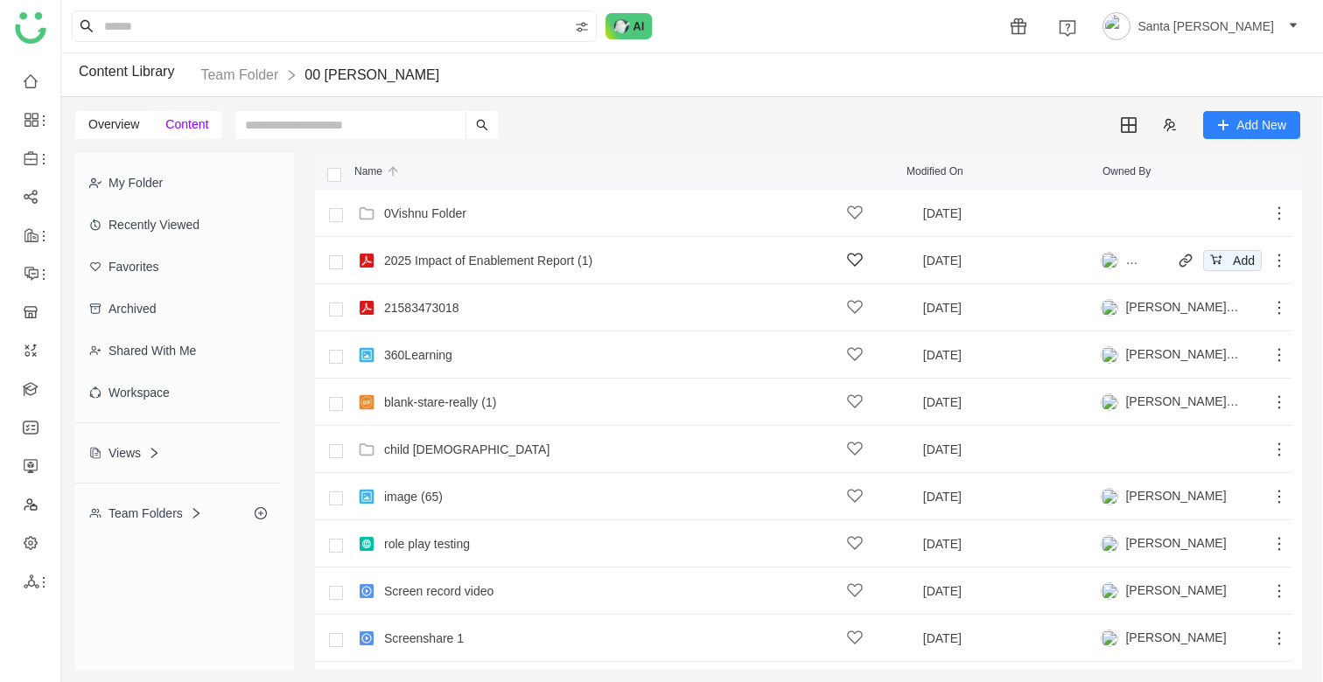
click at [1276, 257] on icon at bounding box center [1278, 260] width 17 height 17
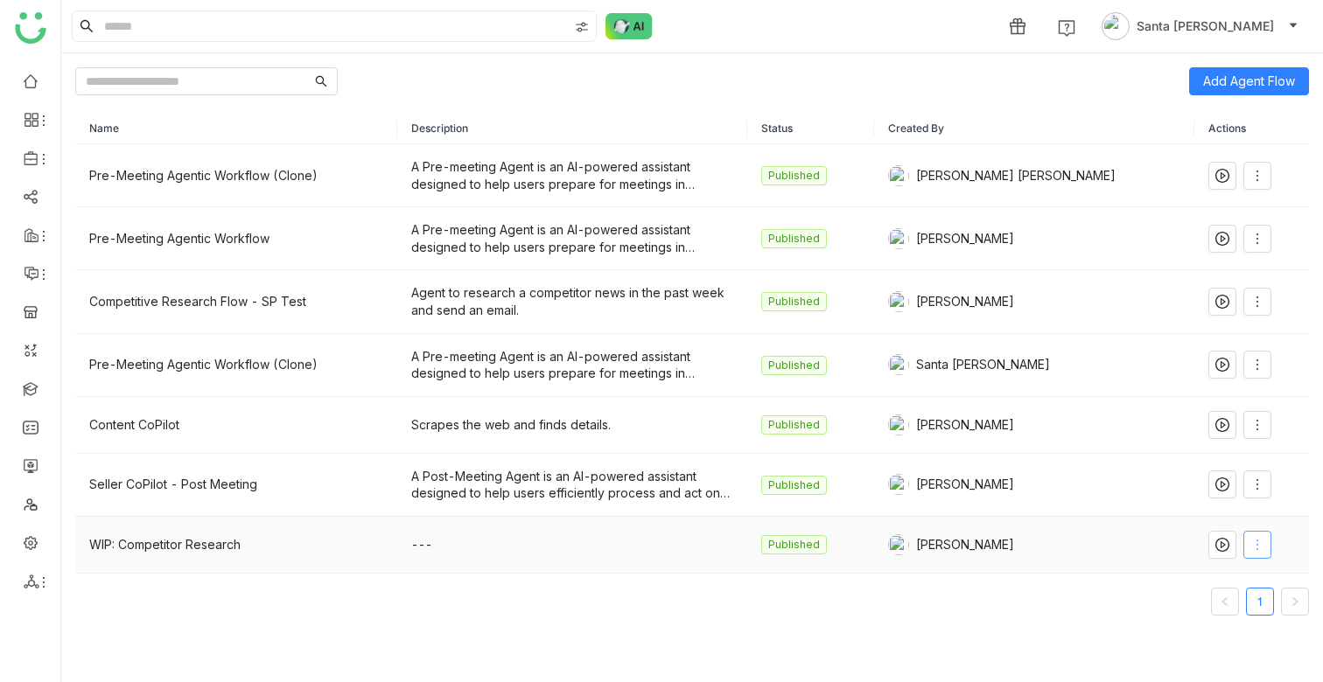
click at [1254, 548] on icon at bounding box center [1257, 545] width 14 height 14
click at [1199, 375] on span "Edit" at bounding box center [1184, 376] width 33 height 19
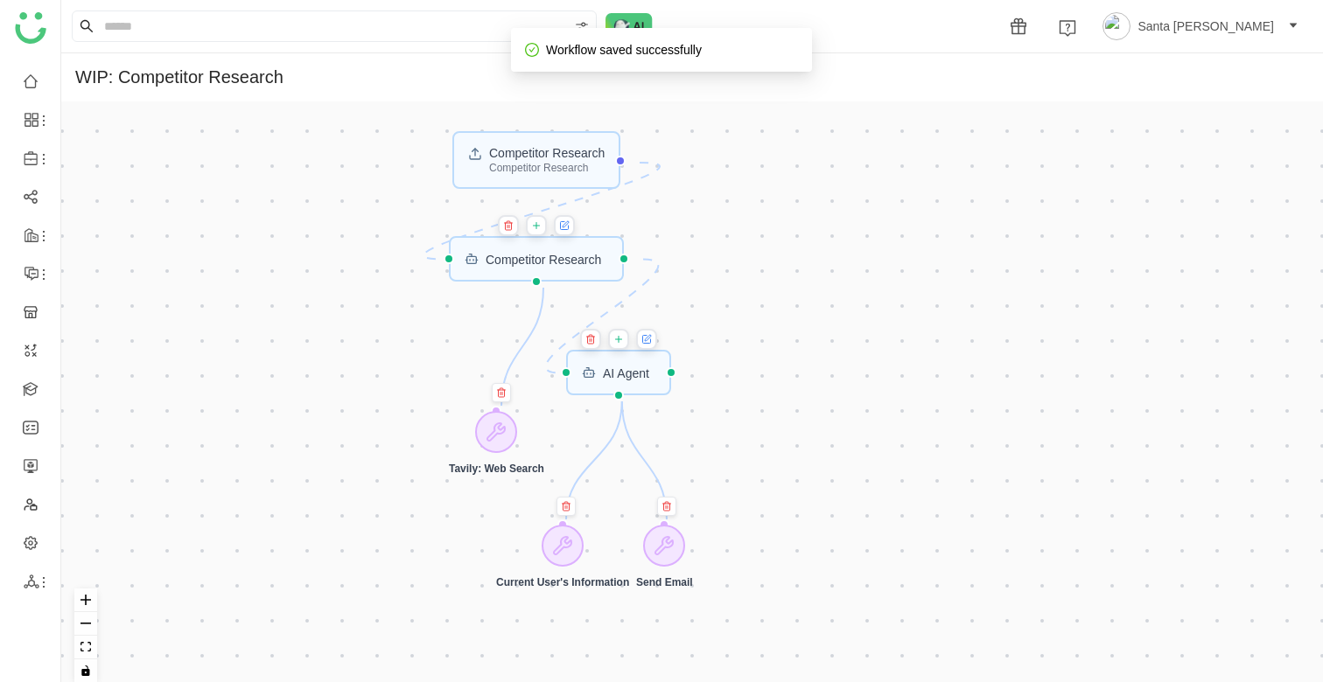
drag, startPoint x: 808, startPoint y: 261, endPoint x: 808, endPoint y: 422, distance: 161.0
click at [808, 422] on div "Competitor Research Competitor Research AI Agent Competitor Research Current Us…" at bounding box center [692, 398] width 1262 height 595
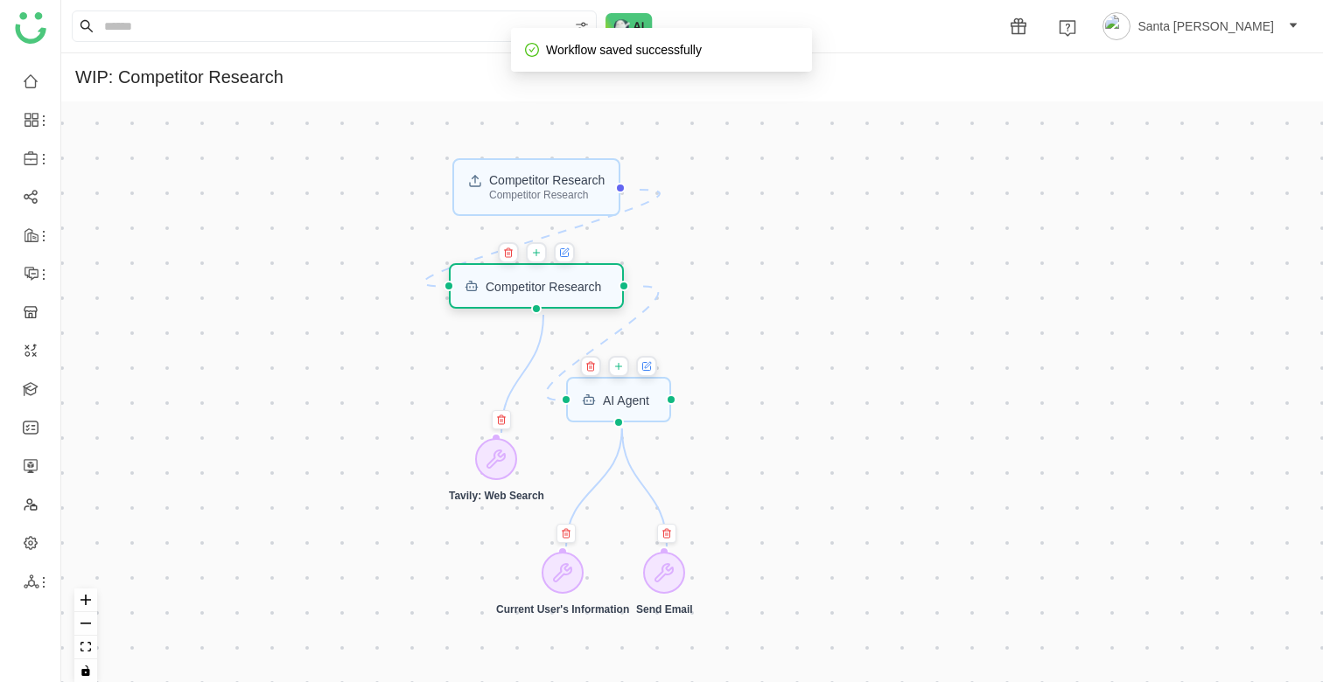
click at [570, 284] on div "Competitor Research" at bounding box center [543, 286] width 115 height 12
click at [555, 288] on div "Competitor Research" at bounding box center [542, 286] width 115 height 12
click at [568, 252] on icon at bounding box center [564, 253] width 8 height 8
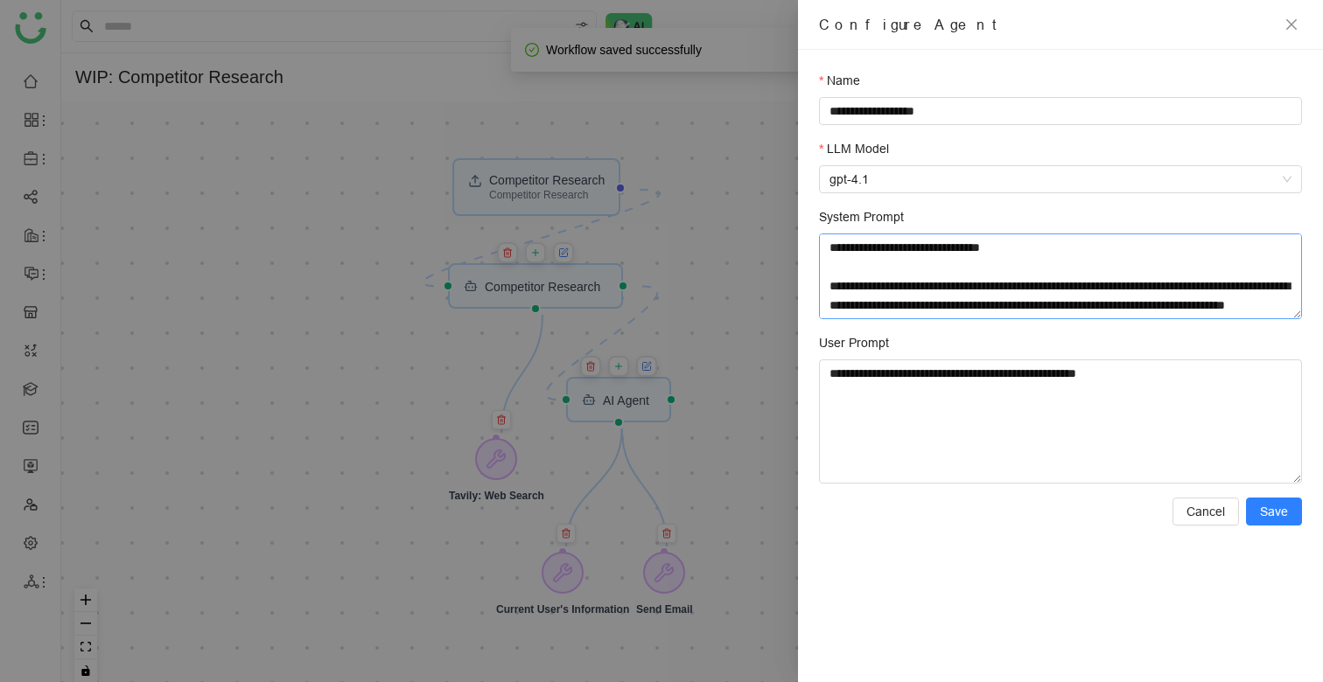
click at [975, 292] on textarea "System Prompt" at bounding box center [1060, 277] width 483 height 86
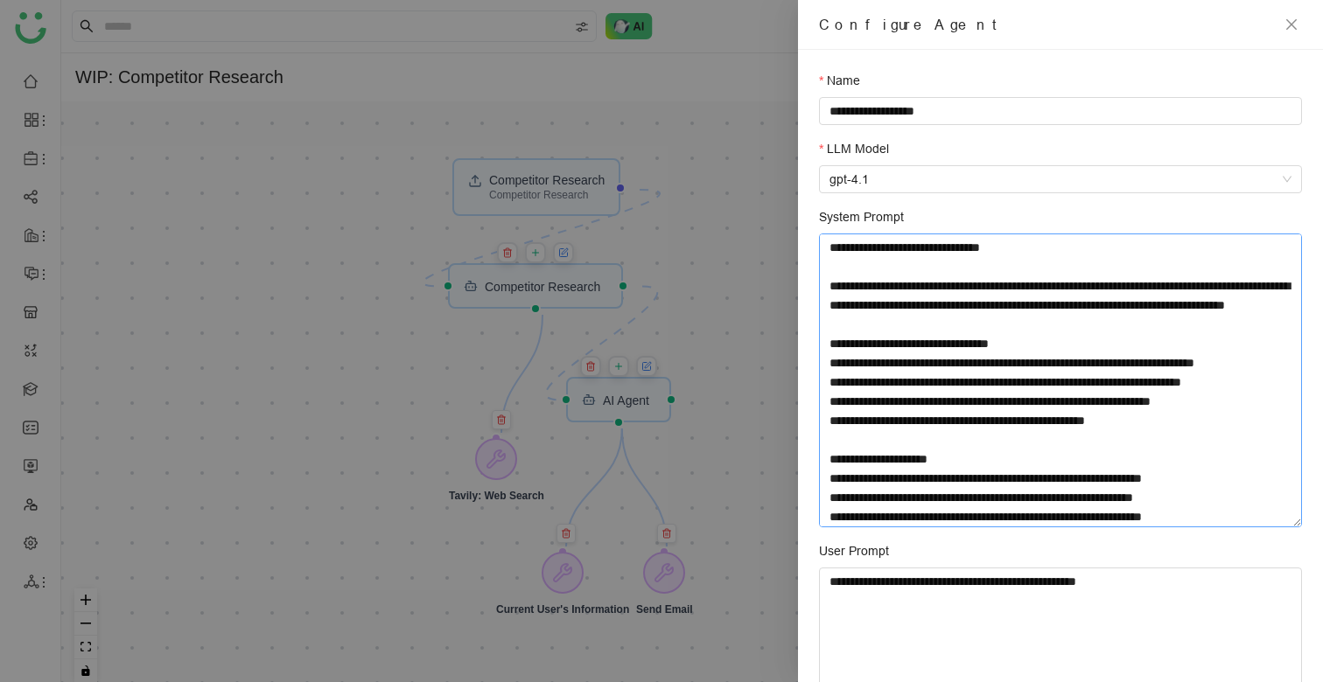
drag, startPoint x: 1298, startPoint y: 316, endPoint x: 1314, endPoint y: 526, distance: 210.6
click at [1314, 526] on div "**********" at bounding box center [1060, 366] width 525 height 633
click at [1221, 500] on textarea "System Prompt" at bounding box center [1060, 381] width 483 height 295
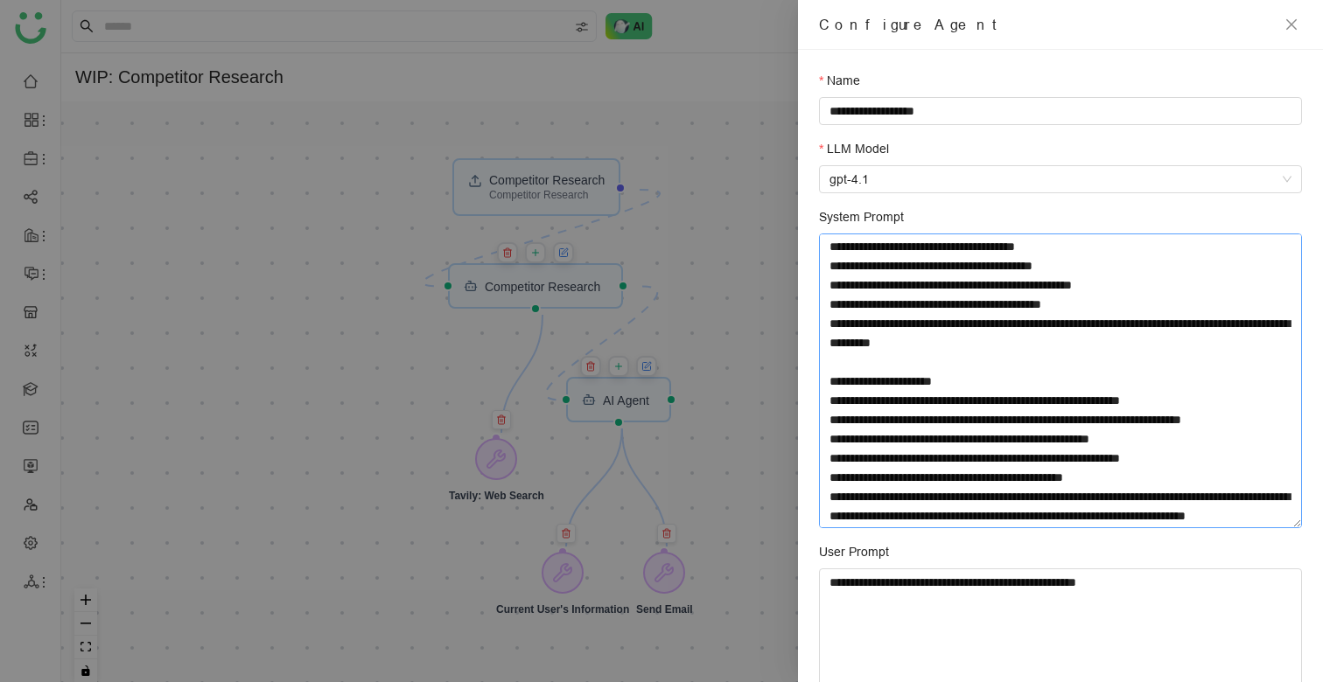
scroll to position [1081, 0]
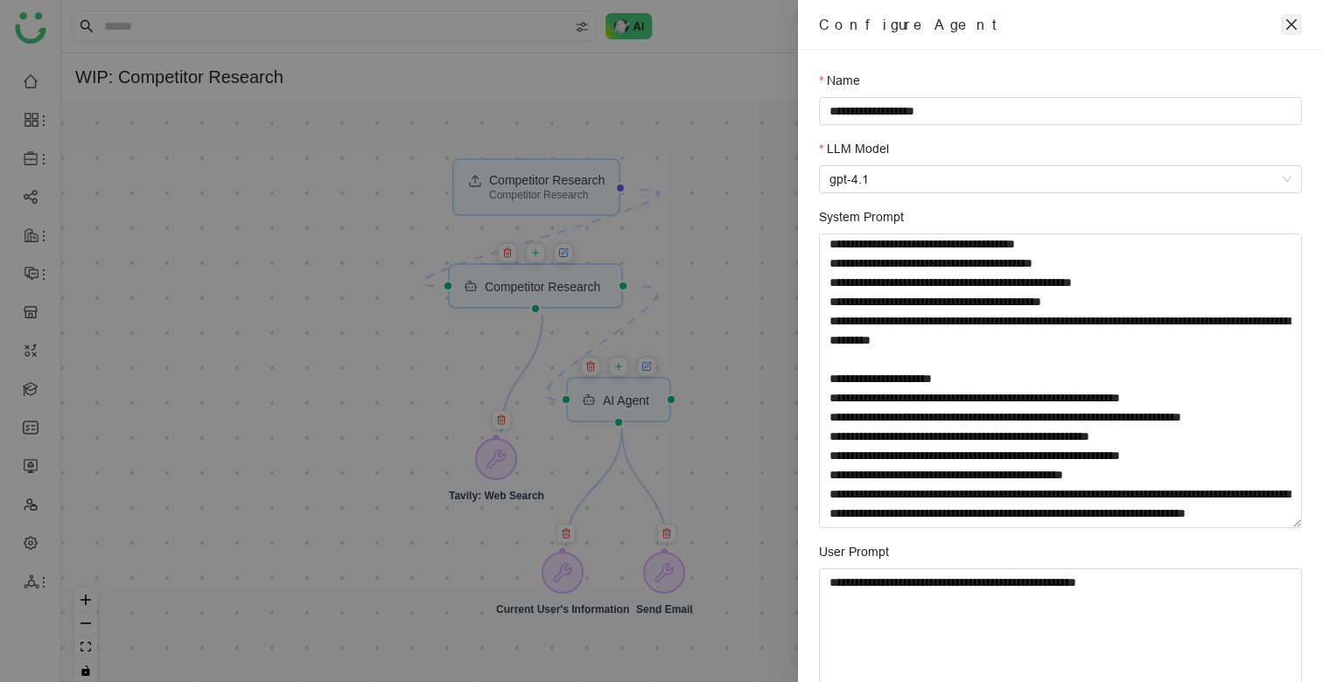
click at [1291, 29] on icon "close" at bounding box center [1291, 24] width 14 height 14
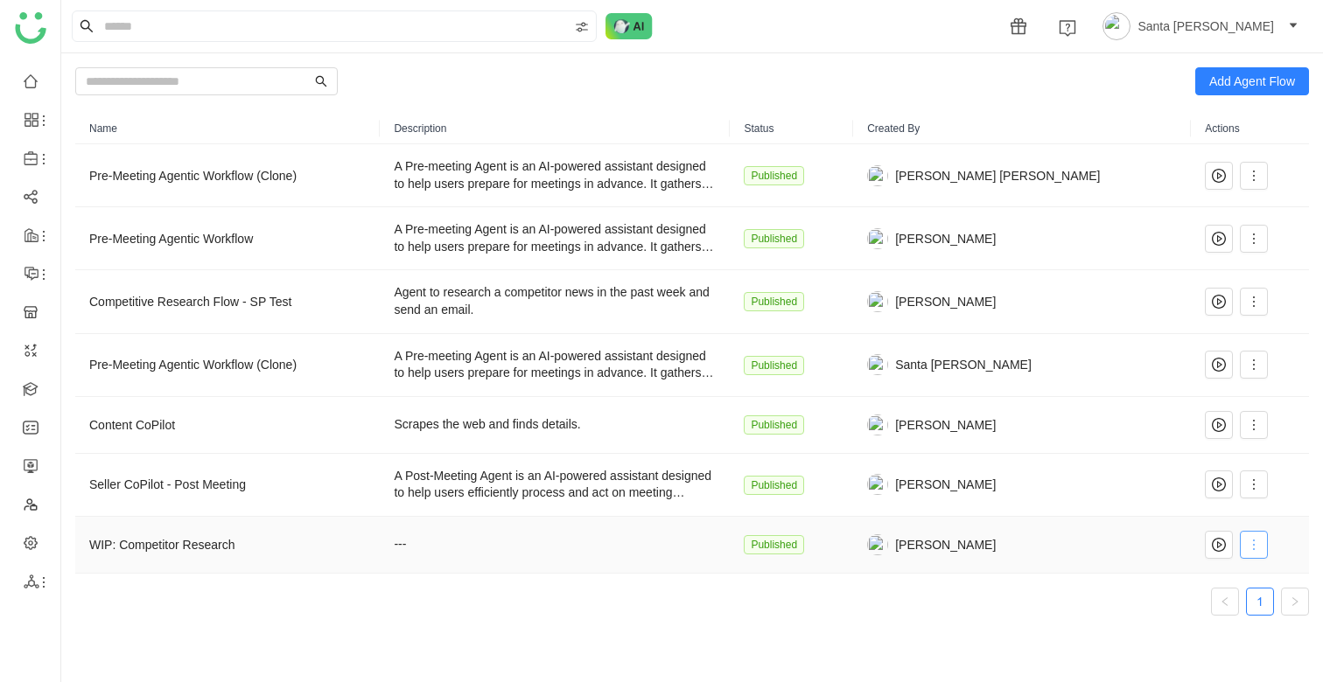
click at [1247, 546] on icon at bounding box center [1254, 545] width 14 height 14
click at [1189, 377] on span "Edit" at bounding box center [1182, 376] width 33 height 19
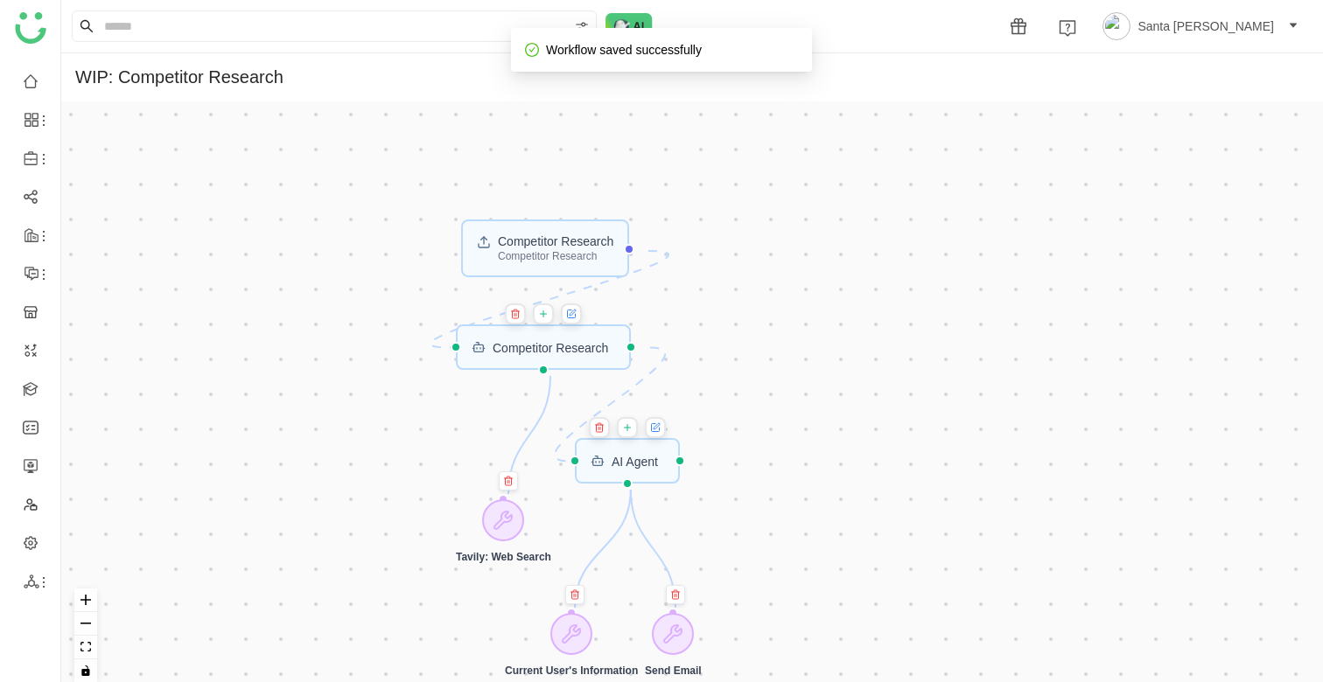
drag, startPoint x: 913, startPoint y: 259, endPoint x: 922, endPoint y: 478, distance: 218.9
click at [922, 479] on div "Competitor Research Competitor Research AI Agent Competitor Research Current Us…" at bounding box center [692, 398] width 1262 height 595
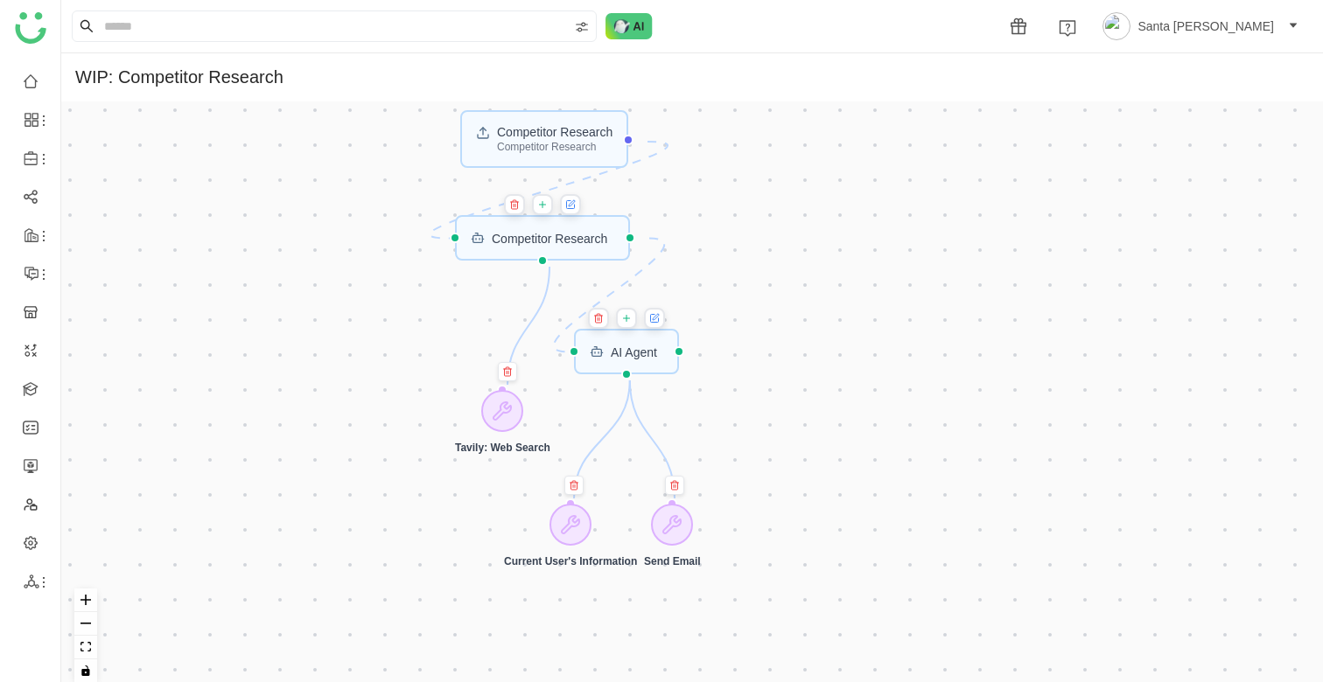
drag, startPoint x: 759, startPoint y: 560, endPoint x: 759, endPoint y: 452, distance: 107.6
click at [759, 452] on div "Competitor Research Competitor Research AI Agent Competitor Research Current Us…" at bounding box center [692, 398] width 1262 height 595
click at [590, 569] on div "Current User's Information" at bounding box center [570, 562] width 133 height 12
click at [570, 531] on icon at bounding box center [570, 524] width 21 height 21
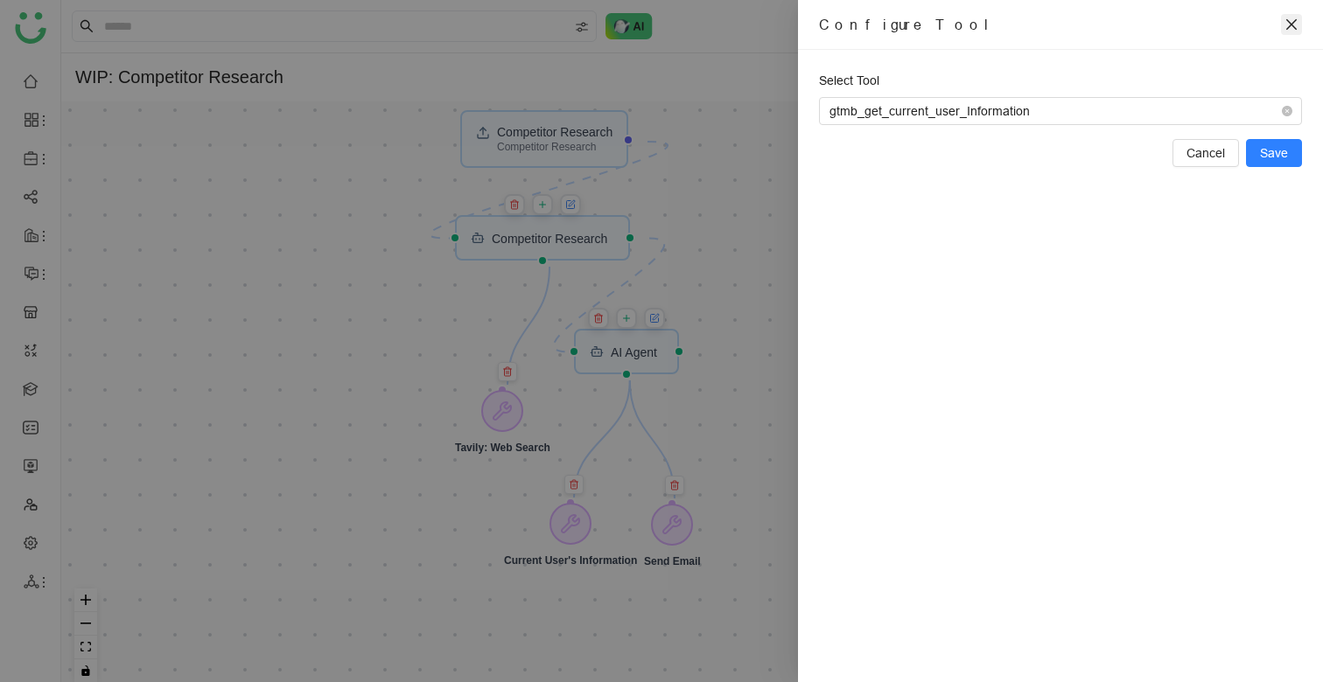
click at [1294, 23] on icon "close" at bounding box center [1291, 24] width 14 height 14
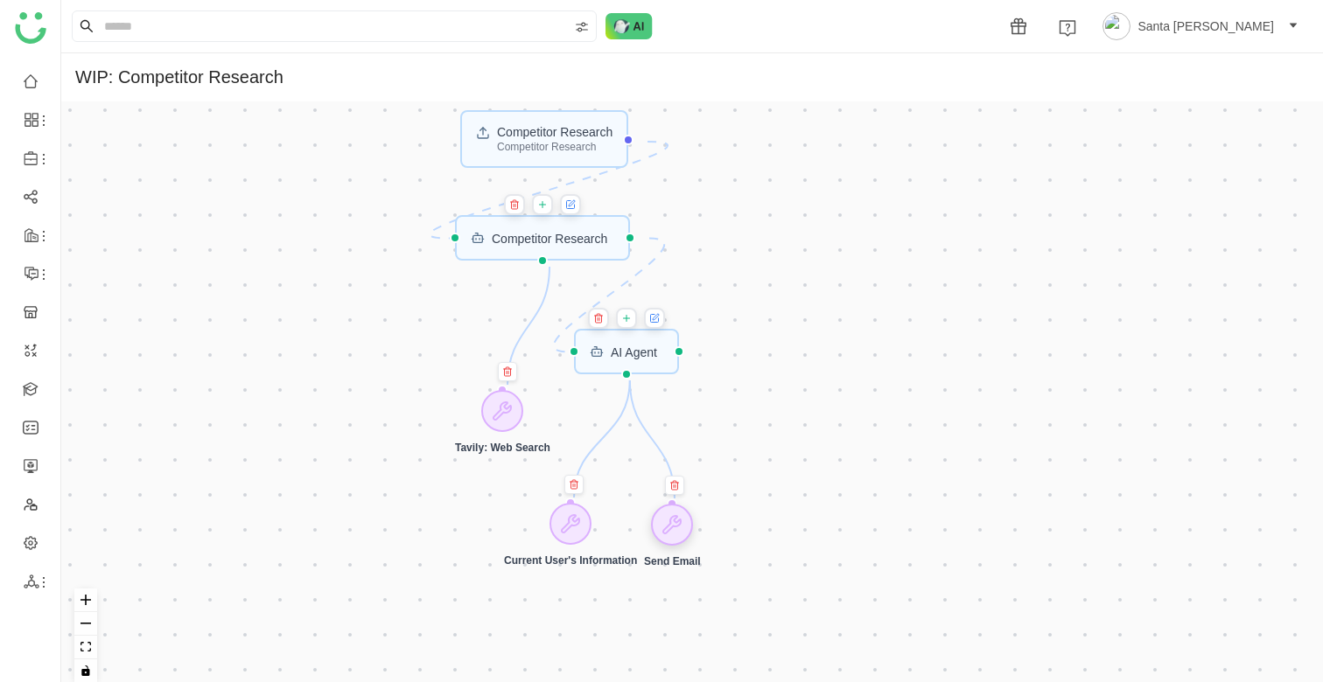
click at [682, 535] on icon at bounding box center [671, 524] width 21 height 21
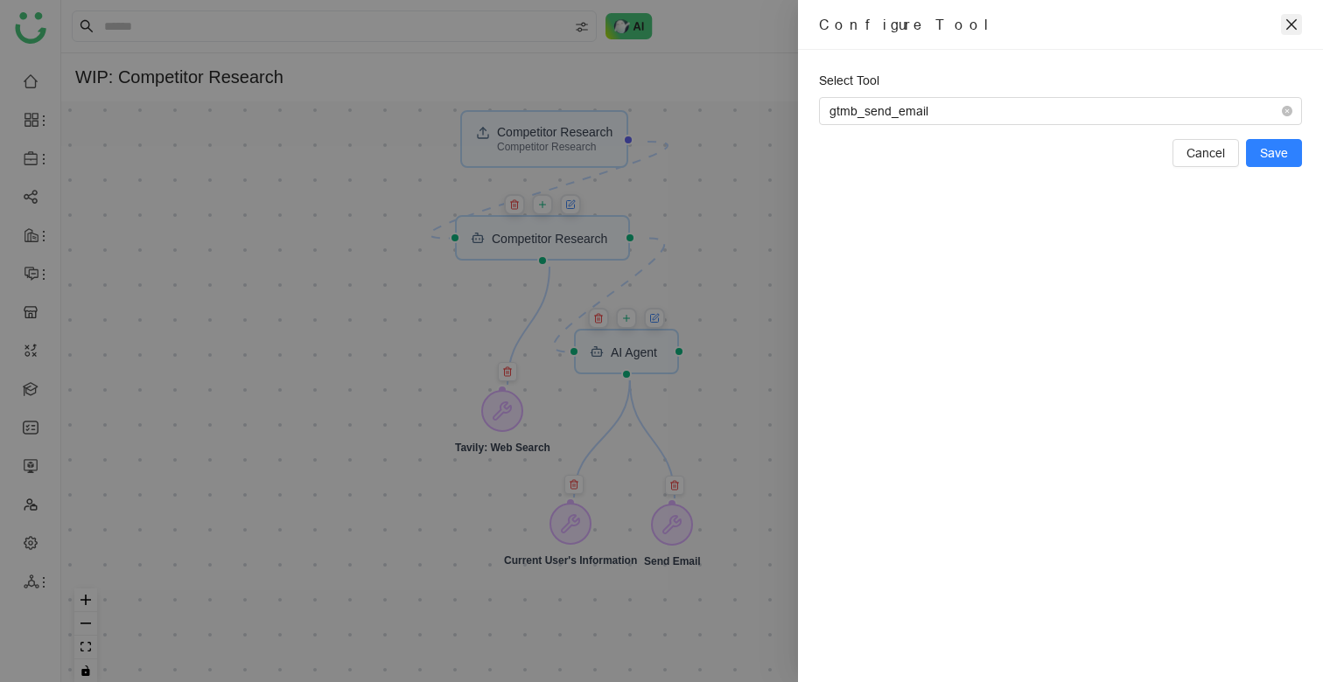
click at [1289, 21] on icon "close" at bounding box center [1291, 24] width 10 height 10
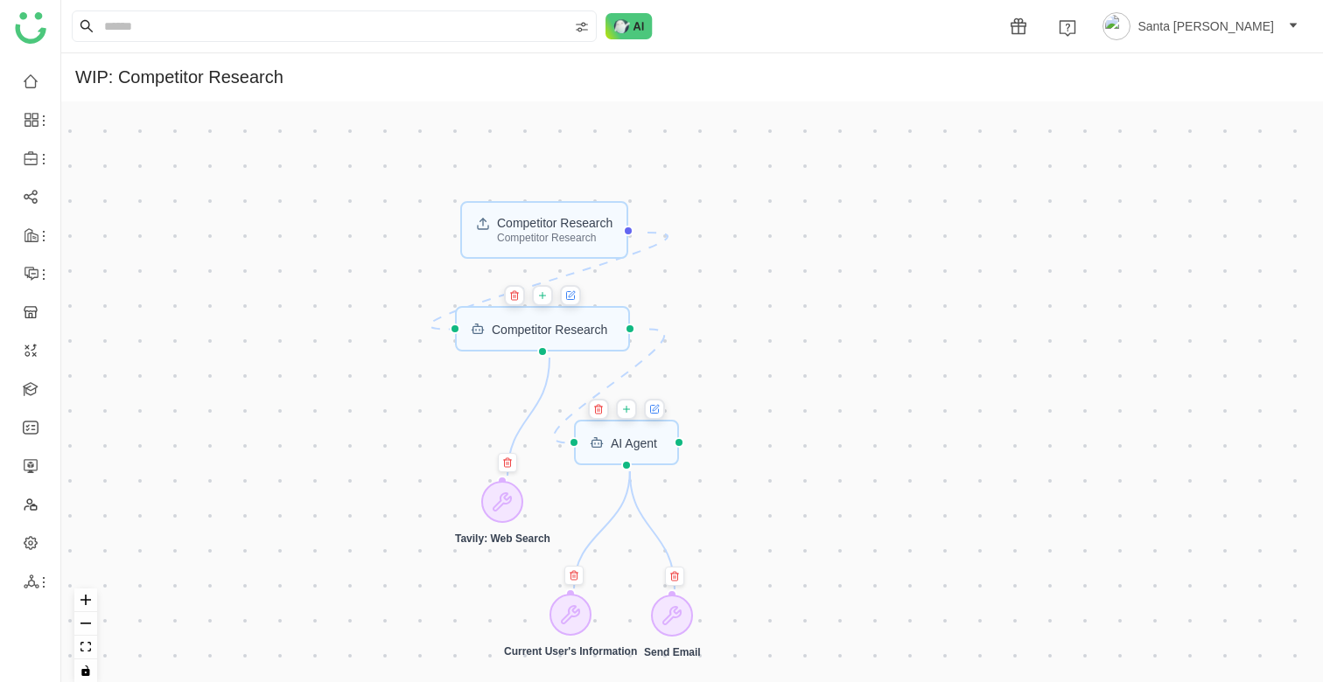
drag, startPoint x: 1111, startPoint y: 156, endPoint x: 1111, endPoint y: 247, distance: 91.0
click at [1111, 247] on div "Competitor Research Competitor Research AI Agent Competitor Research Current Us…" at bounding box center [692, 398] width 1262 height 595
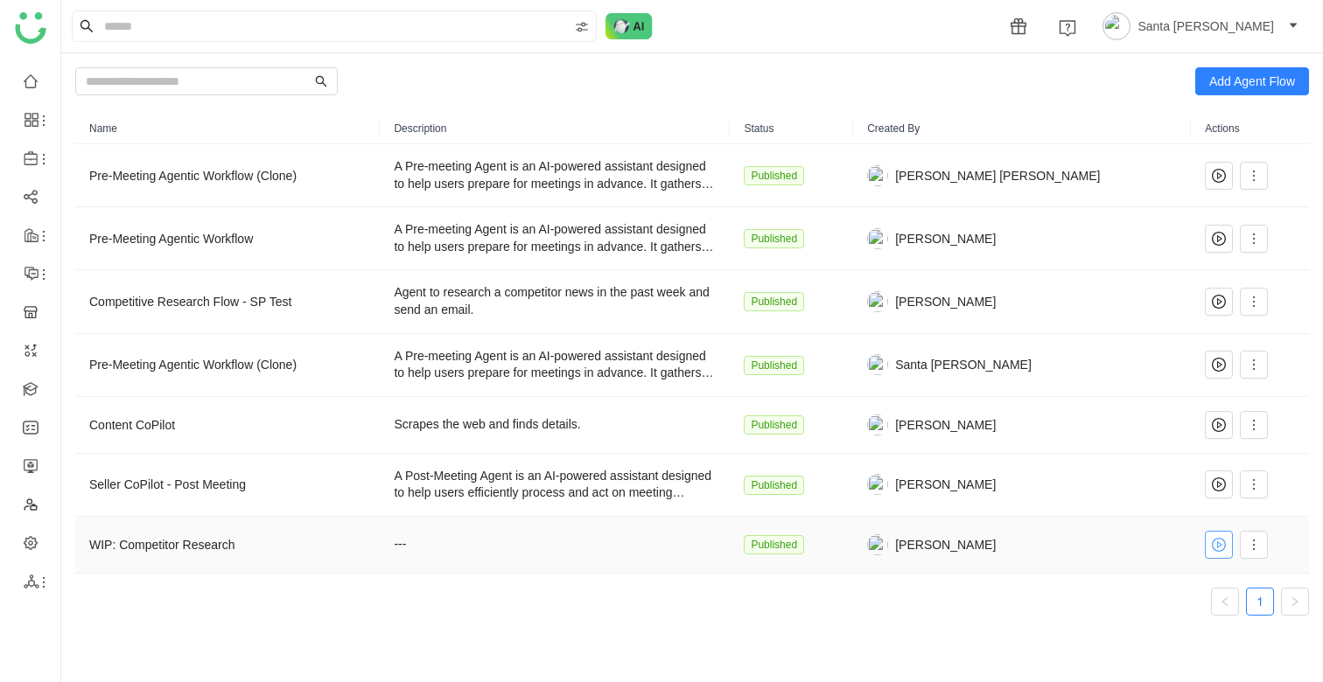
click at [1210, 552] on button at bounding box center [1219, 545] width 28 height 28
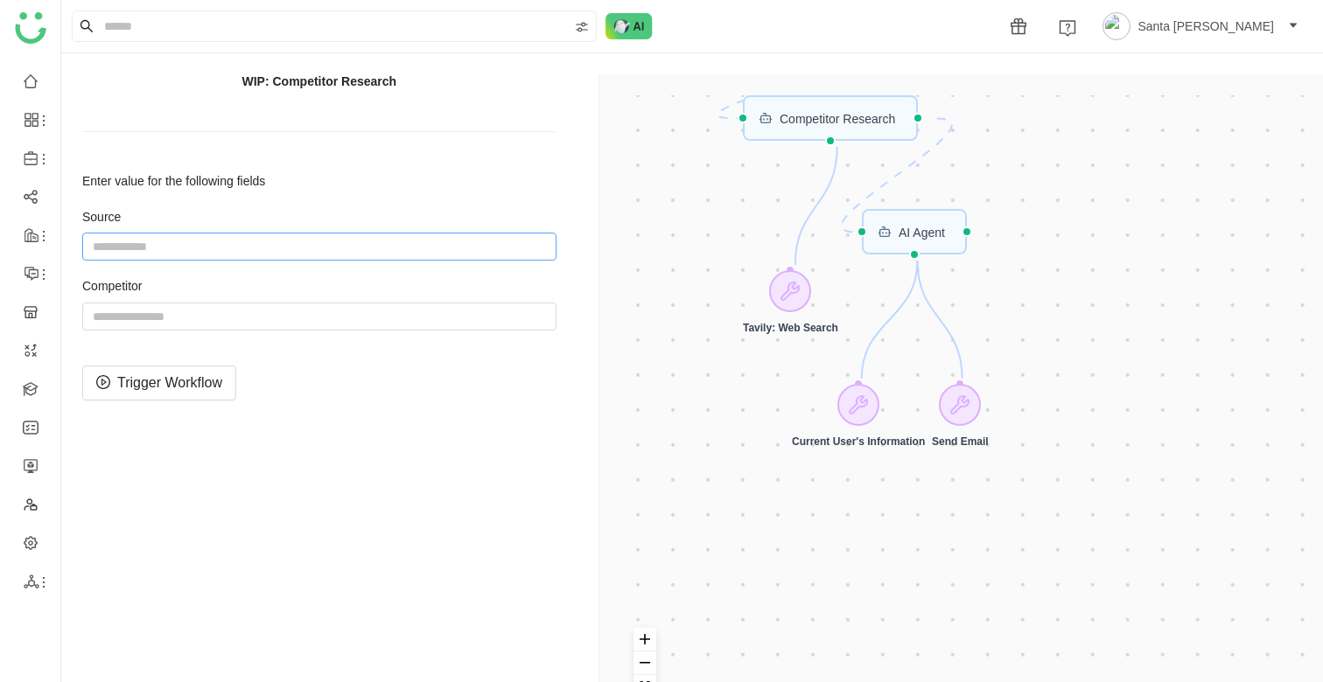
click at [142, 253] on input "string" at bounding box center [319, 247] width 474 height 28
type input "*********"
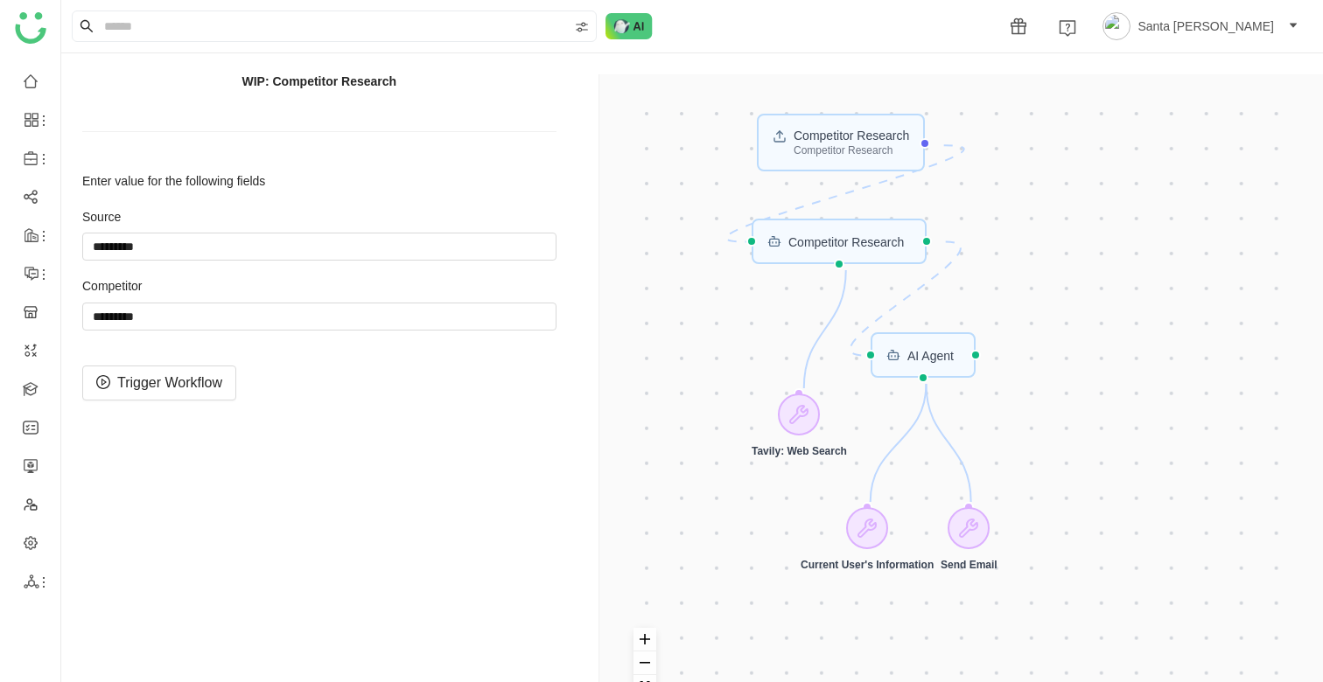
drag, startPoint x: 752, startPoint y: 264, endPoint x: 760, endPoint y: 388, distance: 123.7
click at [760, 388] on div "Competitor Research Competitor Research AI Agent Competitor Research Current Us…" at bounding box center [964, 415] width 689 height 640
drag, startPoint x: 177, startPoint y: 242, endPoint x: 138, endPoint y: 224, distance: 42.7
click at [138, 224] on div "Source" at bounding box center [319, 235] width 474 height 52
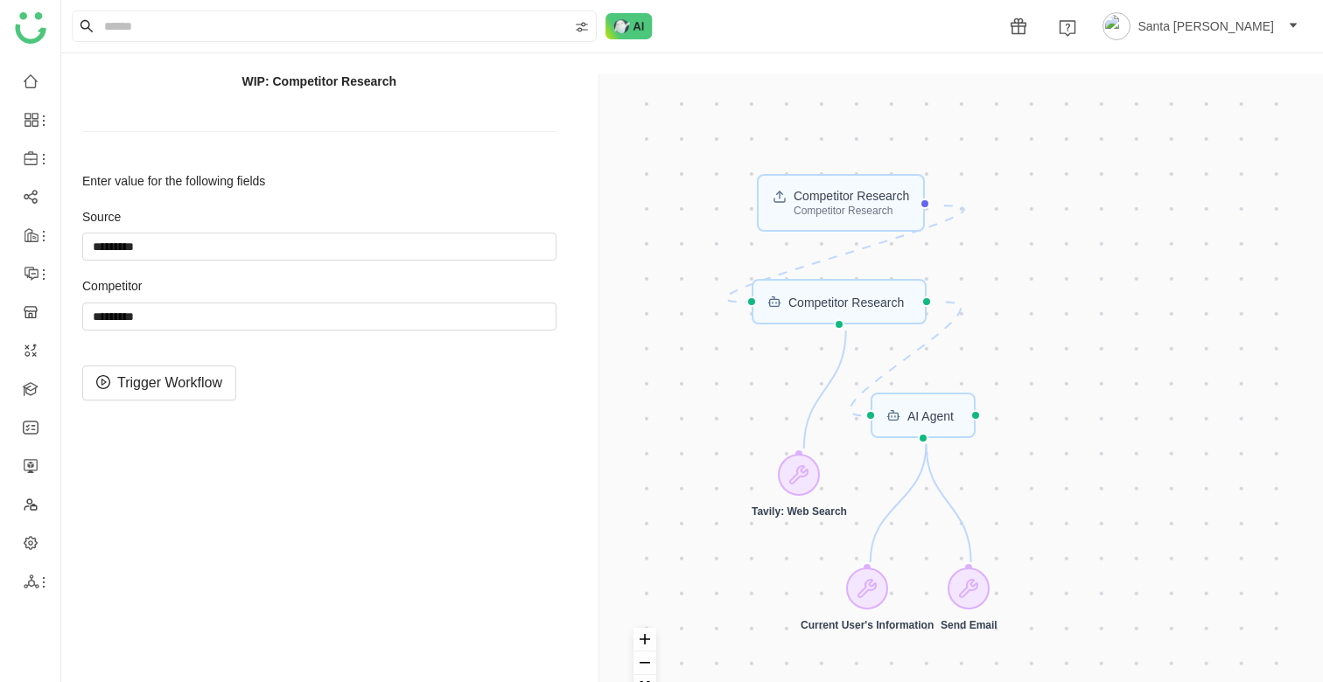
drag, startPoint x: 1004, startPoint y: 203, endPoint x: 1004, endPoint y: 263, distance: 60.4
click at [1004, 263] on div "Competitor Research Competitor Research AI Agent Competitor Research Current Us…" at bounding box center [964, 415] width 689 height 640
click at [105, 218] on label "Source" at bounding box center [319, 217] width 474 height 17
click at [98, 311] on input "string" at bounding box center [319, 317] width 474 height 28
type input "*********"
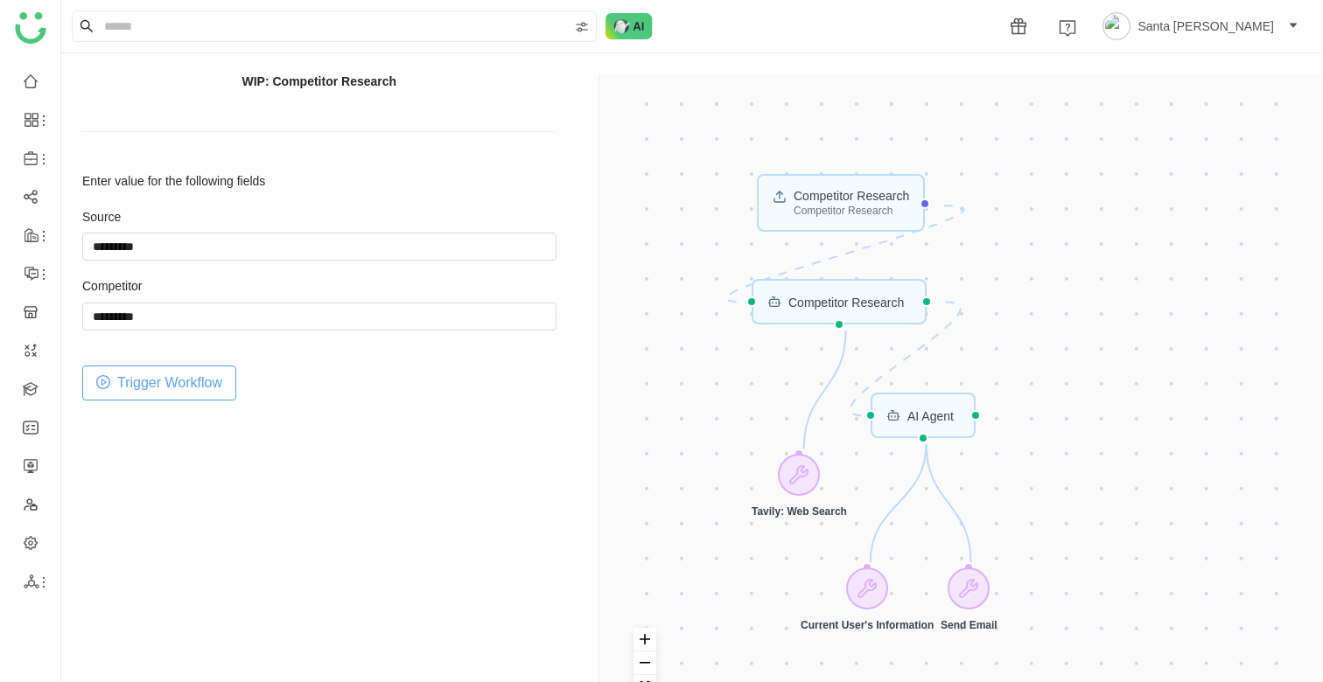
click at [179, 388] on span "Trigger Workflow" at bounding box center [169, 383] width 105 height 22
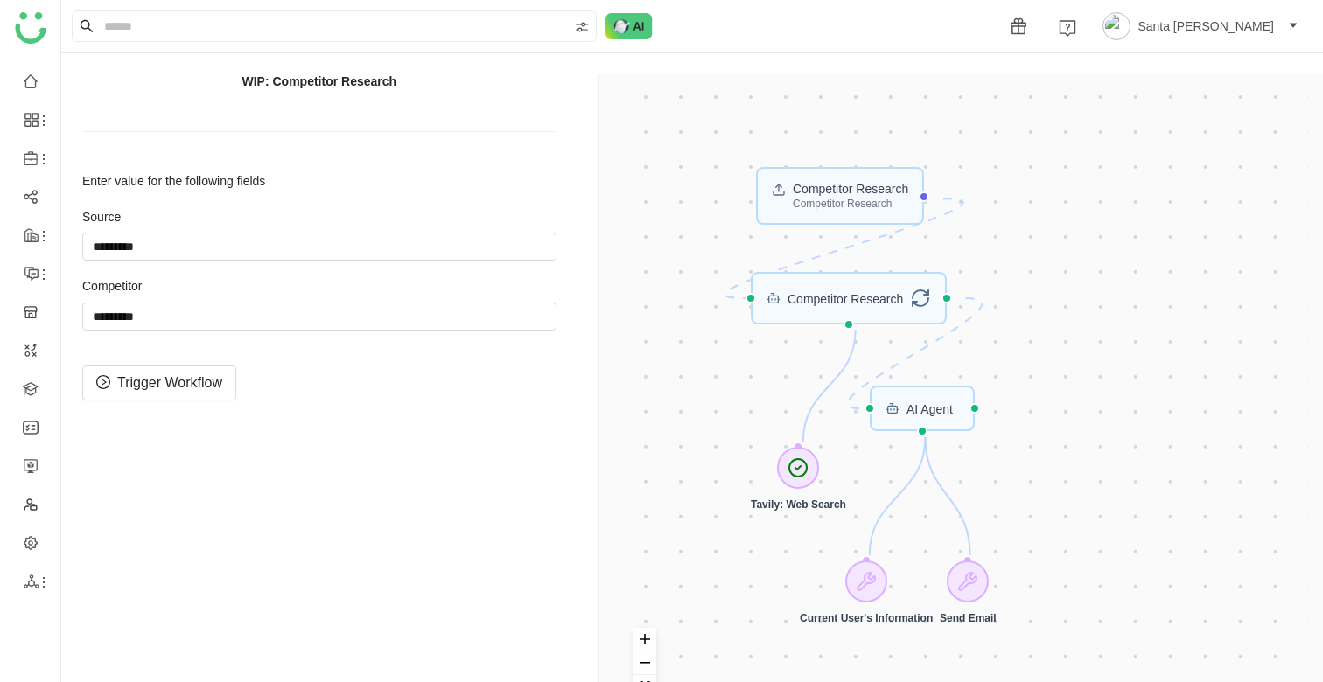
click at [1097, 381] on div "Competitor Research Competitor Research AI Agent Competitor Research Current Us…" at bounding box center [964, 415] width 689 height 640
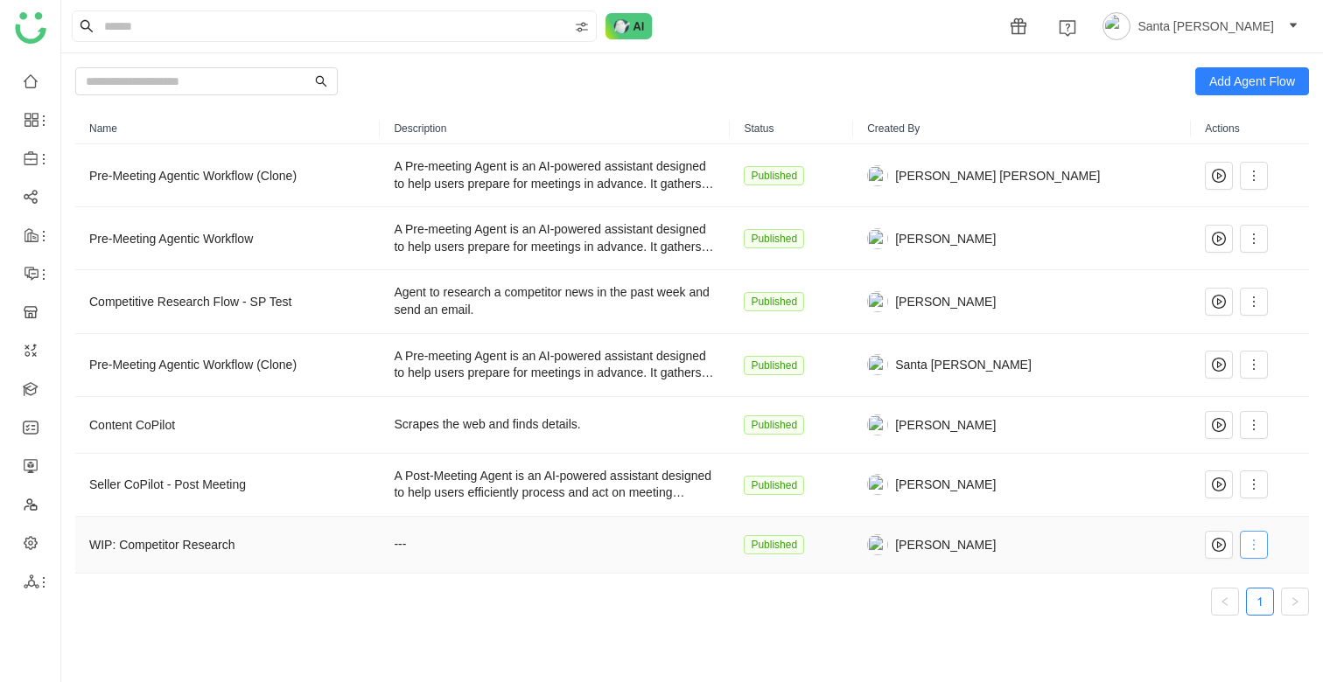
click at [1247, 545] on icon at bounding box center [1254, 545] width 14 height 14
click at [1193, 374] on span "Edit" at bounding box center [1182, 376] width 33 height 19
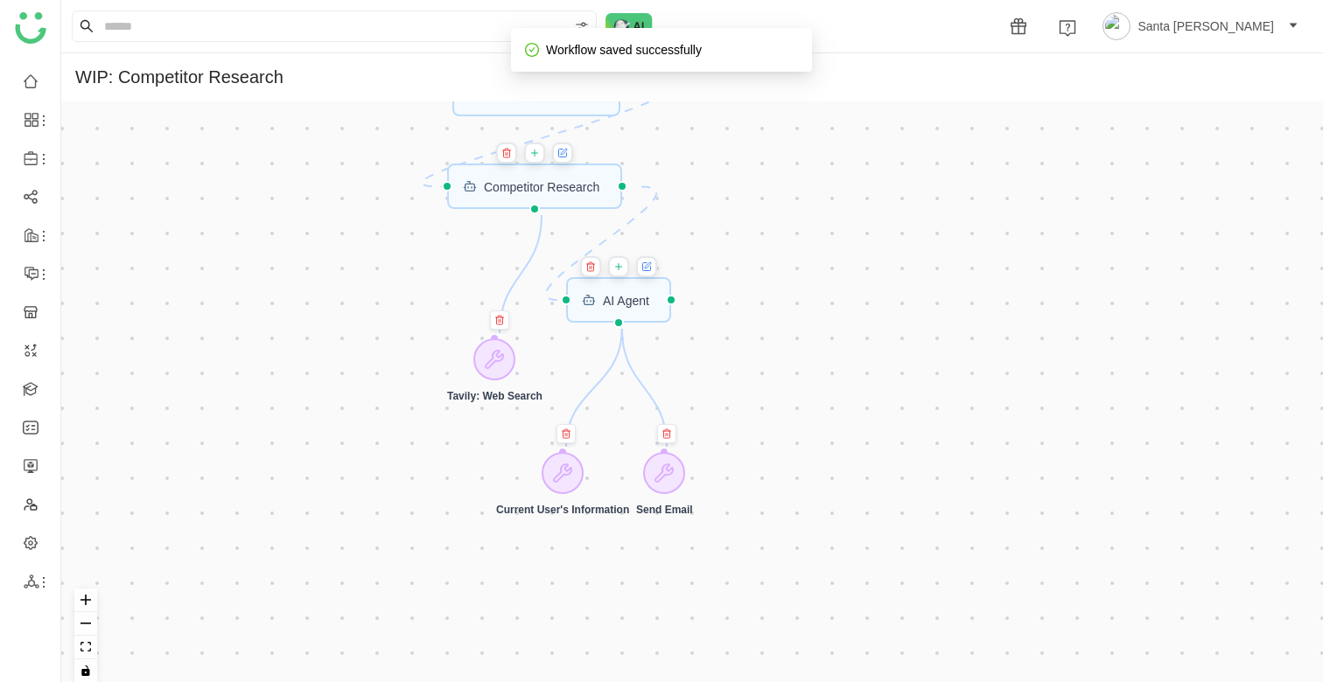
drag, startPoint x: 858, startPoint y: 177, endPoint x: 858, endPoint y: 432, distance: 255.5
click at [858, 432] on div "Competitor Research Competitor Research AI Agent Competitor Research Current Us…" at bounding box center [692, 398] width 1262 height 595
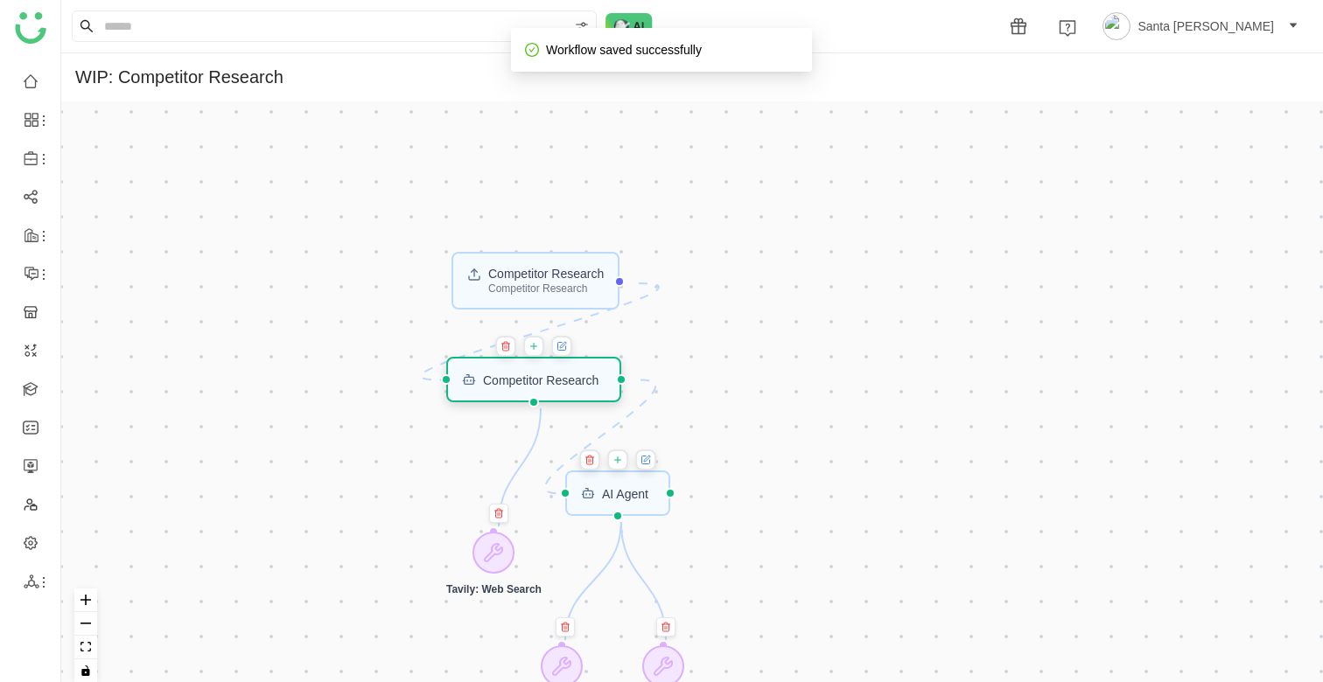
click at [514, 389] on div "Competitor Research" at bounding box center [533, 379] width 175 height 45
click at [550, 389] on div "Competitor Research" at bounding box center [533, 379] width 175 height 45
click at [552, 389] on div "Competitor Research" at bounding box center [534, 379] width 175 height 45
click at [573, 346] on button at bounding box center [562, 346] width 21 height 21
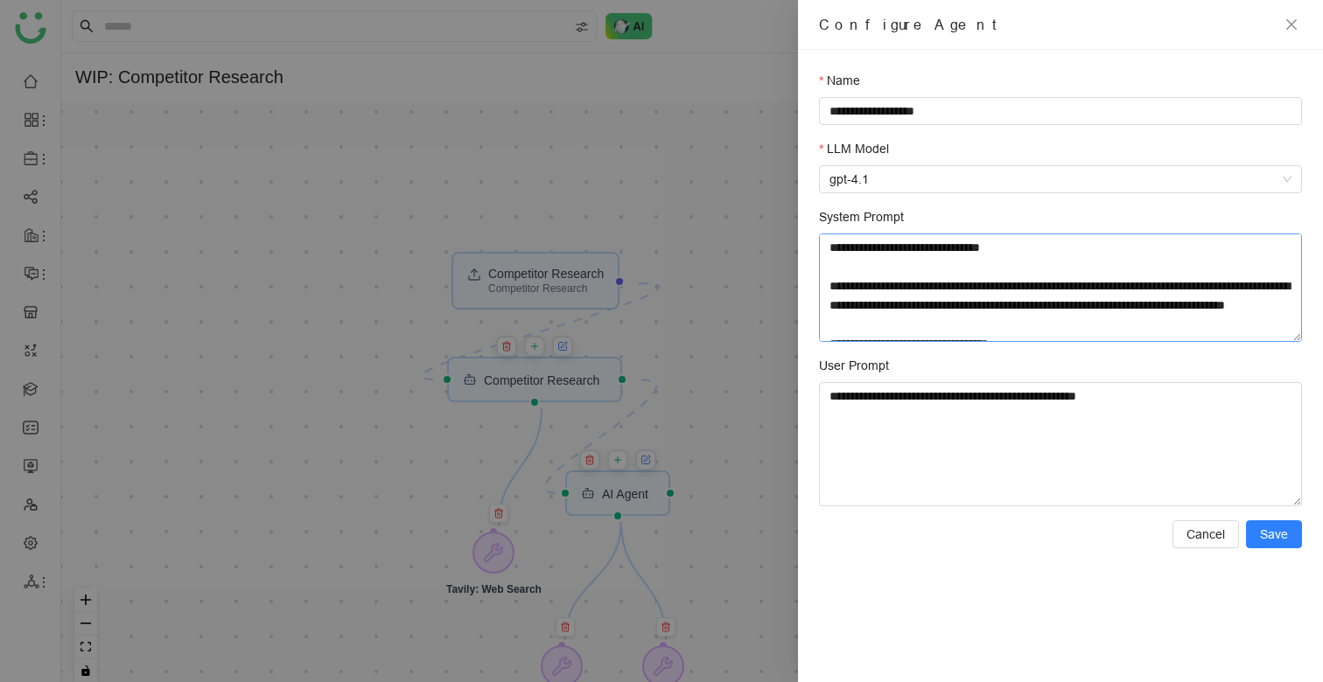
drag, startPoint x: 1295, startPoint y: 317, endPoint x: 1295, endPoint y: 339, distance: 22.7
click at [1295, 339] on textarea "System Prompt" at bounding box center [1060, 288] width 483 height 108
click at [1292, 17] on icon "close" at bounding box center [1291, 24] width 14 height 14
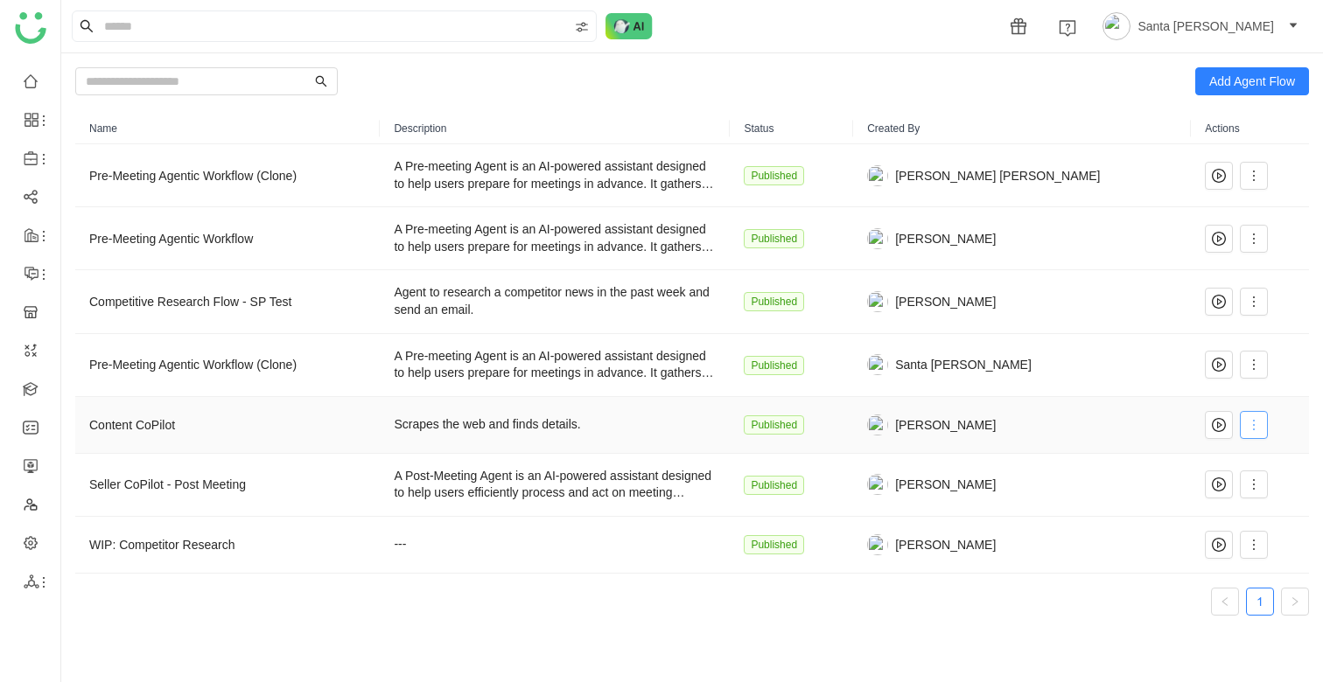
click at [1248, 423] on icon at bounding box center [1254, 425] width 14 height 14
click at [1247, 243] on icon at bounding box center [1254, 239] width 14 height 14
click at [1198, 267] on span "Edit" at bounding box center [1182, 274] width 33 height 19
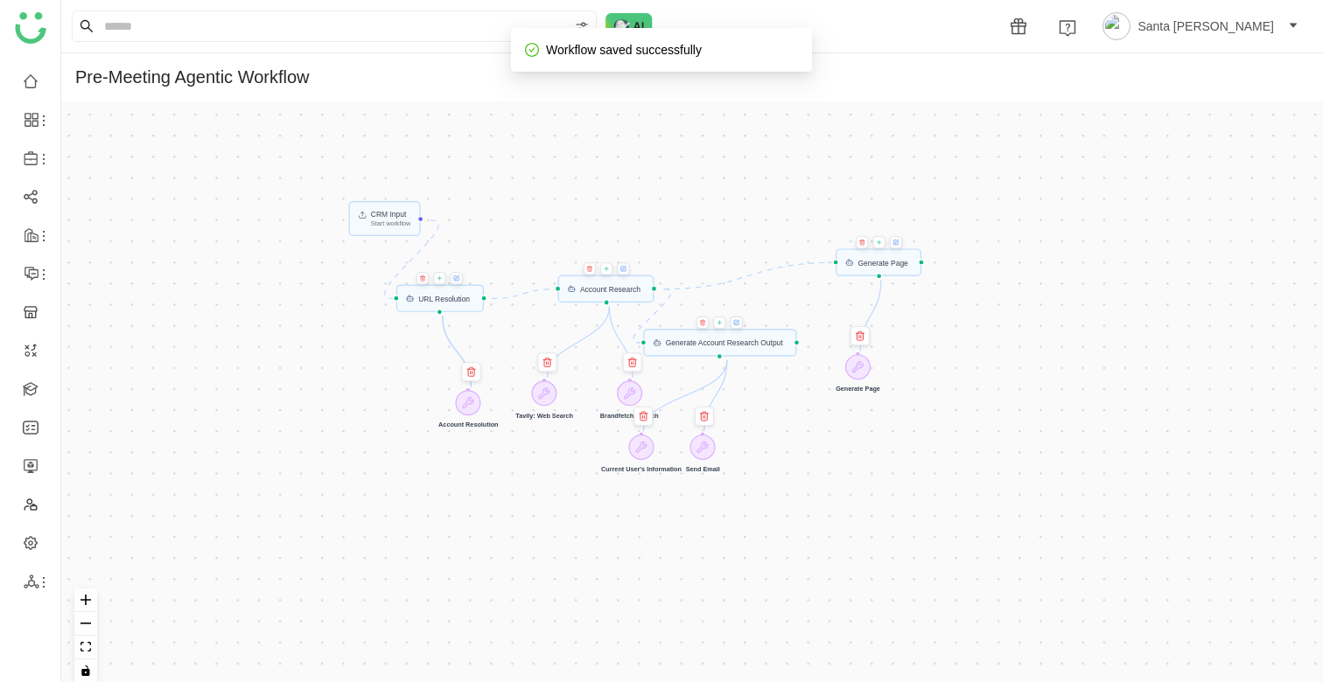
drag, startPoint x: 569, startPoint y: 255, endPoint x: 609, endPoint y: 563, distance: 311.5
click at [609, 563] on div "CRM Input Start workflow URL Resolution Generate Account Research Output Accoun…" at bounding box center [692, 398] width 1262 height 595
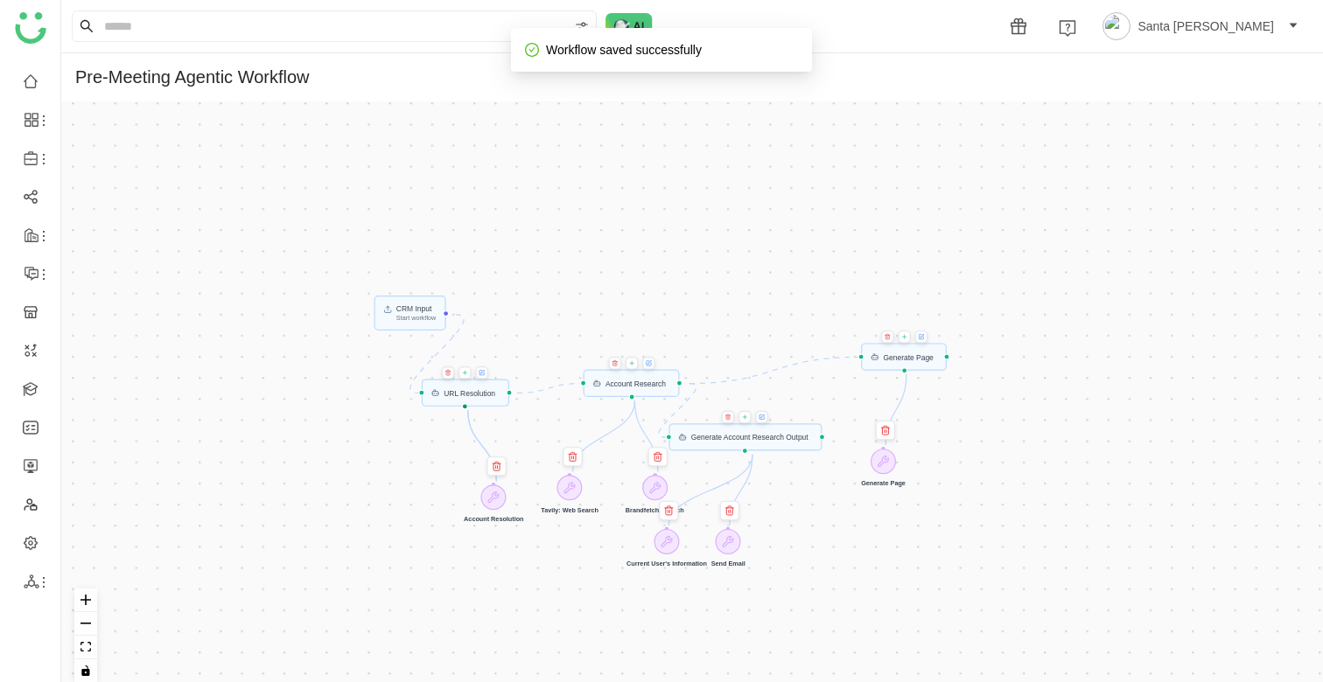
click at [465, 408] on div at bounding box center [465, 406] width 6 height 6
click at [458, 391] on div "URL Resolution" at bounding box center [470, 392] width 52 height 7
click at [485, 372] on icon at bounding box center [482, 370] width 3 height 3
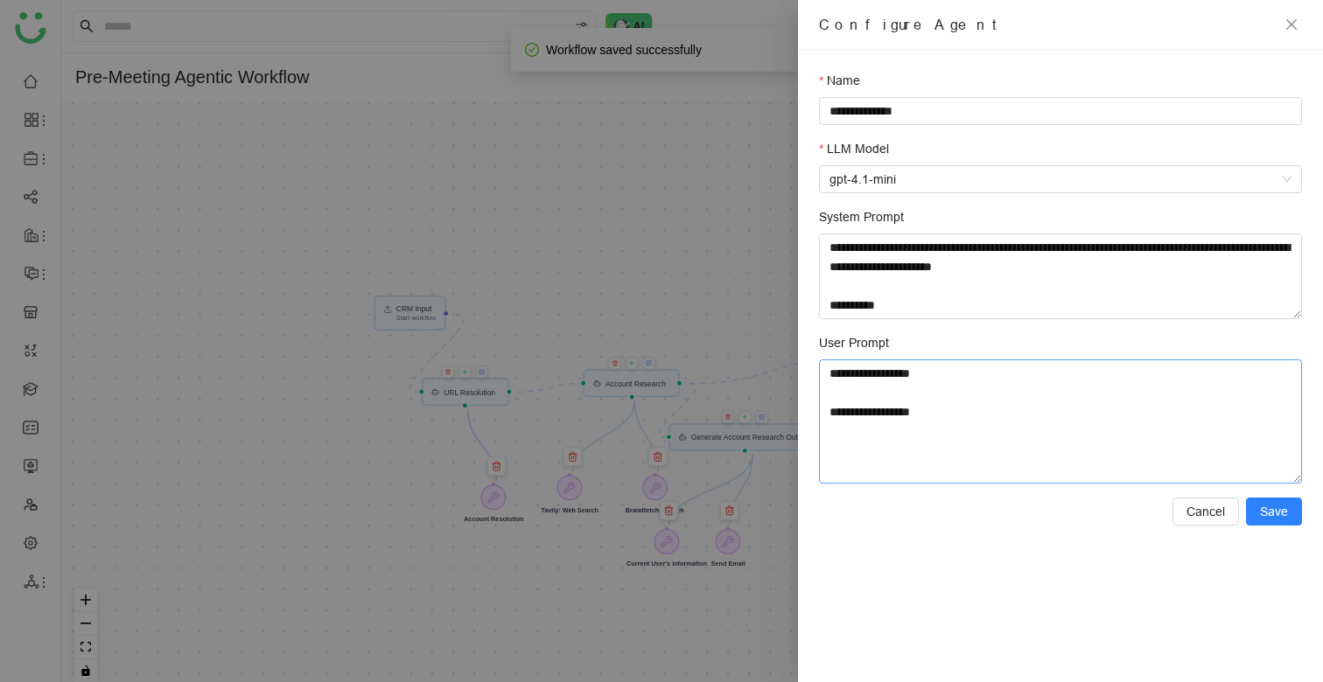
click at [938, 405] on textarea "**********" at bounding box center [1060, 422] width 483 height 124
drag, startPoint x: 887, startPoint y: 416, endPoint x: 959, endPoint y: 416, distance: 71.7
click at [959, 416] on textarea "**********" at bounding box center [1060, 422] width 483 height 124
click at [1294, 24] on icon "close" at bounding box center [1291, 24] width 14 height 14
